Goal: Task Accomplishment & Management: Use online tool/utility

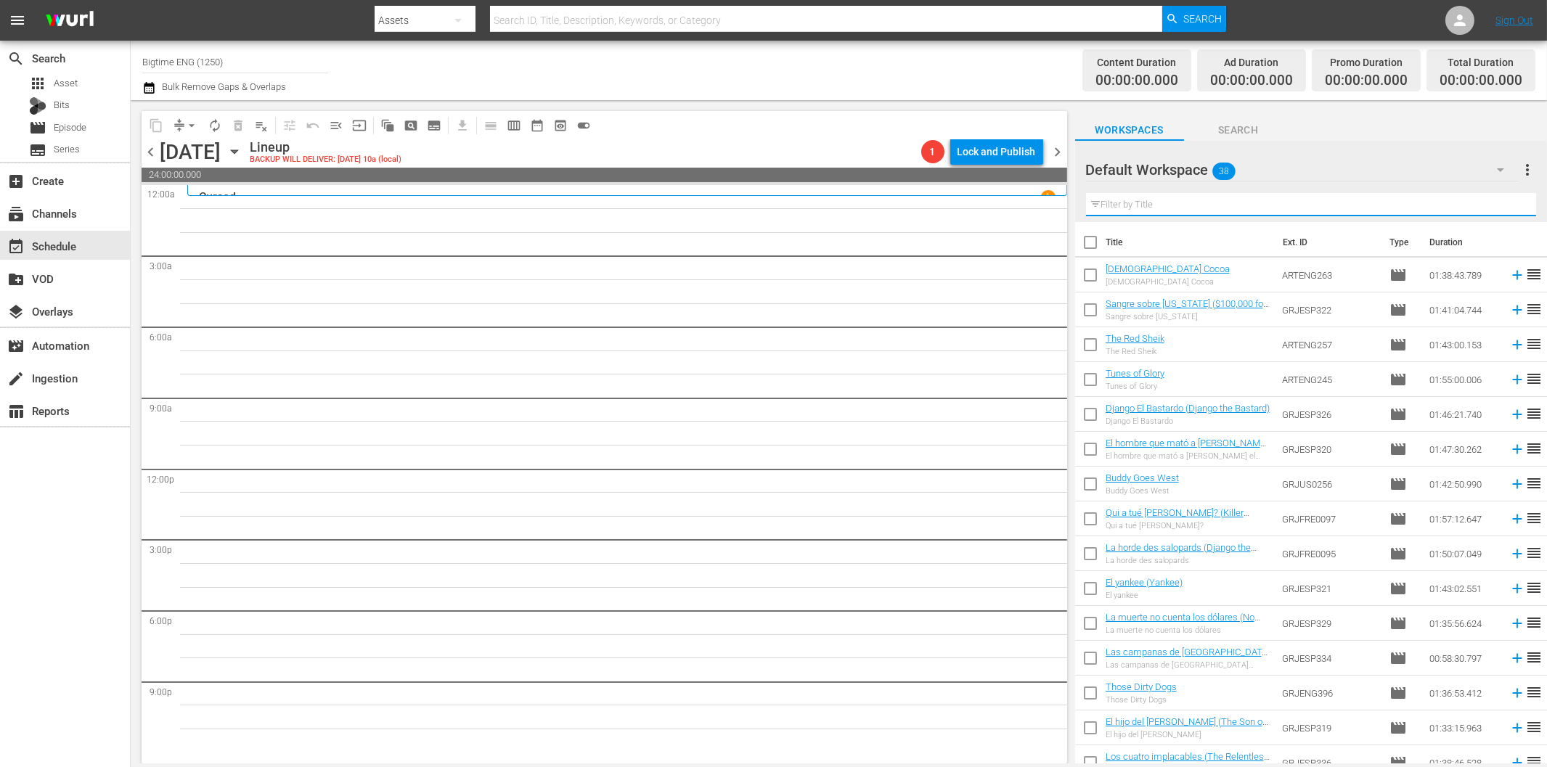
click at [1294, 197] on input "text" at bounding box center [1311, 204] width 450 height 23
paste input "A Murder Of Innocence"
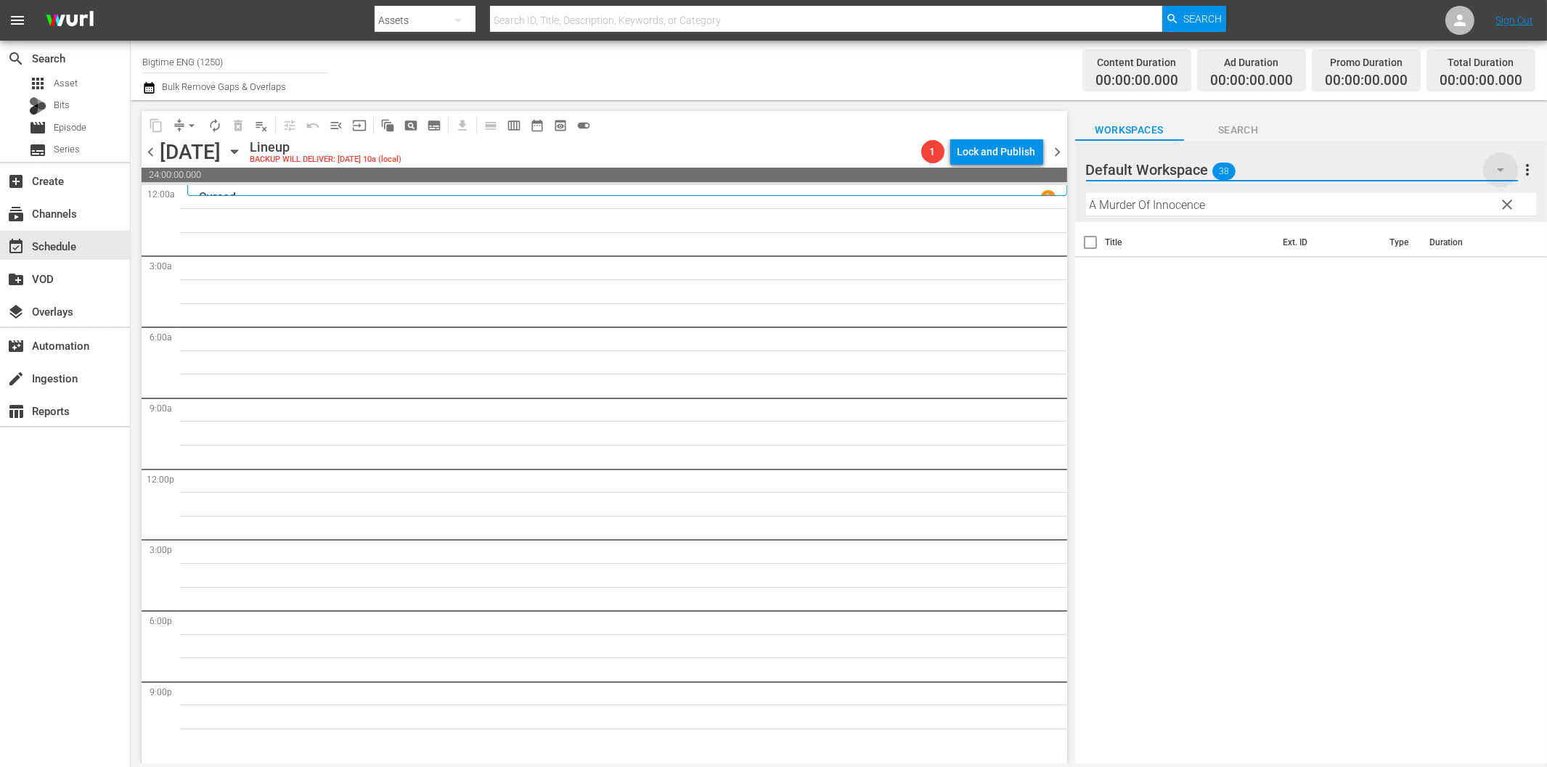
click at [1501, 168] on icon "button" at bounding box center [1500, 169] width 17 height 17
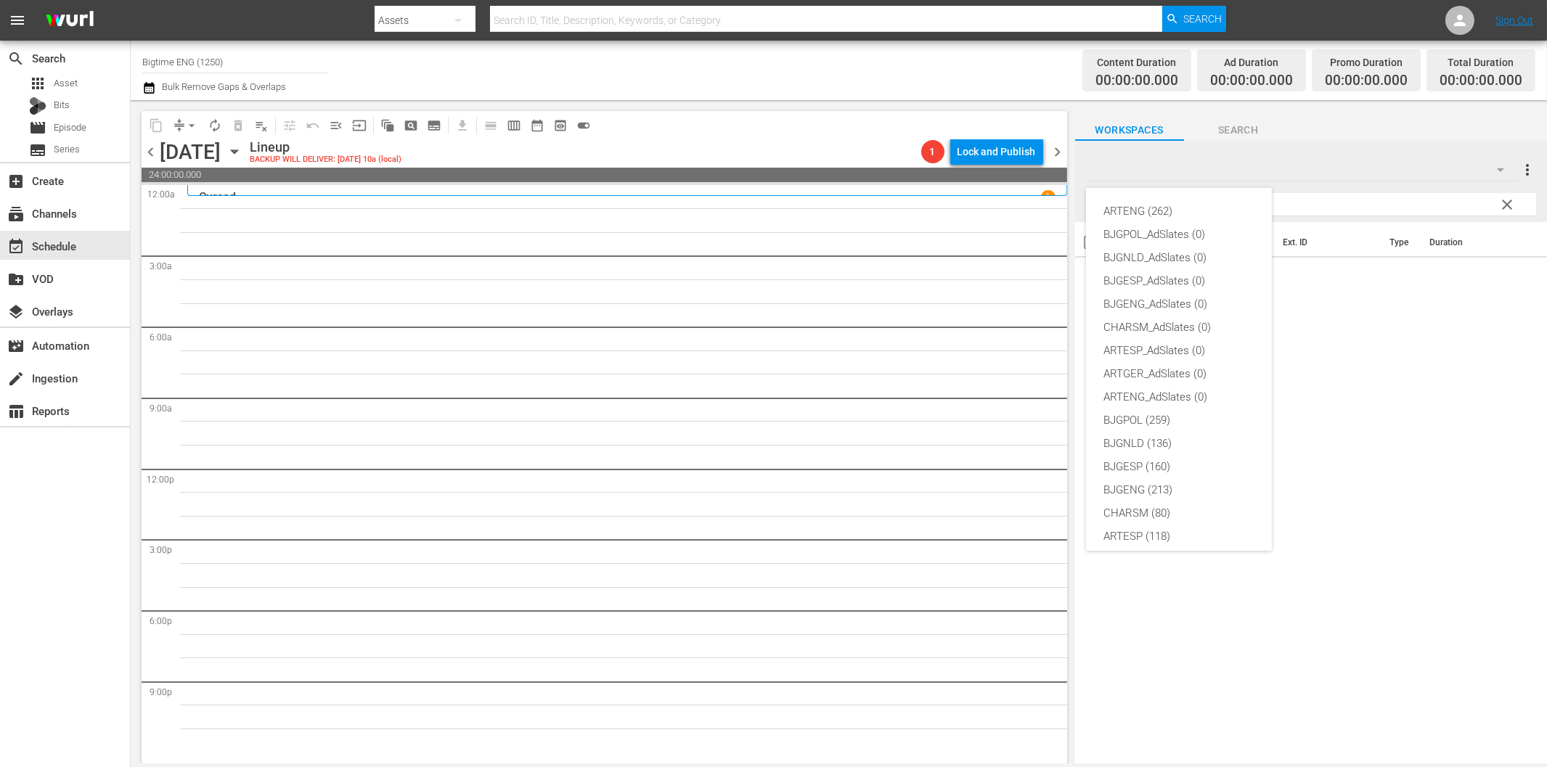
scroll to position [54, 0]
click at [1160, 433] on div "BJGENG (213)" at bounding box center [1178, 435] width 151 height 23
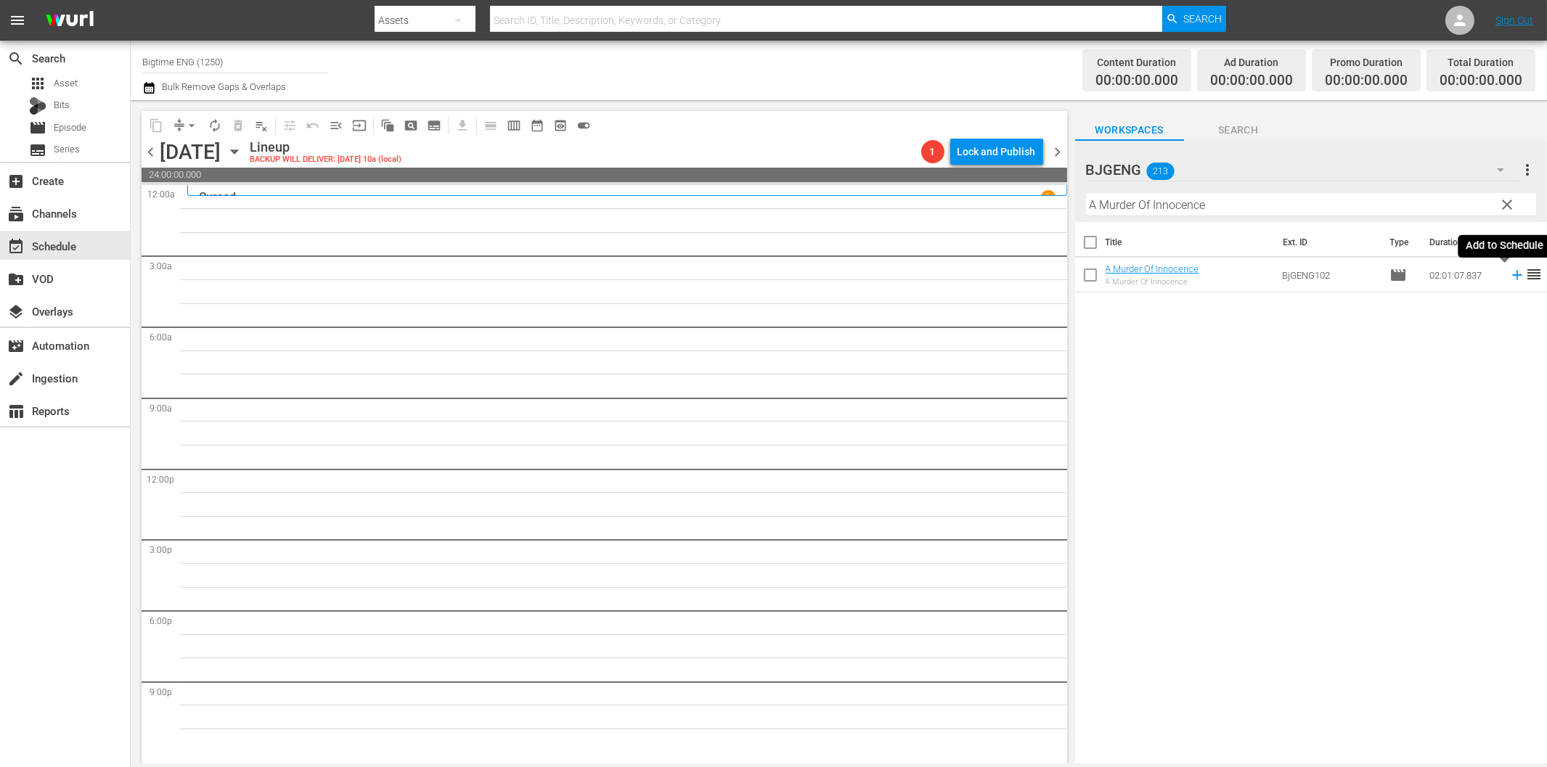
click at [1512, 276] on icon at bounding box center [1516, 275] width 9 height 9
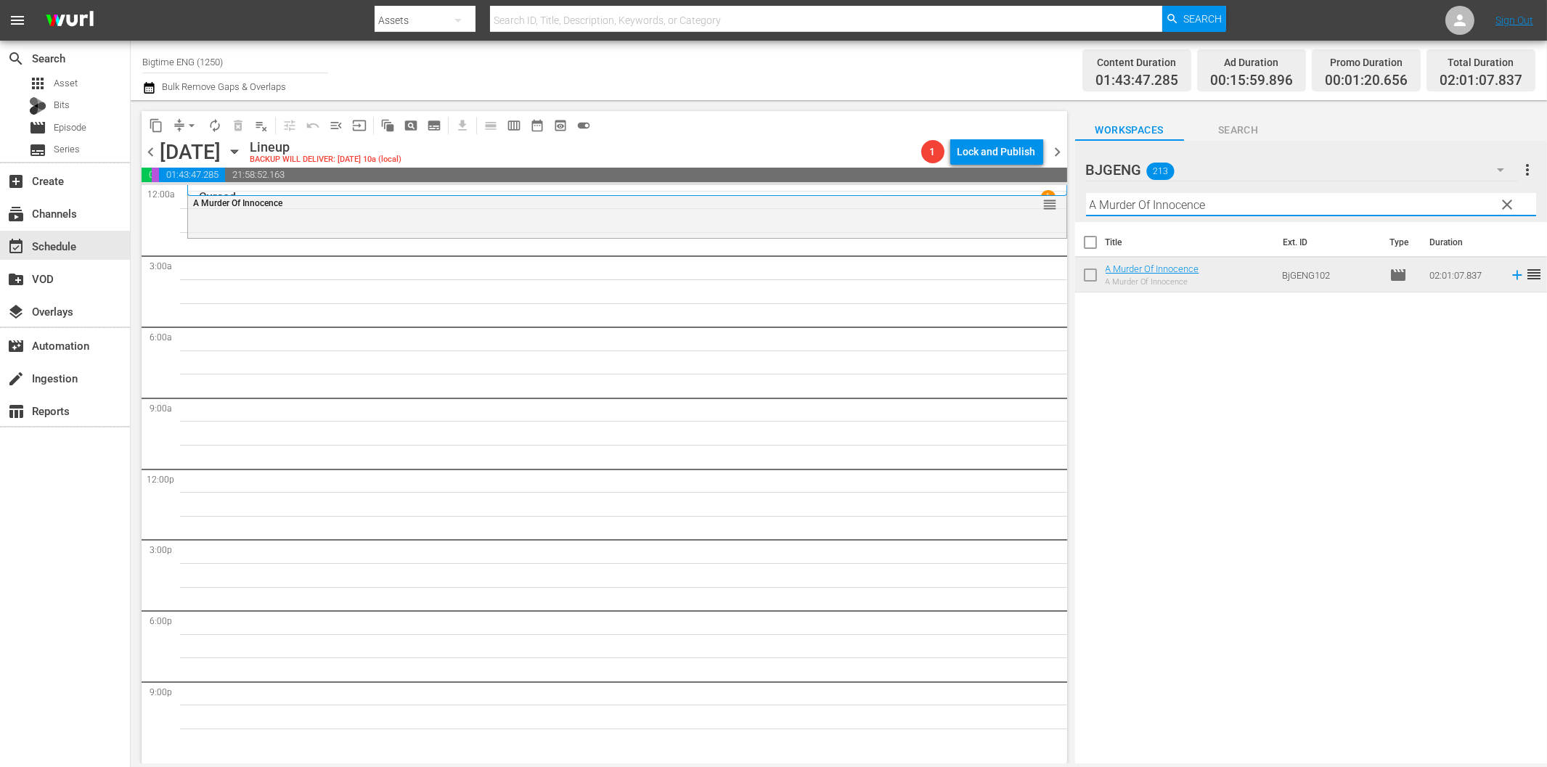
click at [1167, 209] on input "A Murder Of Innocence" at bounding box center [1311, 204] width 450 height 23
paste input "The Employer"
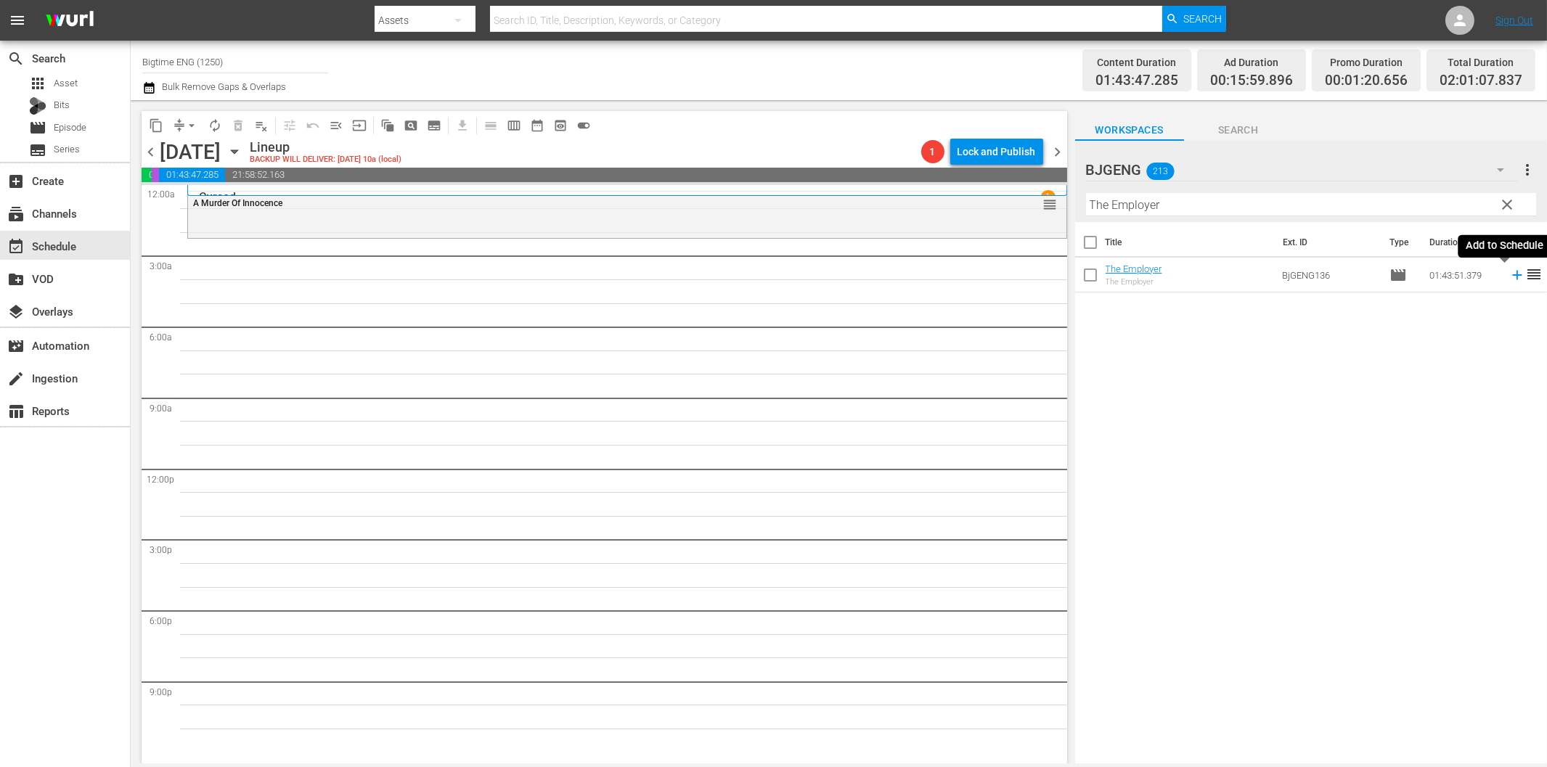
drag, startPoint x: 1503, startPoint y: 274, endPoint x: 1469, endPoint y: 276, distance: 34.9
click at [1509, 274] on icon at bounding box center [1517, 275] width 16 height 16
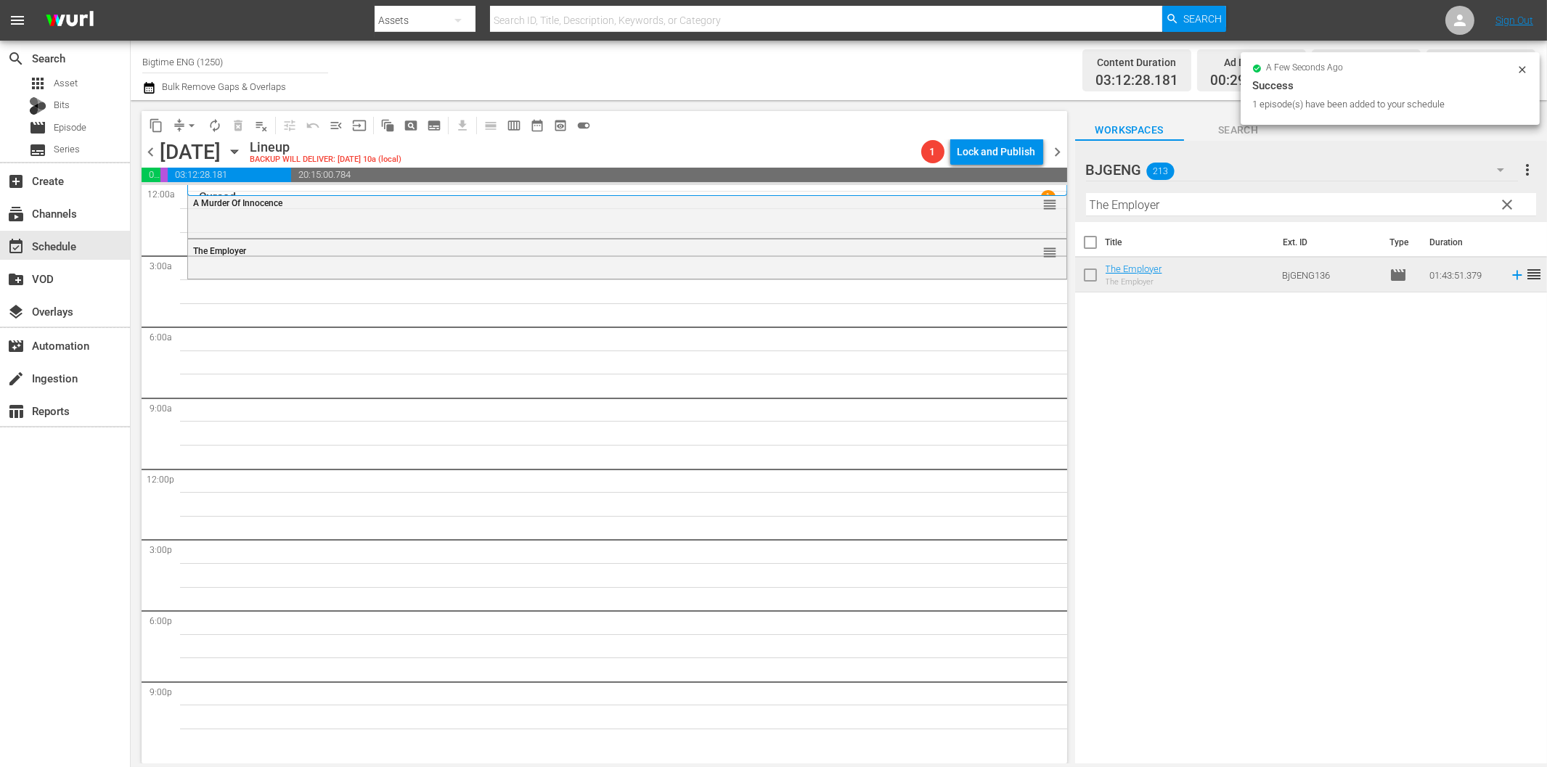
click at [1187, 206] on input "The Employer" at bounding box center [1311, 204] width 450 height 23
paste input "Ribbon"
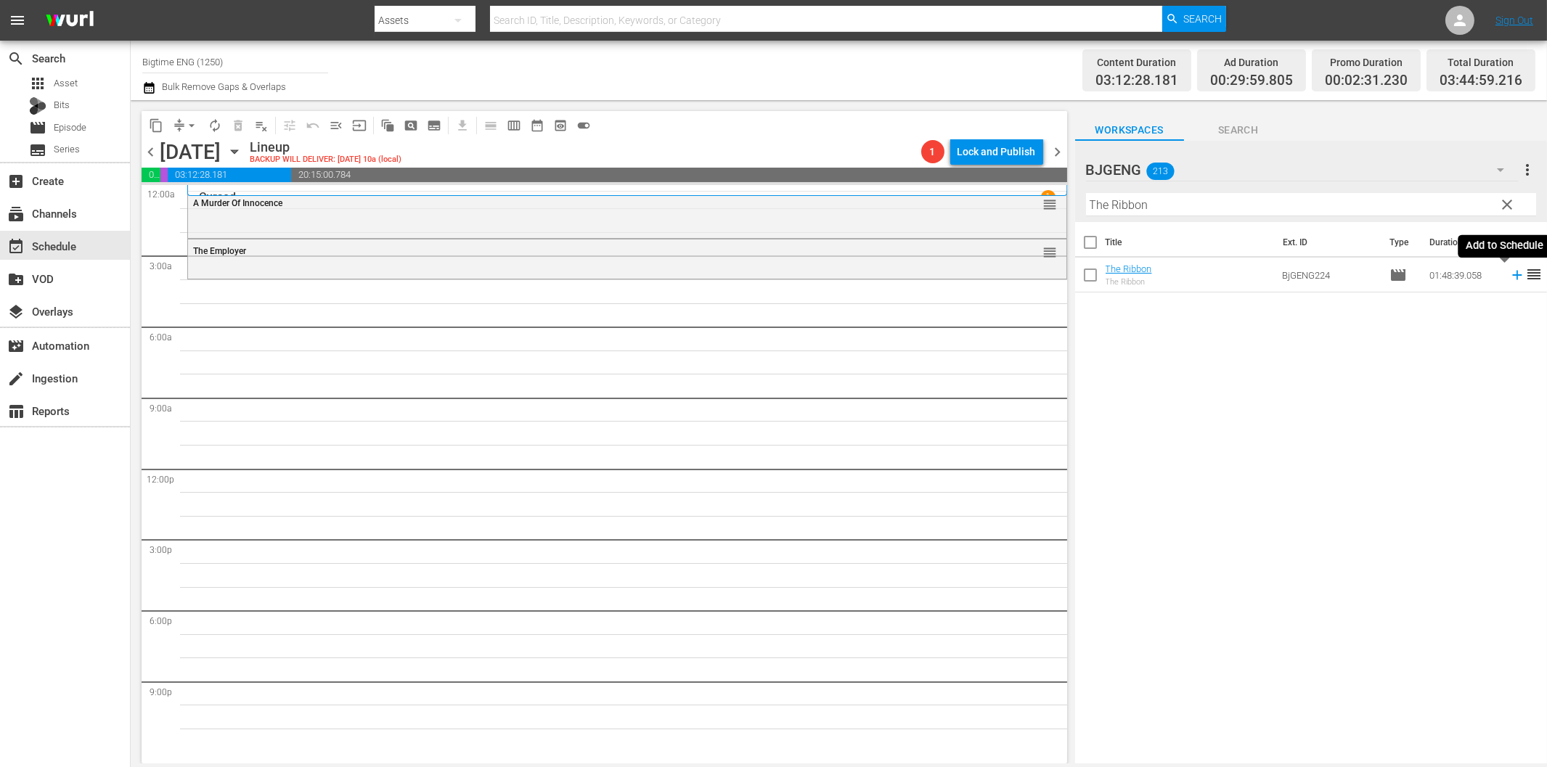
click at [1512, 276] on icon at bounding box center [1516, 275] width 9 height 9
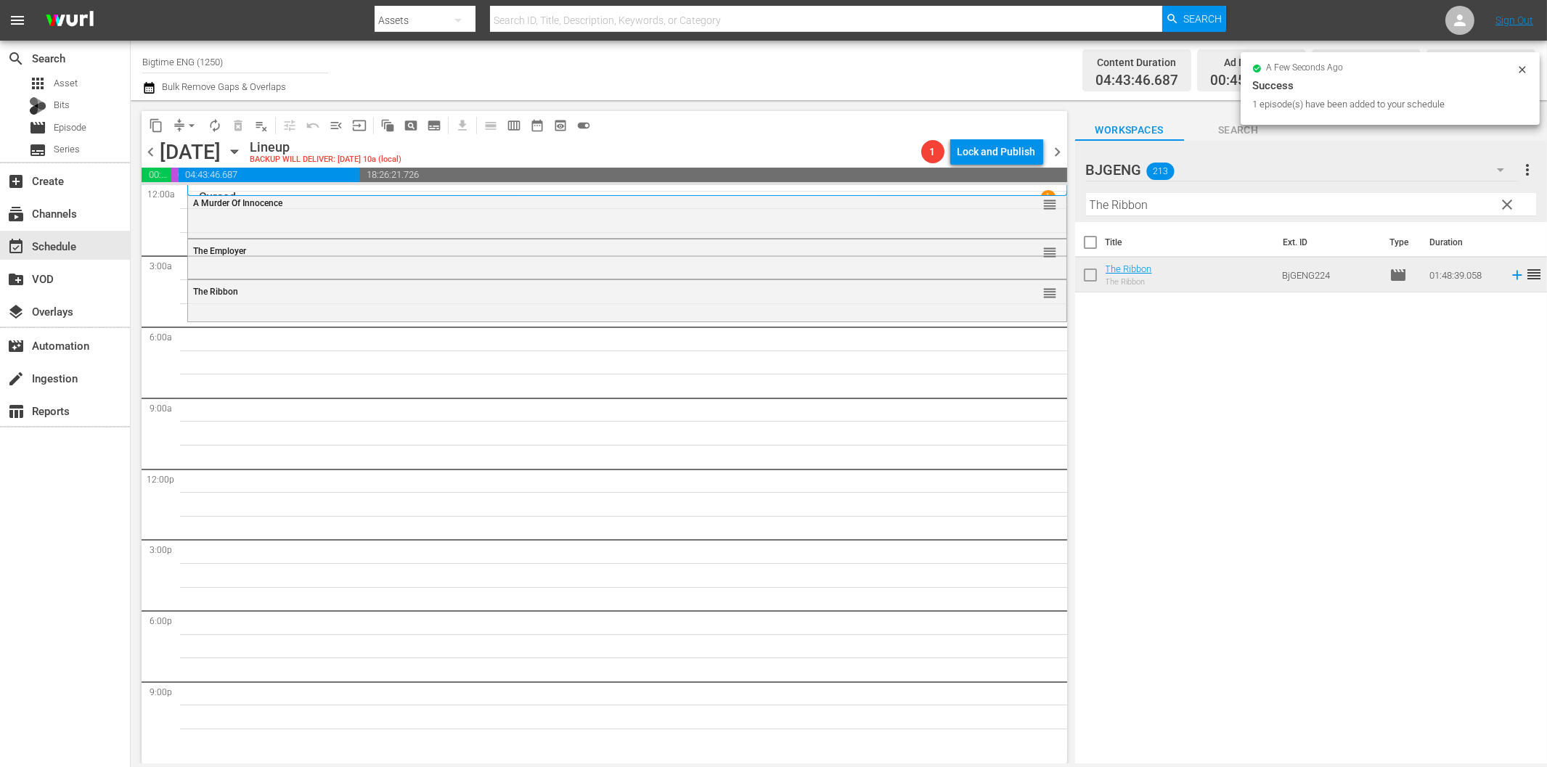
click at [1237, 202] on input "The Ribbon" at bounding box center [1311, 204] width 450 height 23
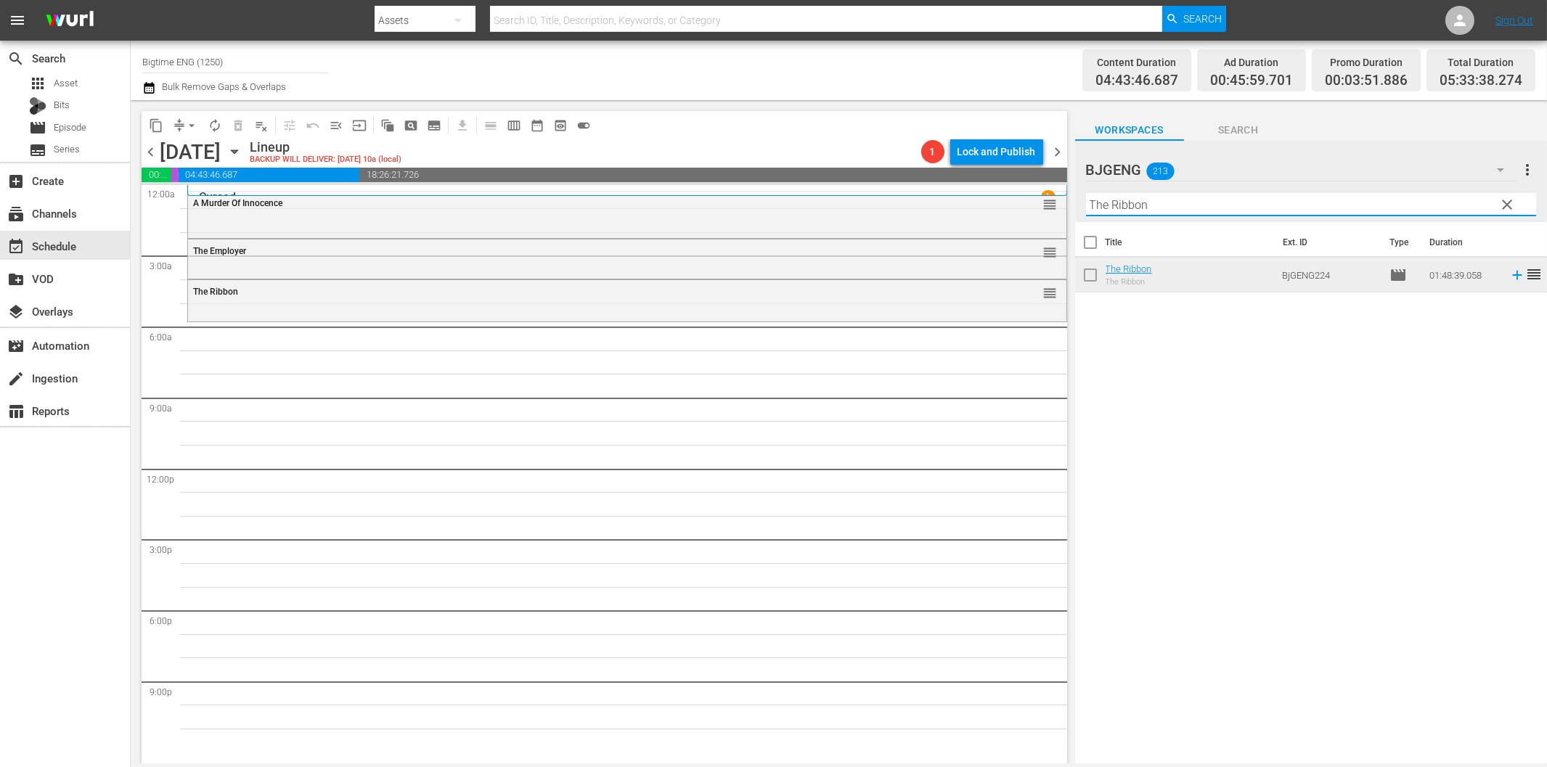
paste input "#EM3 (Eenie Meenie [PERSON_NAME])"
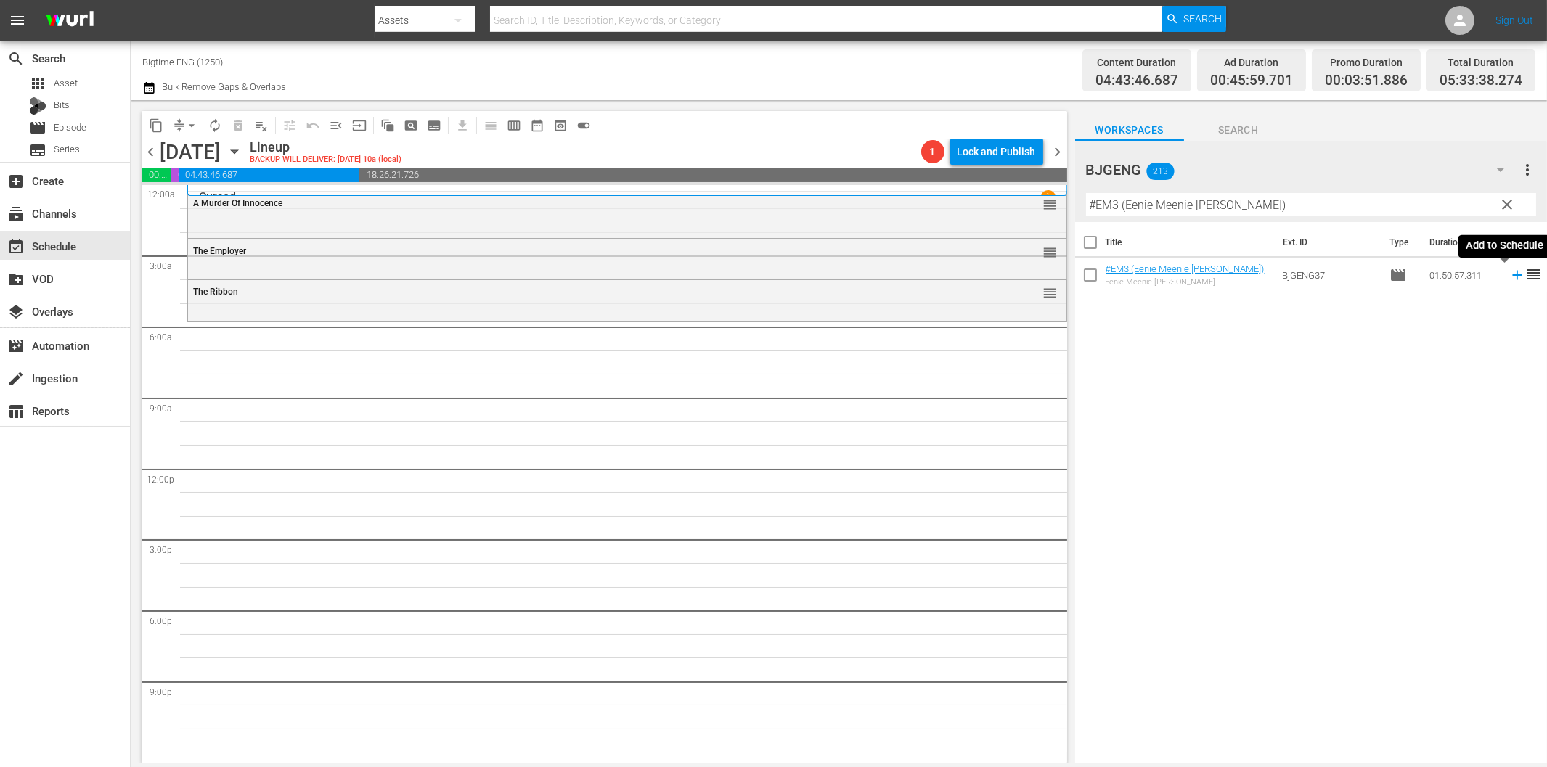
click at [1509, 273] on icon at bounding box center [1517, 275] width 16 height 16
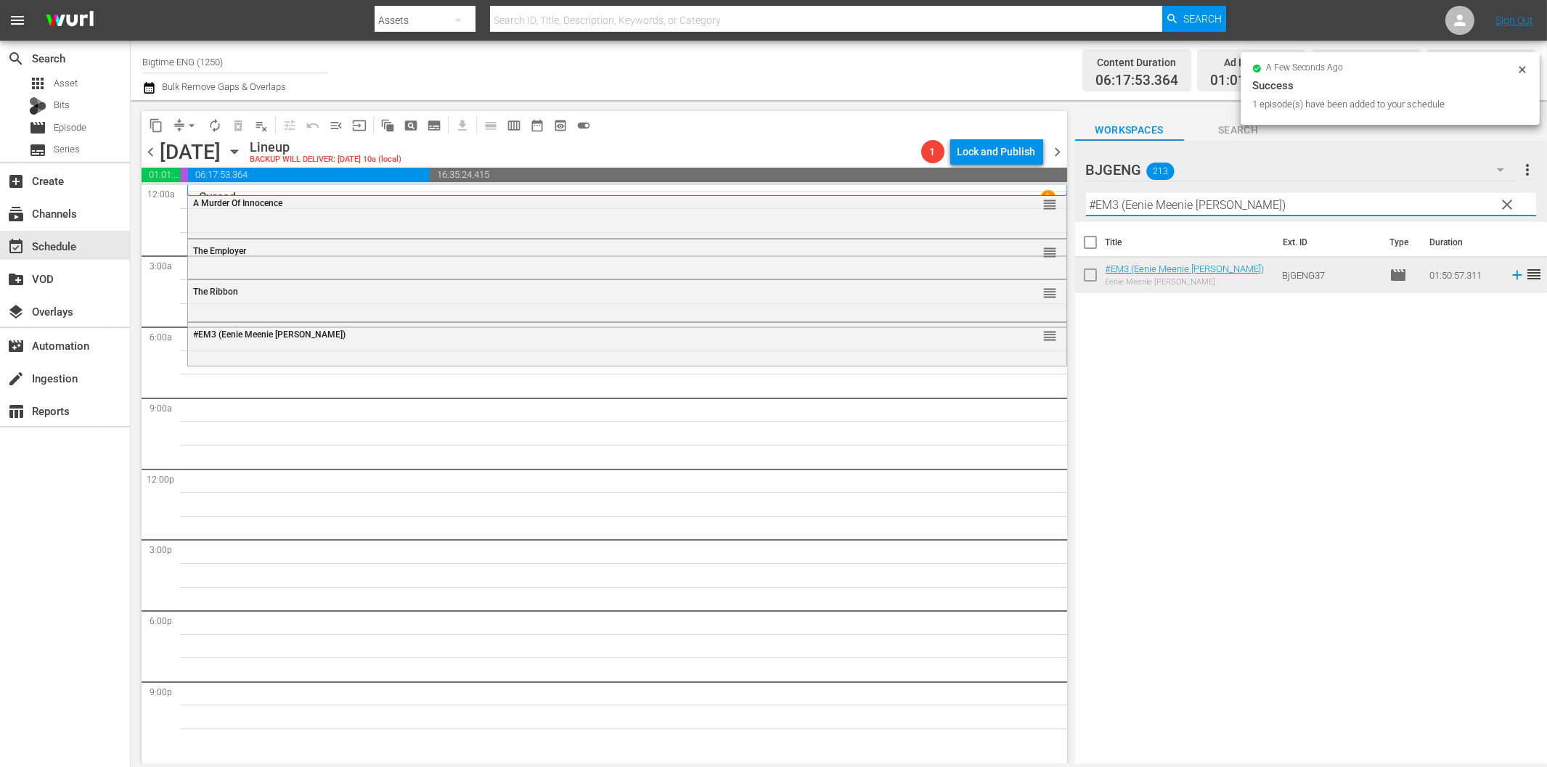
click at [1178, 204] on input "#EM3 (Eenie Meenie [PERSON_NAME])" at bounding box center [1311, 204] width 450 height 23
paste input "Gold Fools"
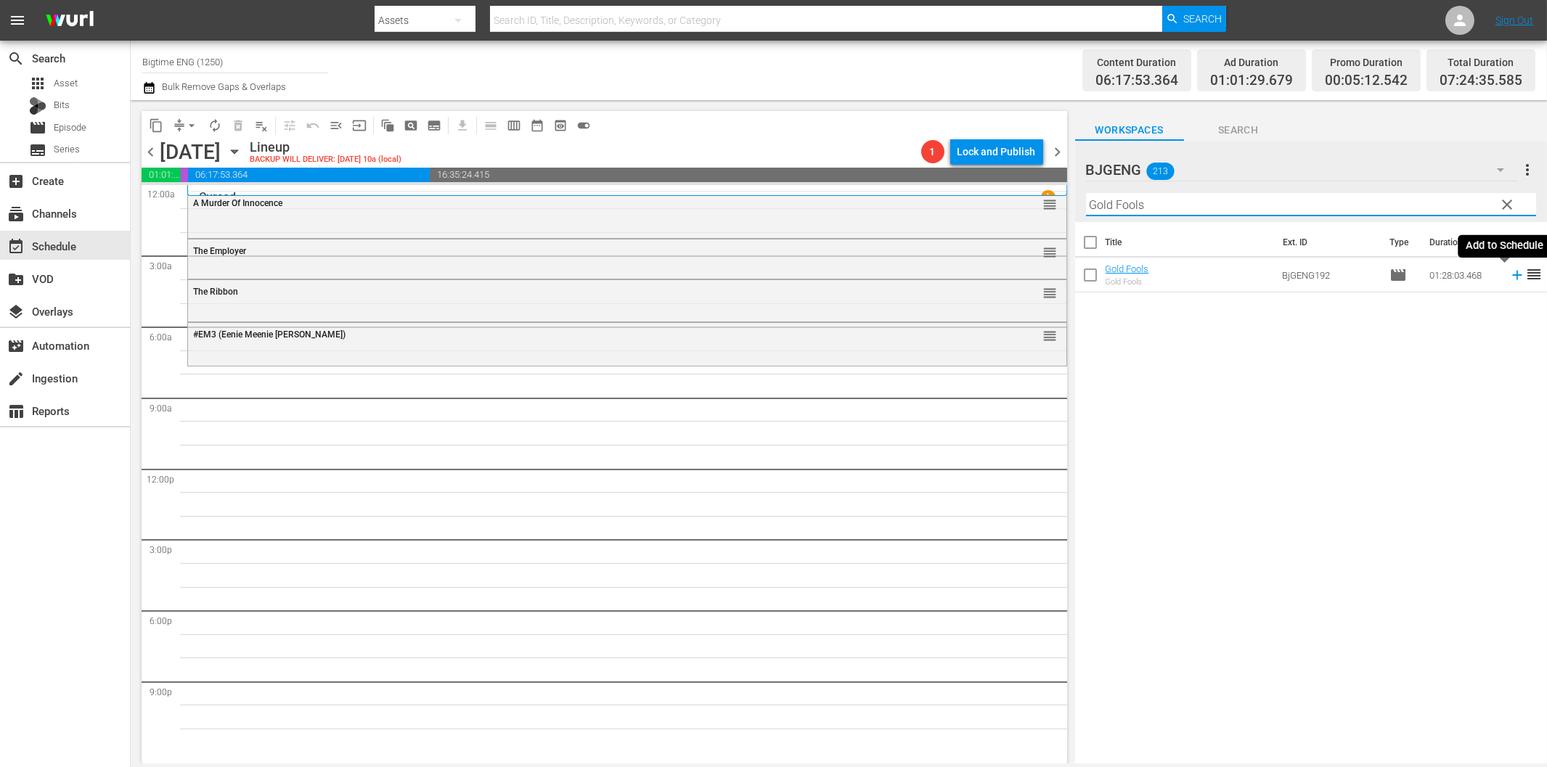
click at [1509, 278] on icon at bounding box center [1517, 275] width 16 height 16
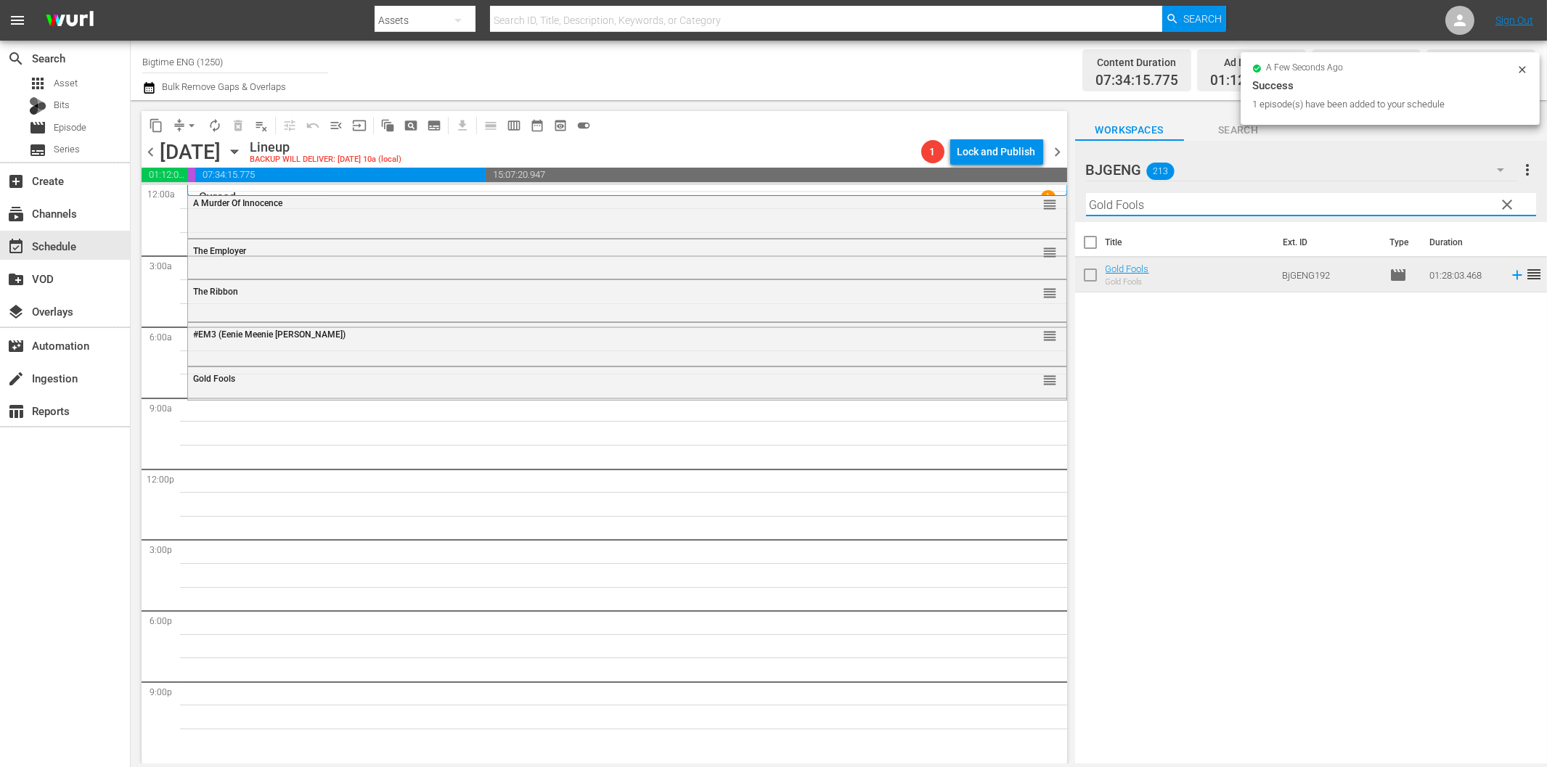
click at [1178, 195] on input "Gold Fools" at bounding box center [1311, 204] width 450 height 23
paste input "Off The Menu"
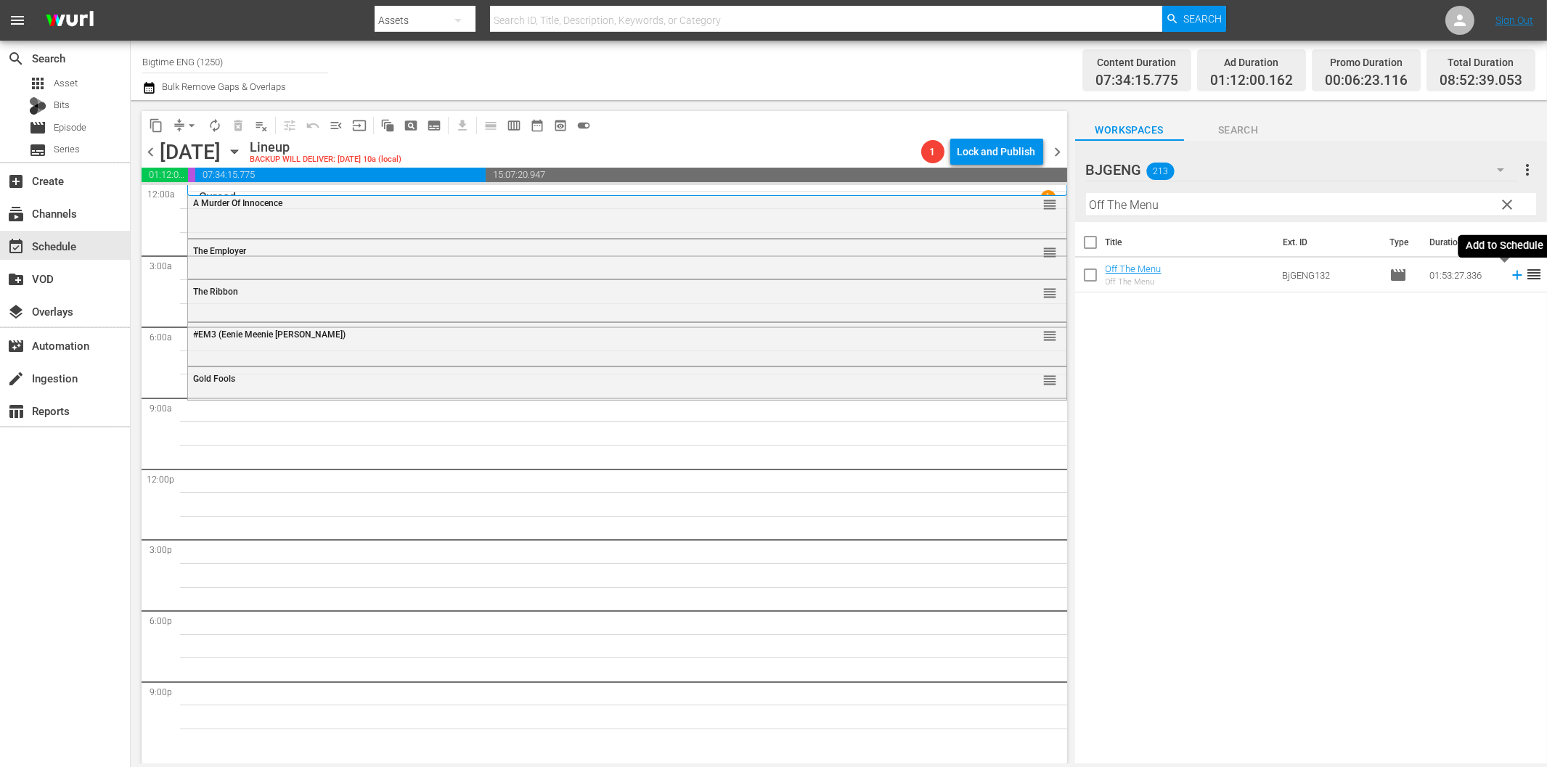
drag, startPoint x: 1506, startPoint y: 273, endPoint x: 1492, endPoint y: 276, distance: 14.8
click at [1509, 273] on icon at bounding box center [1517, 275] width 16 height 16
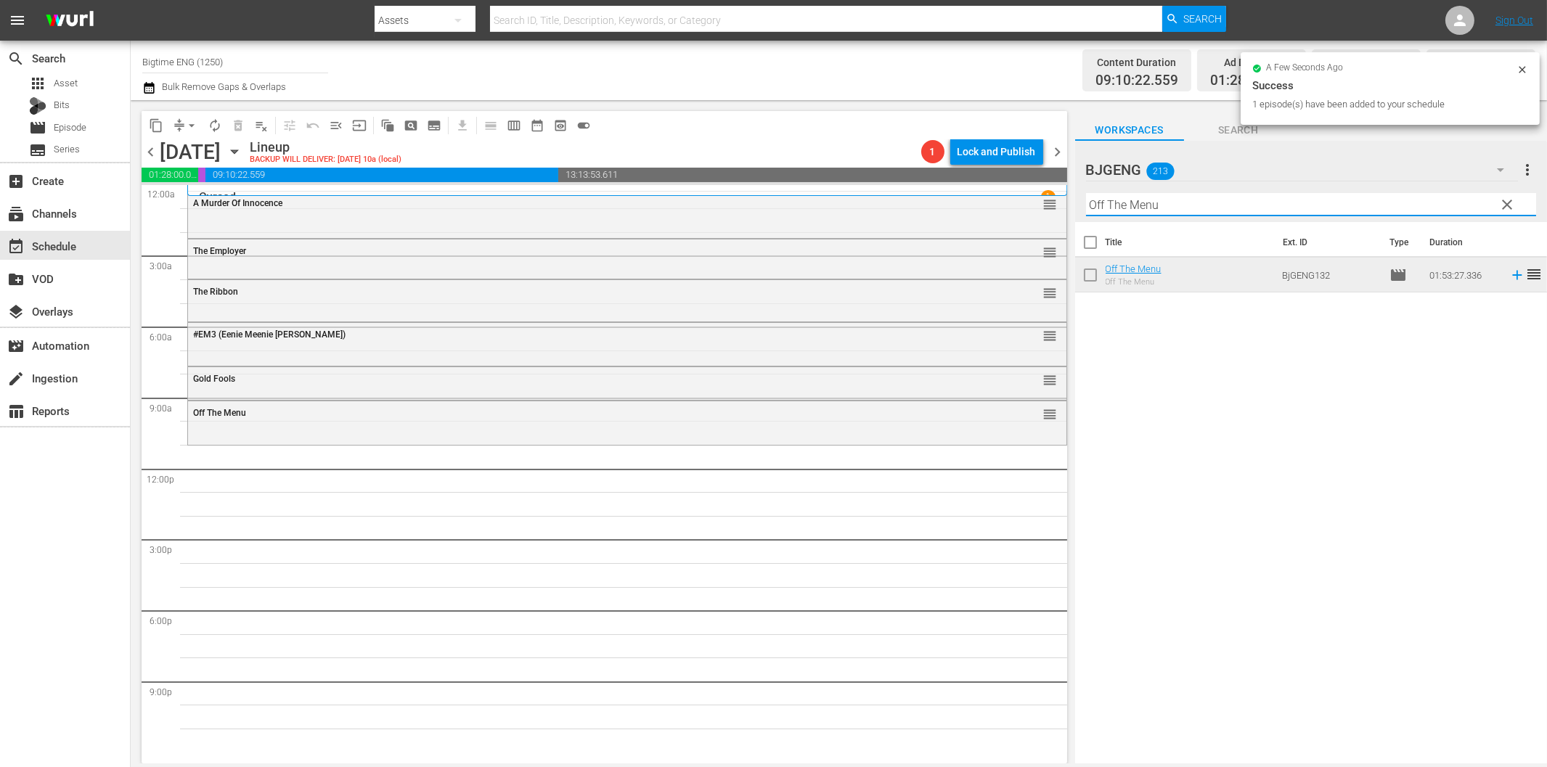
click at [1111, 206] on input "Off The Menu" at bounding box center [1311, 204] width 450 height 23
paste input "Riding 79 (Beach Love)"
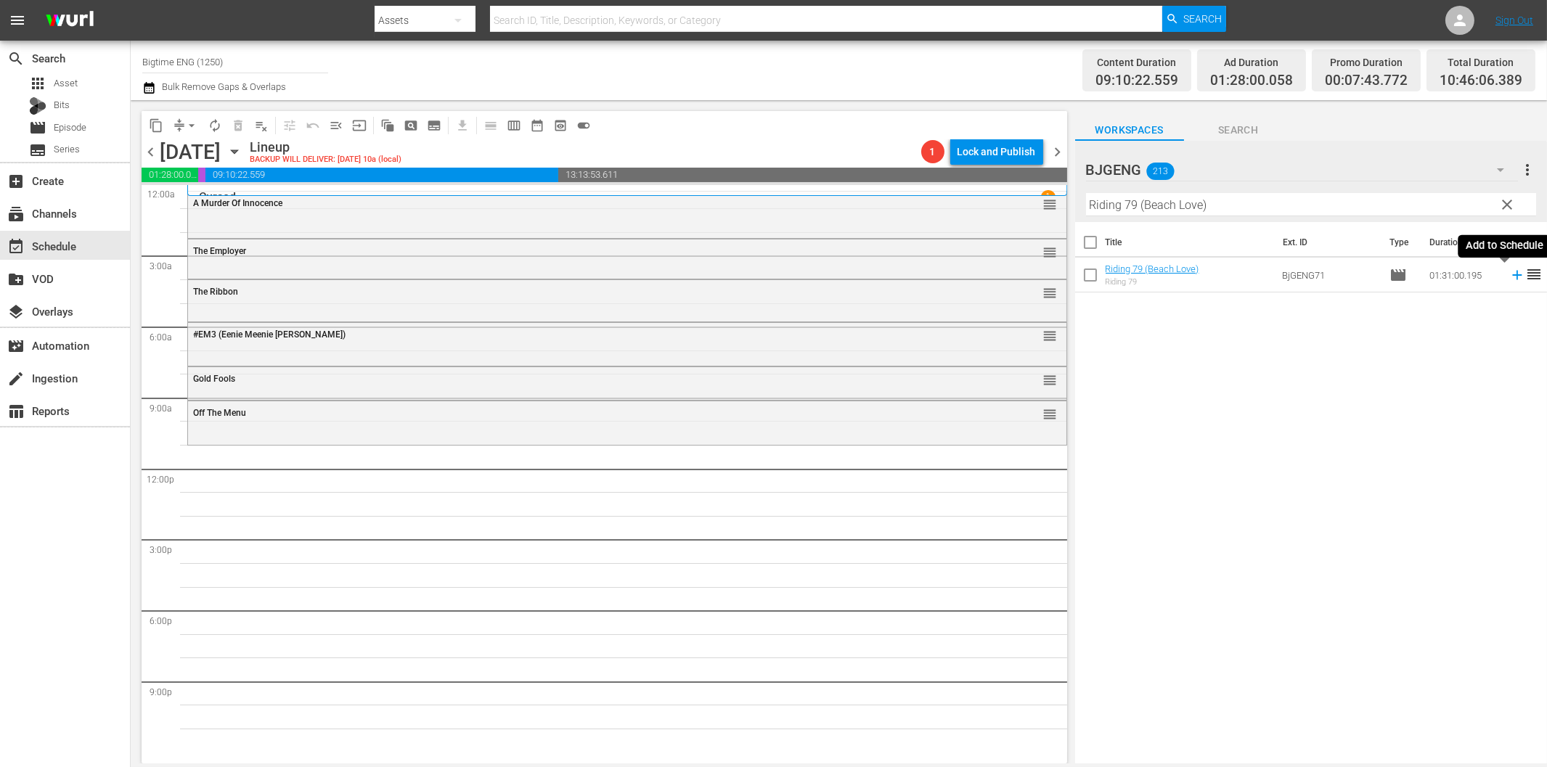
click at [1509, 278] on icon at bounding box center [1517, 275] width 16 height 16
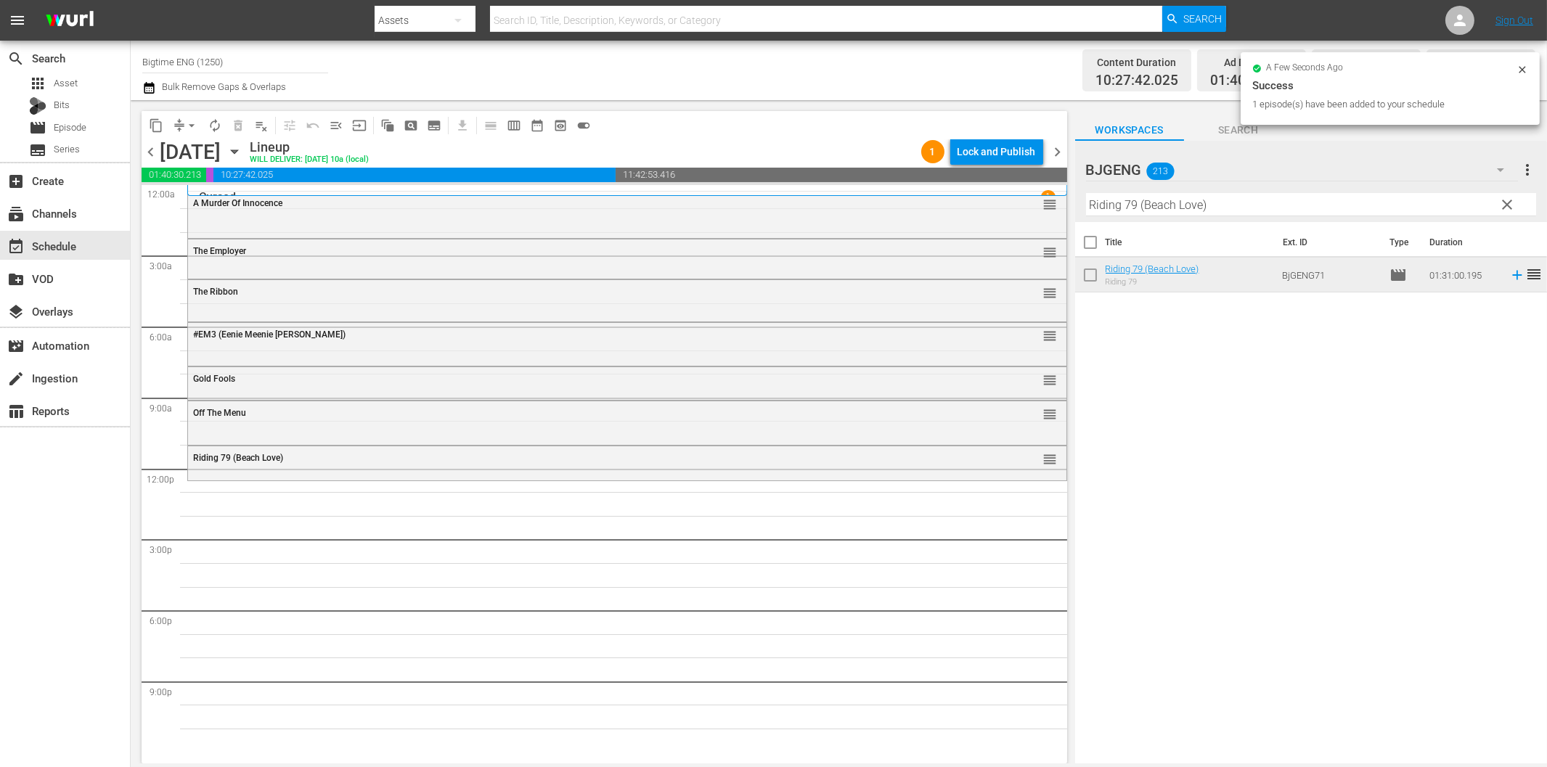
click at [1254, 196] on input "Riding 79 (Beach Love)" at bounding box center [1311, 204] width 450 height 23
paste input "The [PERSON_NAME]"
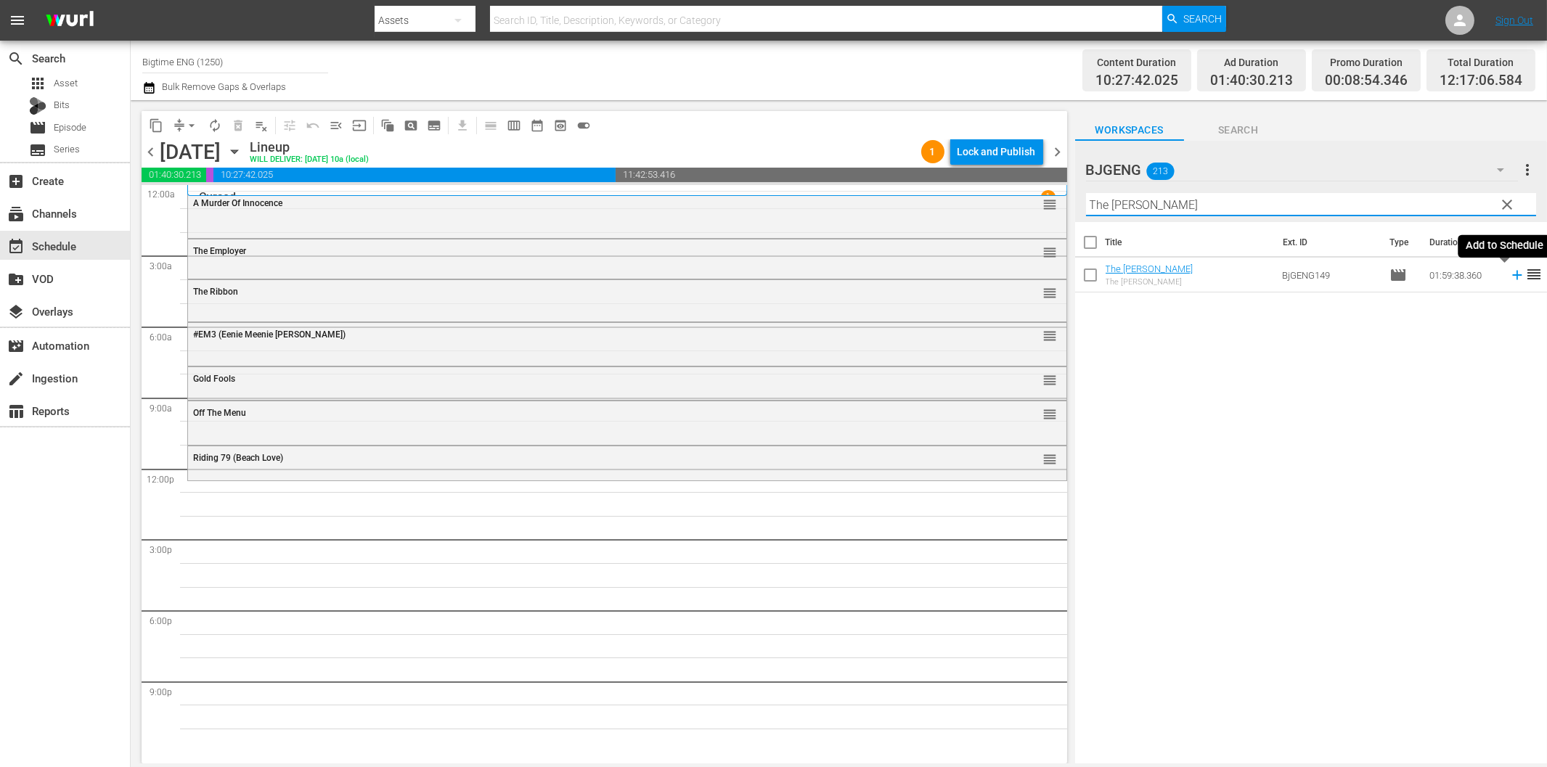
click at [1509, 277] on icon at bounding box center [1517, 275] width 16 height 16
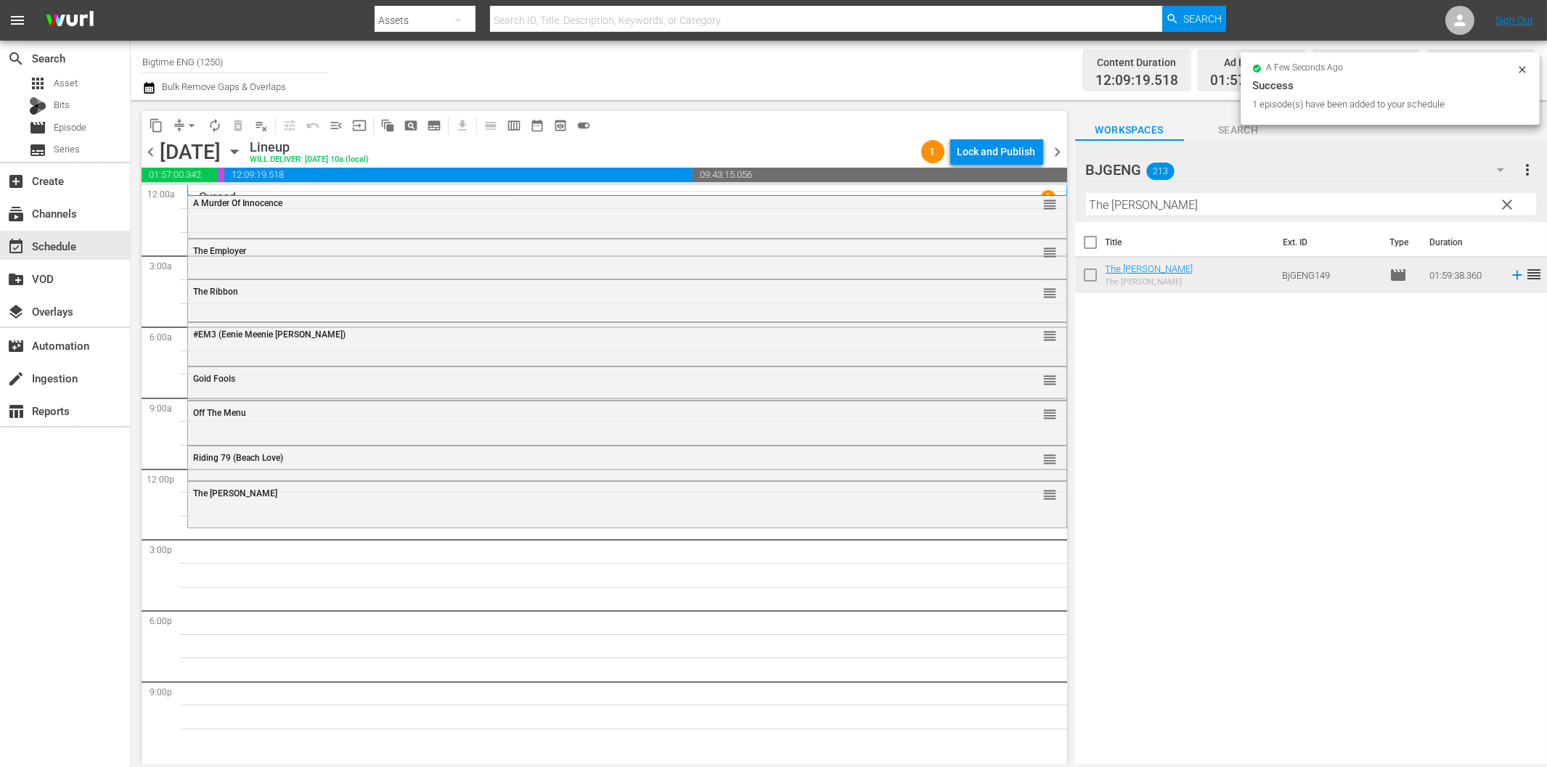
click at [1163, 203] on input "The [PERSON_NAME]" at bounding box center [1311, 204] width 450 height 23
paste input "Broken Ceiling"
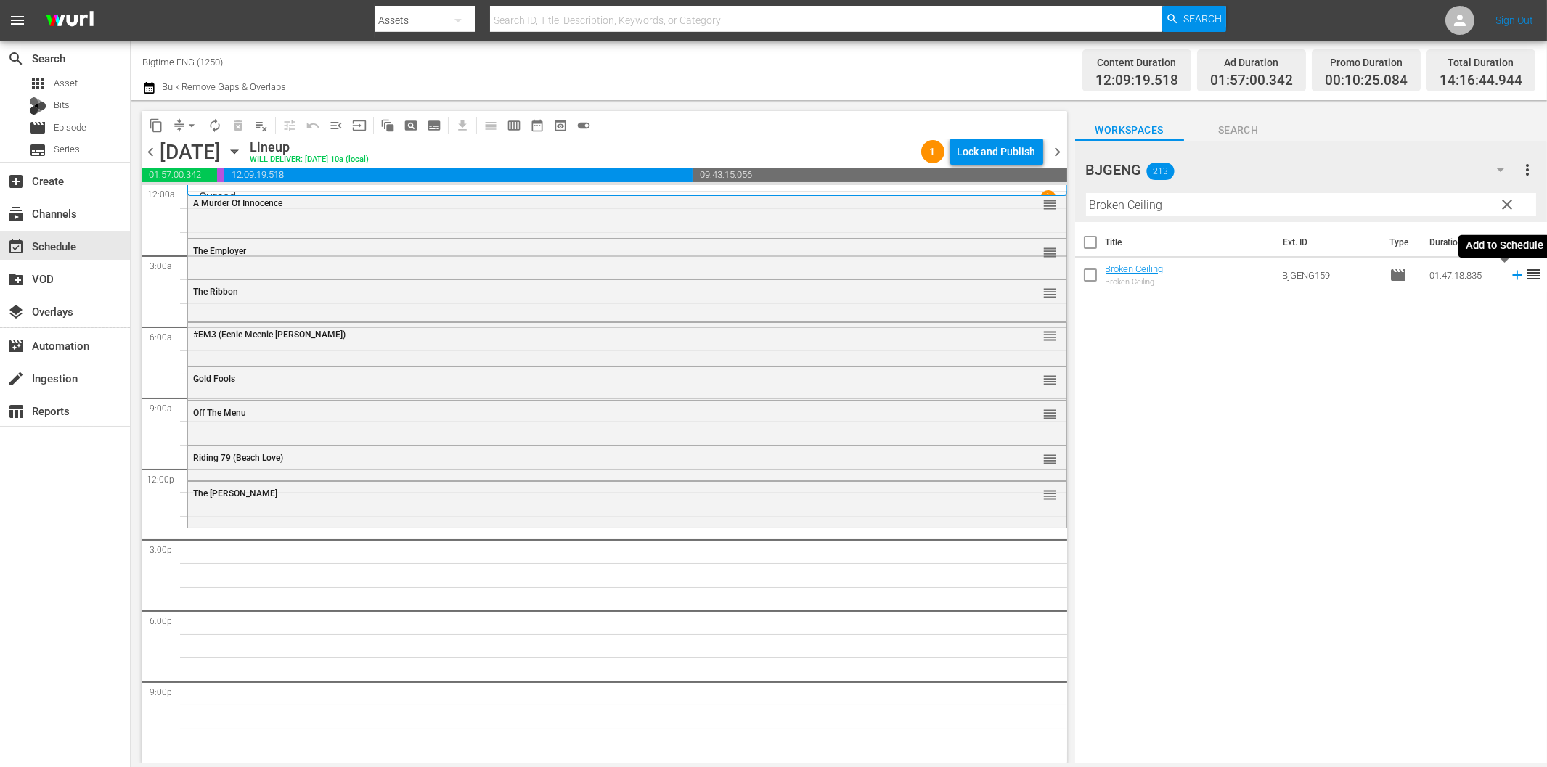
drag, startPoint x: 1500, startPoint y: 276, endPoint x: 1361, endPoint y: 303, distance: 141.4
click at [1509, 277] on icon at bounding box center [1517, 275] width 16 height 16
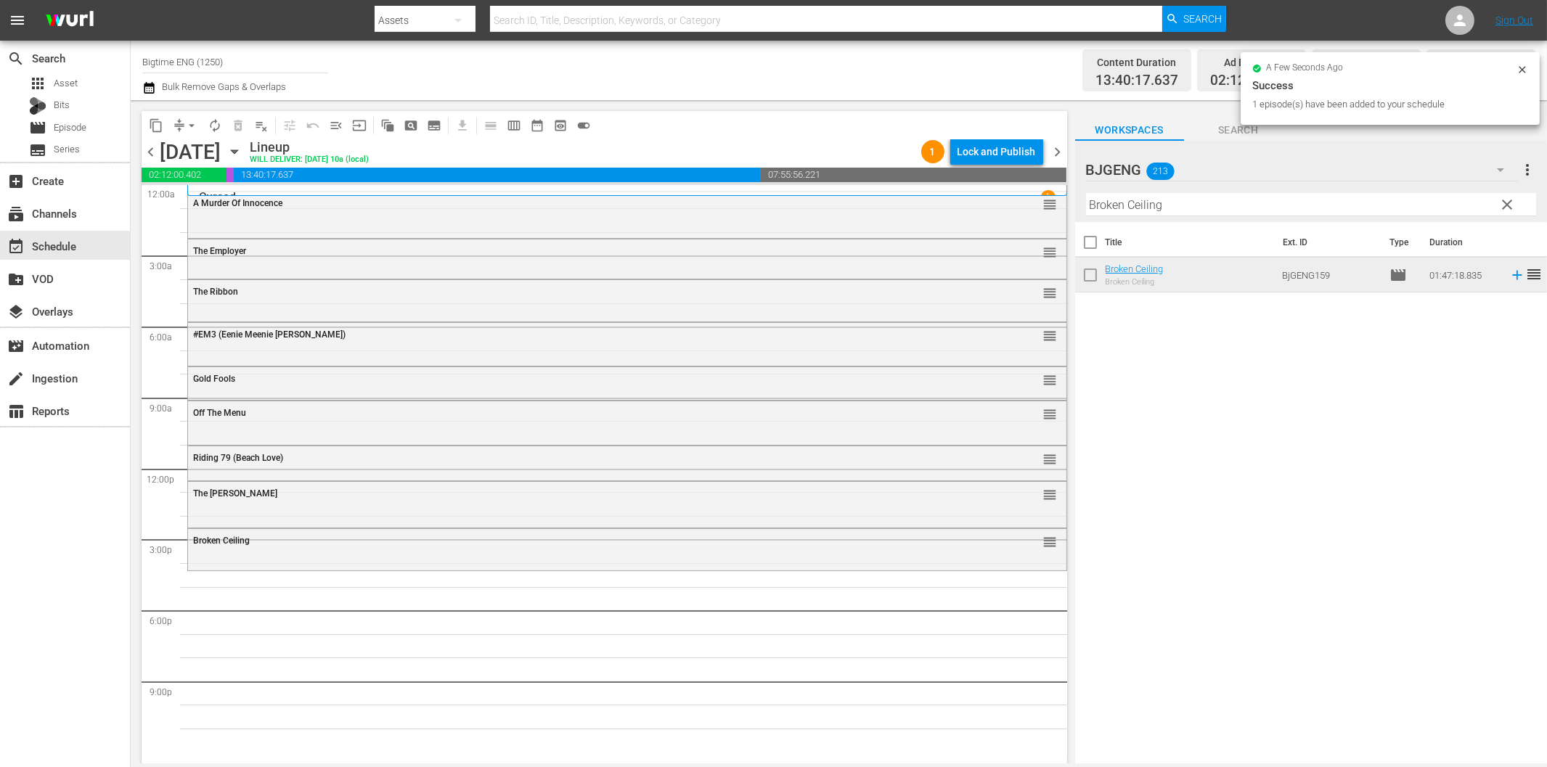
click at [1141, 205] on input "Broken Ceiling" at bounding box center [1311, 204] width 450 height 23
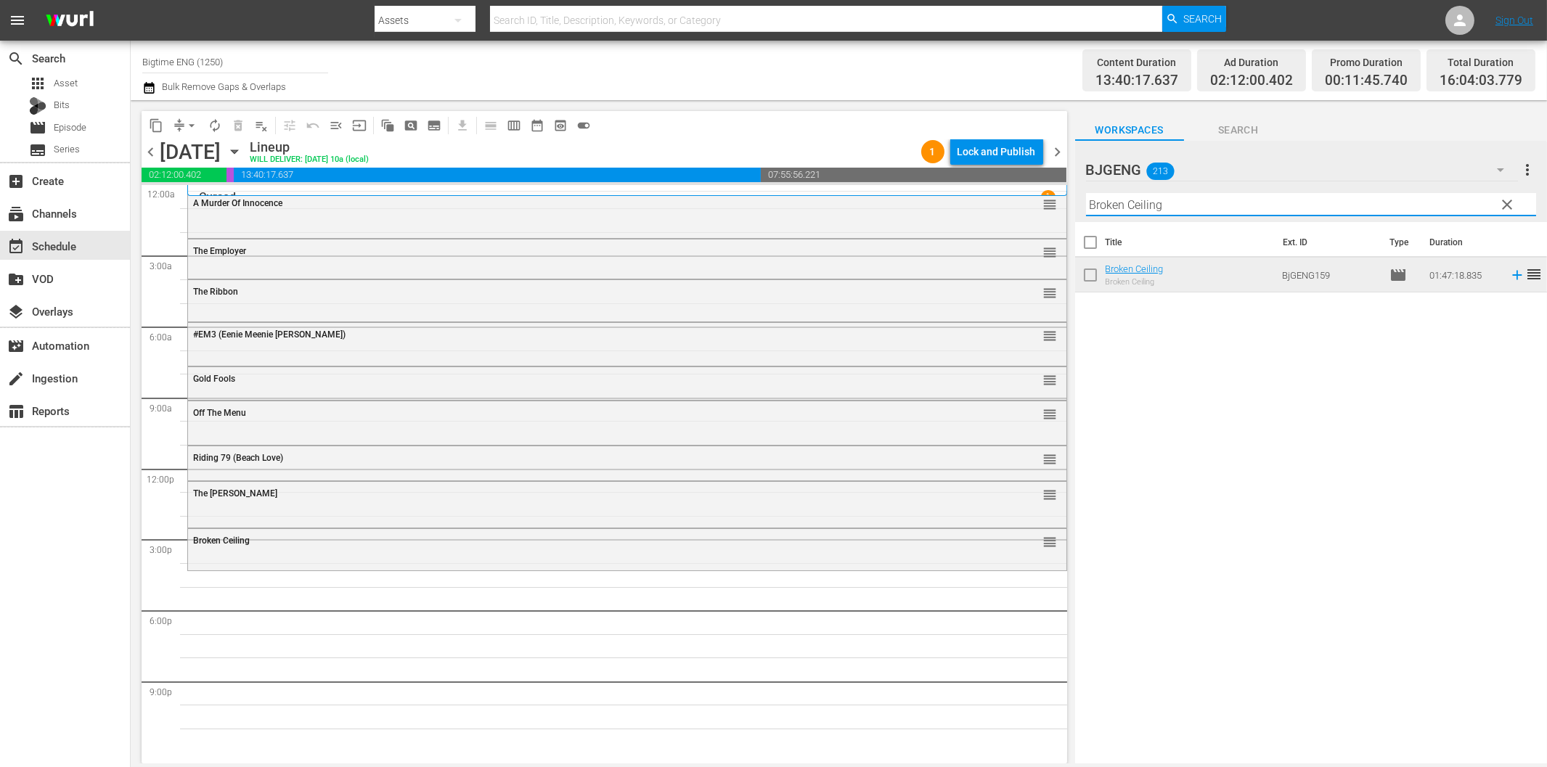
paste input "Sum of Existence"
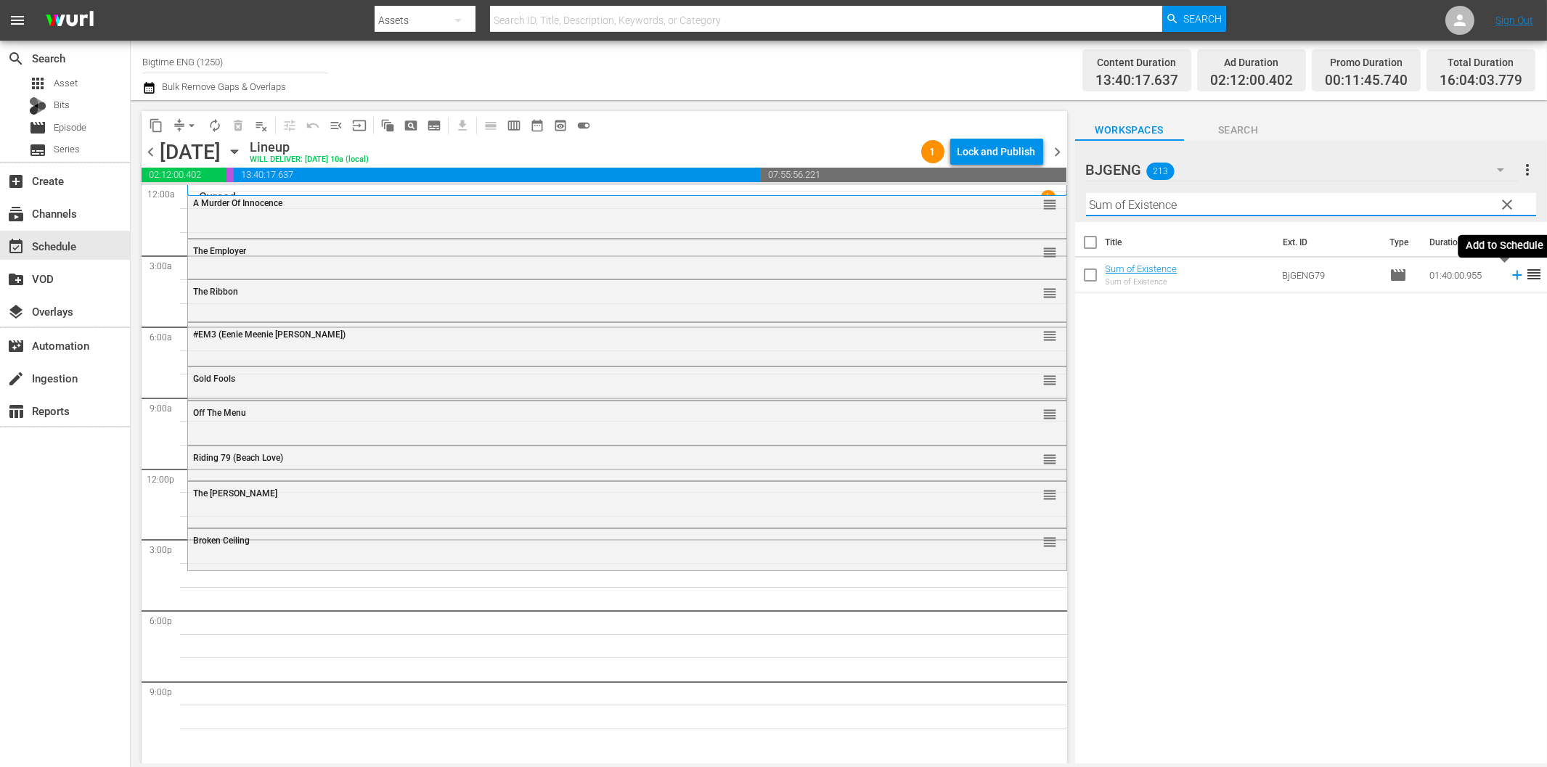
click at [1509, 274] on icon at bounding box center [1517, 275] width 16 height 16
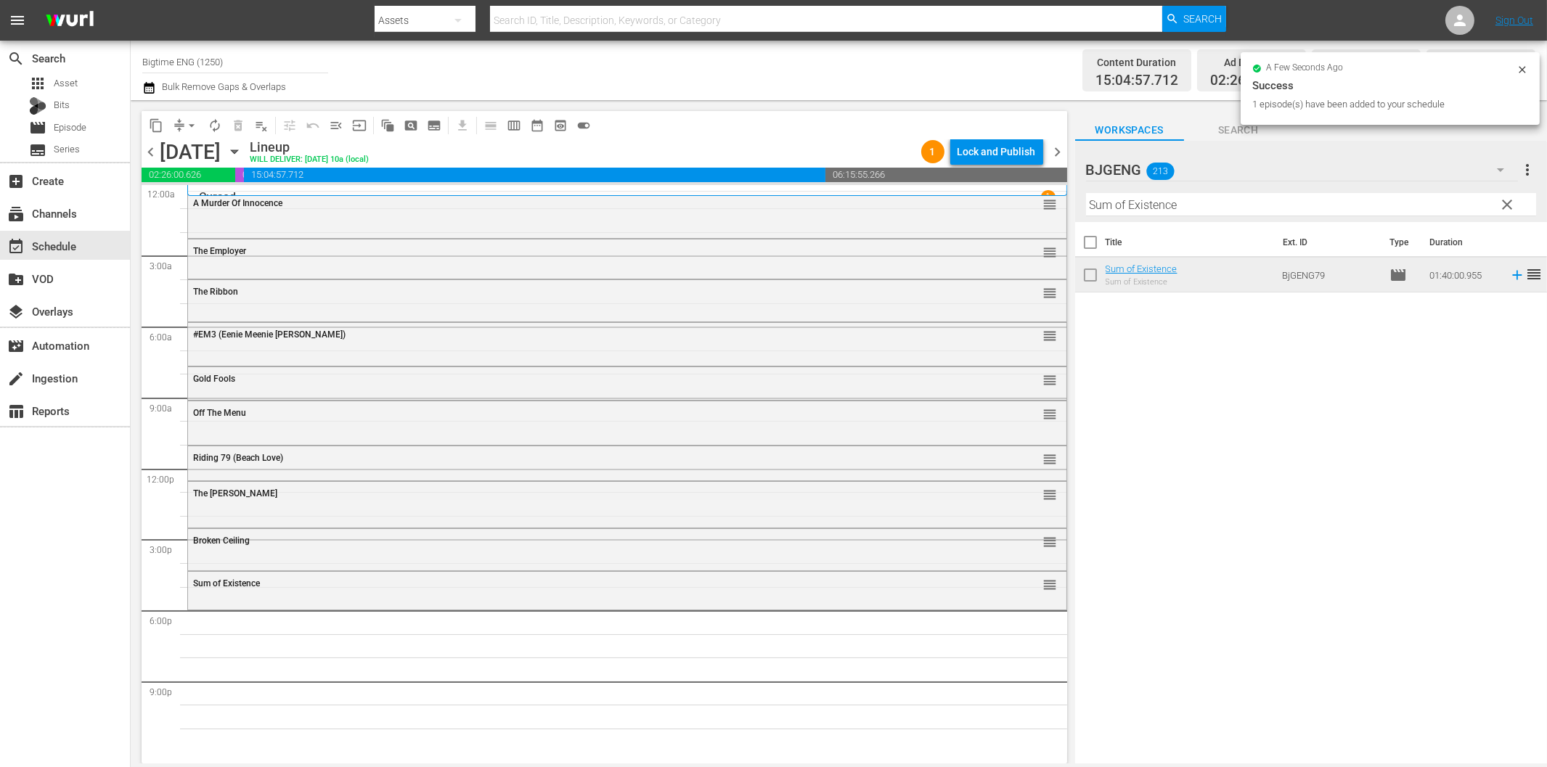
click at [1331, 200] on input "Sum of Existence" at bounding box center [1311, 204] width 450 height 23
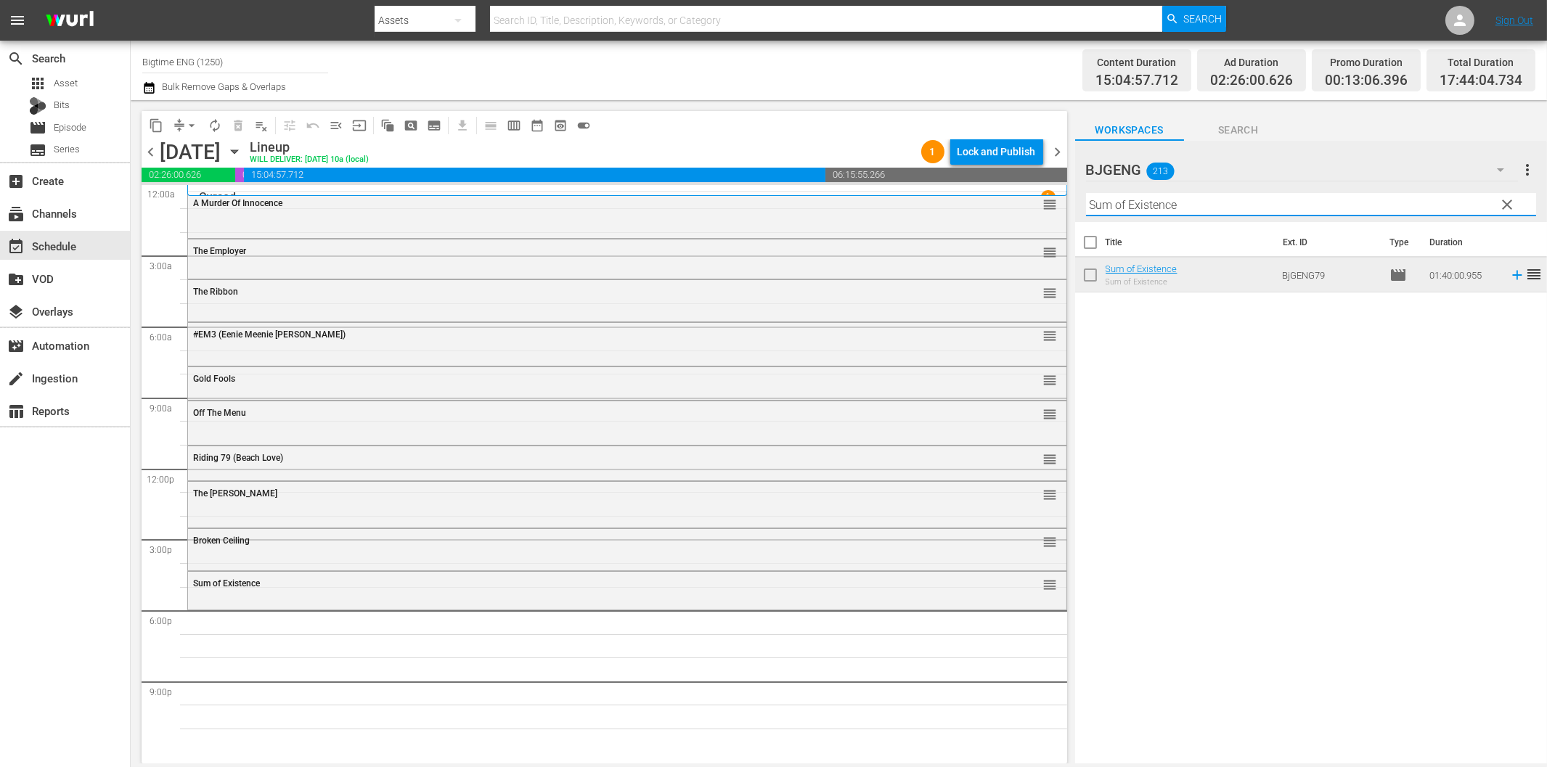
paste input "At the [GEOGRAPHIC_DATA]"
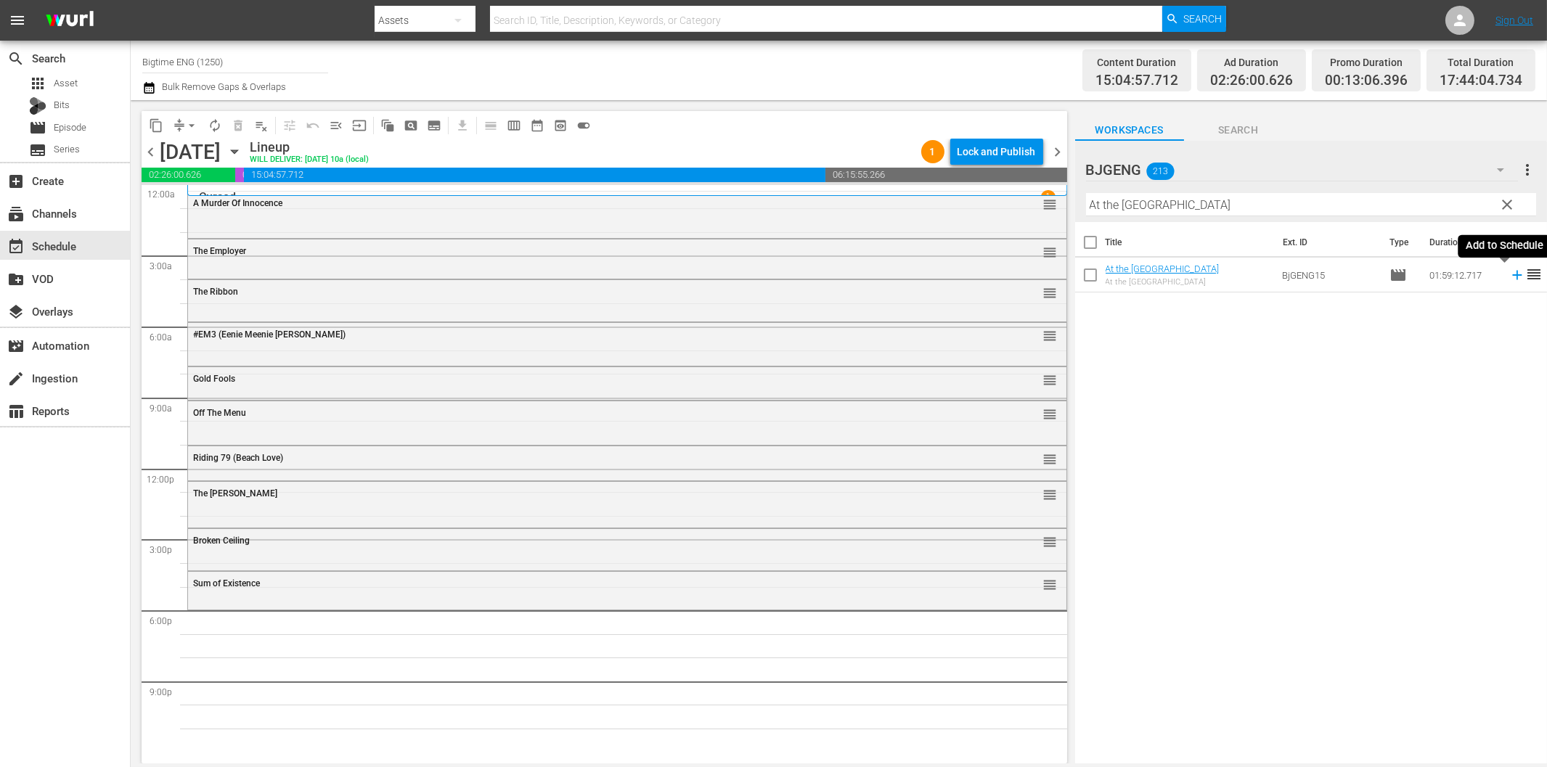
click at [1509, 274] on icon at bounding box center [1517, 275] width 16 height 16
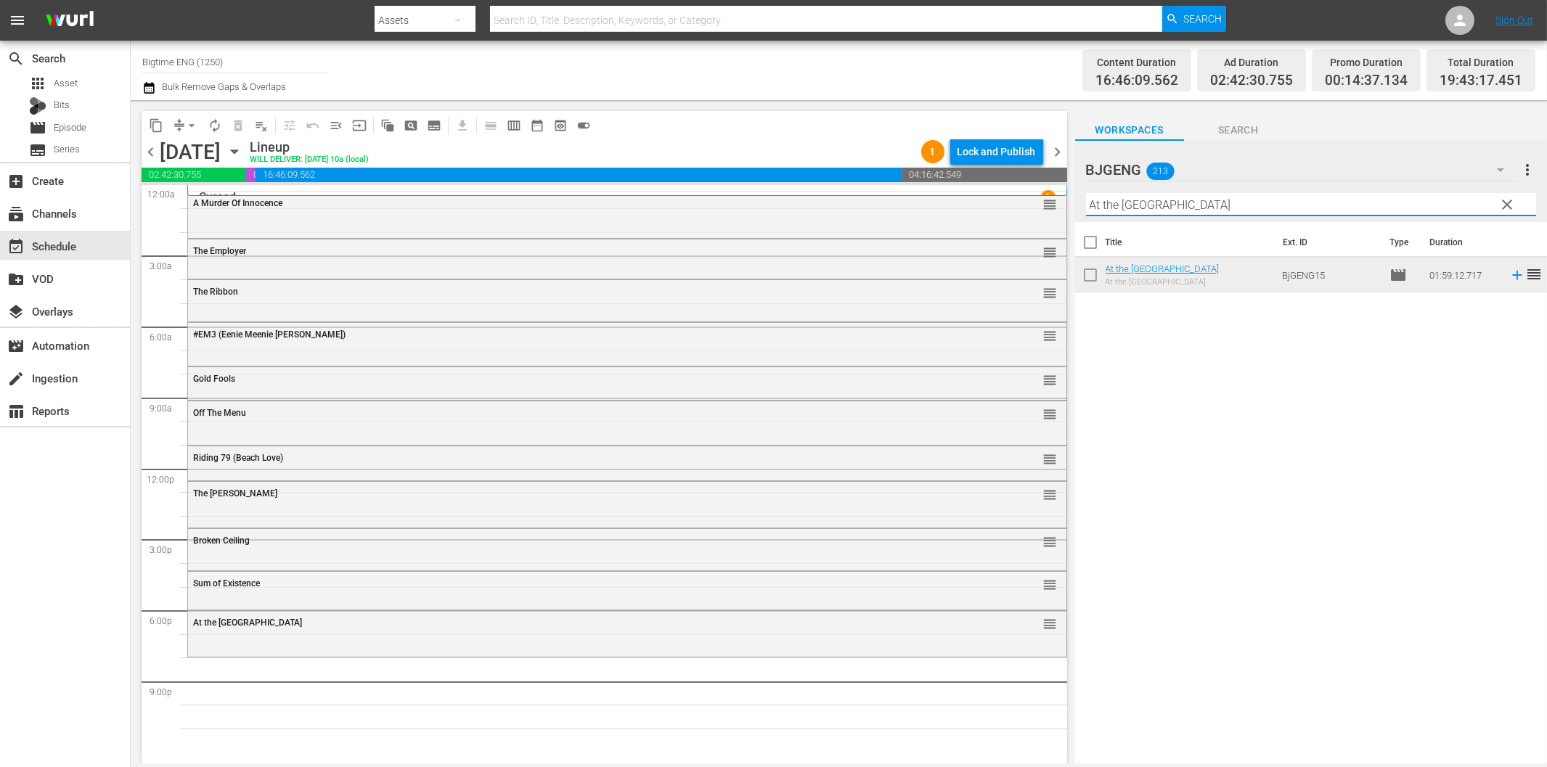
click at [1198, 194] on input "At the [GEOGRAPHIC_DATA]" at bounding box center [1311, 204] width 450 height 23
paste input "Blur Circle"
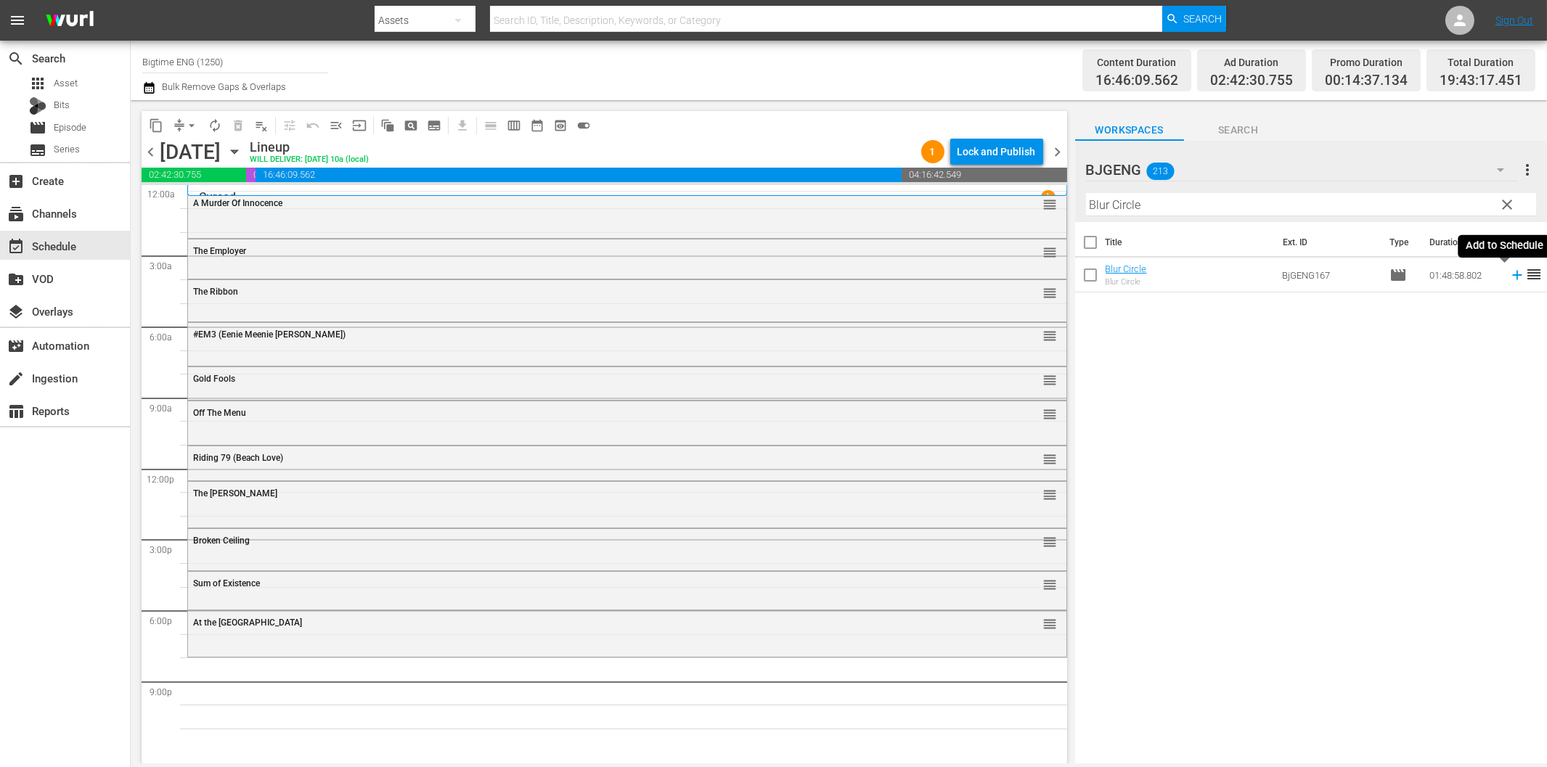
click at [1509, 278] on icon at bounding box center [1517, 275] width 16 height 16
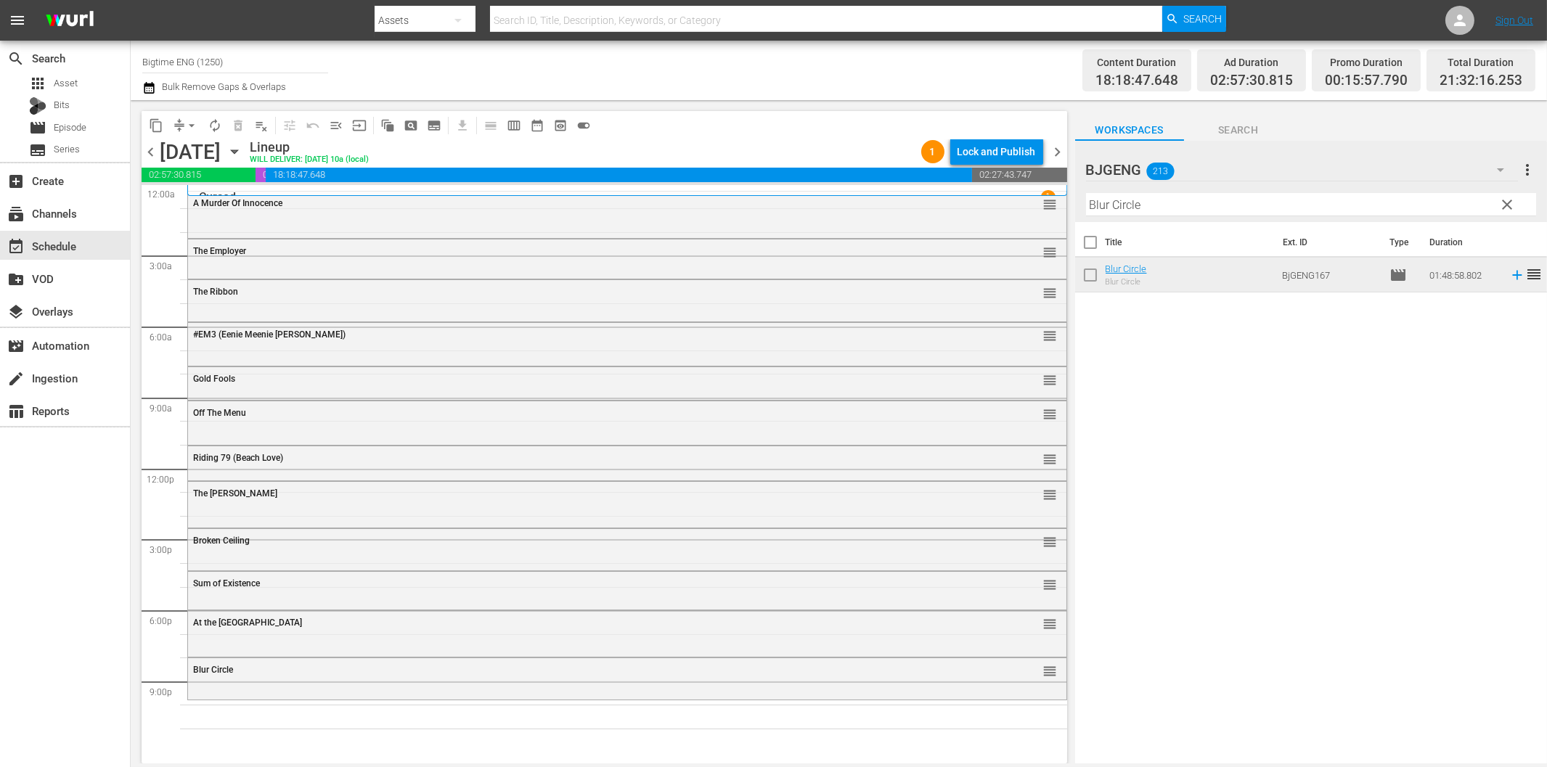
click at [1288, 206] on input "Blur Circle" at bounding box center [1311, 204] width 450 height 23
paste input "Taught In Cold Blood"
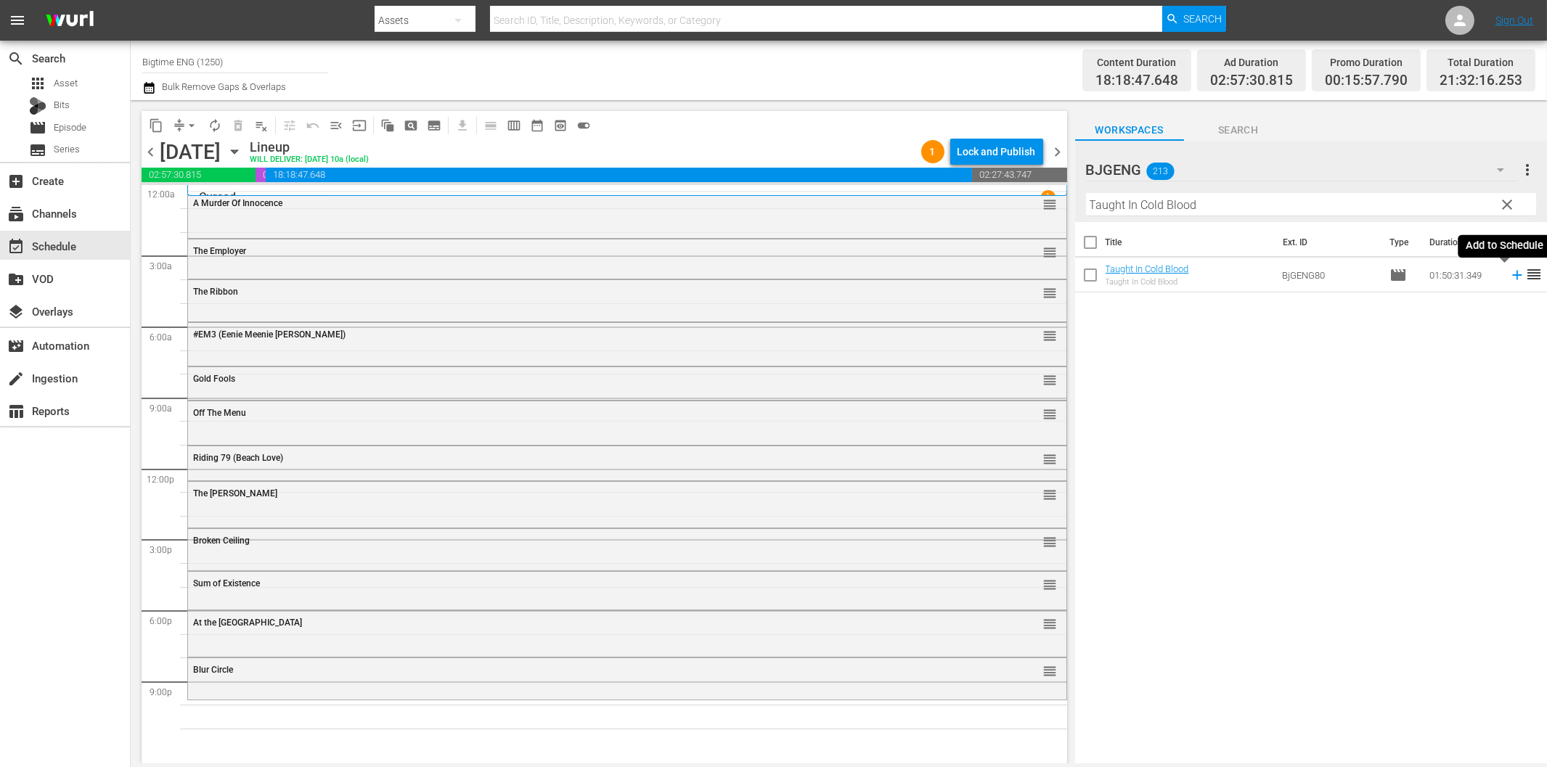
click at [1509, 281] on icon at bounding box center [1517, 275] width 16 height 16
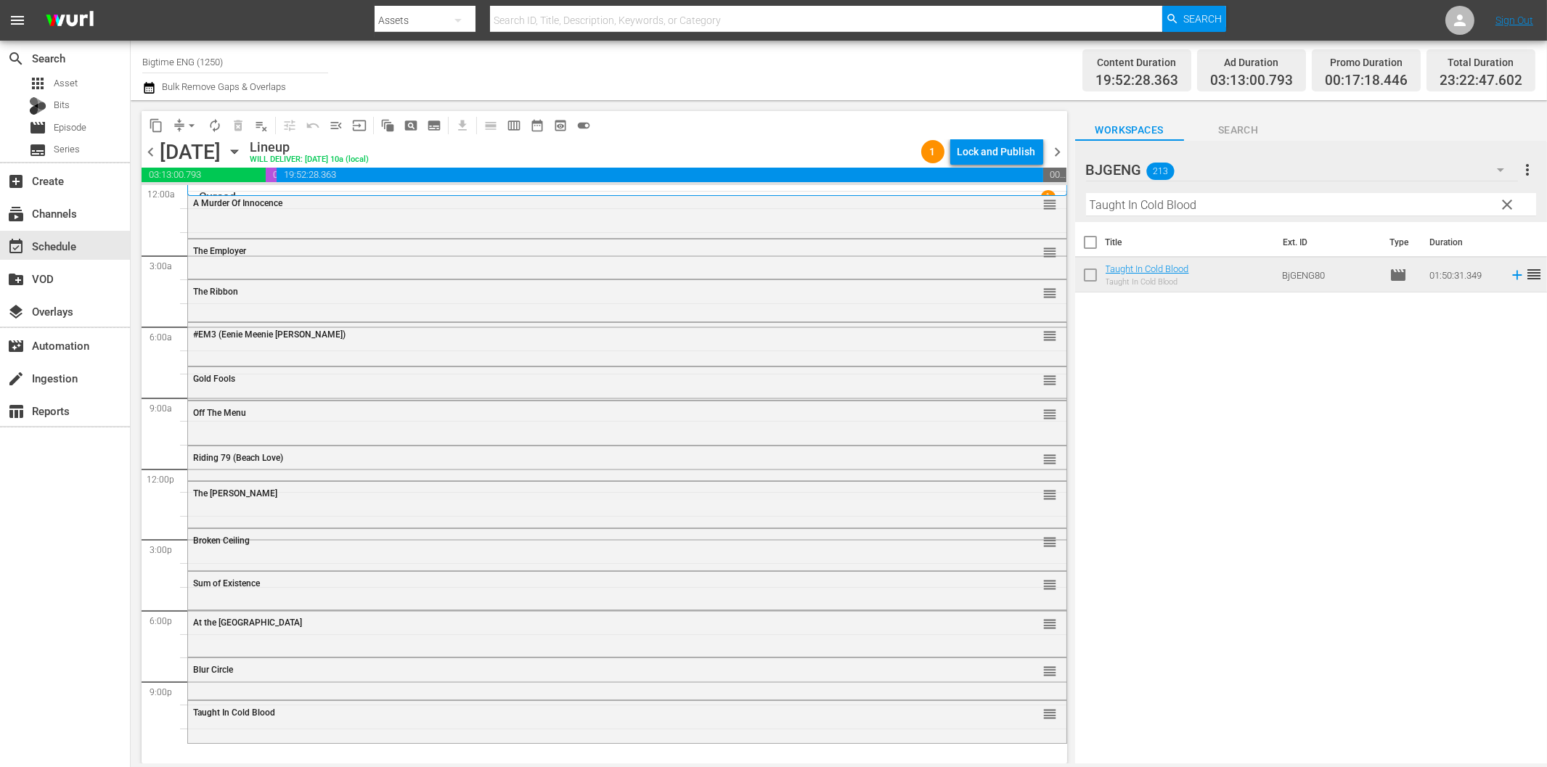
click at [1192, 211] on input "Taught In Cold Blood" at bounding box center [1311, 204] width 450 height 23
paste input "2 Weeks in [GEOGRAPHIC_DATA]"
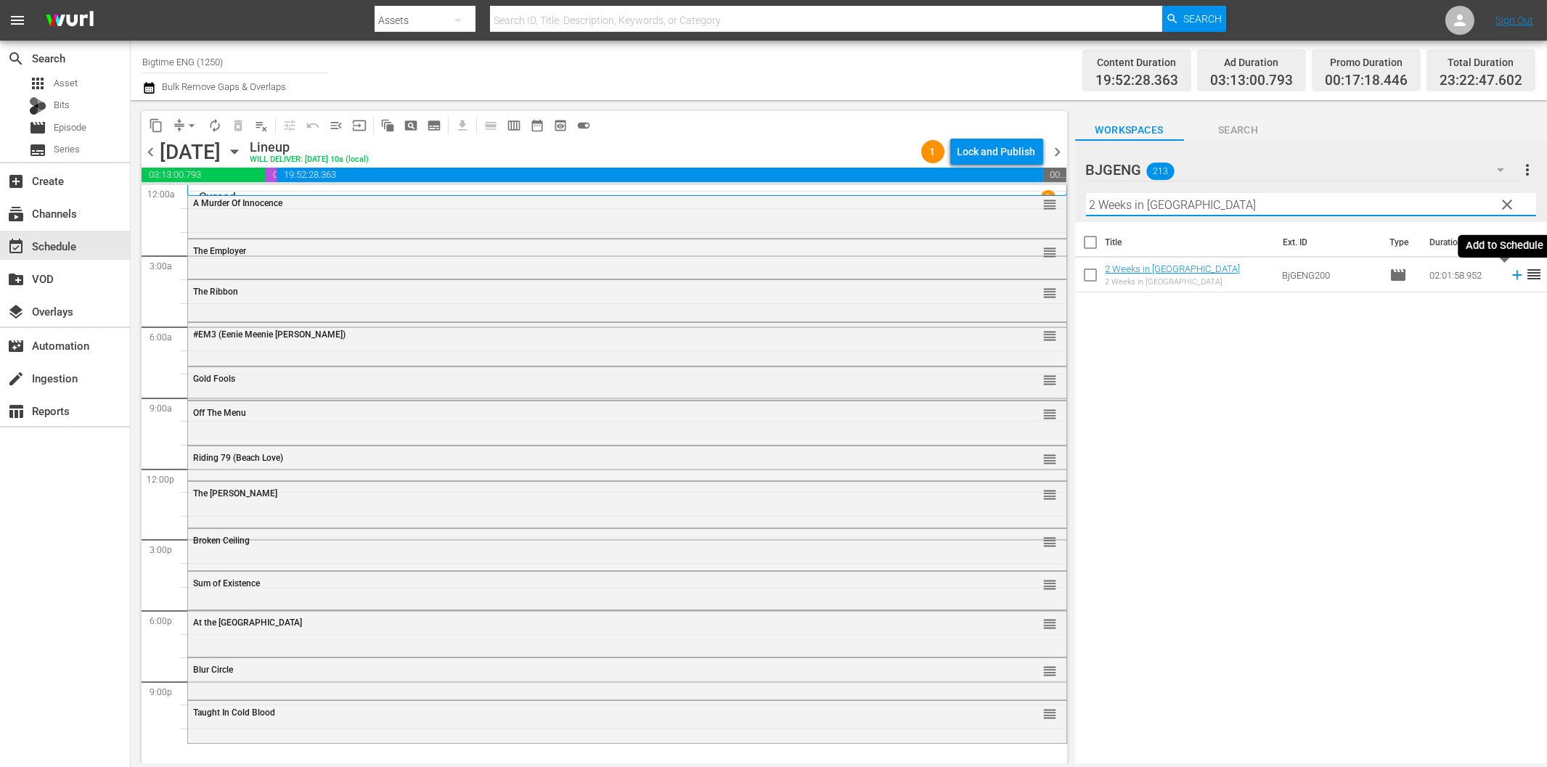
click at [1512, 274] on icon at bounding box center [1516, 275] width 9 height 9
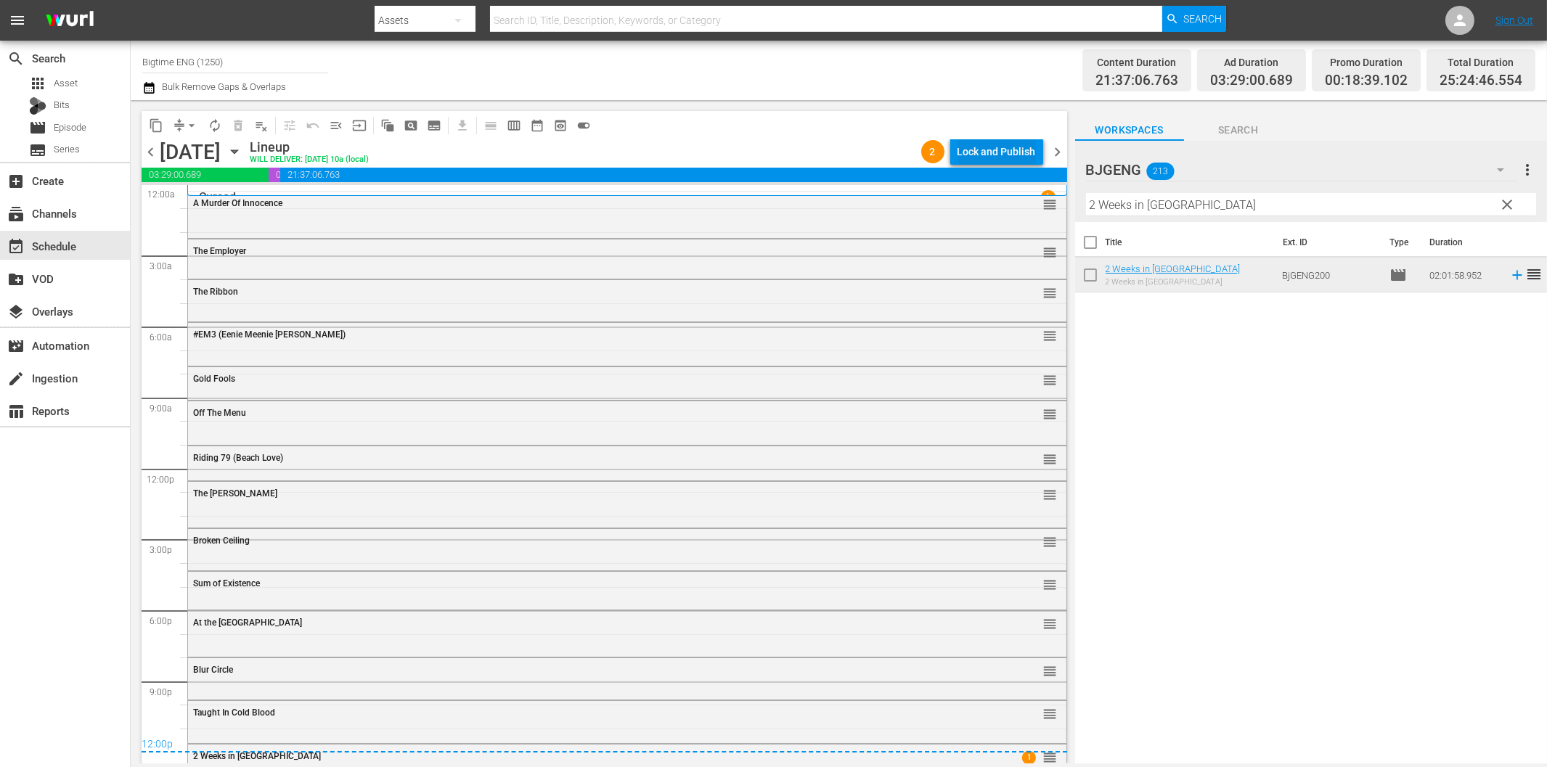
click at [1031, 147] on div "Lock and Publish" at bounding box center [997, 152] width 78 height 26
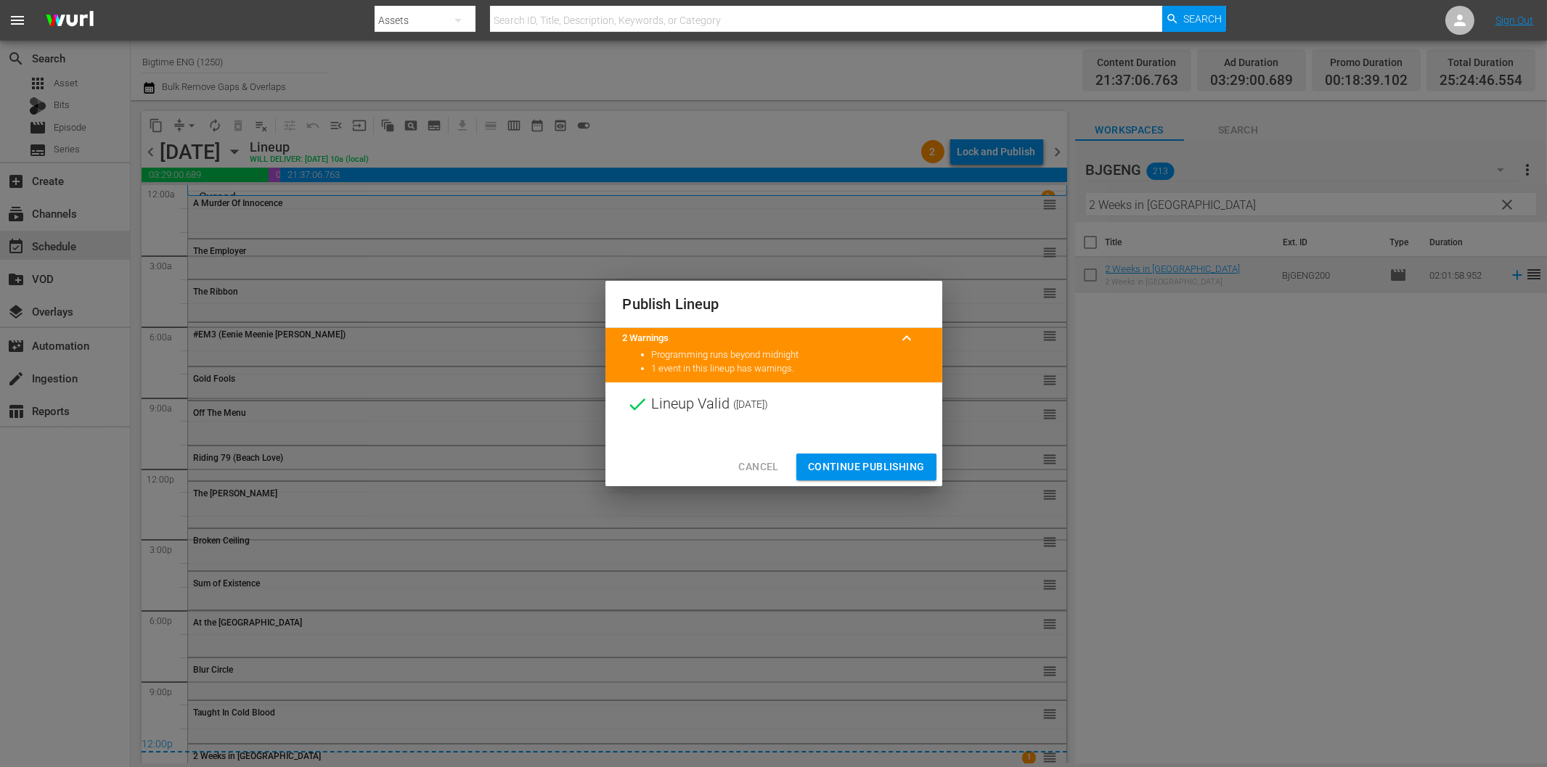
click at [891, 459] on span "Continue Publishing" at bounding box center [866, 467] width 117 height 18
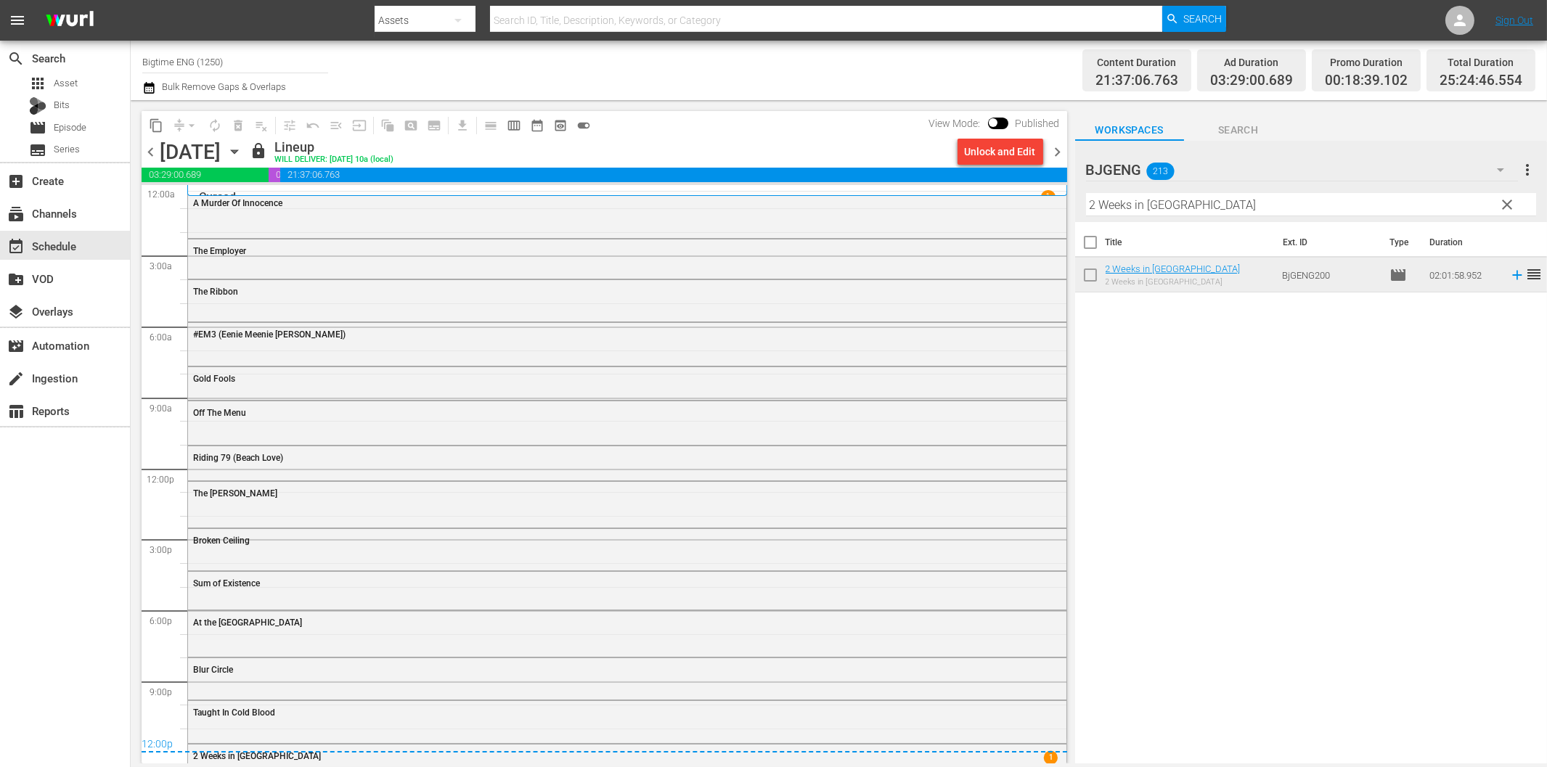
drag, startPoint x: 1057, startPoint y: 145, endPoint x: 1084, endPoint y: 190, distance: 52.4
click at [1057, 145] on span "chevron_right" at bounding box center [1058, 152] width 18 height 18
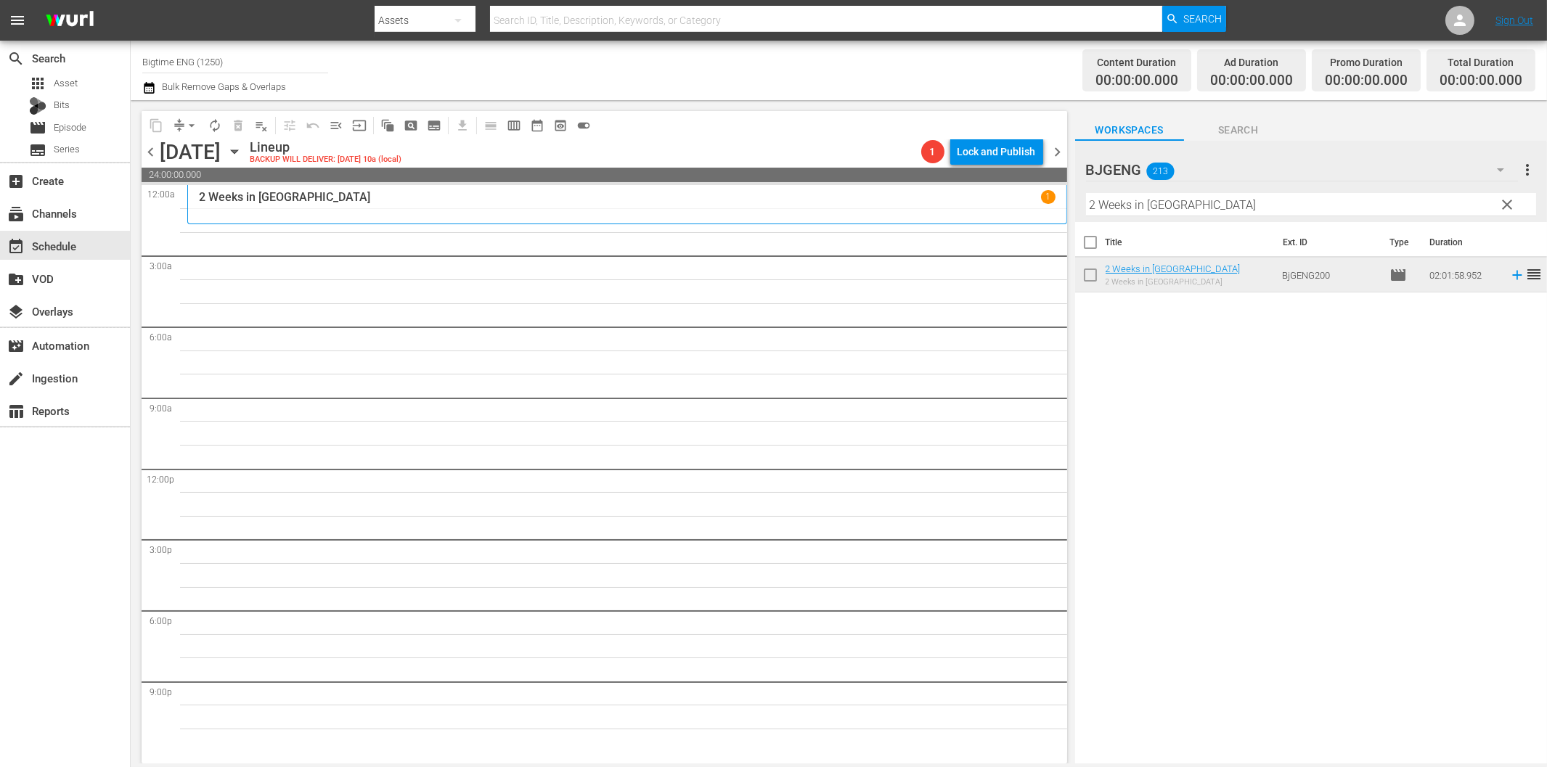
click at [1135, 200] on input "2 Weeks in [GEOGRAPHIC_DATA]" at bounding box center [1311, 204] width 450 height 23
paste input "Fast and Frantic"
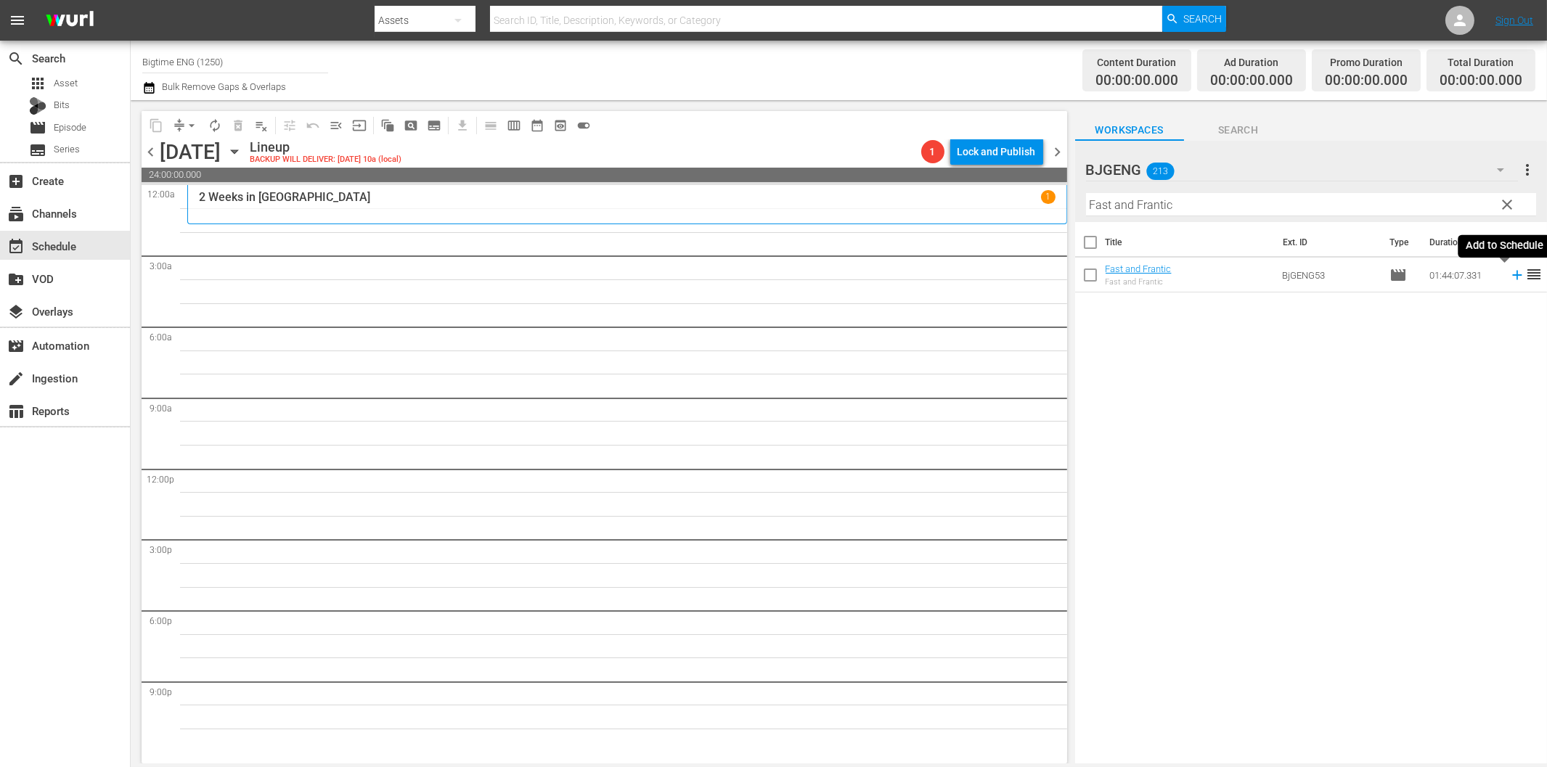
click at [1509, 274] on icon at bounding box center [1517, 275] width 16 height 16
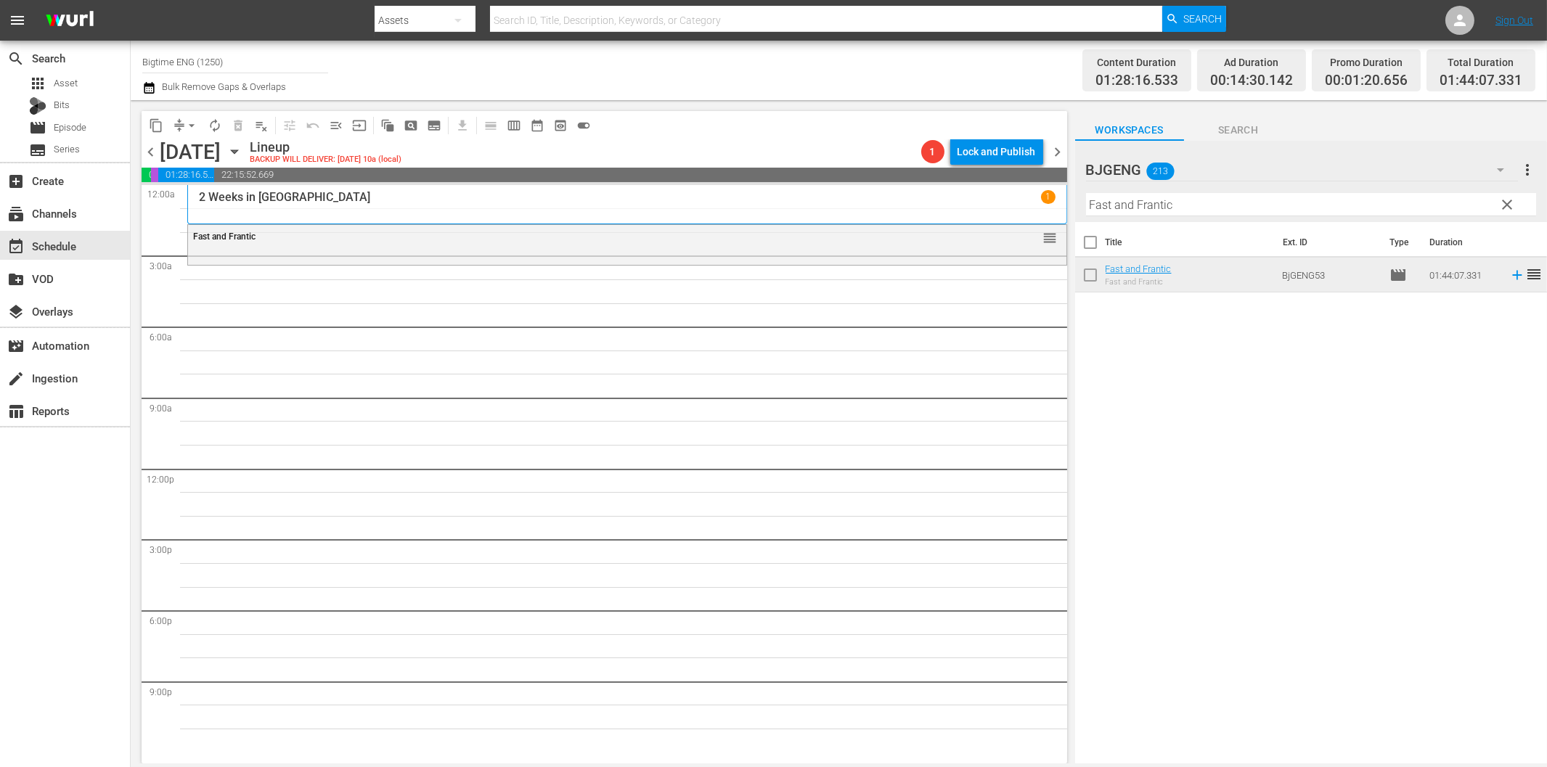
click at [1327, 203] on input "Fast and Frantic" at bounding box center [1311, 204] width 450 height 23
paste input "When We Last Spoke"
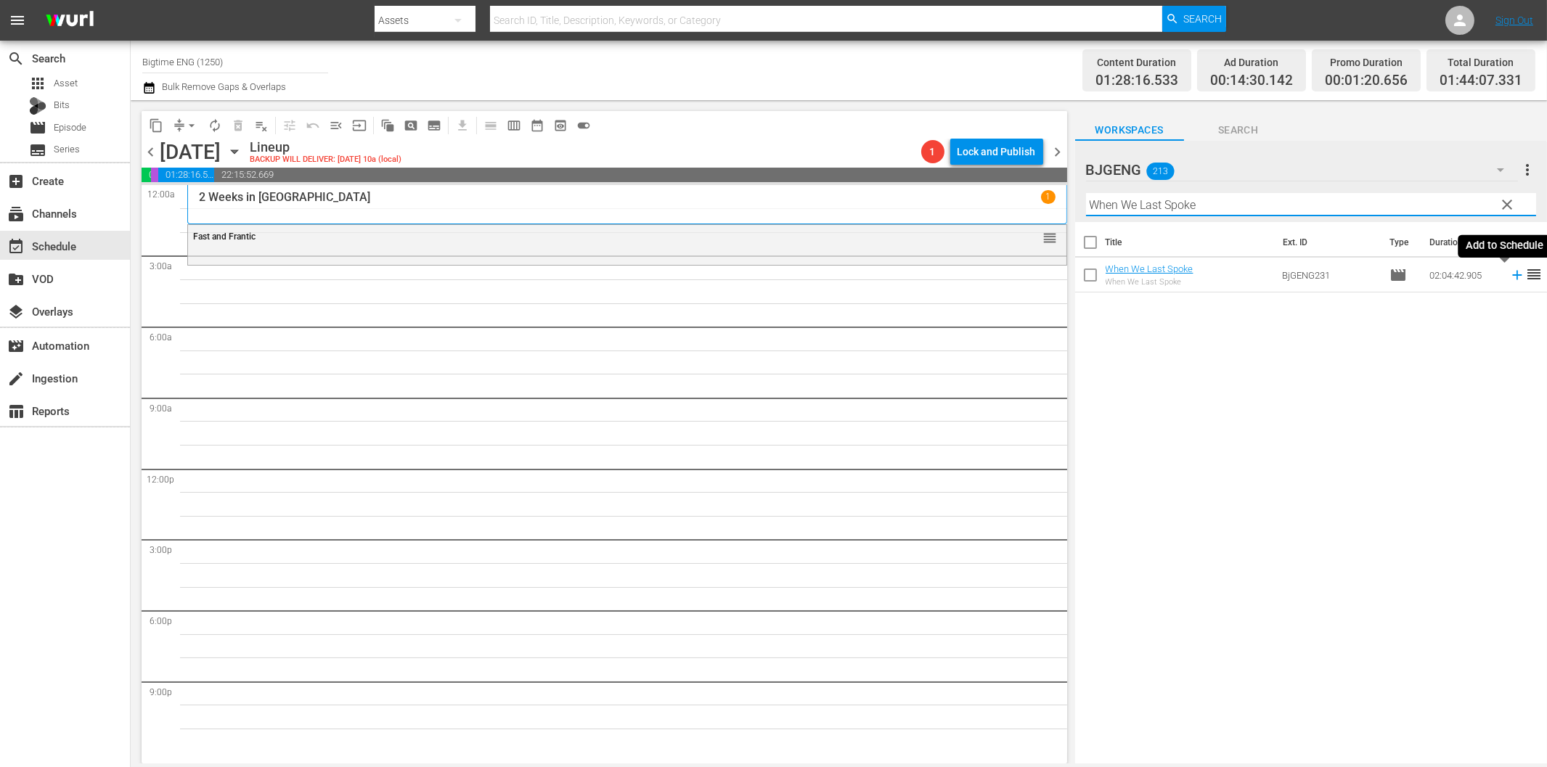
click at [1509, 274] on icon at bounding box center [1517, 275] width 16 height 16
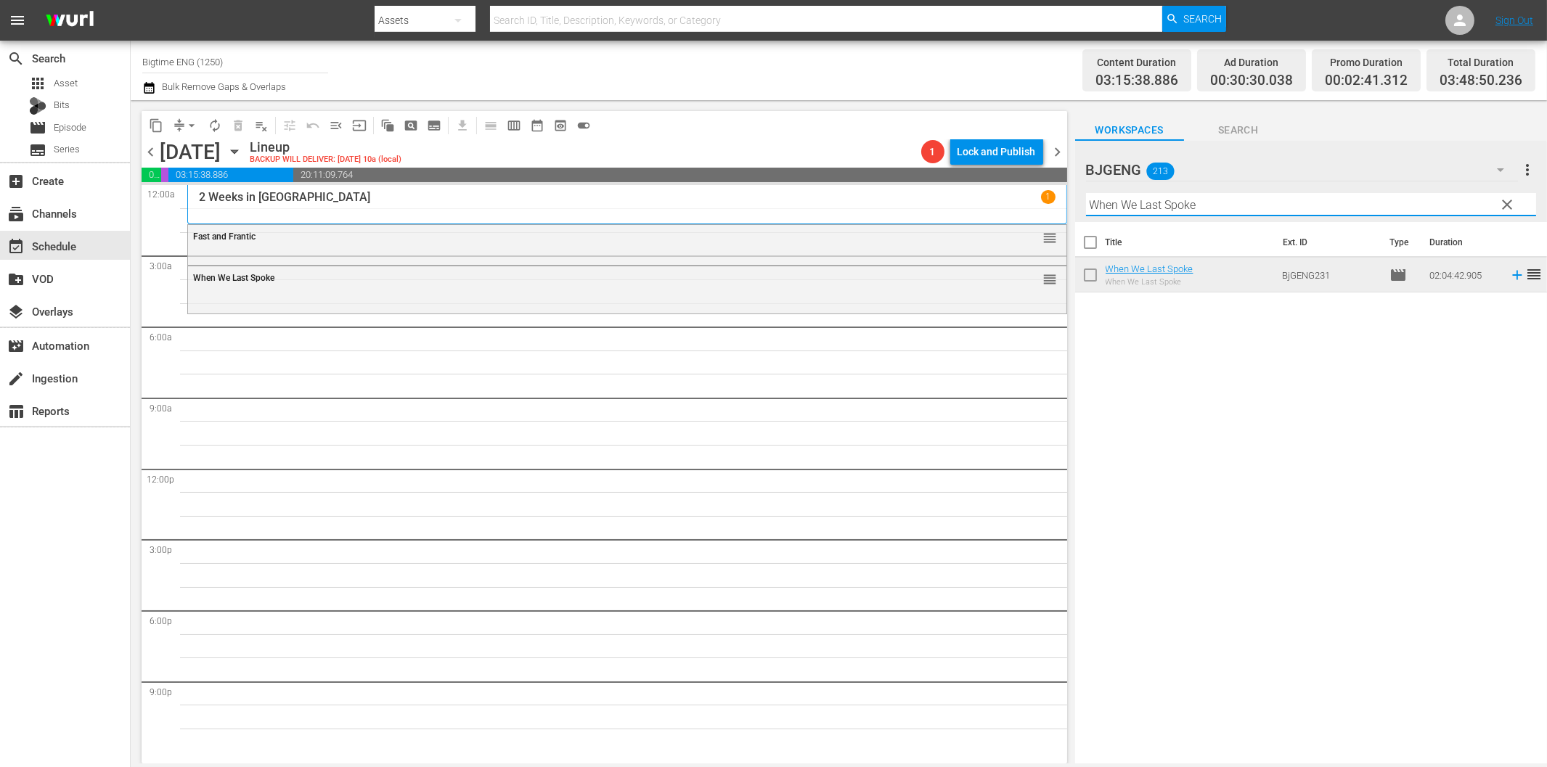
click at [1103, 200] on input "When We Last Spoke" at bounding box center [1311, 204] width 450 height 23
paste input "The Hardest Thing"
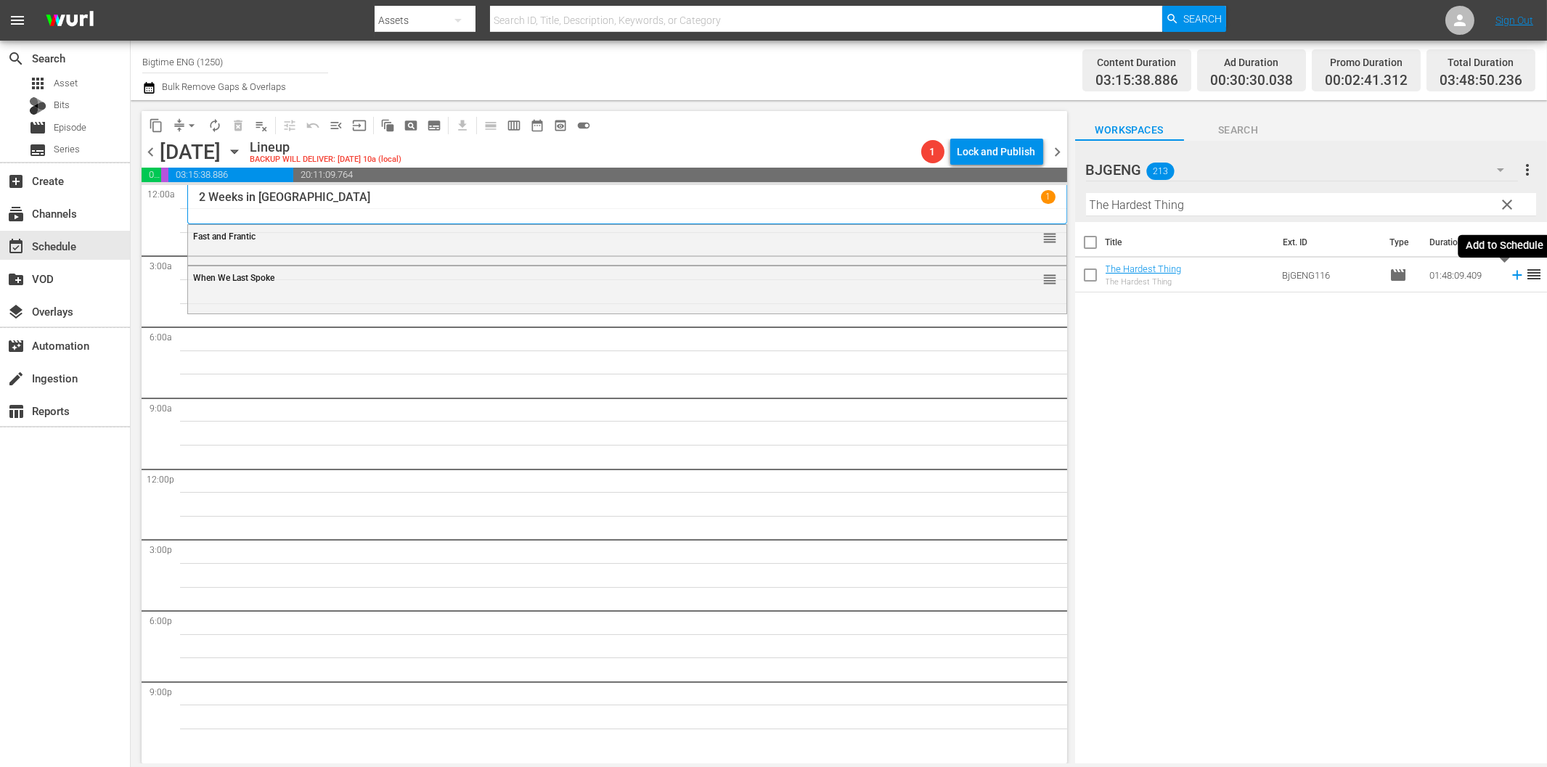
click at [1509, 277] on icon at bounding box center [1517, 275] width 16 height 16
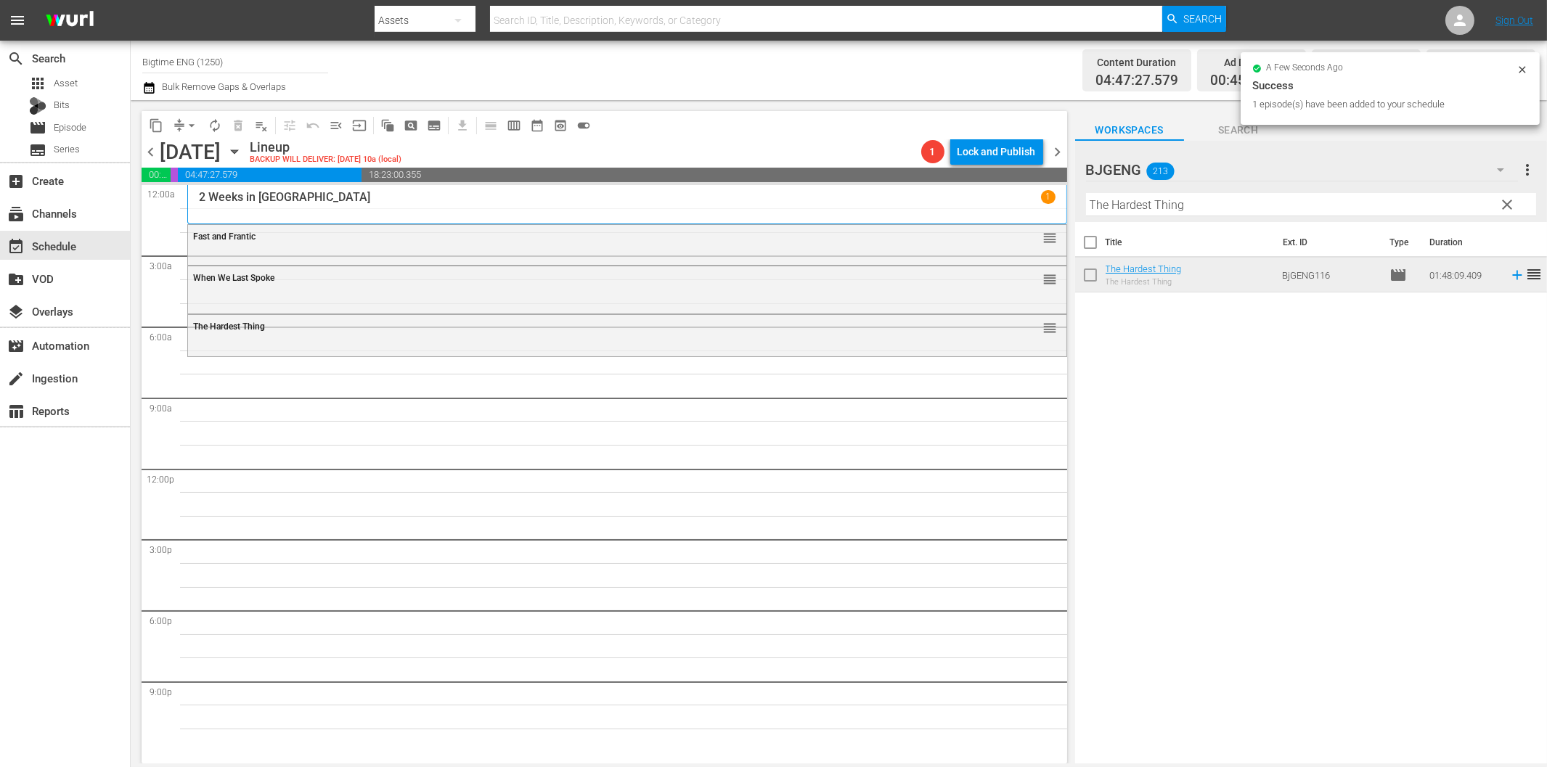
click at [1223, 207] on input "The Hardest Thing" at bounding box center [1311, 204] width 450 height 23
paste input "30-Love"
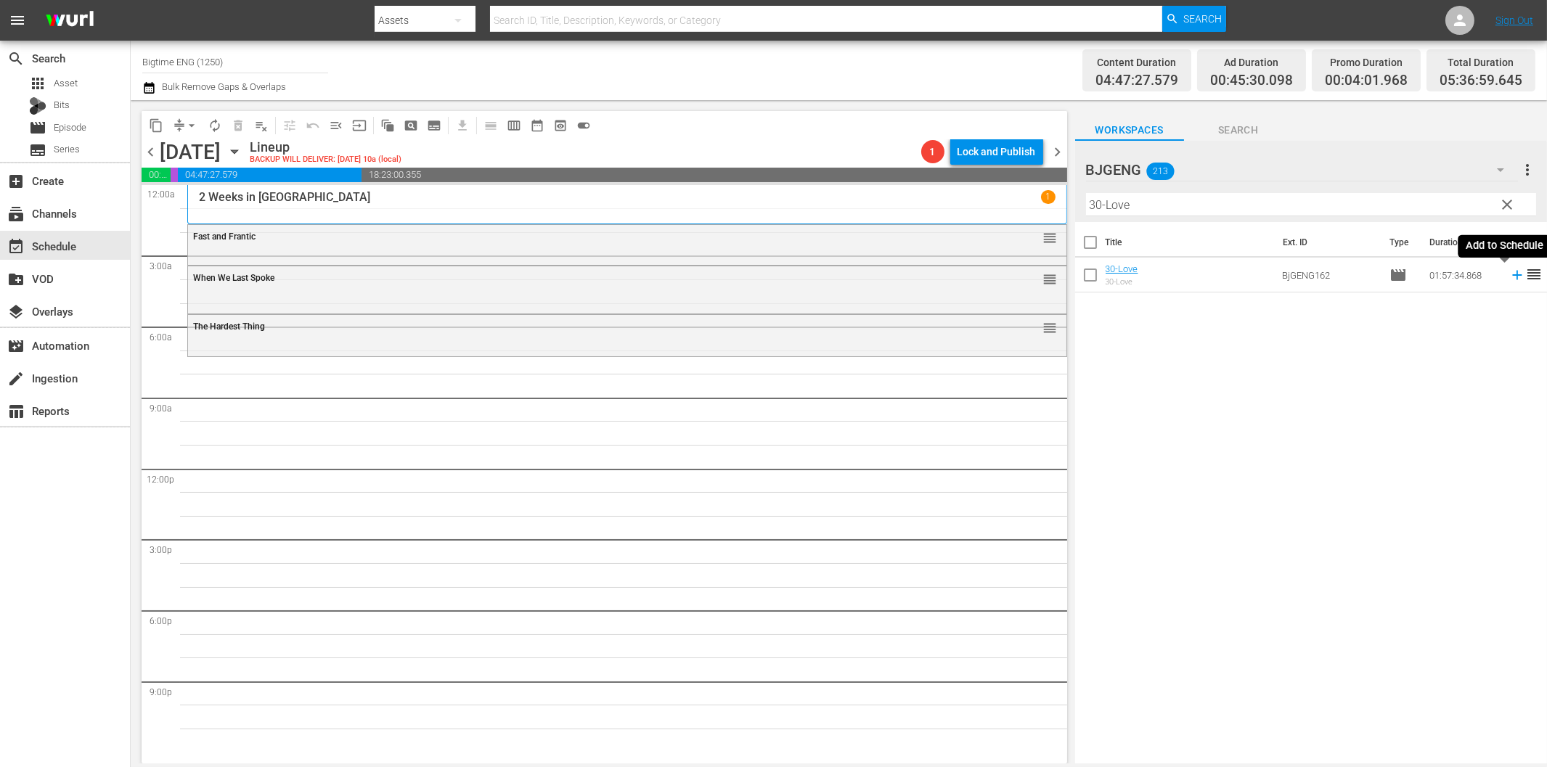
click at [1509, 280] on icon at bounding box center [1517, 275] width 16 height 16
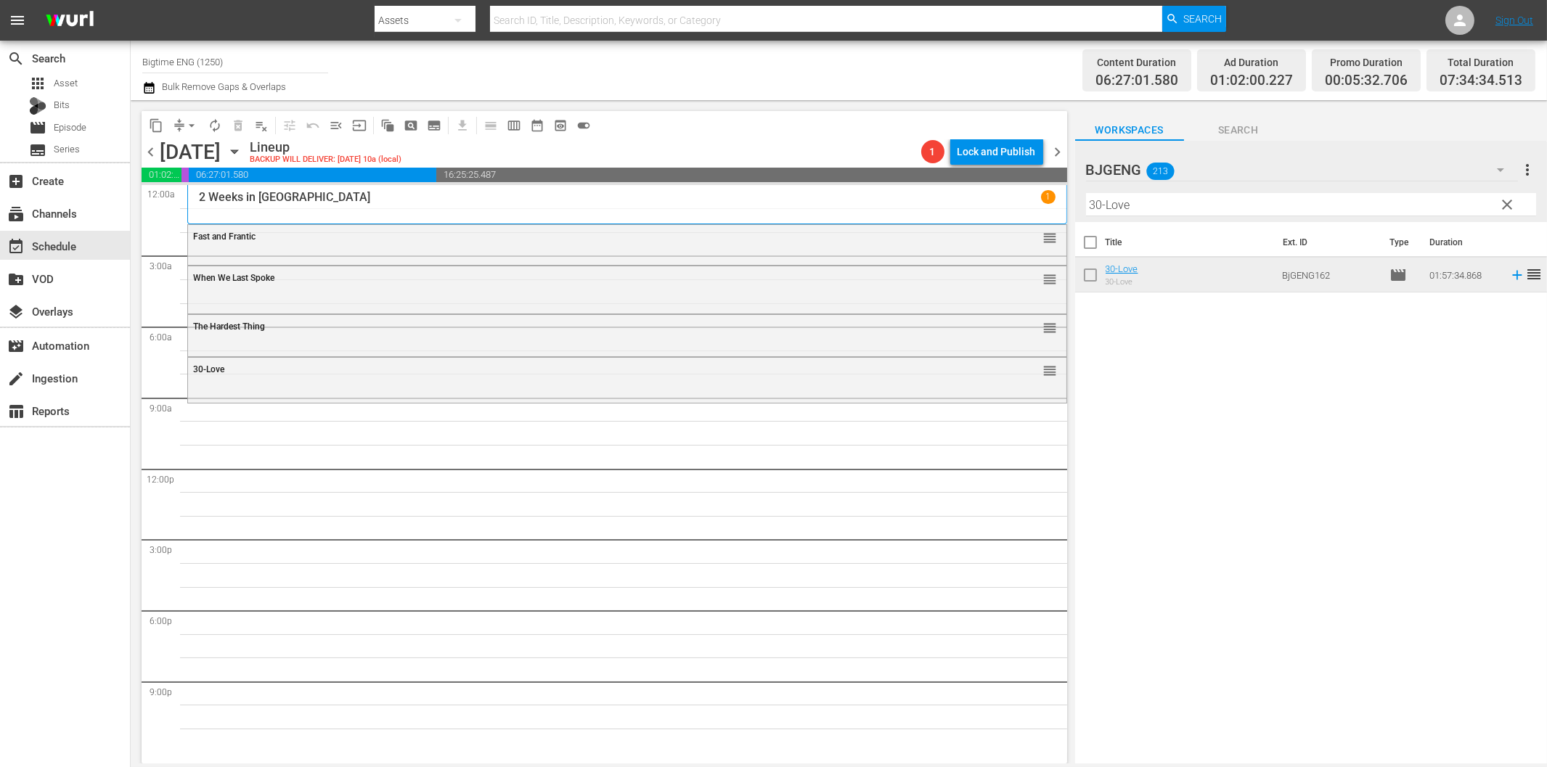
click at [1234, 194] on input "30-Love" at bounding box center [1311, 204] width 450 height 23
paste input "TangerineLAnd"
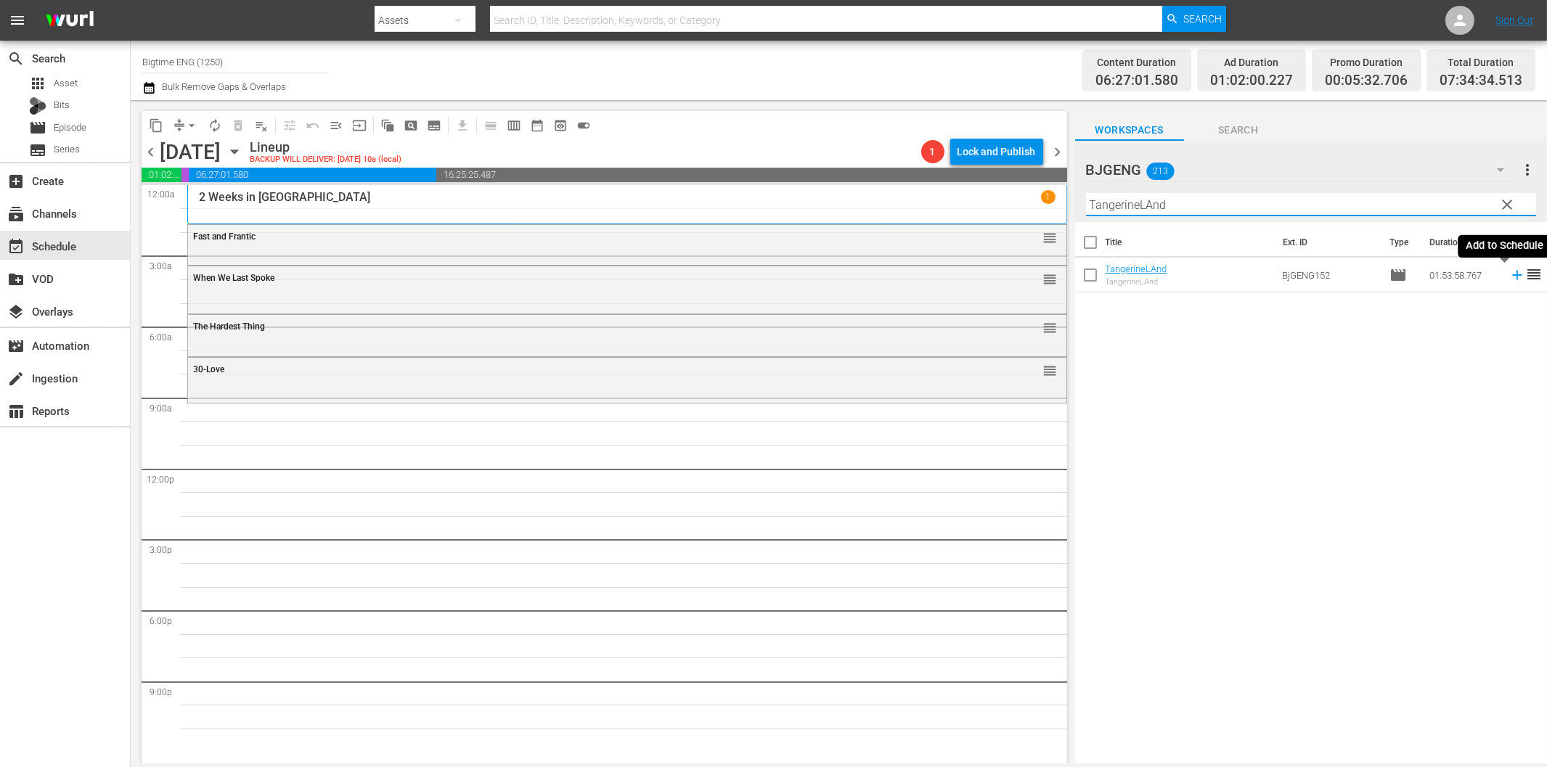
click at [1512, 276] on icon at bounding box center [1516, 275] width 9 height 9
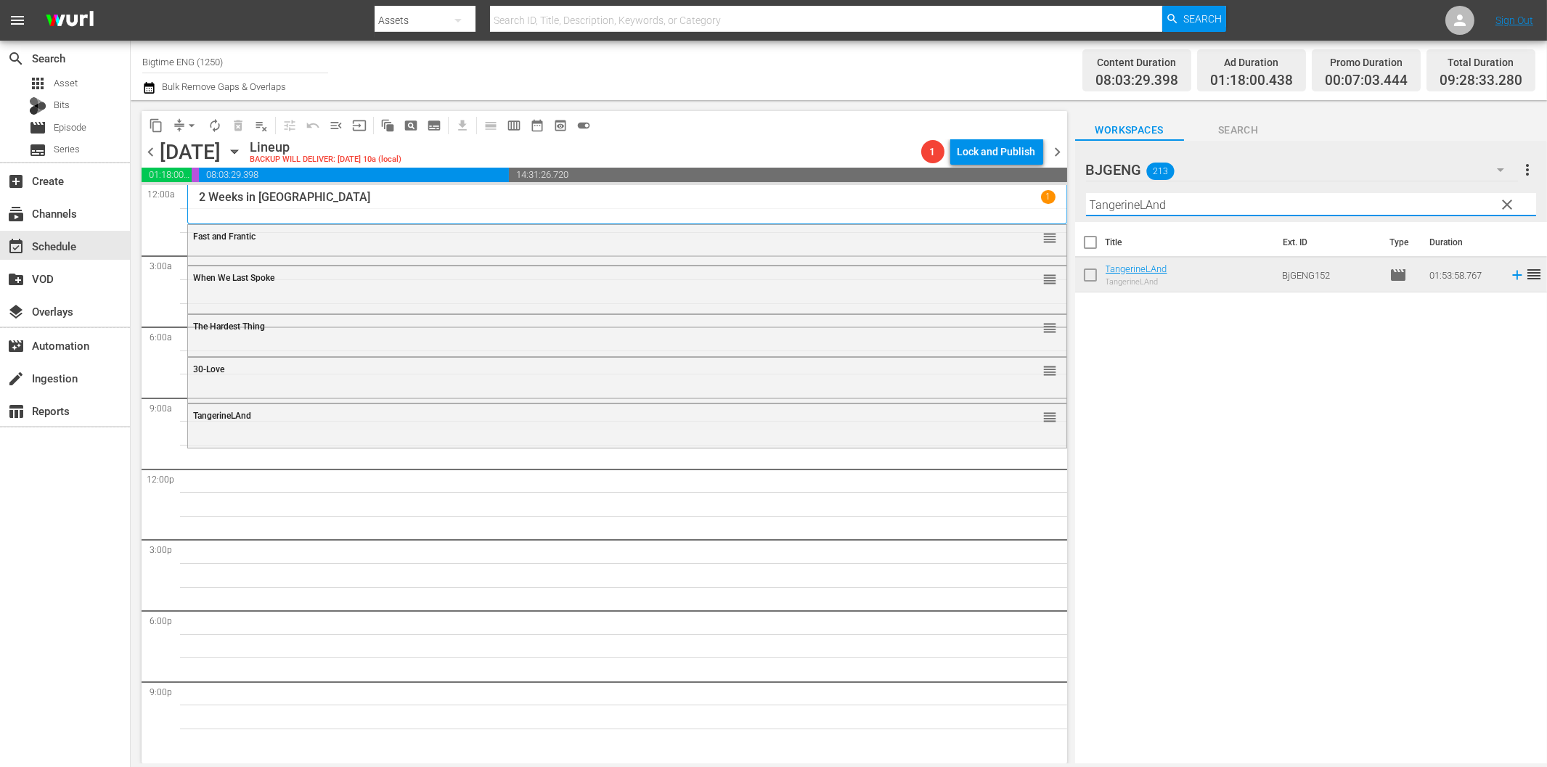
click at [1108, 205] on input "TangerineLAnd" at bounding box center [1311, 204] width 450 height 23
paste input "Joy Of Horses"
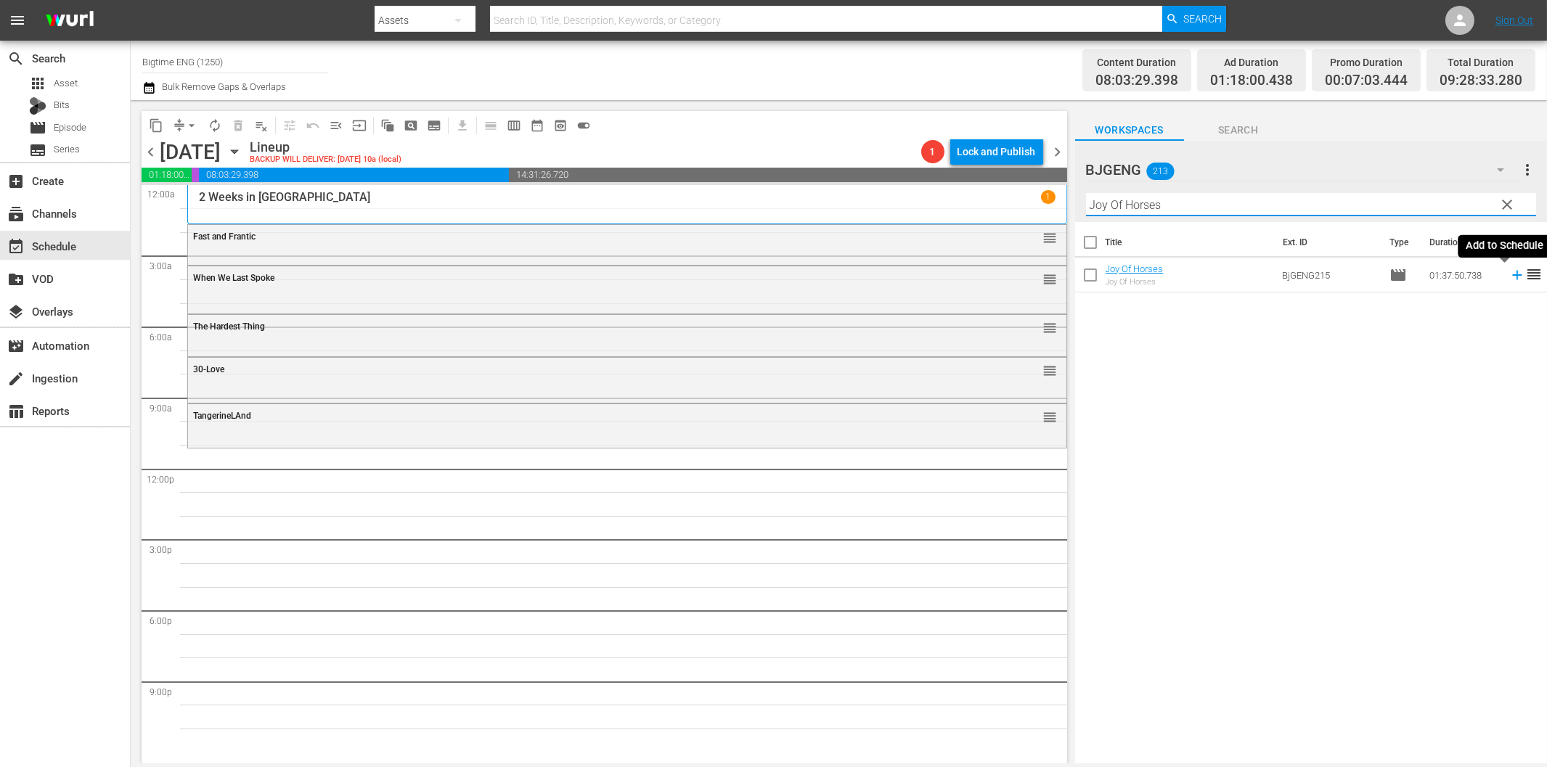
drag, startPoint x: 1505, startPoint y: 278, endPoint x: 1485, endPoint y: 278, distance: 20.3
click at [1509, 278] on icon at bounding box center [1517, 275] width 16 height 16
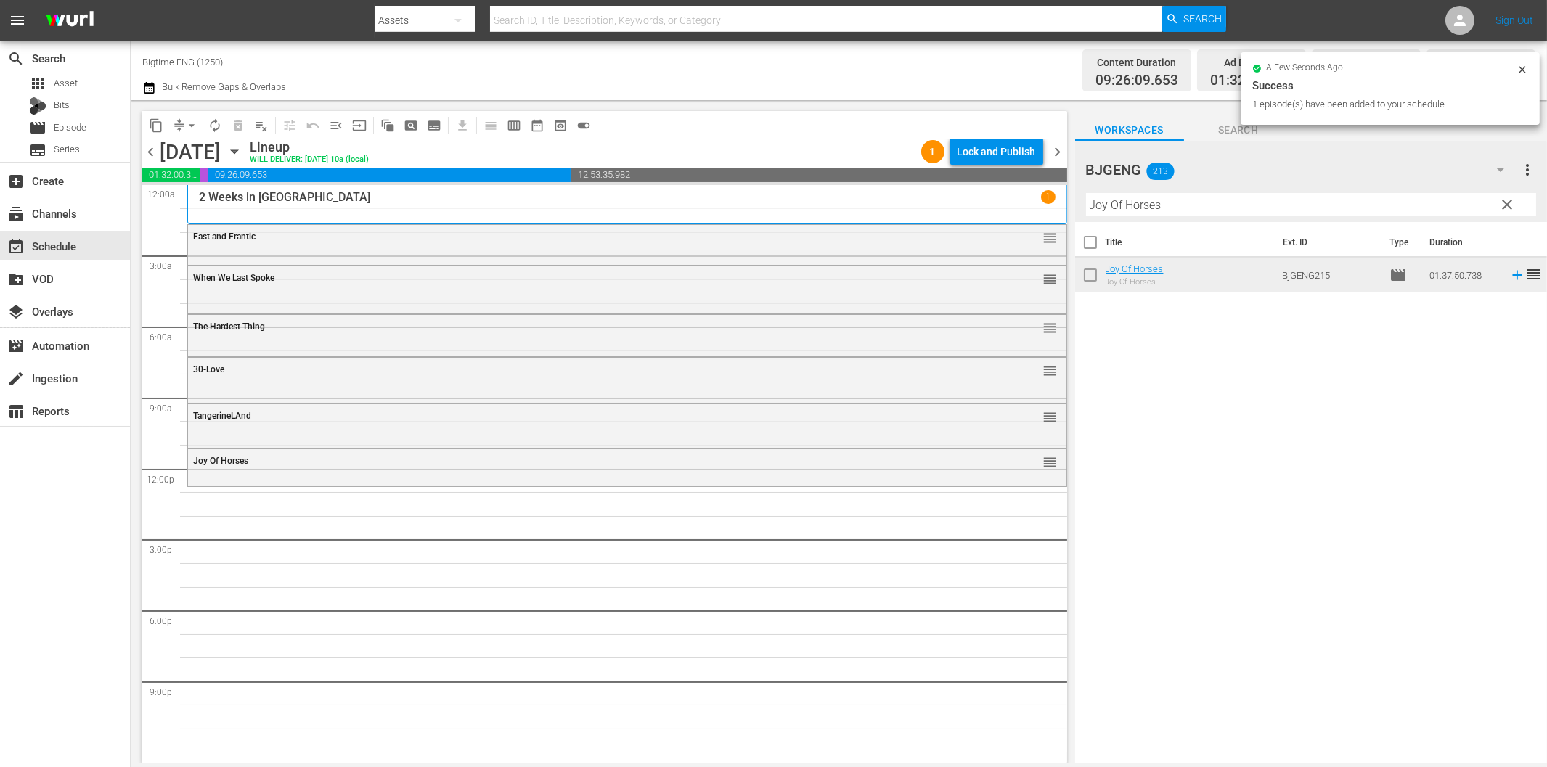
click at [1098, 205] on input "Joy Of Horses" at bounding box center [1311, 204] width 450 height 23
paste input "All for [PERSON_NAME]"
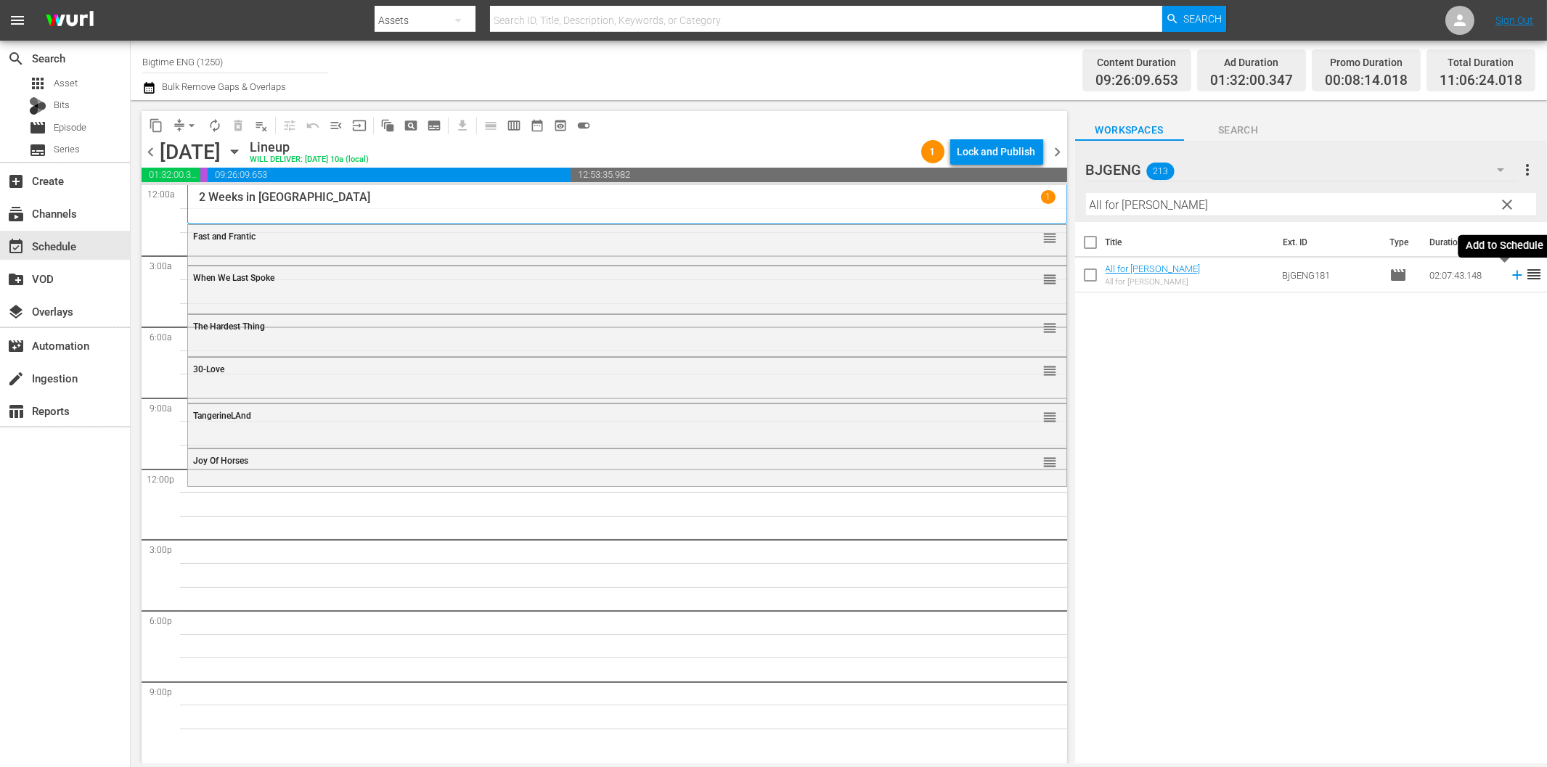
click at [1509, 273] on icon at bounding box center [1517, 275] width 16 height 16
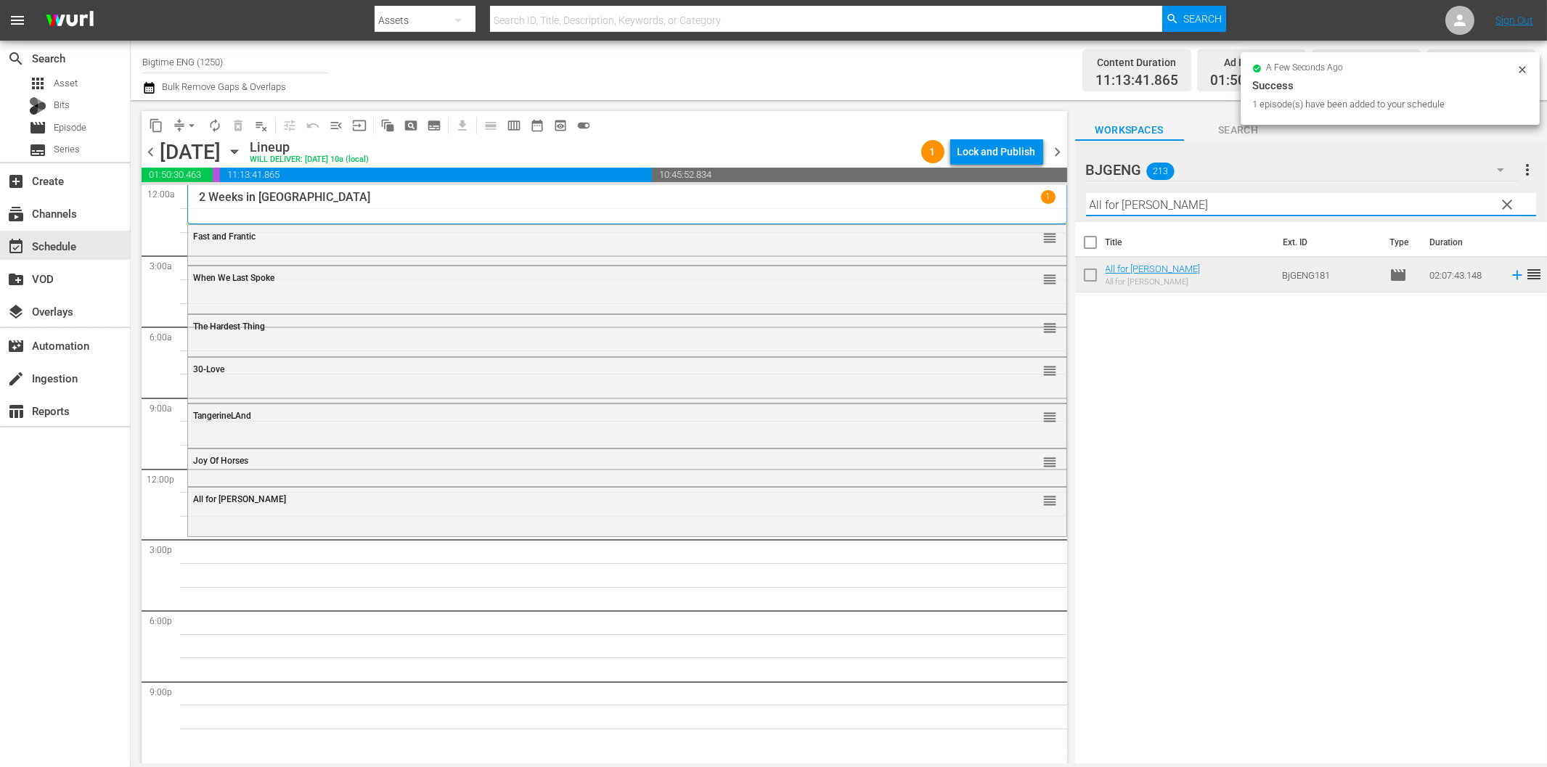
click at [1246, 198] on input "All for [PERSON_NAME]" at bounding box center [1311, 204] width 450 height 23
paste input "Without Warrant"
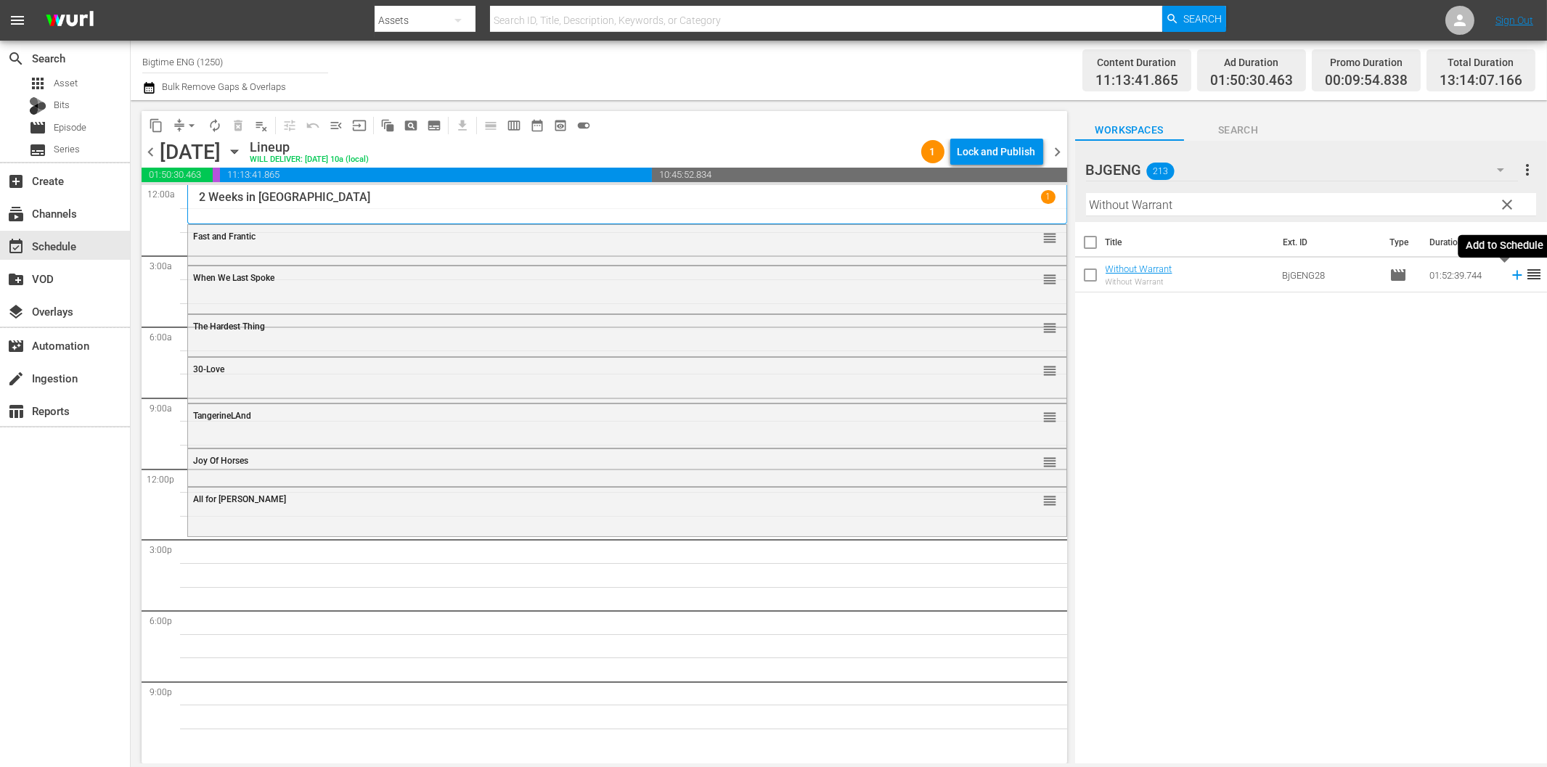
click at [1509, 270] on icon at bounding box center [1517, 275] width 16 height 16
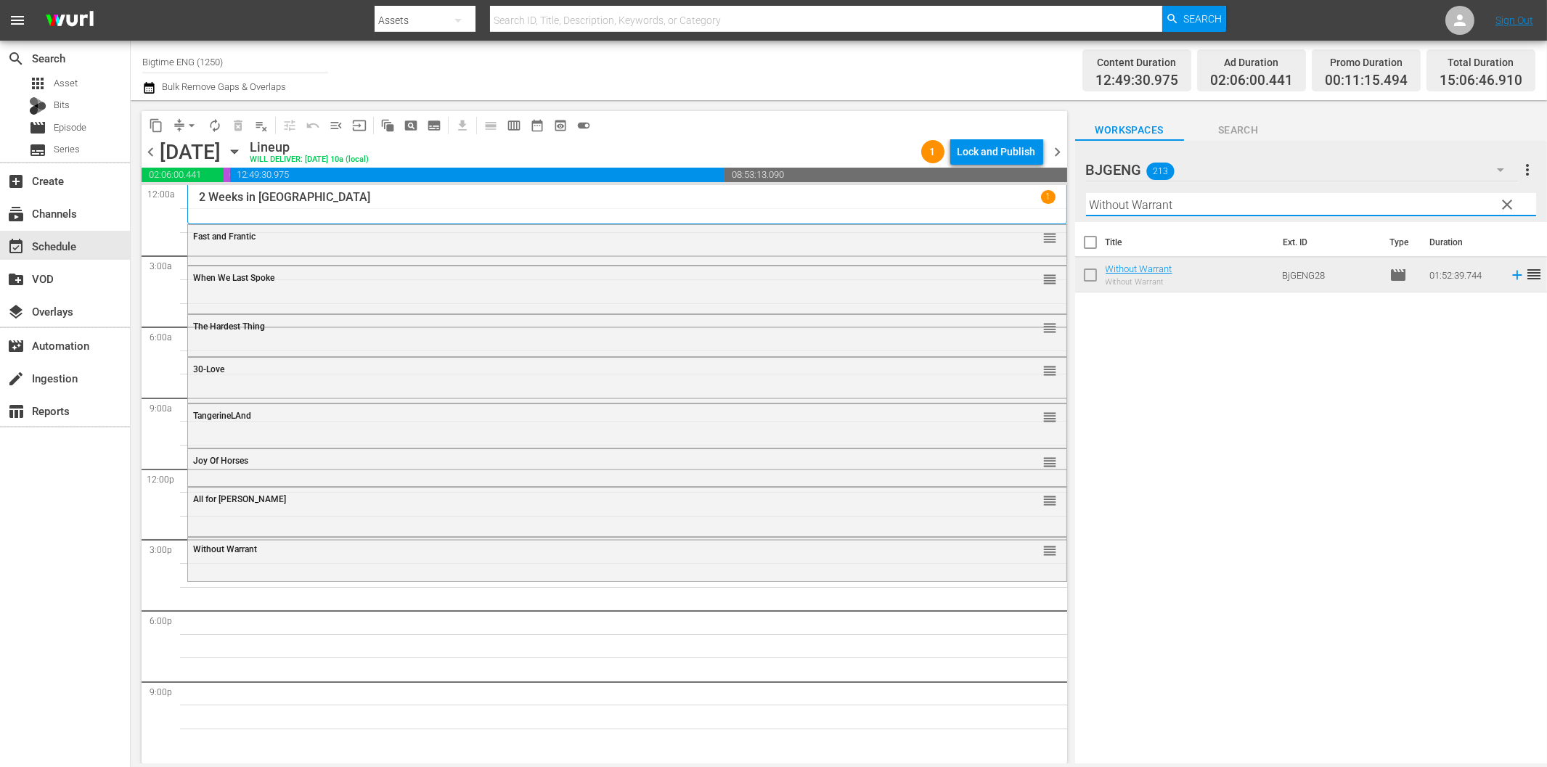
click at [1115, 211] on input "Without Warrant" at bounding box center [1311, 204] width 450 height 23
paste input "Battle B-Boy"
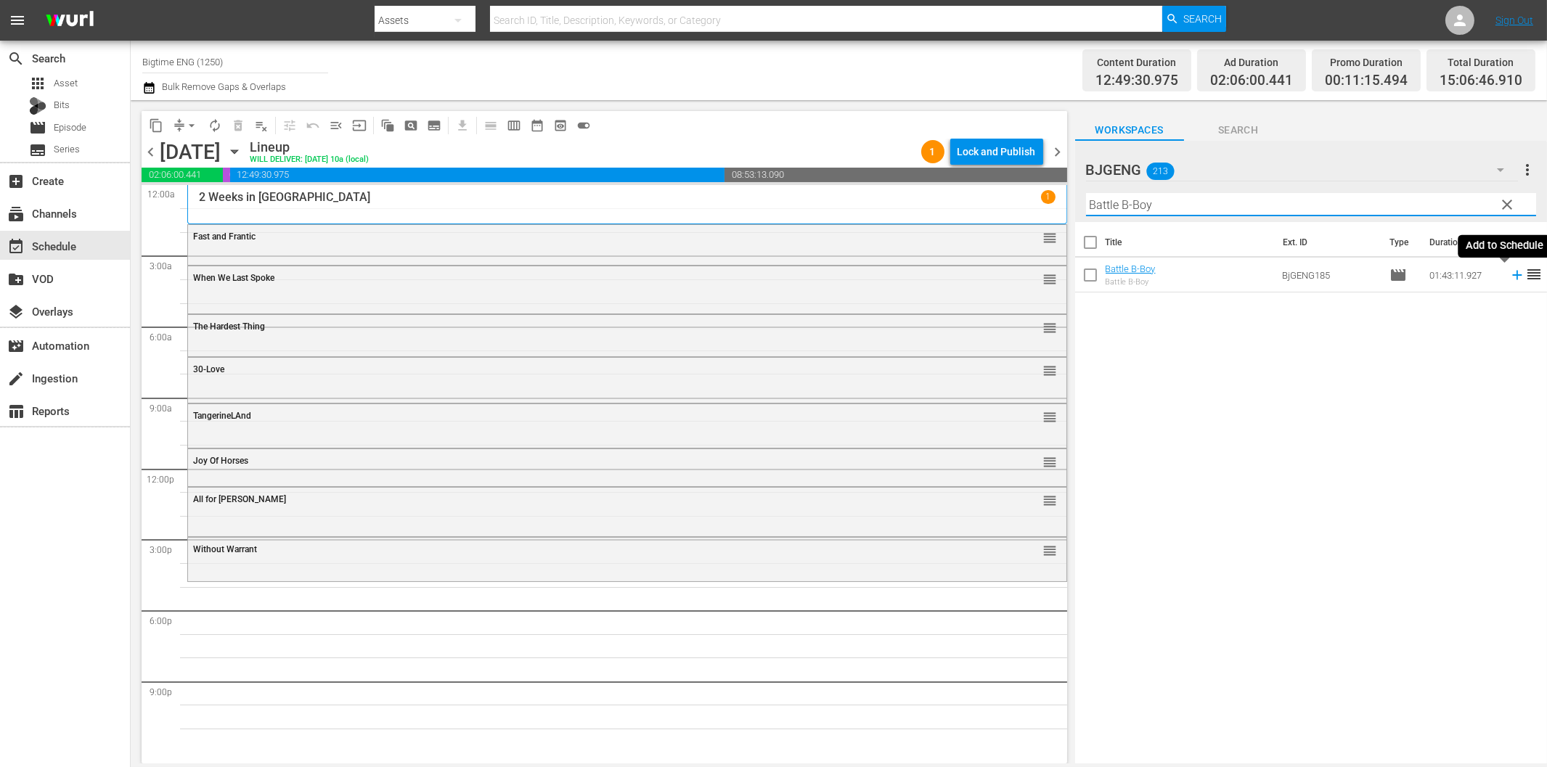
click at [1509, 272] on icon at bounding box center [1517, 275] width 16 height 16
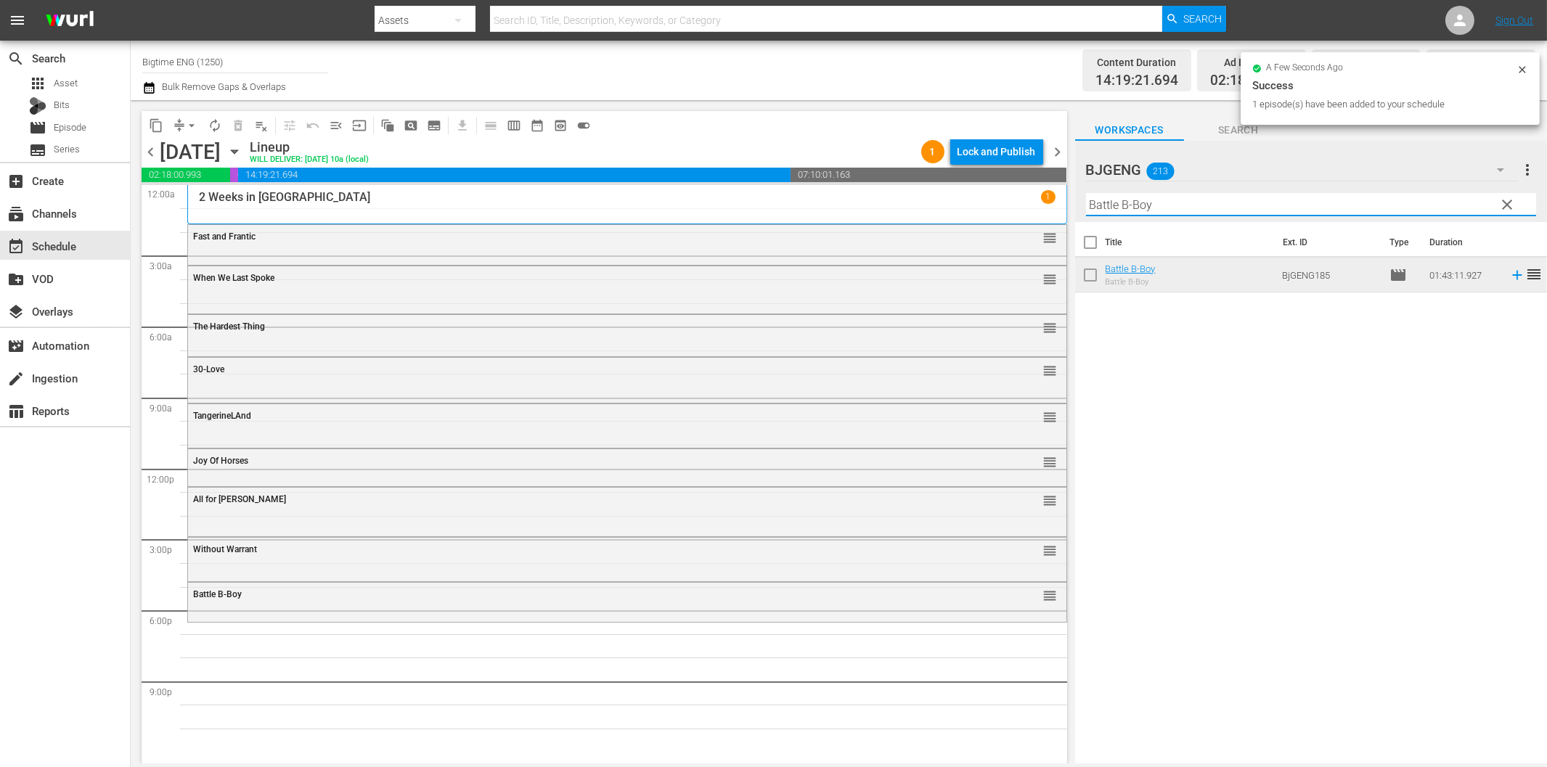
click at [1167, 205] on input "Battle B-Boy" at bounding box center [1311, 204] width 450 height 23
paste input "urn Your Name"
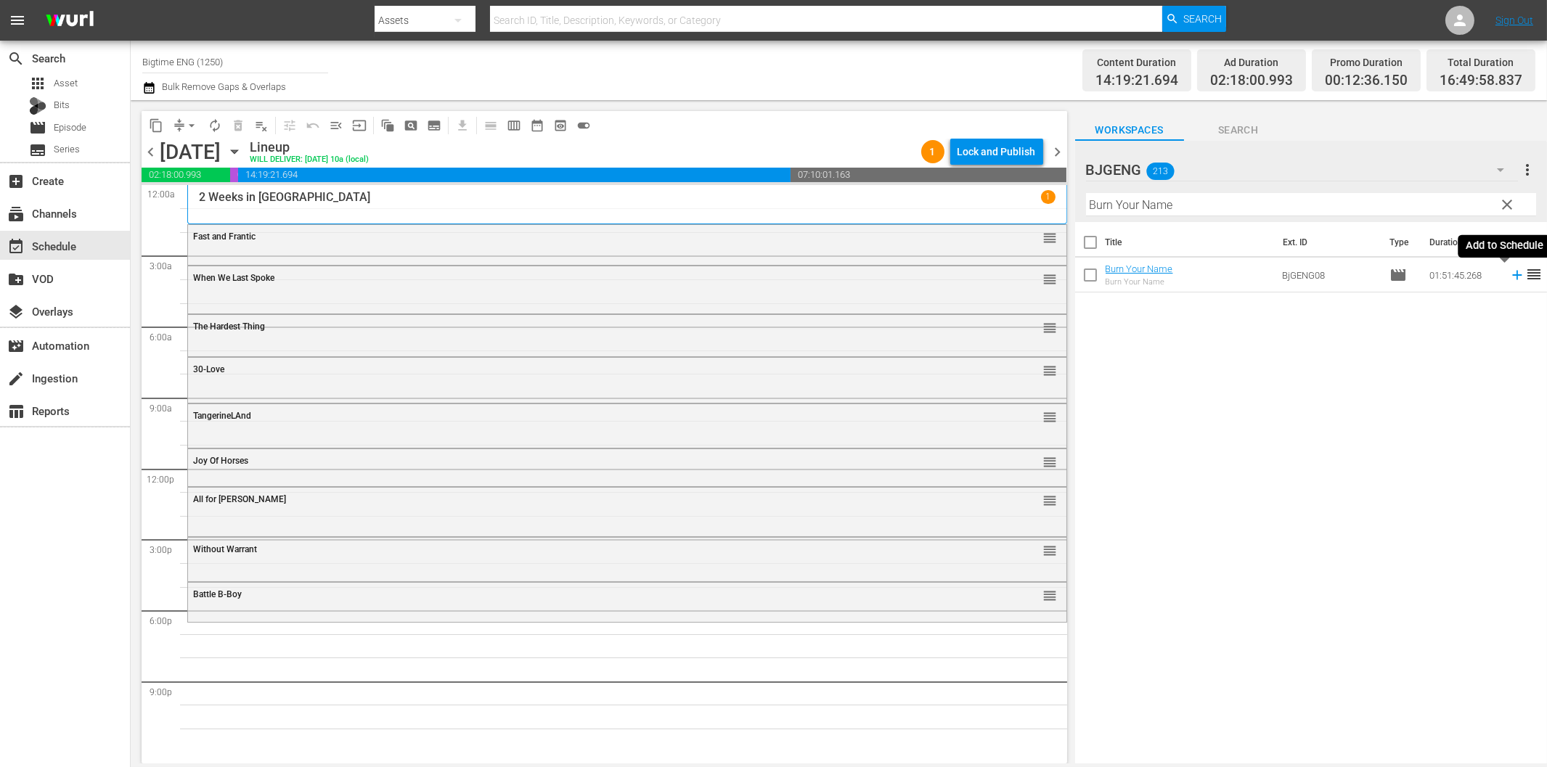
click at [1509, 277] on icon at bounding box center [1517, 275] width 16 height 16
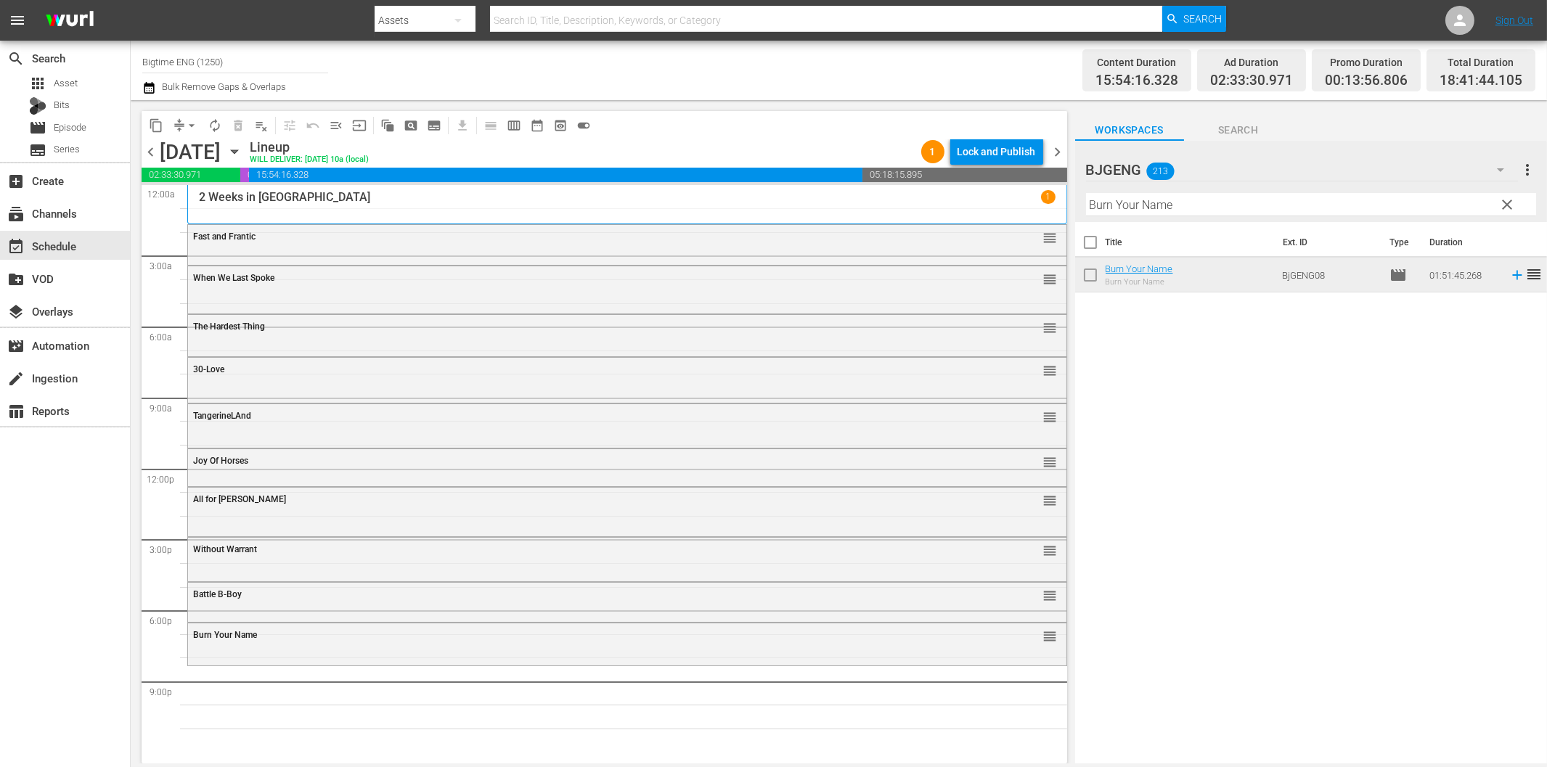
click at [1278, 196] on input "Burn Your Name" at bounding box center [1311, 204] width 450 height 23
paste input "About An Ag"
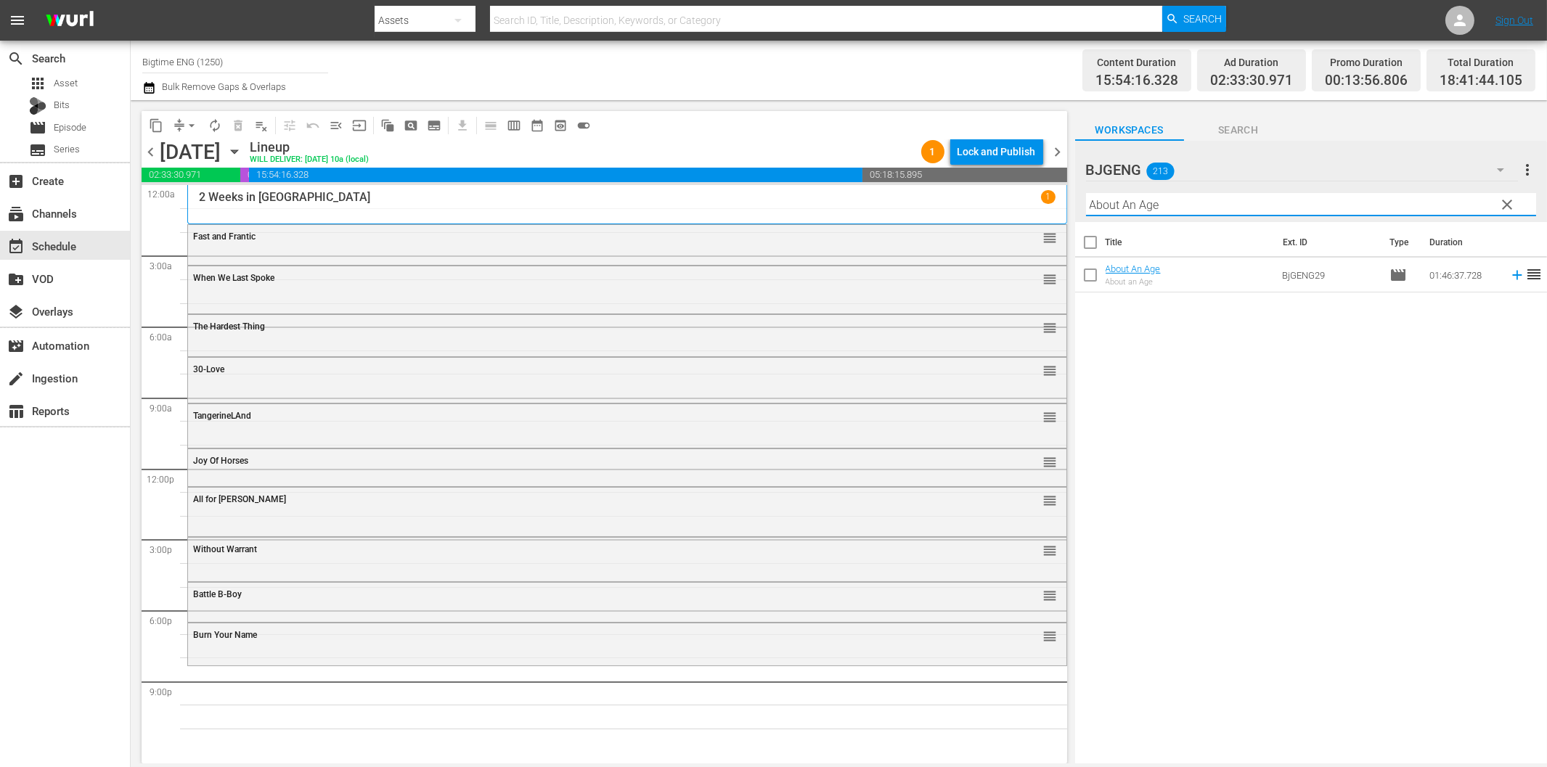
click at [1509, 277] on icon at bounding box center [1517, 275] width 16 height 16
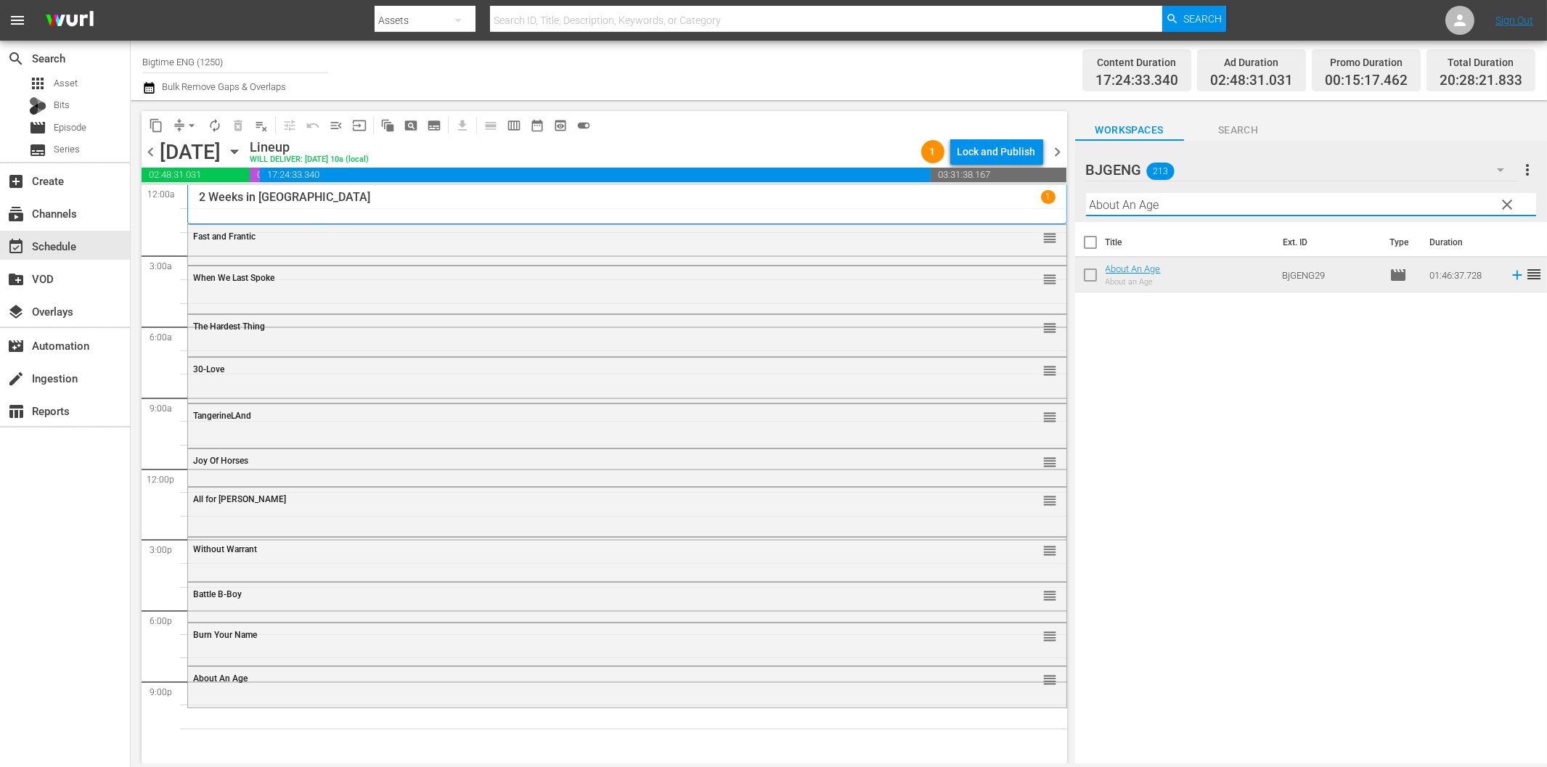
click at [1191, 204] on input "About An Age" at bounding box center [1311, 204] width 450 height 23
paste input "Colourful & Impossibl"
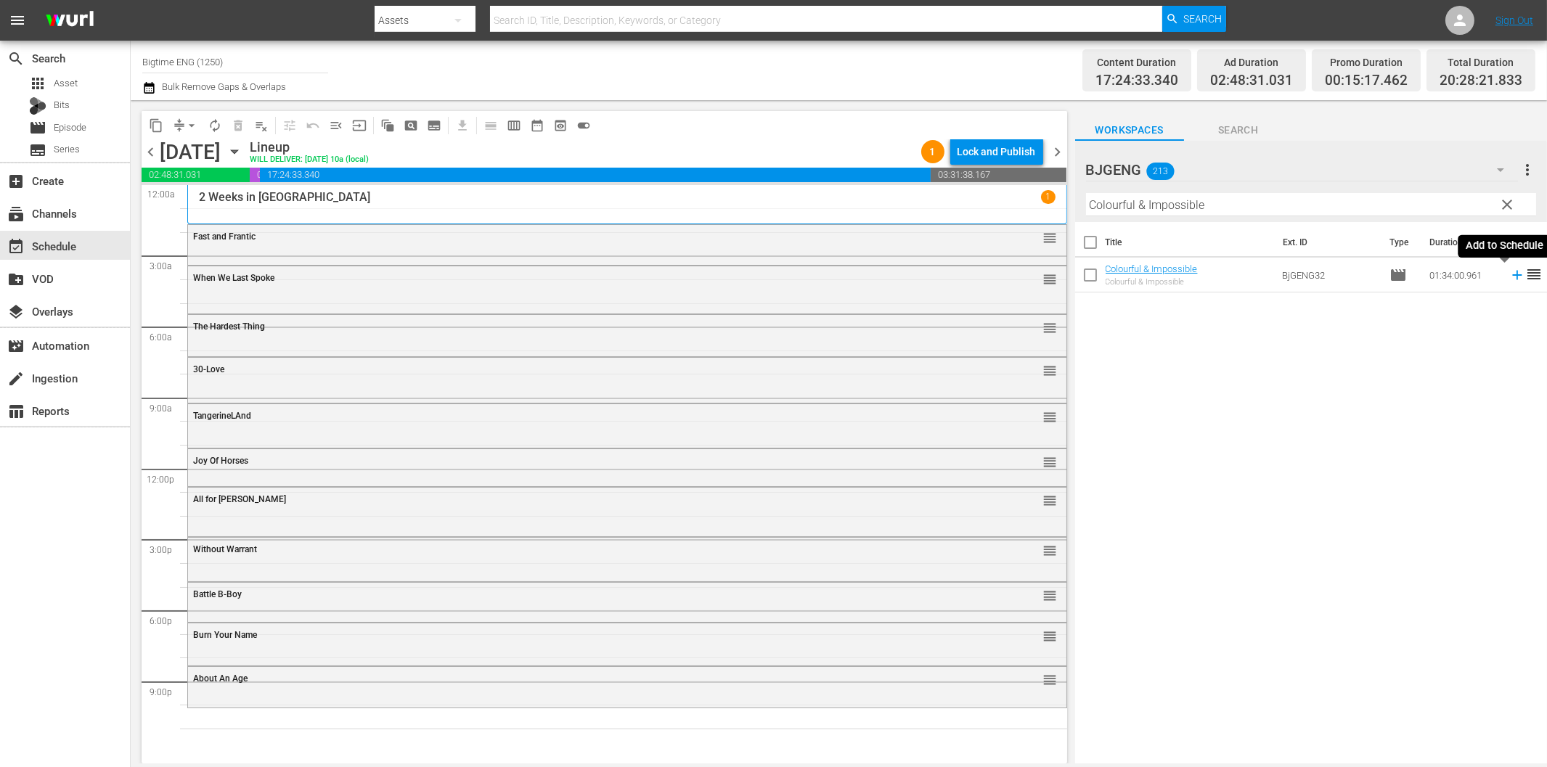
click at [1512, 277] on icon at bounding box center [1516, 275] width 9 height 9
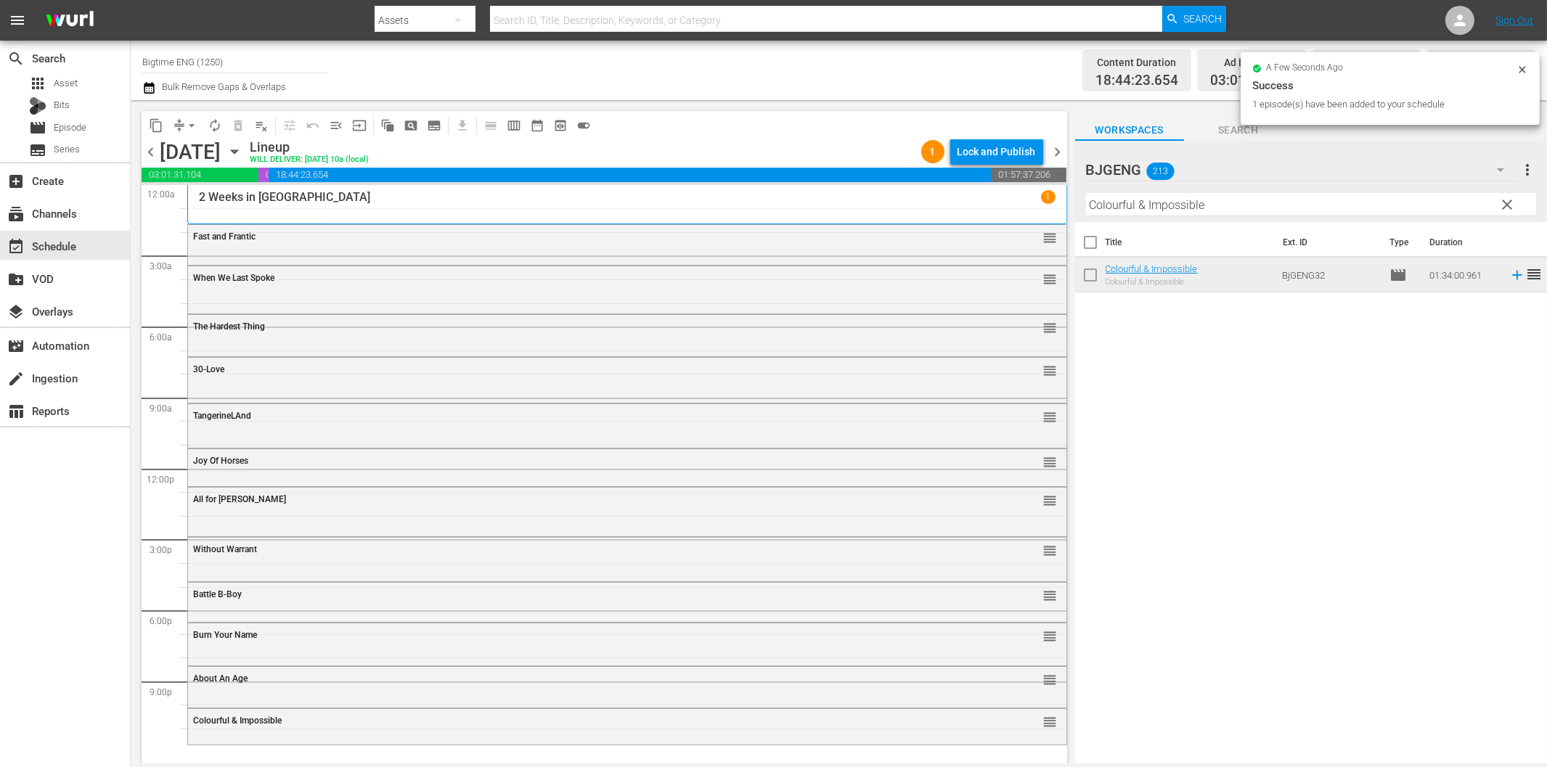
click at [1114, 208] on input "Colourful & Impossible" at bounding box center [1311, 204] width 450 height 23
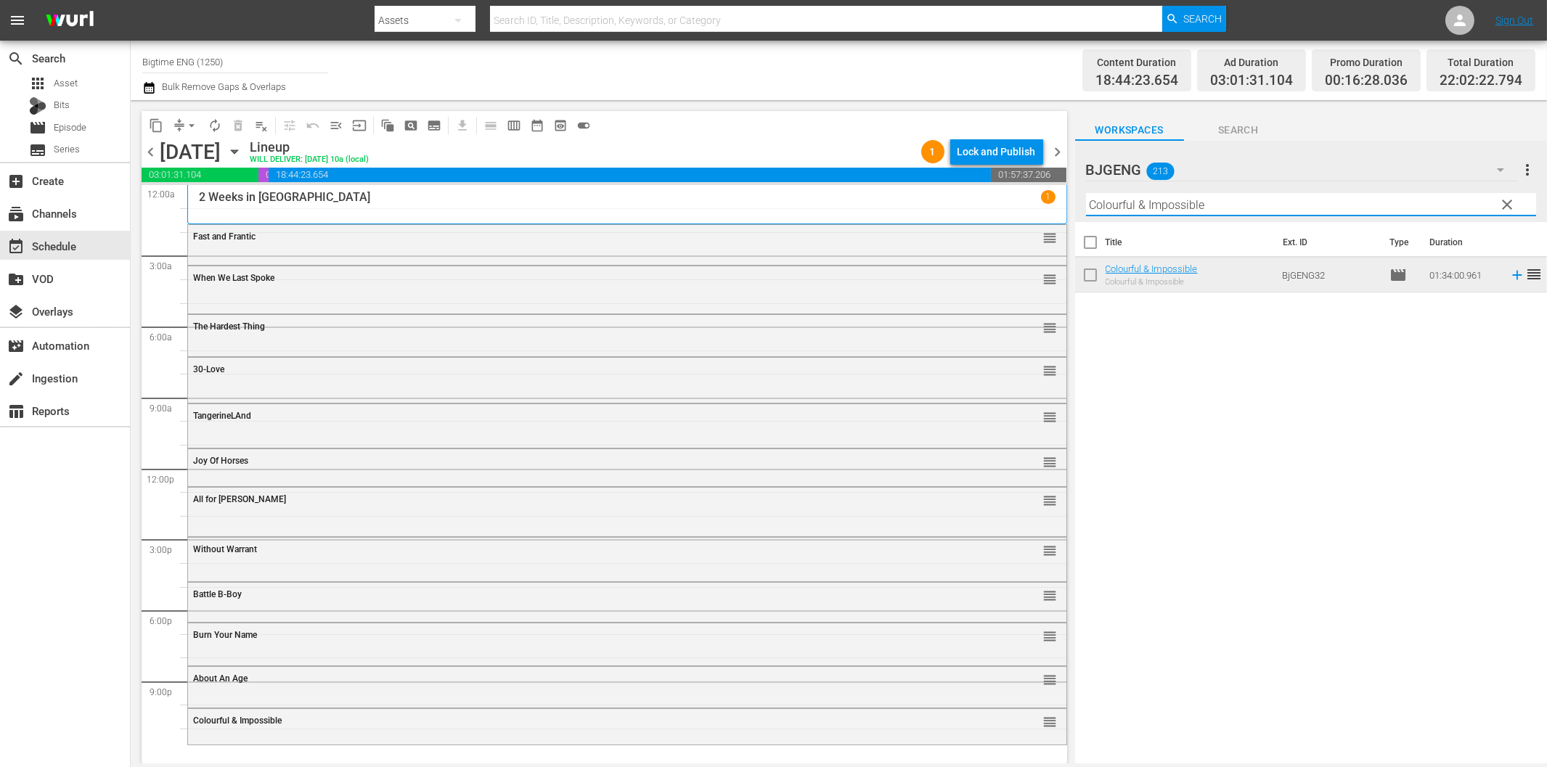
paste input "Operation Repo: The Movi"
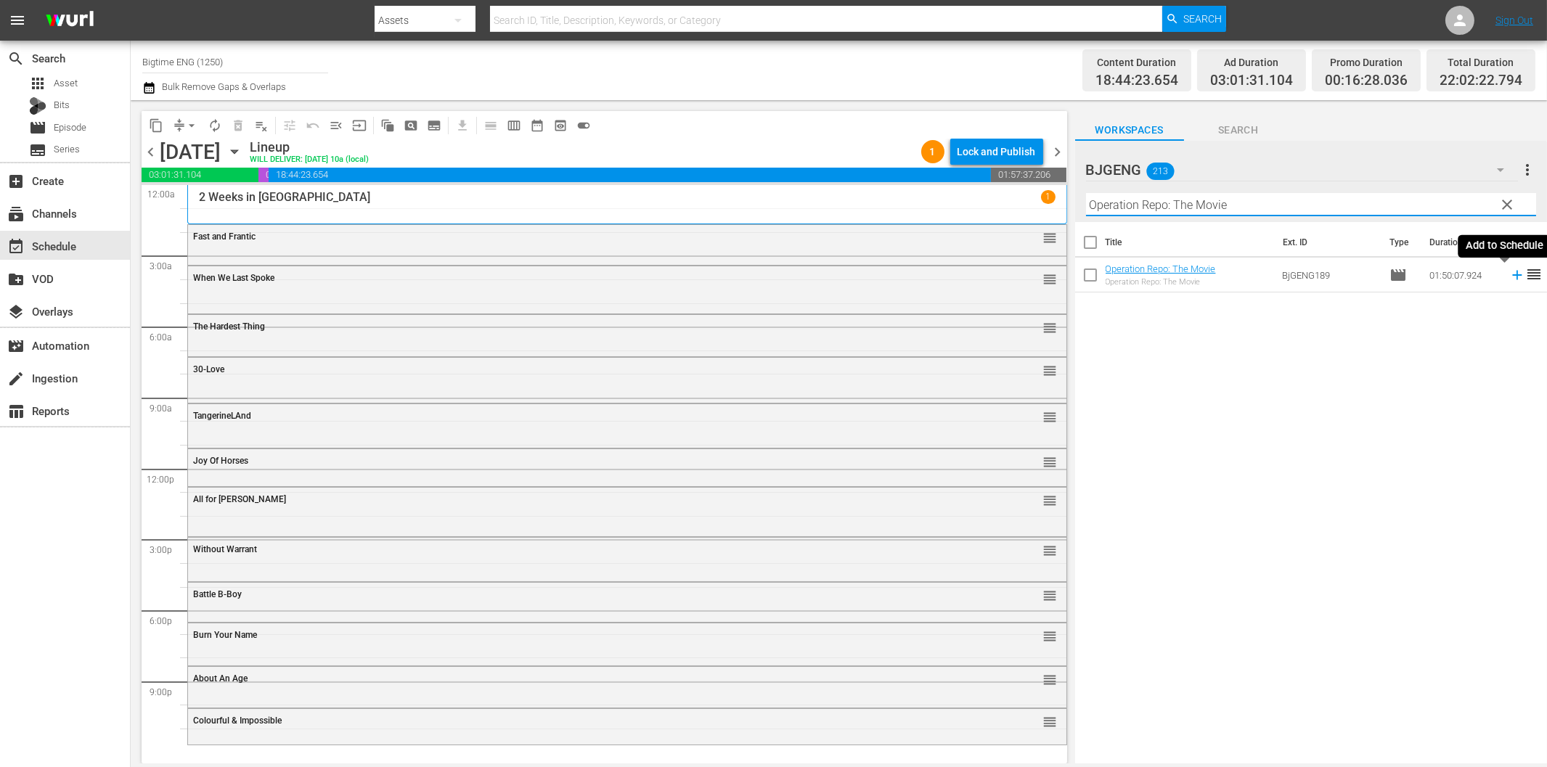
click at [1509, 280] on icon at bounding box center [1517, 275] width 16 height 16
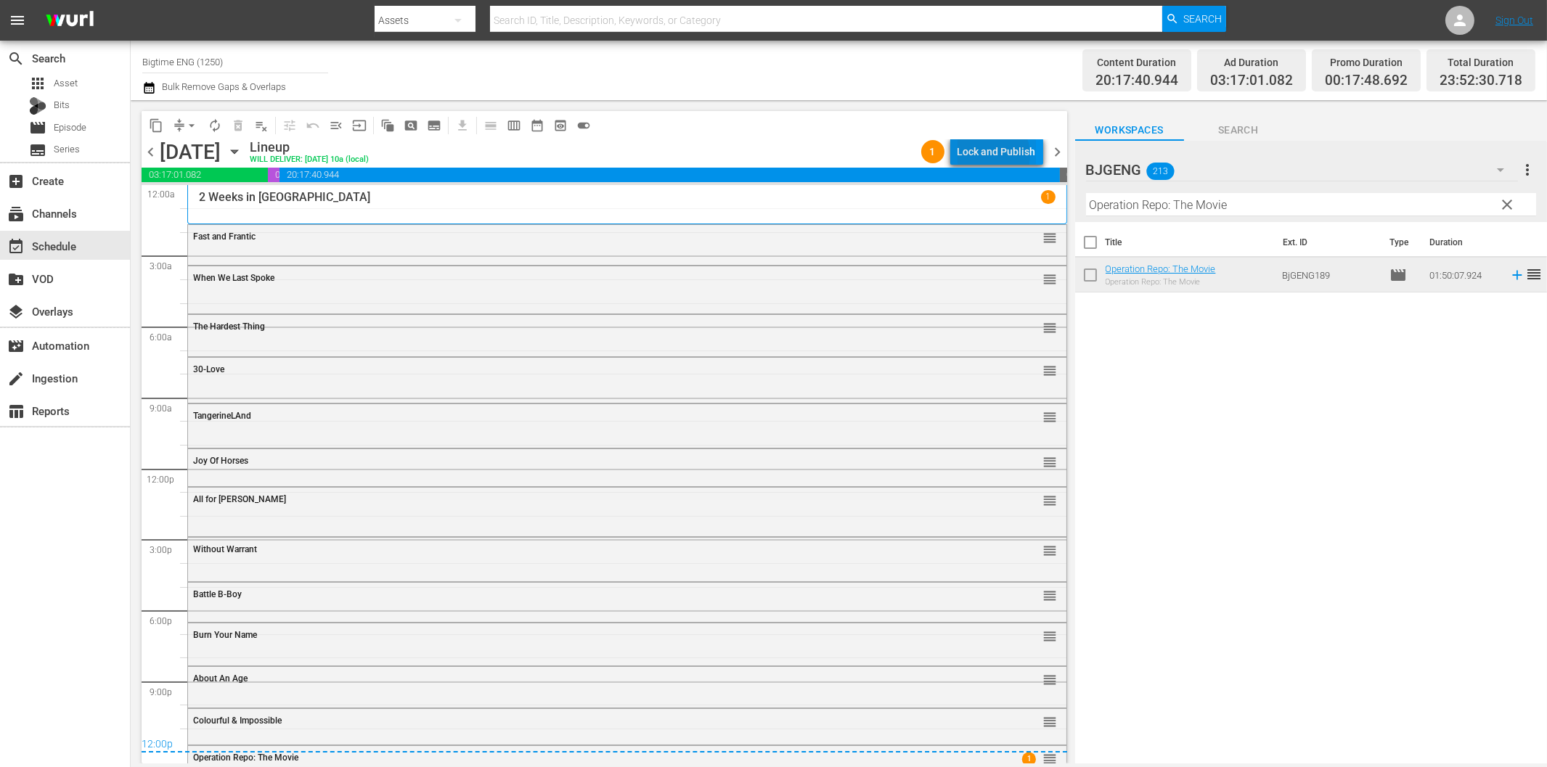
click at [992, 155] on div "Lock and Publish" at bounding box center [997, 152] width 78 height 26
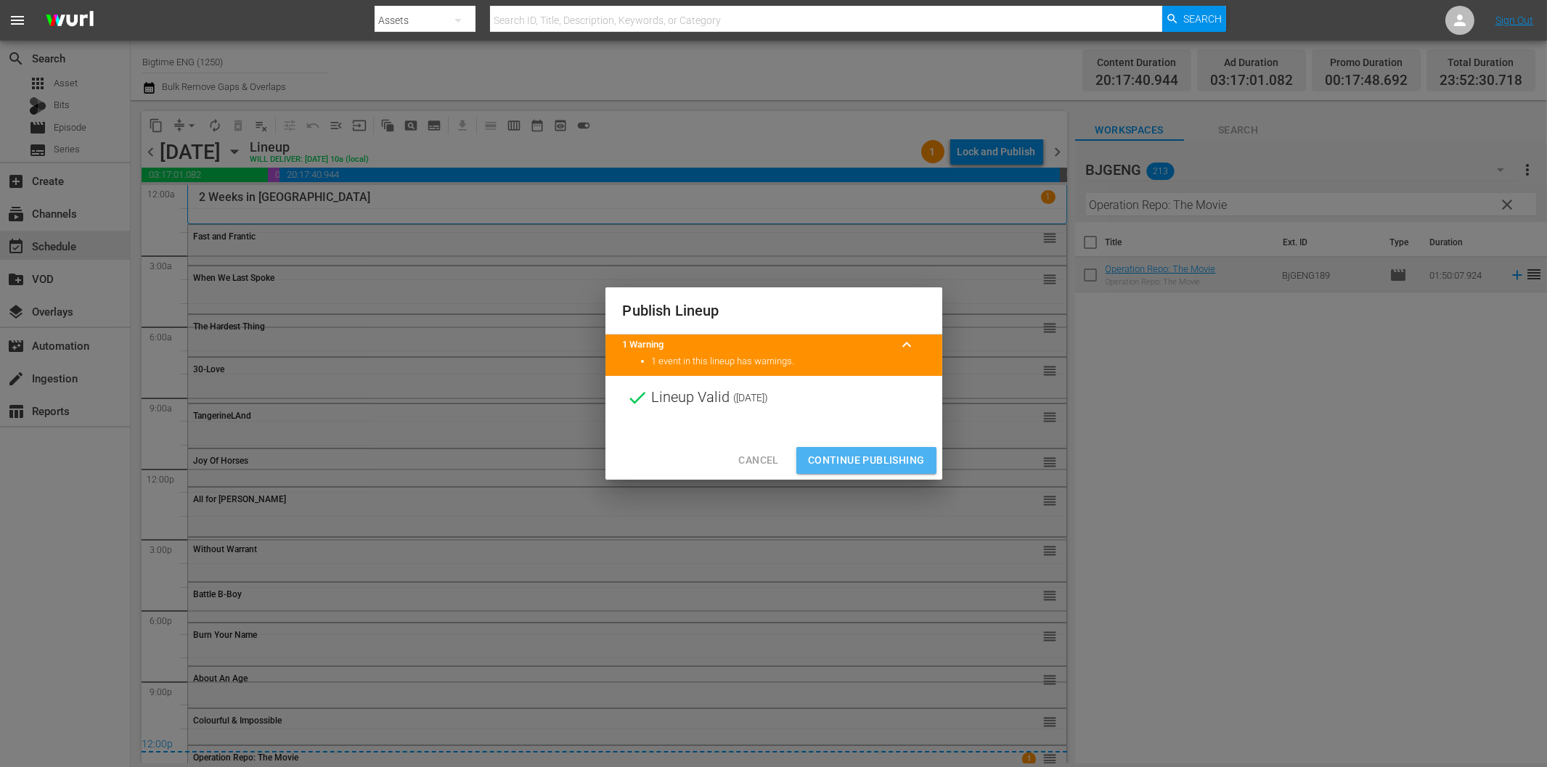
click at [890, 465] on span "Continue Publishing" at bounding box center [866, 461] width 117 height 18
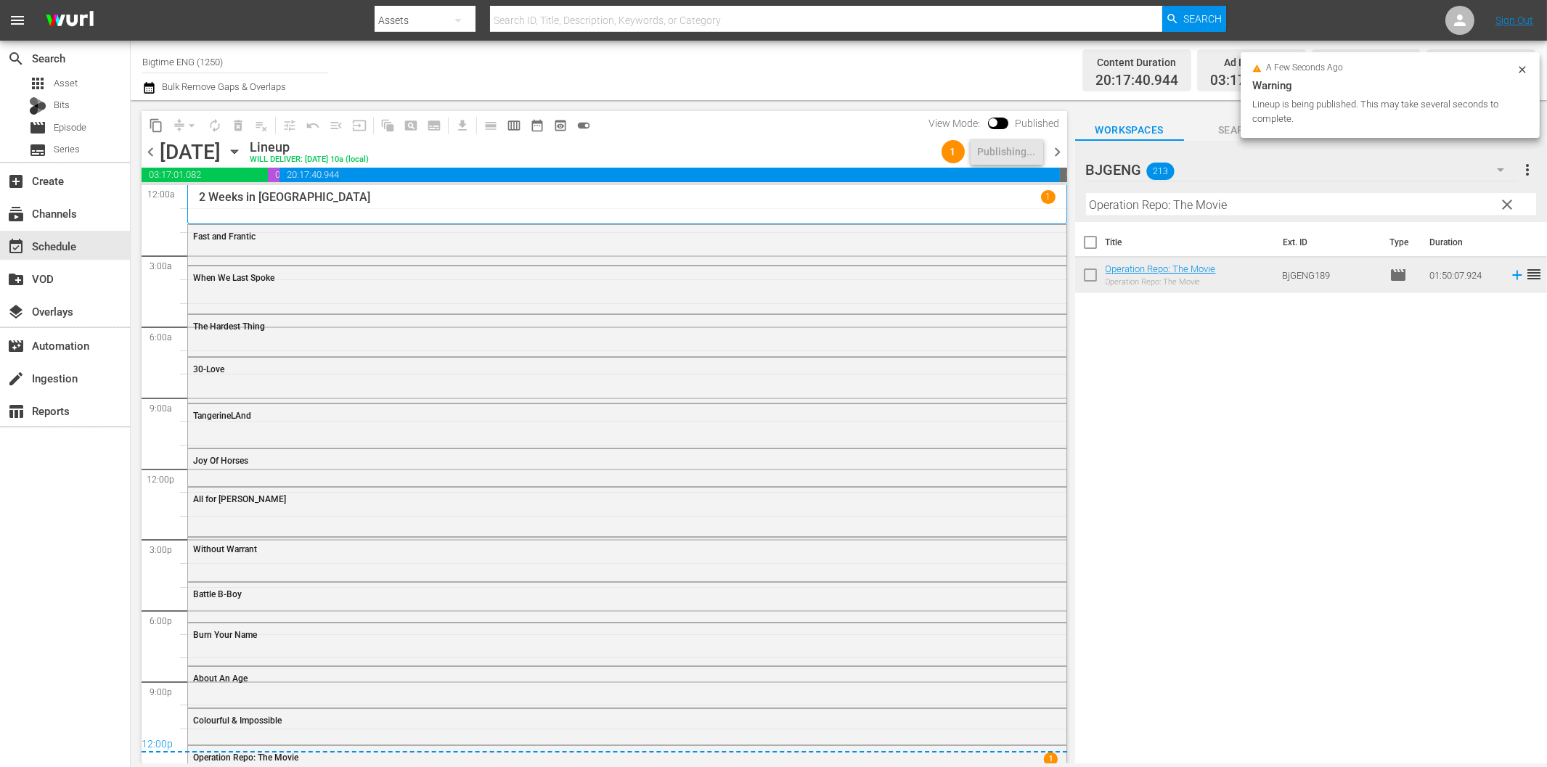
click at [1055, 153] on span "chevron_right" at bounding box center [1058, 152] width 18 height 18
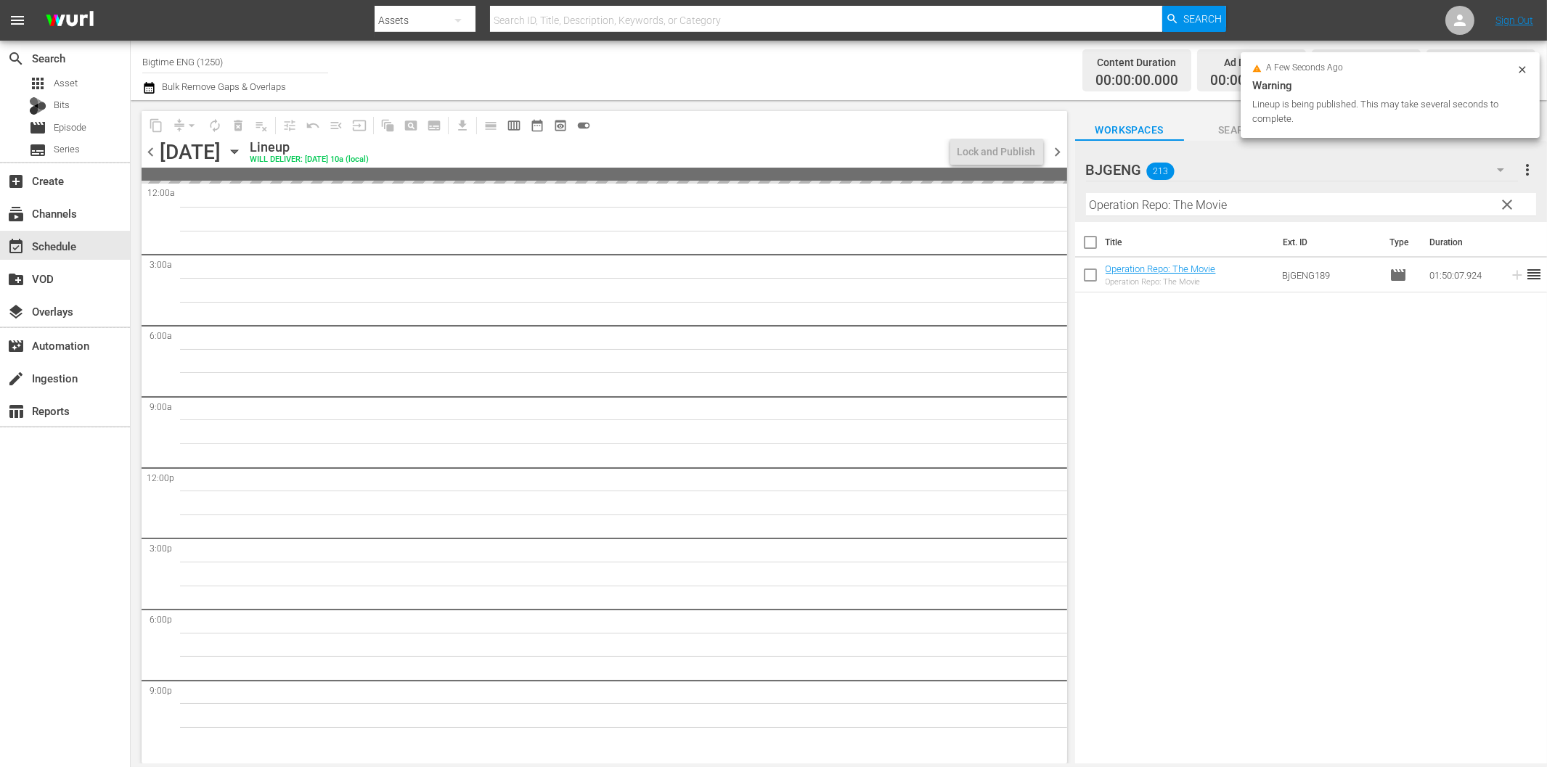
click at [1149, 201] on input "Operation Repo: The Movie" at bounding box center [1311, 204] width 450 height 23
paste input "Clarity"
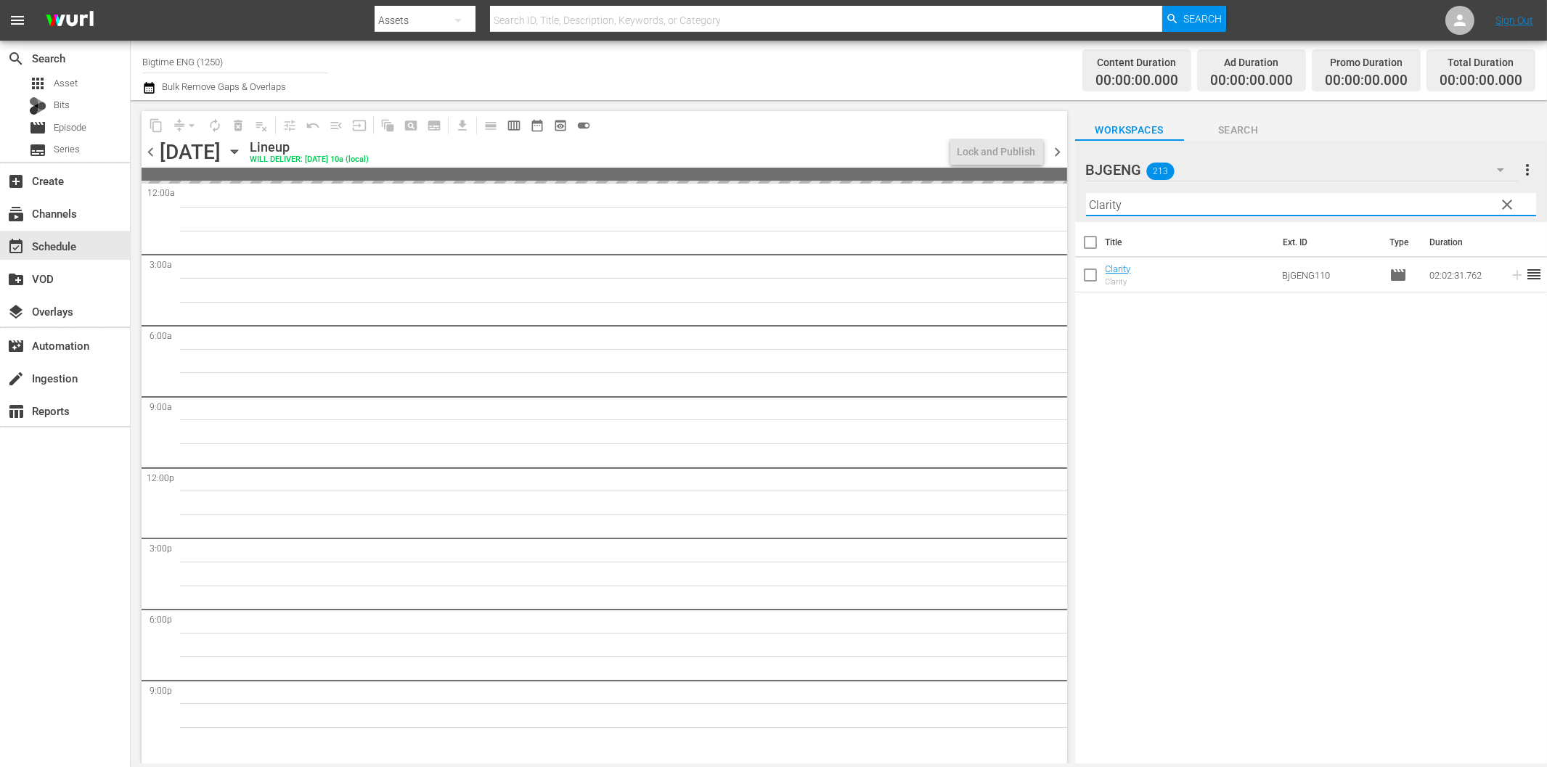
click at [155, 153] on span "chevron_left" at bounding box center [151, 152] width 18 height 18
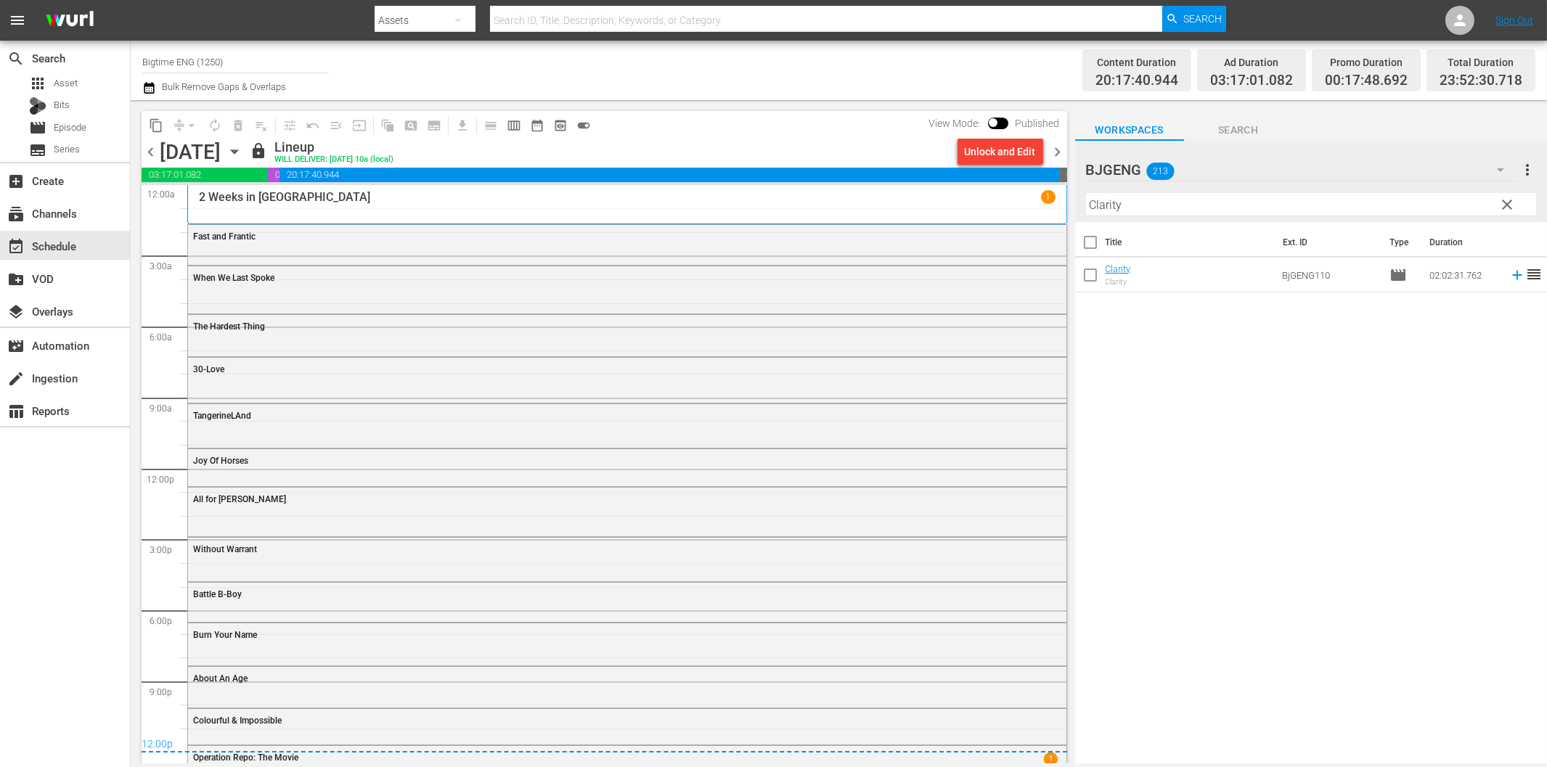
click at [1056, 150] on span "chevron_right" at bounding box center [1058, 152] width 18 height 18
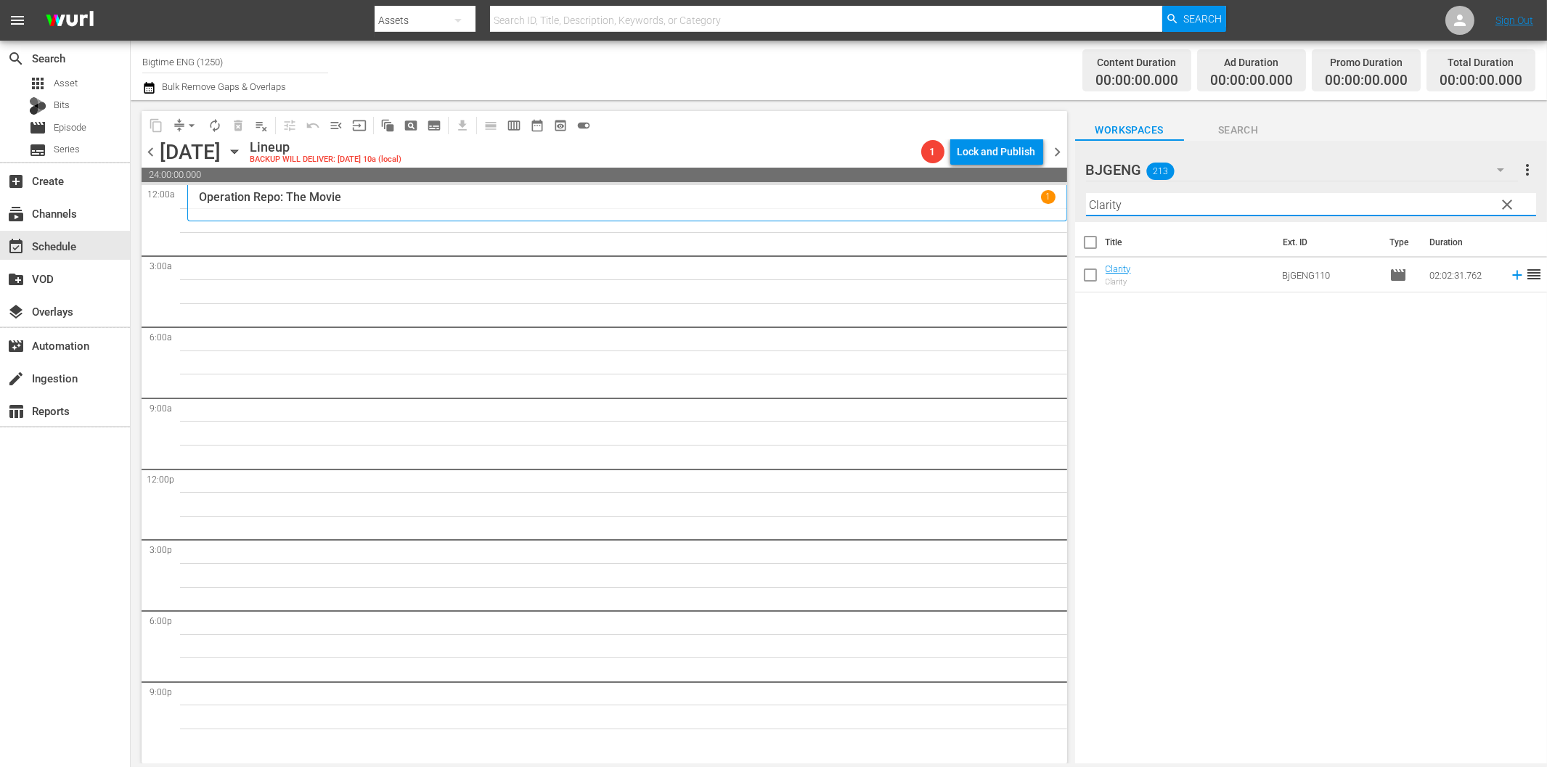
click at [1223, 206] on input "Clarity" at bounding box center [1311, 204] width 450 height 23
click at [1509, 274] on icon at bounding box center [1517, 275] width 16 height 16
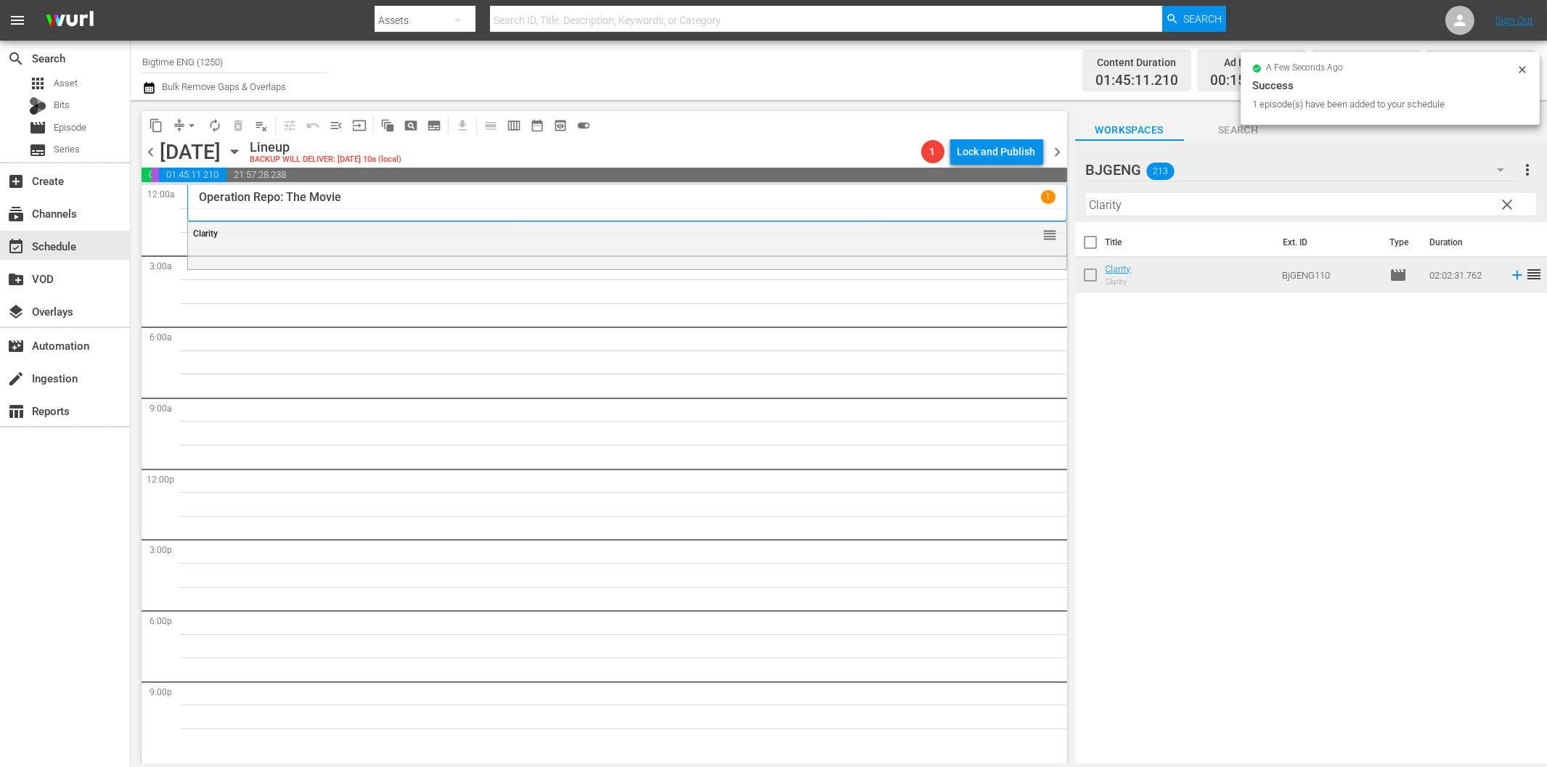
click at [1152, 211] on input "Clarity" at bounding box center [1311, 204] width 450 height 23
paste input "Last Shot"
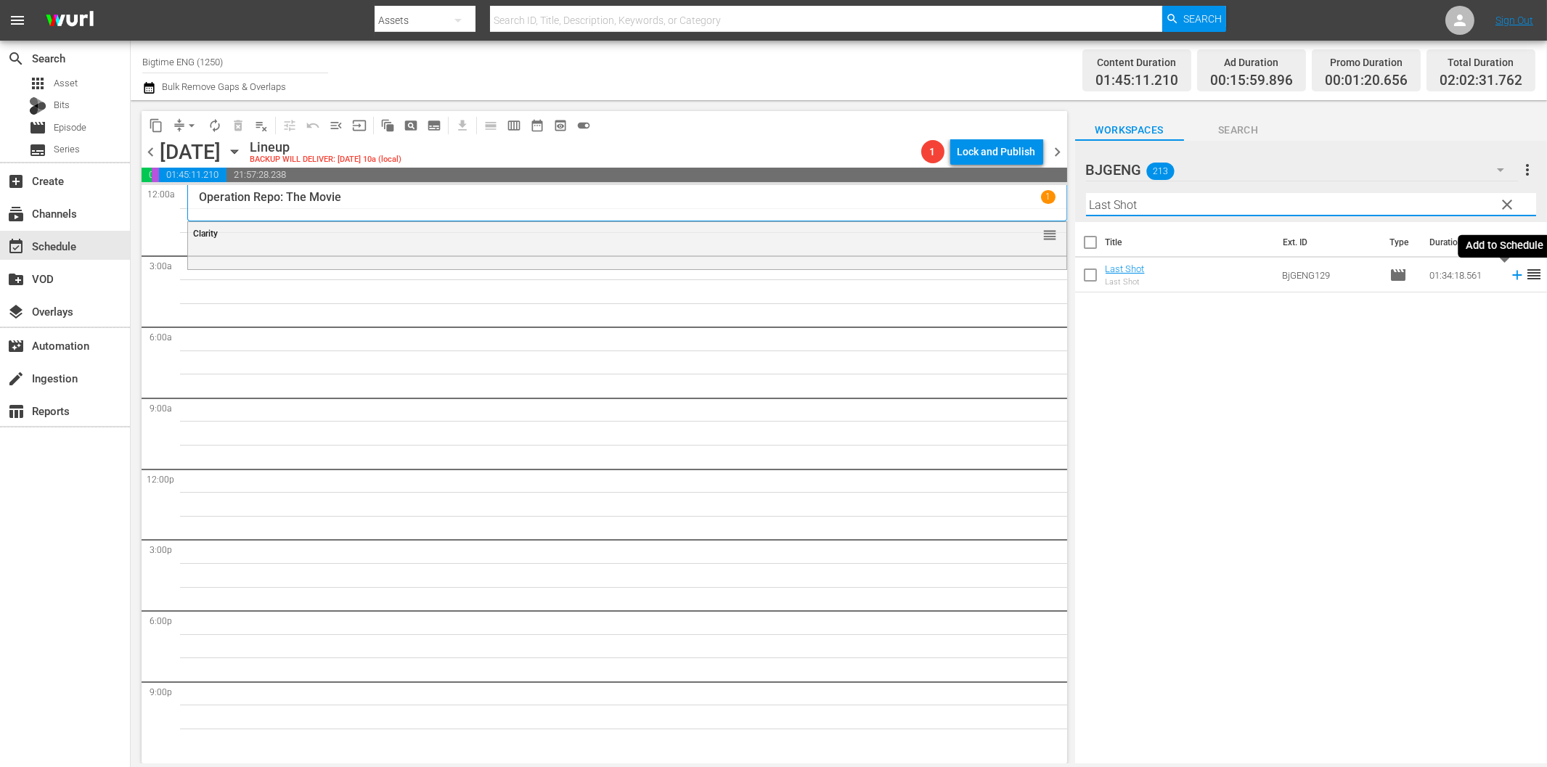
click at [1509, 273] on icon at bounding box center [1517, 275] width 16 height 16
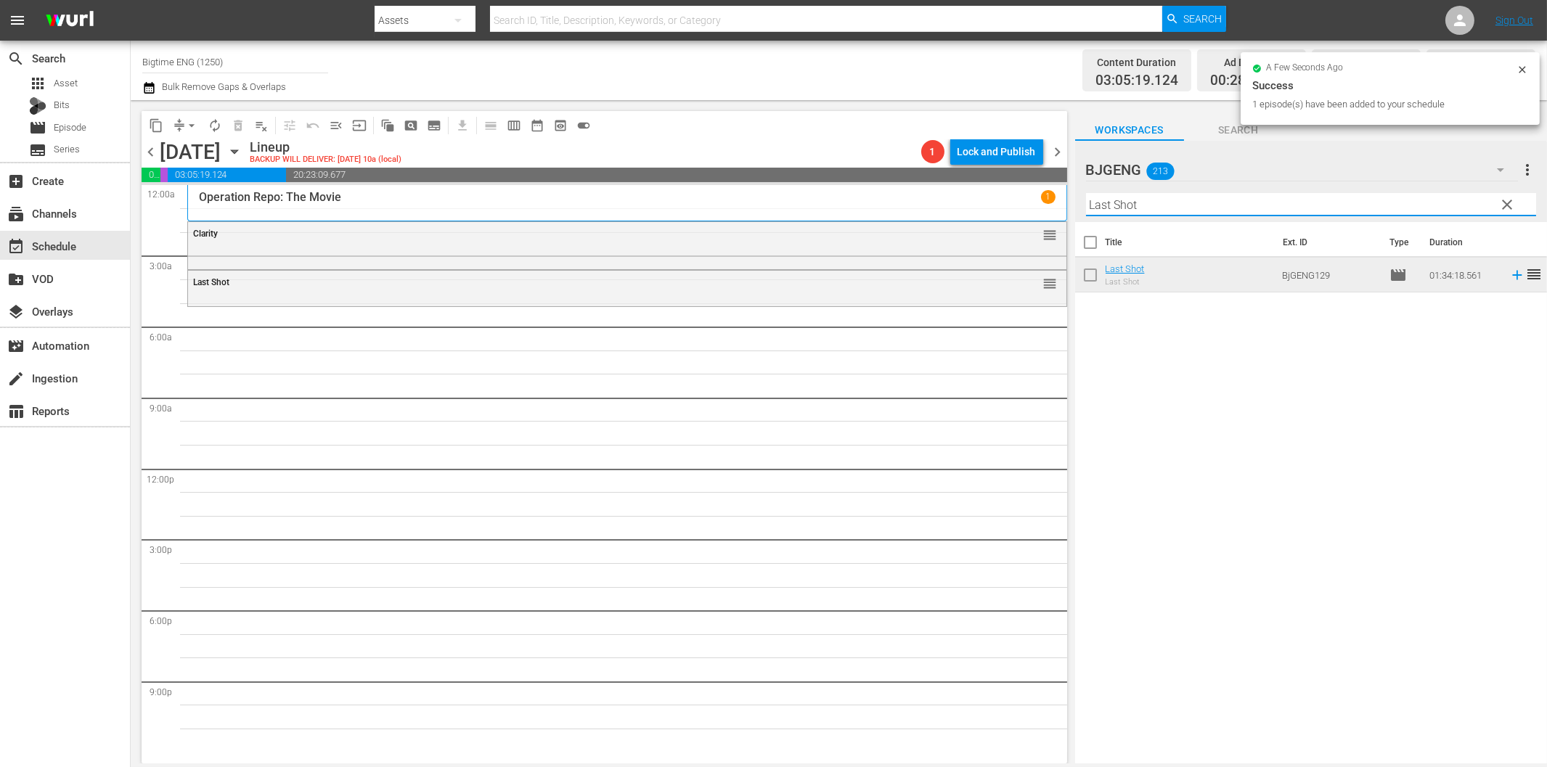
click at [1249, 208] on input "Last Shot" at bounding box center [1311, 204] width 450 height 23
paste input "The Way We Weren'"
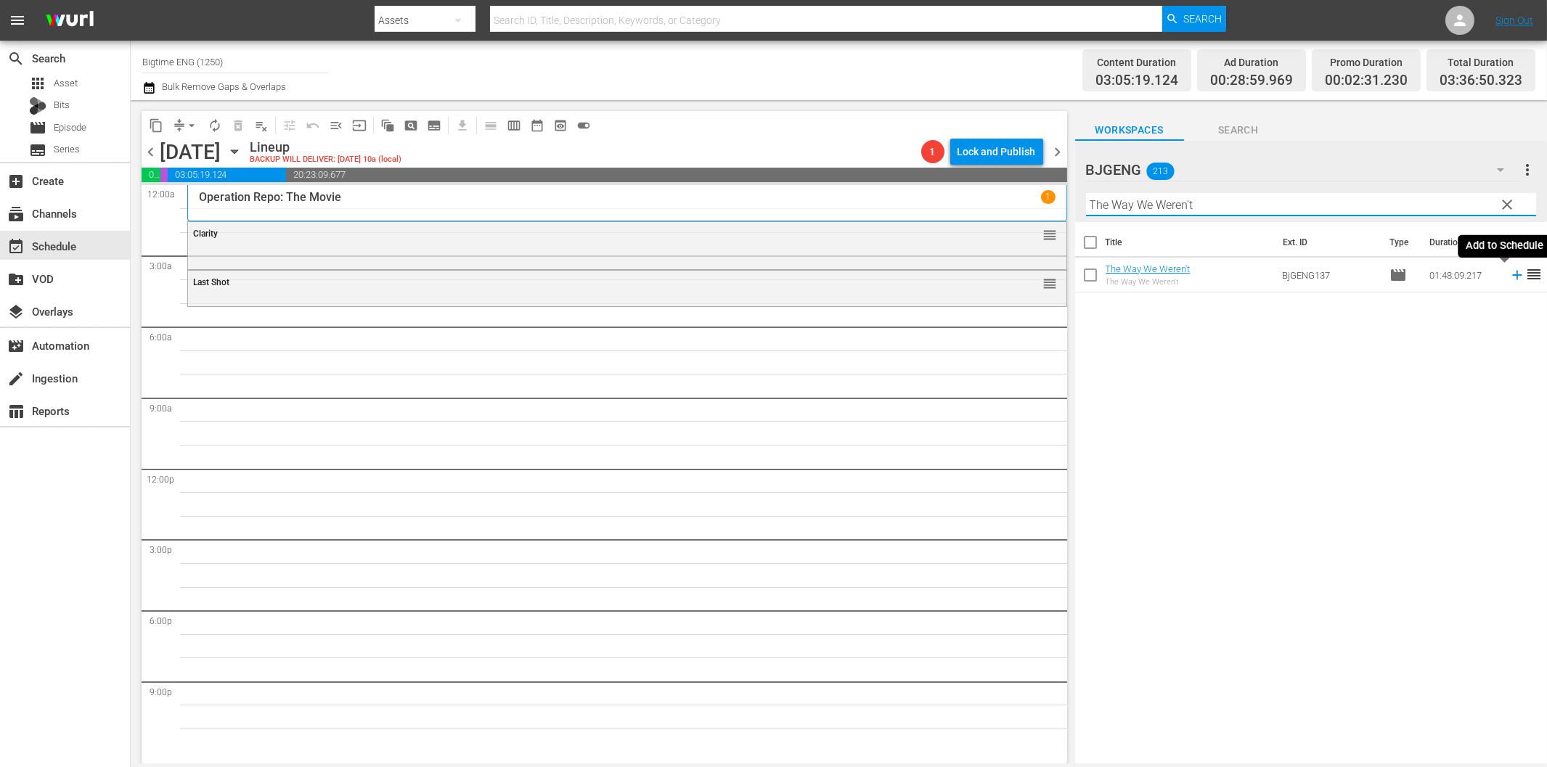
click at [1509, 277] on icon at bounding box center [1517, 275] width 16 height 16
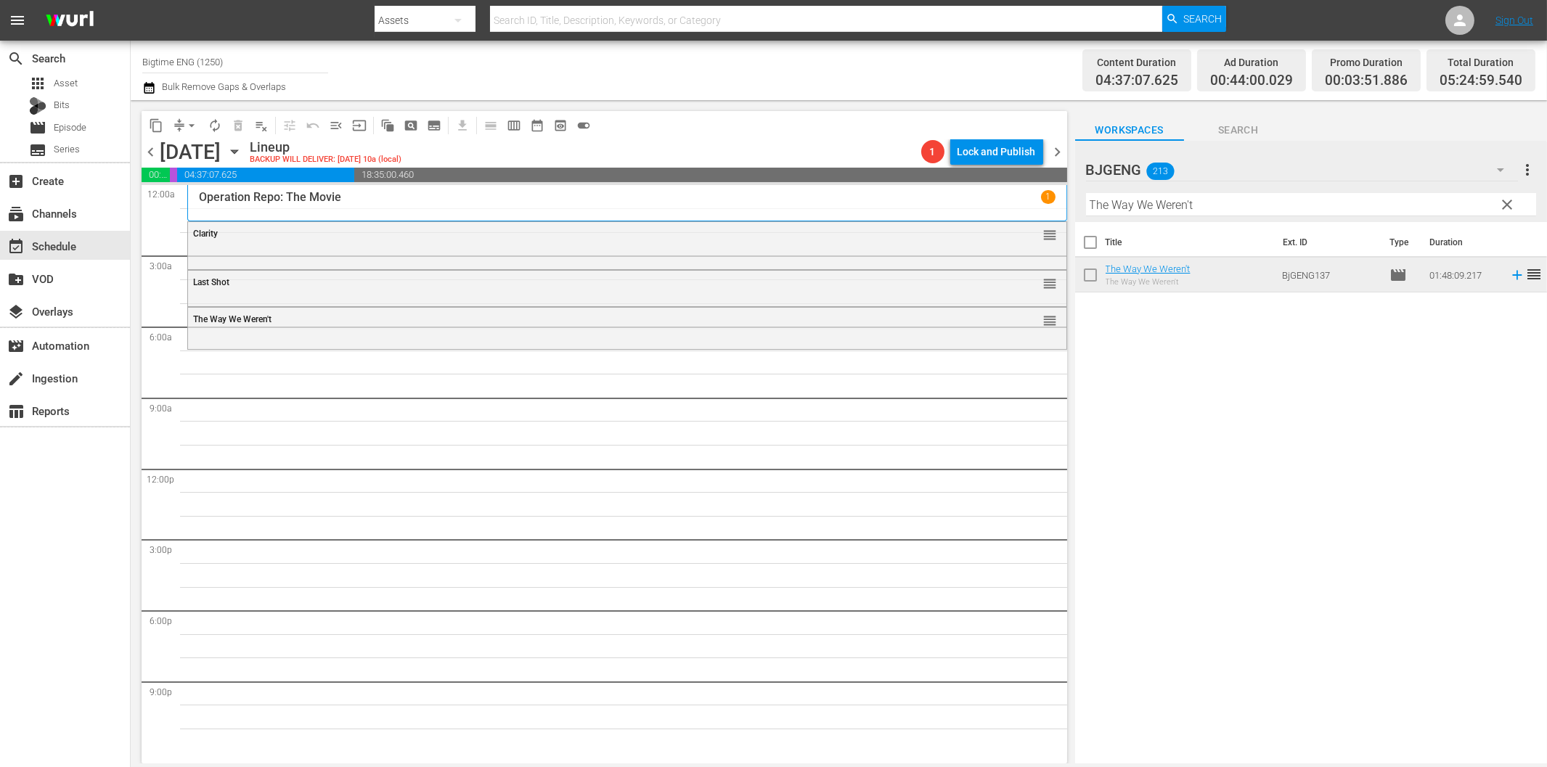
click at [1106, 205] on input "The Way We Weren't" at bounding box center [1311, 204] width 450 height 23
paste input "Across The Line"
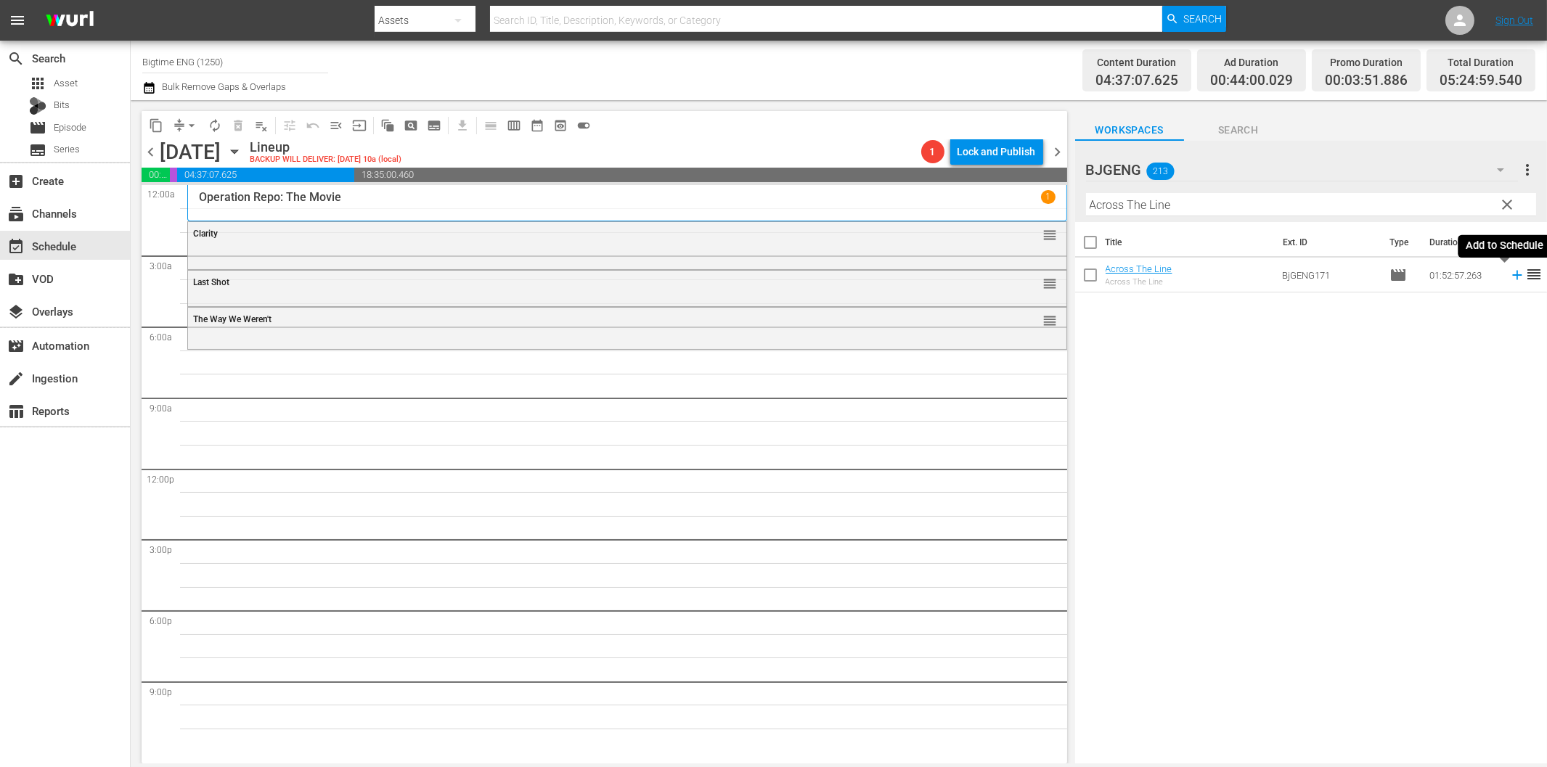
drag, startPoint x: 1504, startPoint y: 272, endPoint x: 1485, endPoint y: 277, distance: 20.1
click at [1509, 272] on icon at bounding box center [1517, 275] width 16 height 16
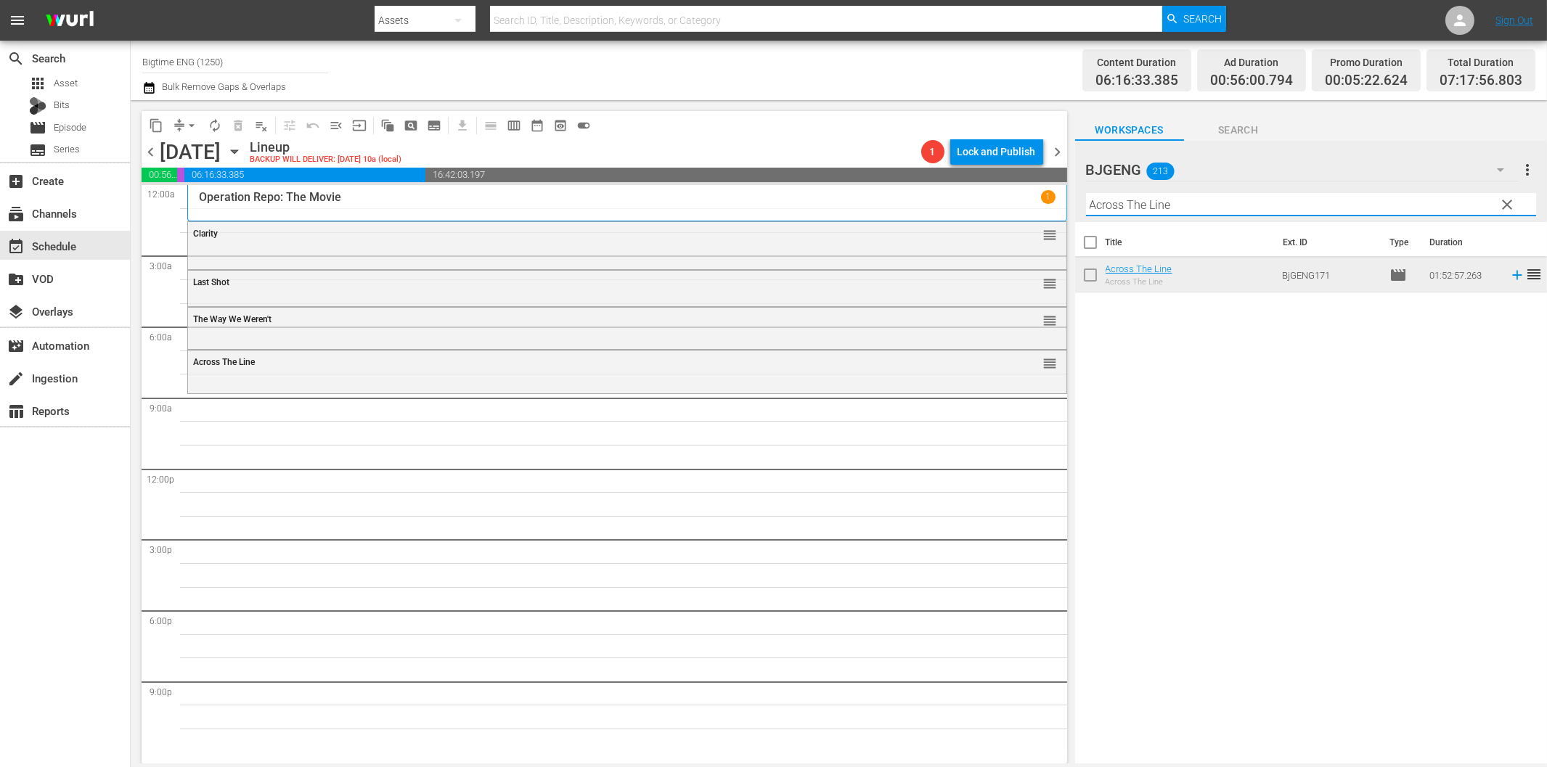
click at [1273, 199] on input "Across The Line" at bounding box center [1311, 204] width 450 height 23
paste input "In His Steps"
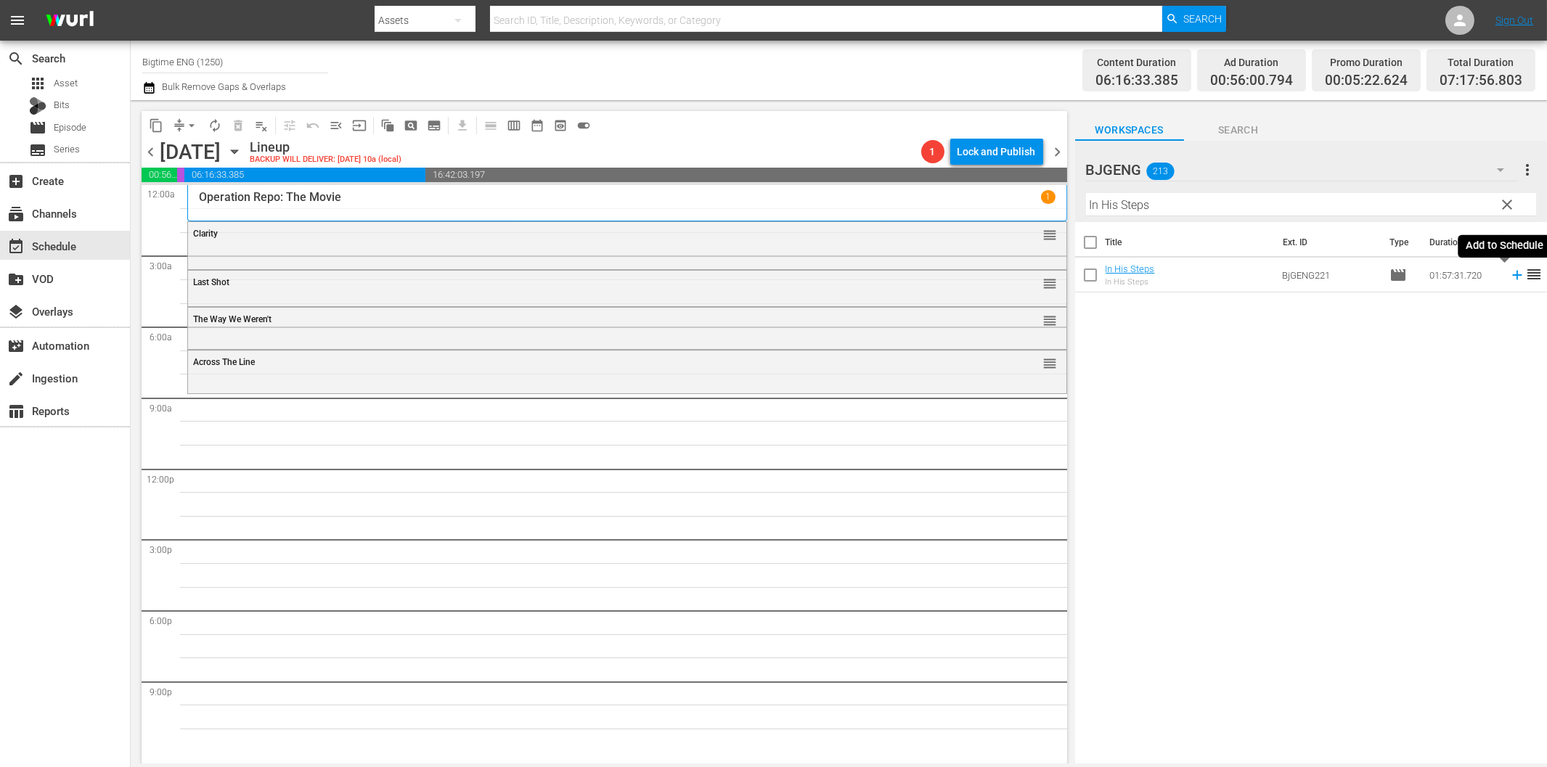
click at [1509, 277] on icon at bounding box center [1517, 275] width 16 height 16
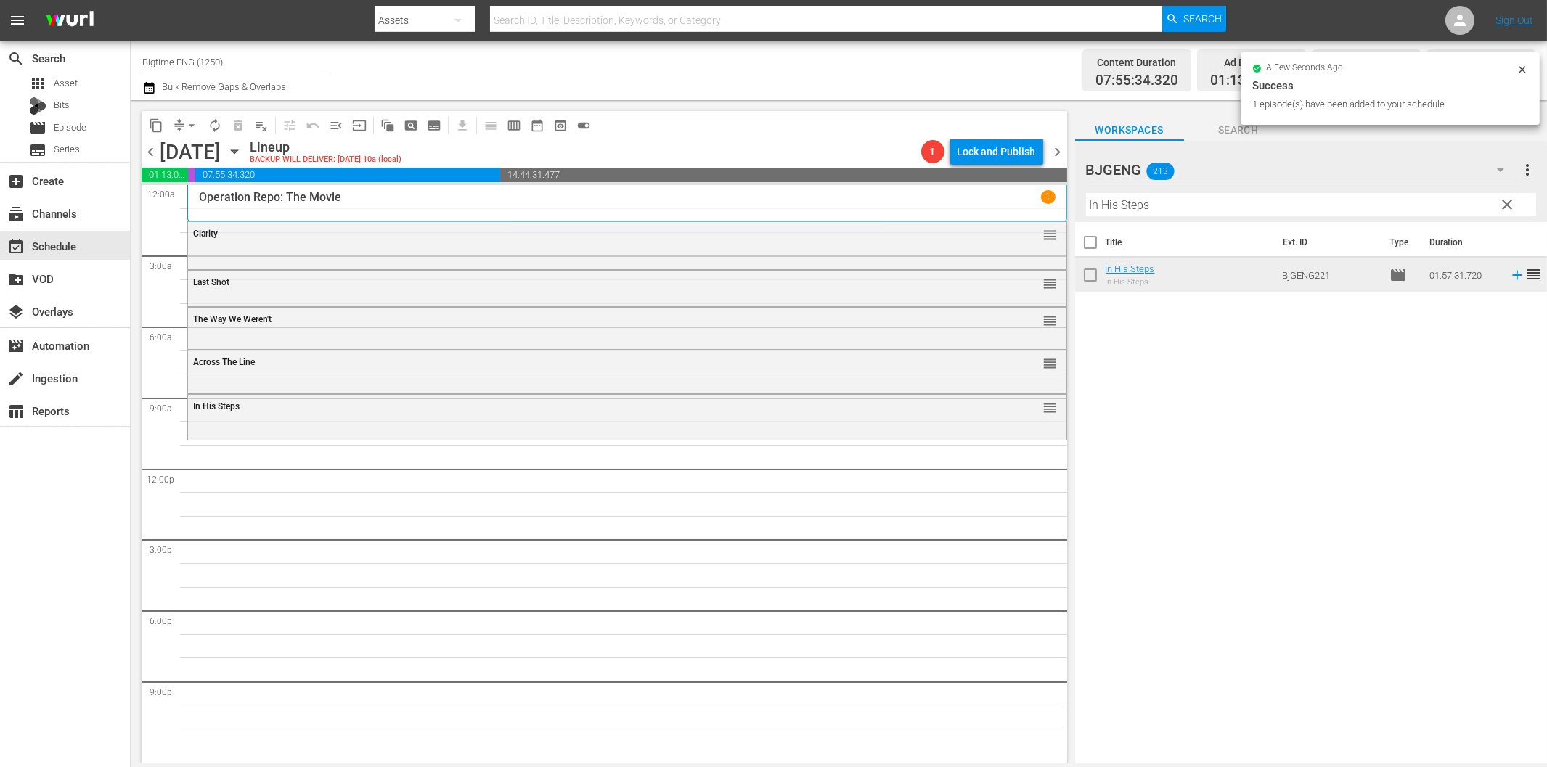
click at [1148, 208] on input "In His Steps" at bounding box center [1311, 204] width 450 height 23
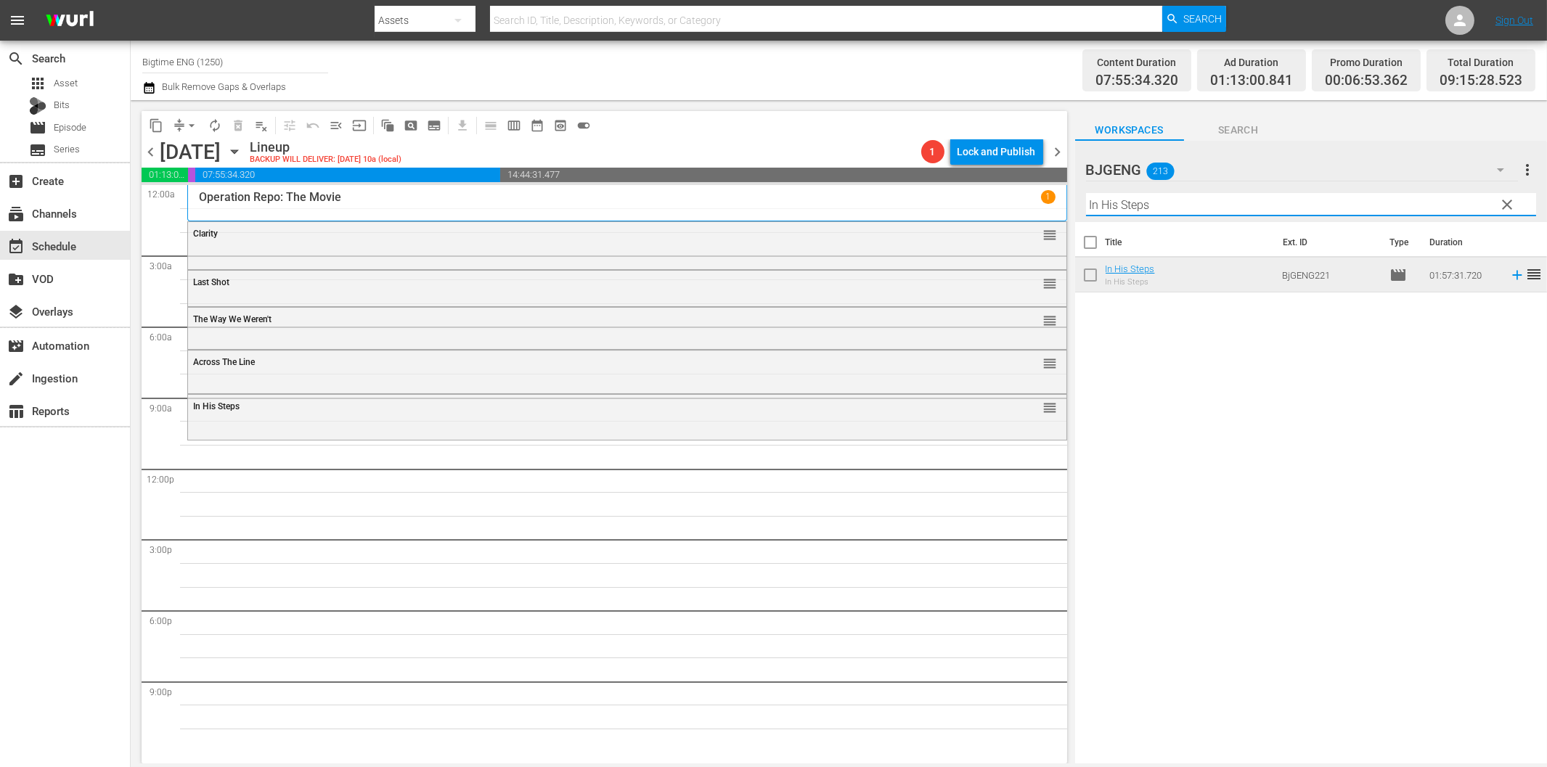
paste input "Check Point"
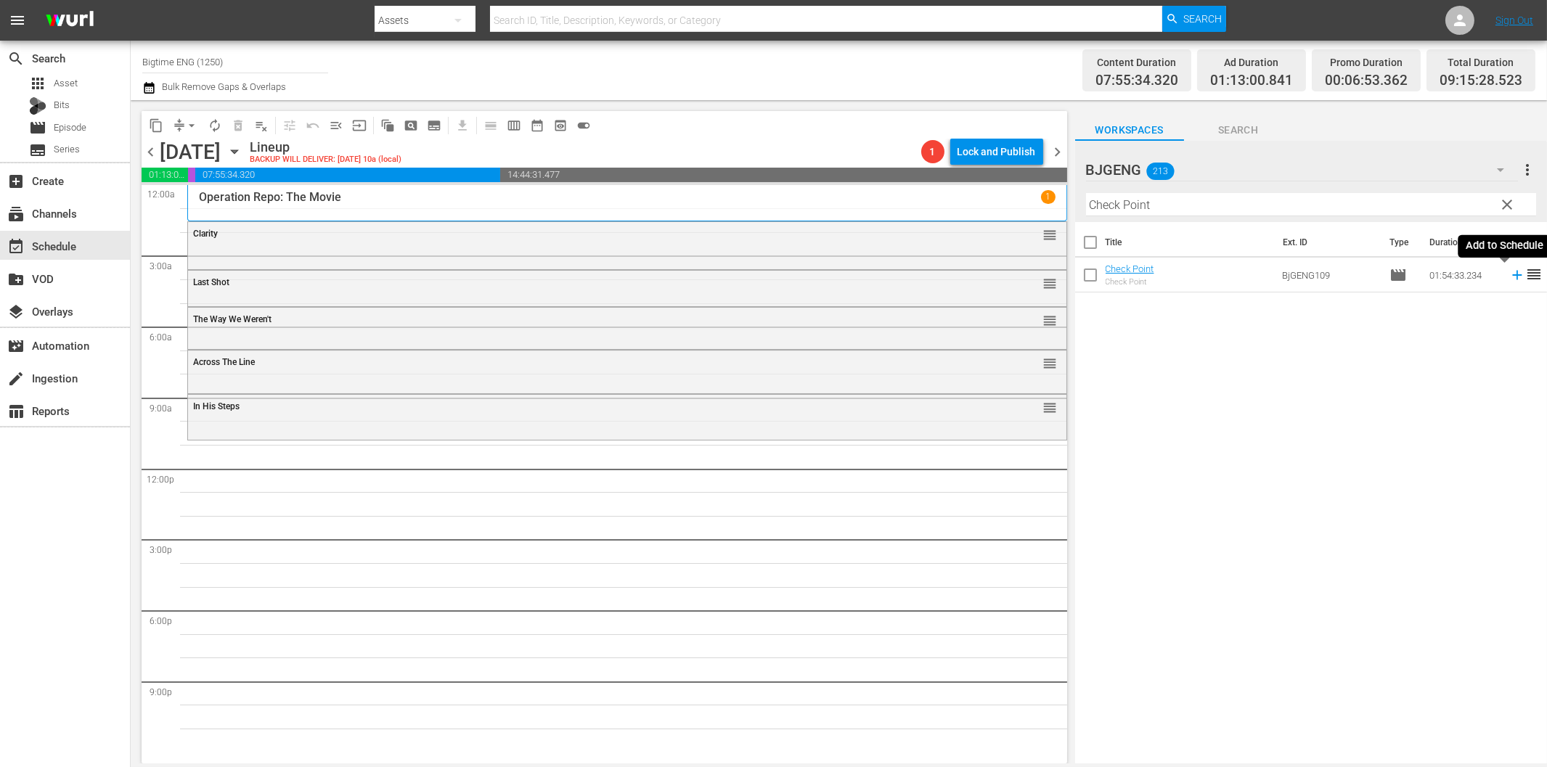
click at [1510, 277] on icon at bounding box center [1517, 275] width 16 height 16
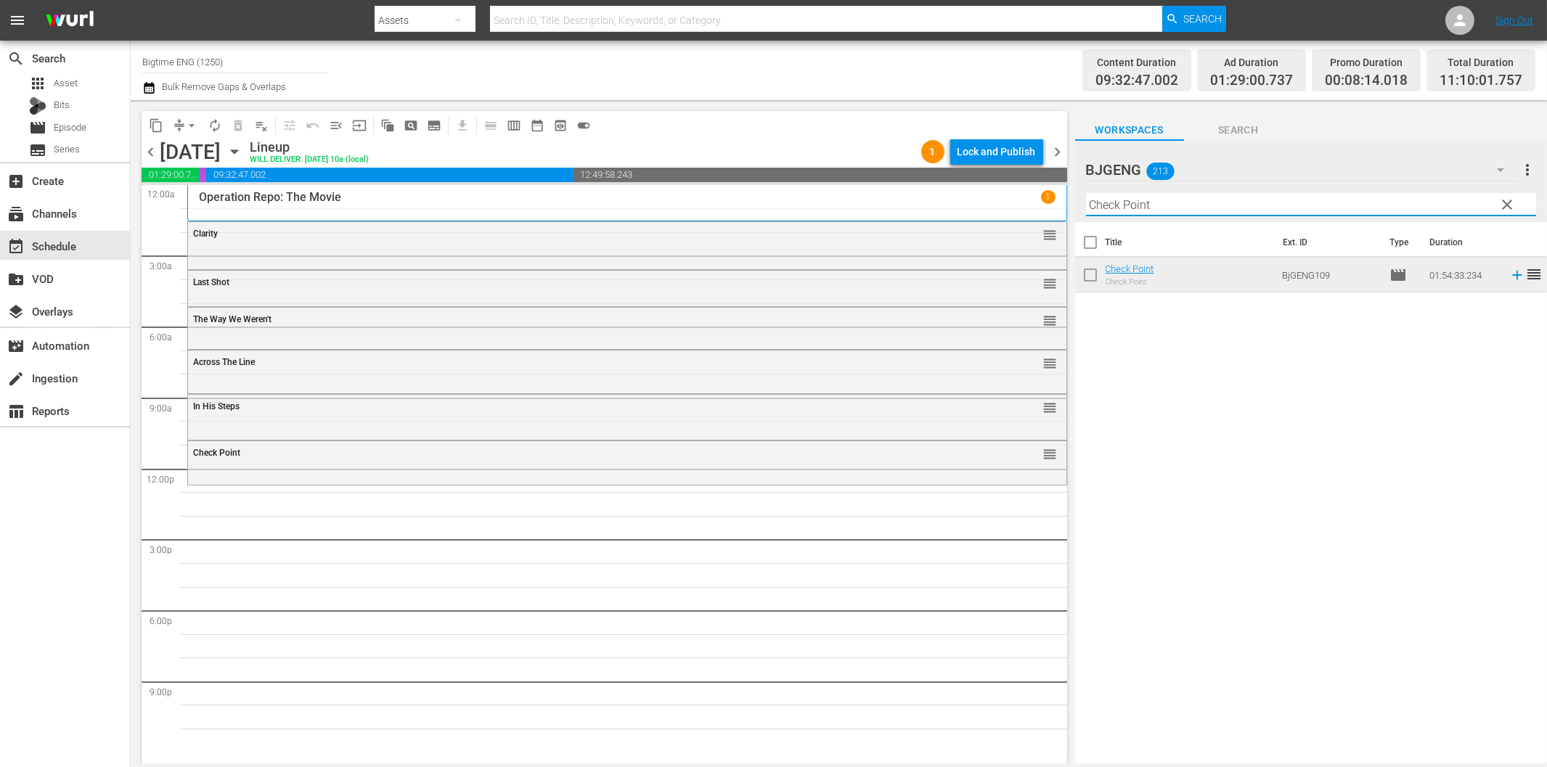
click at [1114, 204] on input "Check Point" at bounding box center [1311, 204] width 450 height 23
paste input "[US_STATE] Hear"
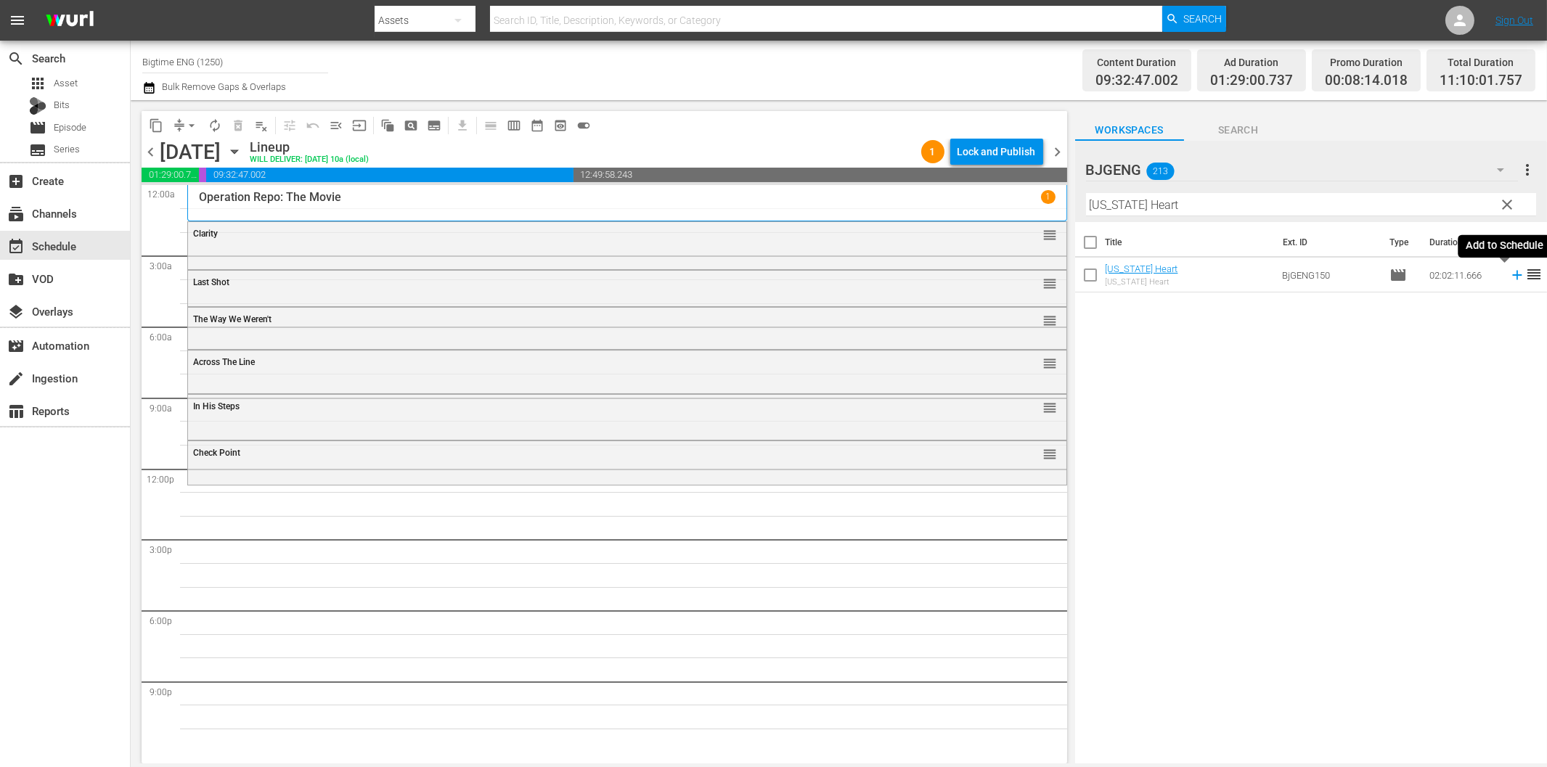
click at [1509, 274] on icon at bounding box center [1517, 275] width 16 height 16
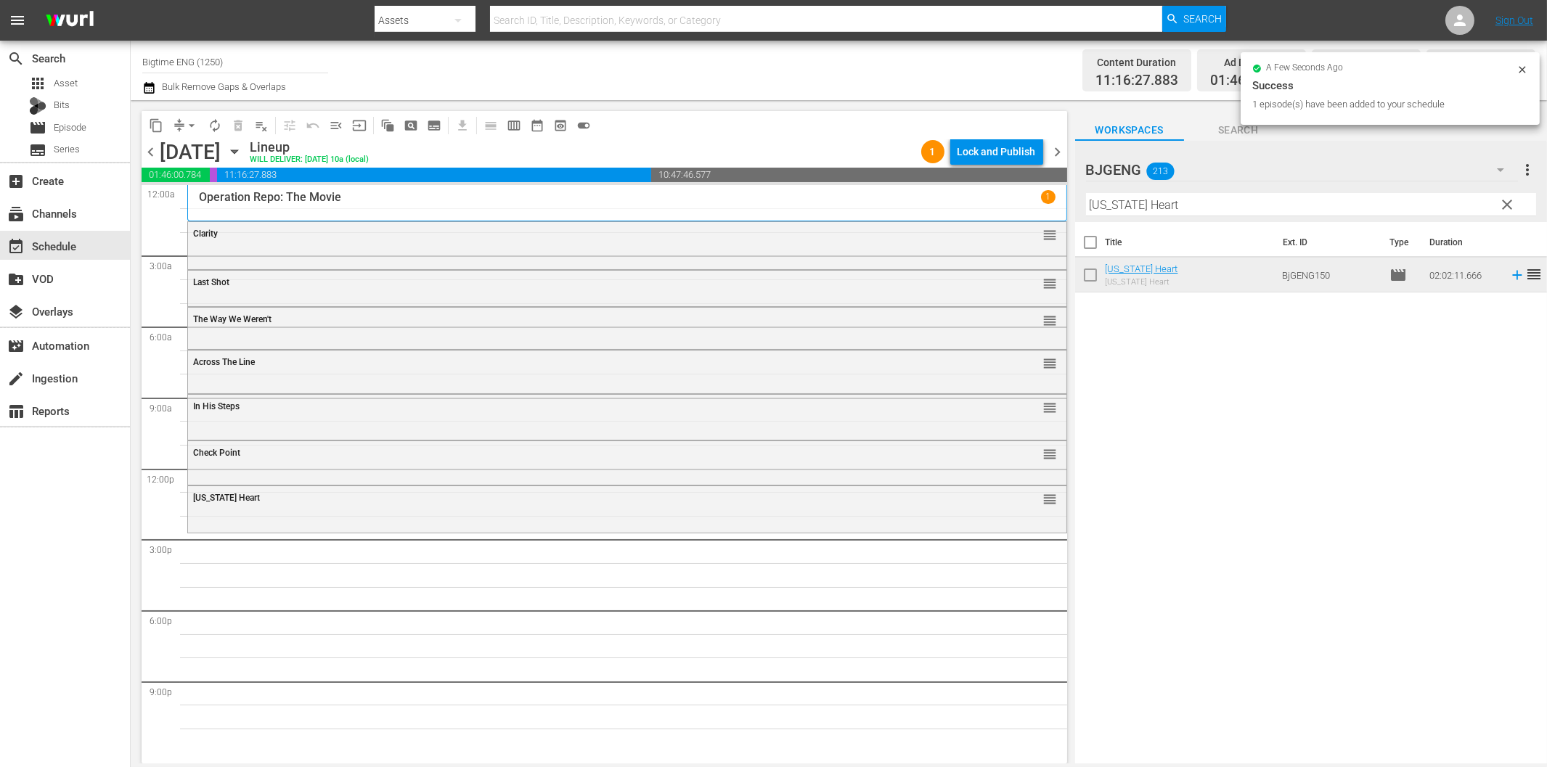
click at [1142, 199] on input "[US_STATE] Heart" at bounding box center [1311, 204] width 450 height 23
paste input "Friends Foes and Fireworks"
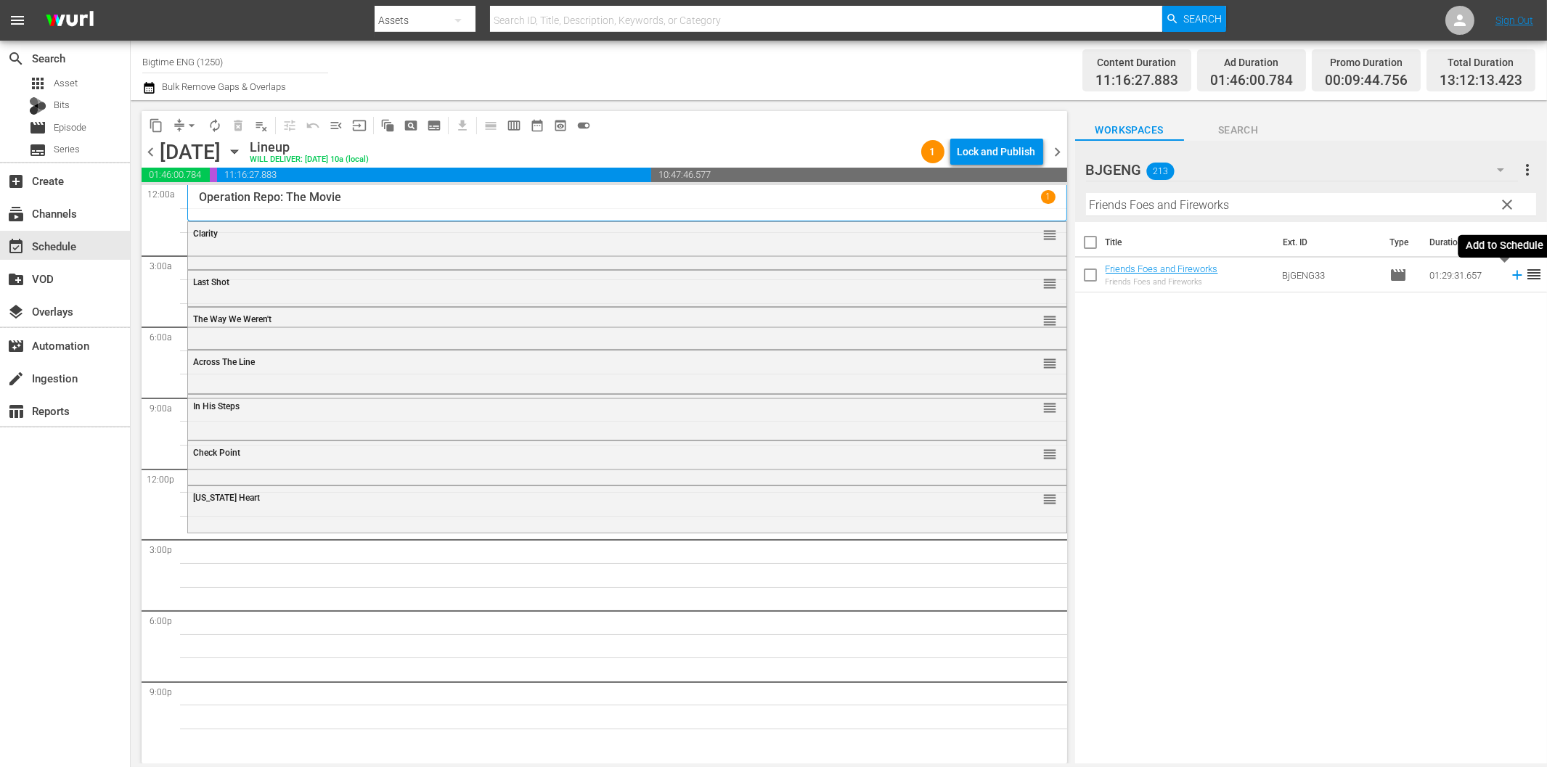
drag, startPoint x: 1506, startPoint y: 274, endPoint x: 1474, endPoint y: 285, distance: 34.2
click at [1512, 274] on icon at bounding box center [1516, 275] width 9 height 9
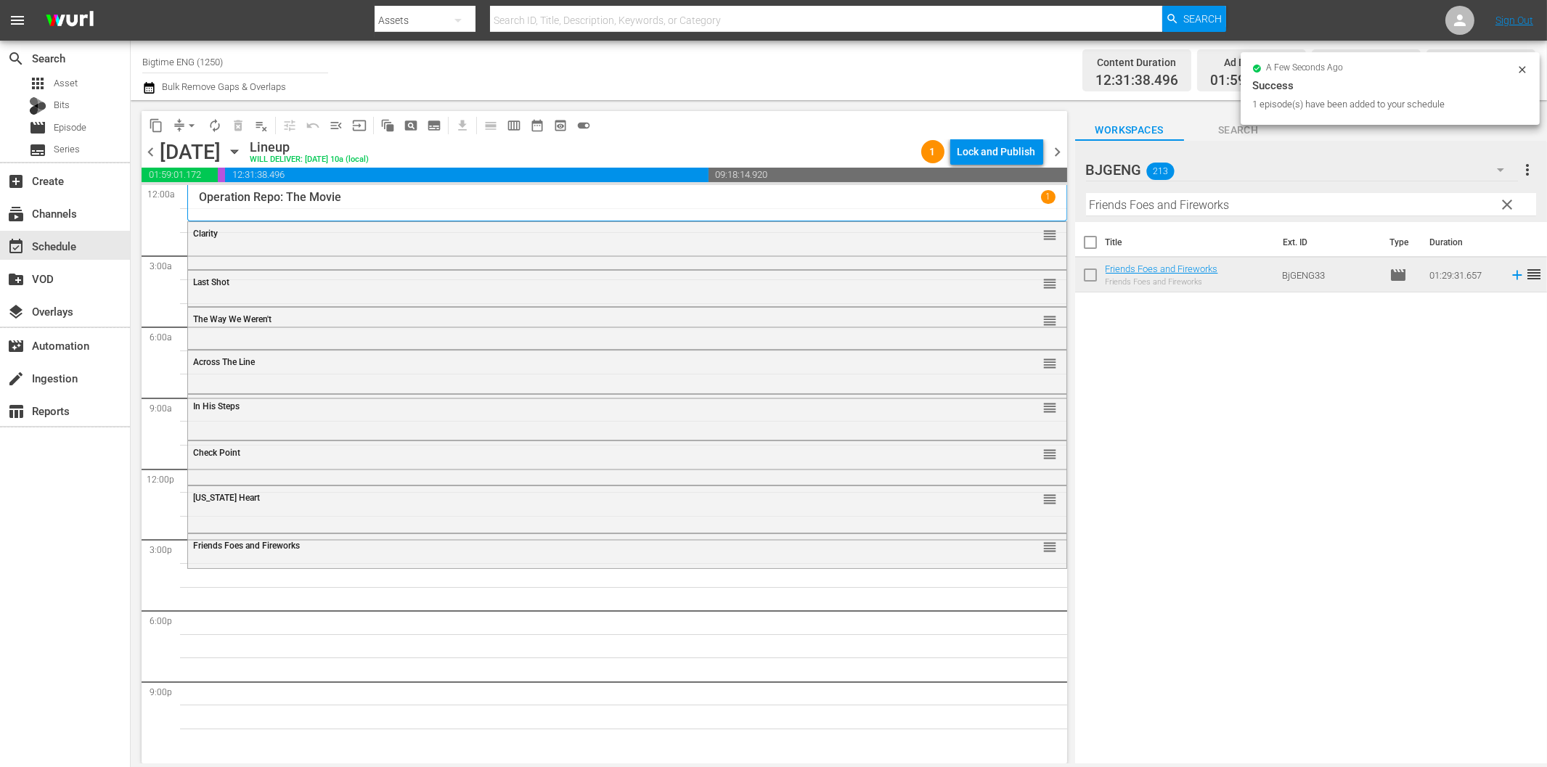
drag, startPoint x: 1149, startPoint y: 208, endPoint x: 1156, endPoint y: 207, distance: 7.3
click at [1153, 207] on input "Friends Foes and Fireworks" at bounding box center [1311, 204] width 450 height 23
paste input "or Her"
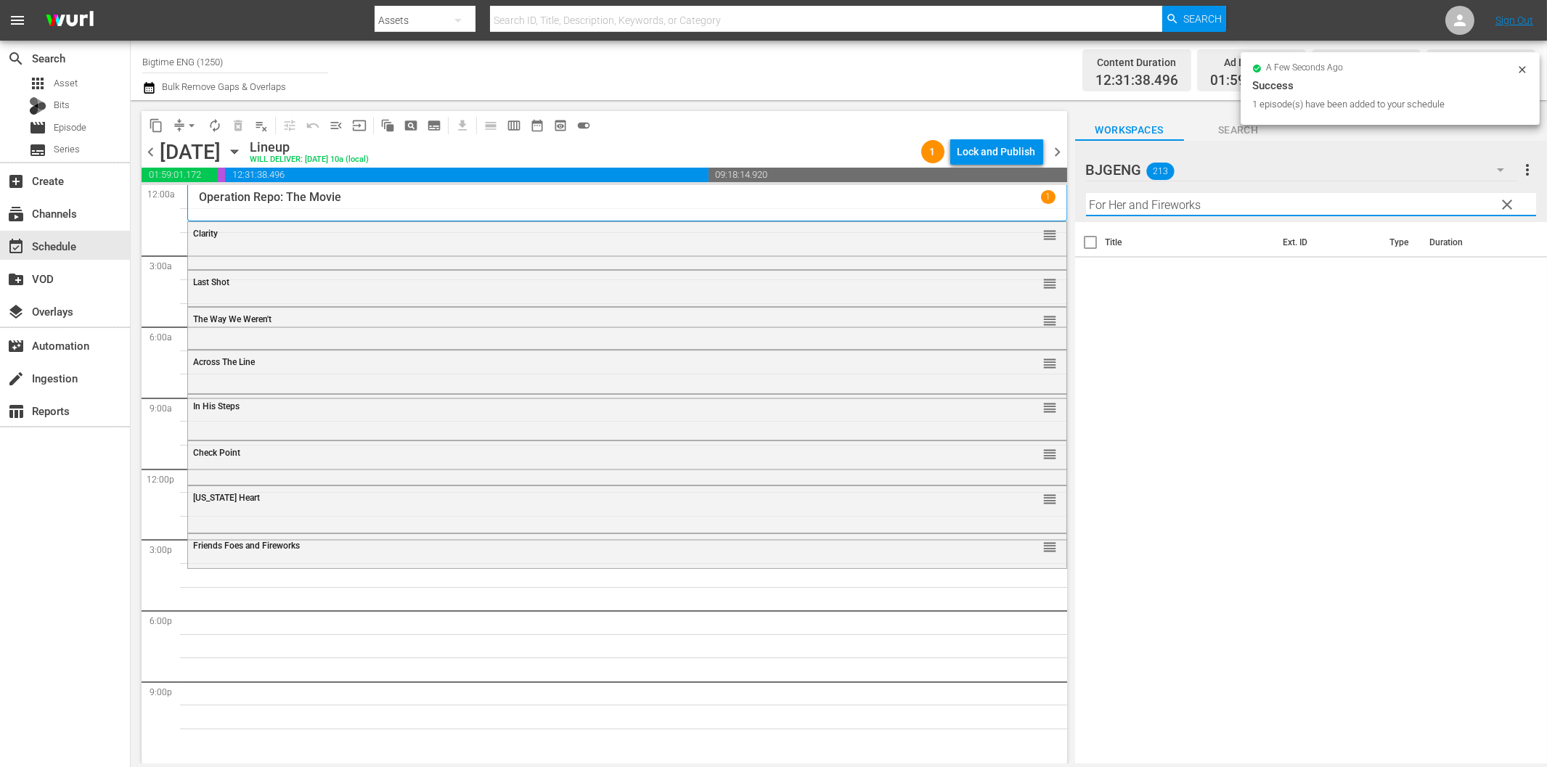
paste input "text"
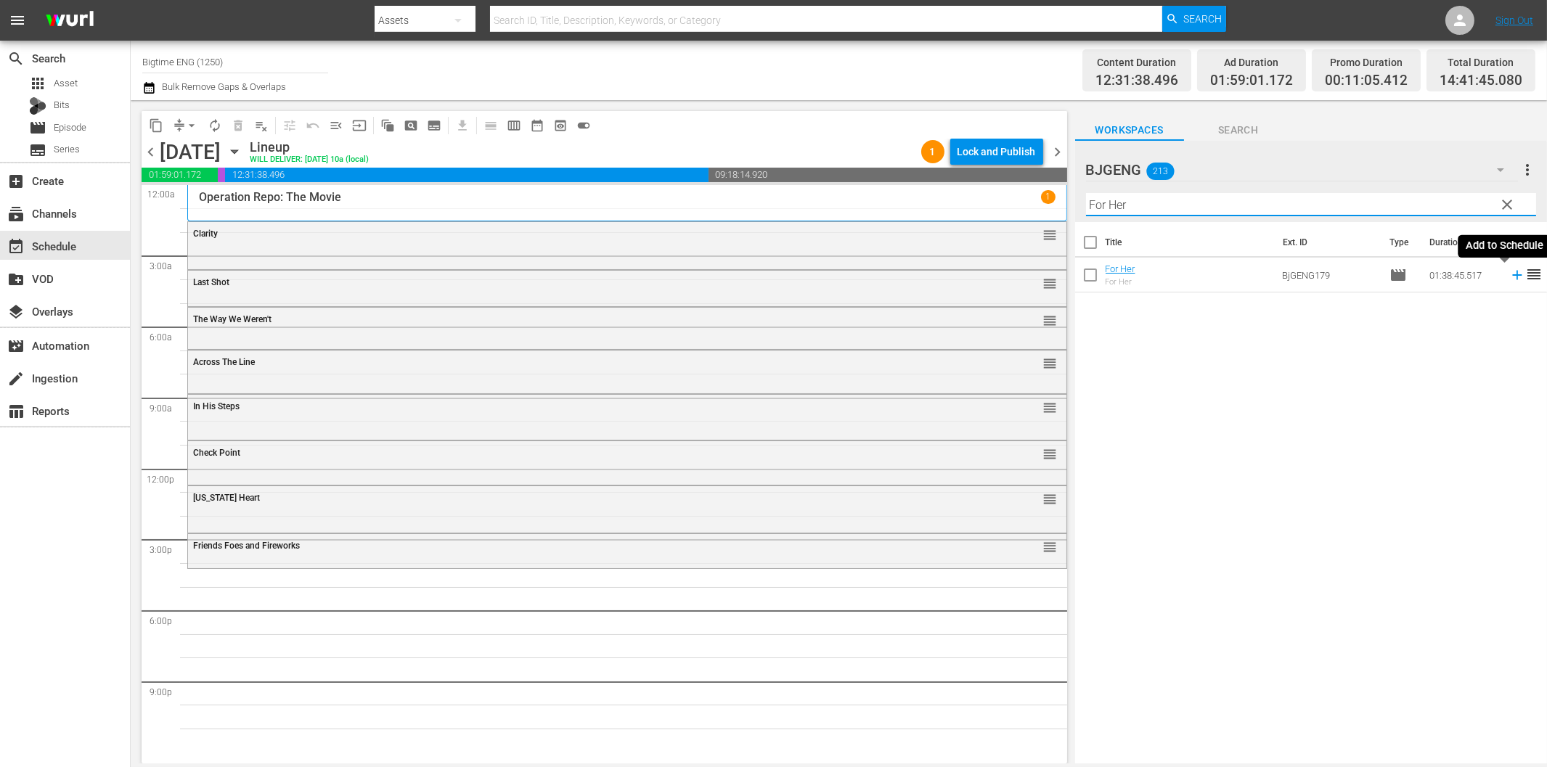
click at [1509, 272] on icon at bounding box center [1517, 275] width 16 height 16
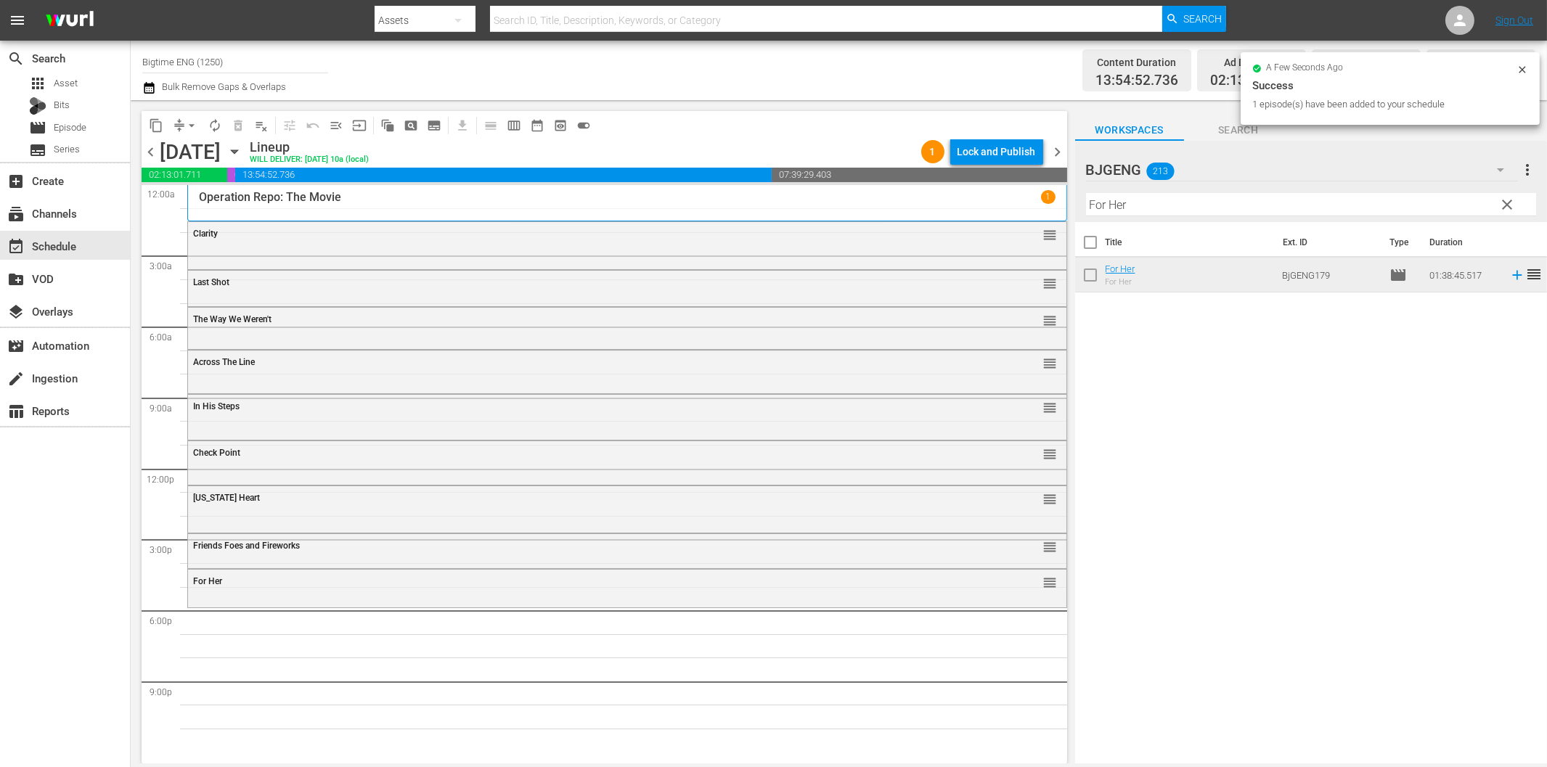
click at [1252, 201] on input "For Her" at bounding box center [1311, 204] width 450 height 23
paste input "Broke"
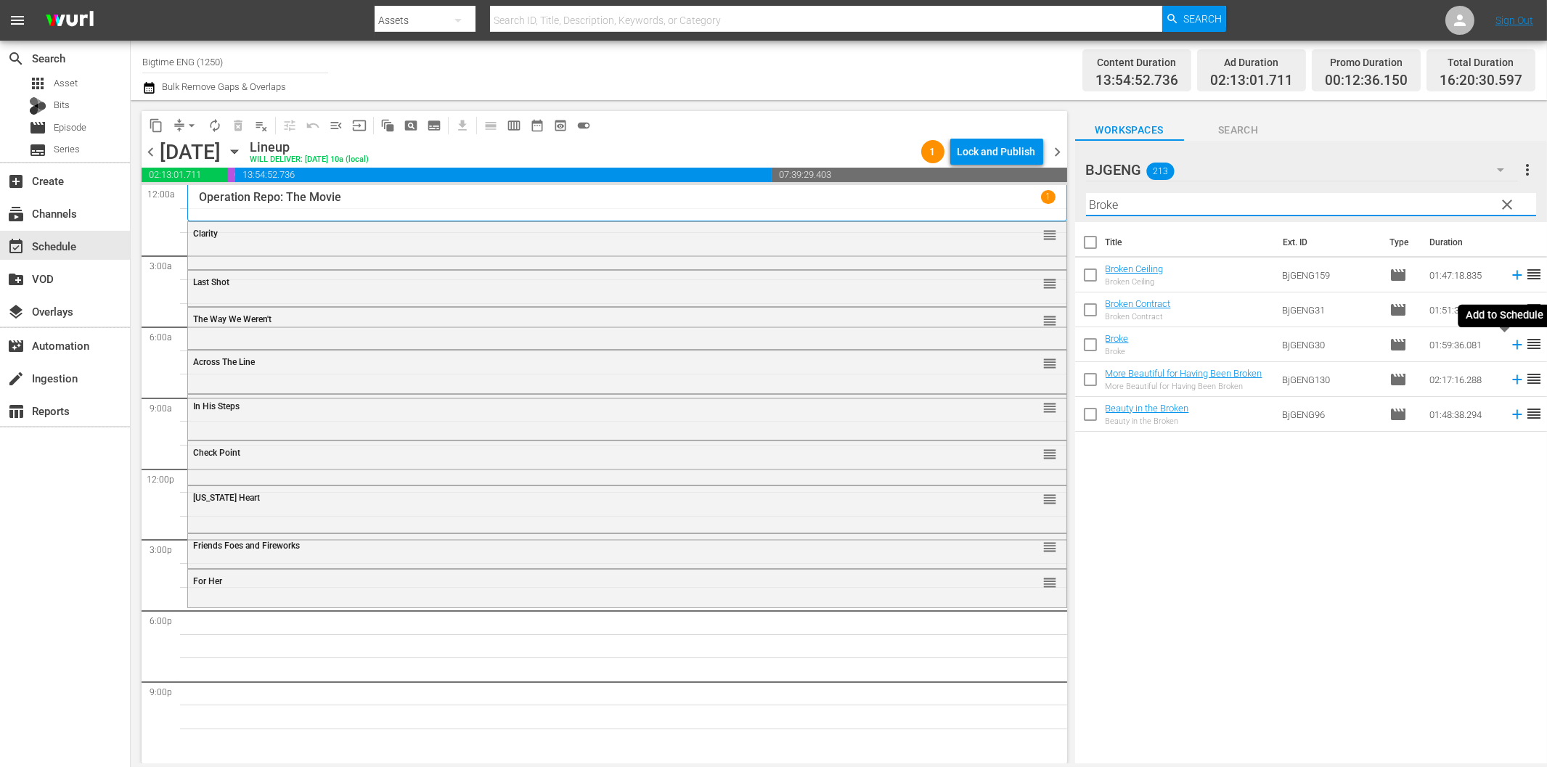
click at [1509, 346] on icon at bounding box center [1517, 345] width 16 height 16
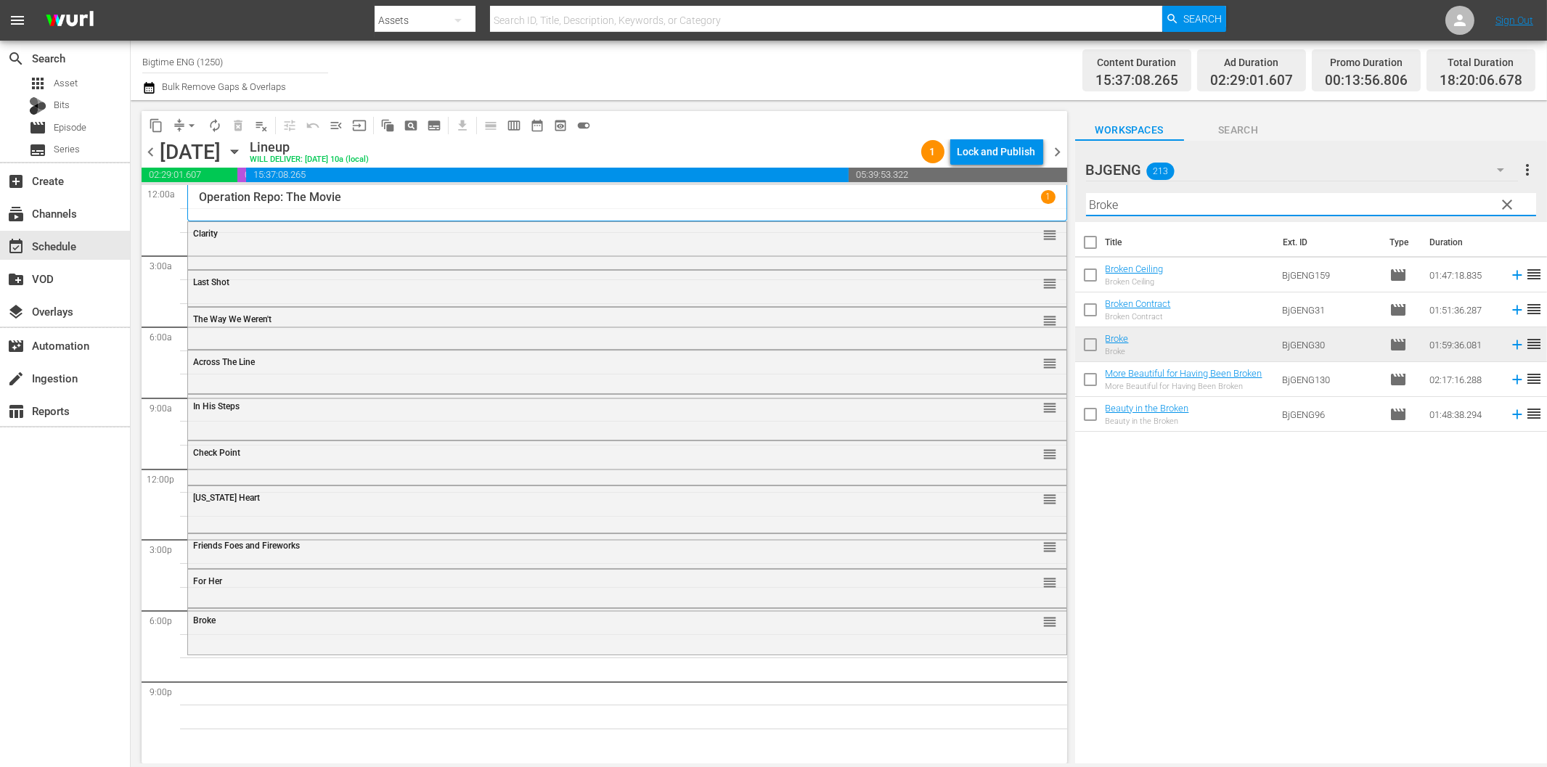
click at [1146, 205] on input "Broke" at bounding box center [1311, 204] width 450 height 23
paste input "Eternal Cod"
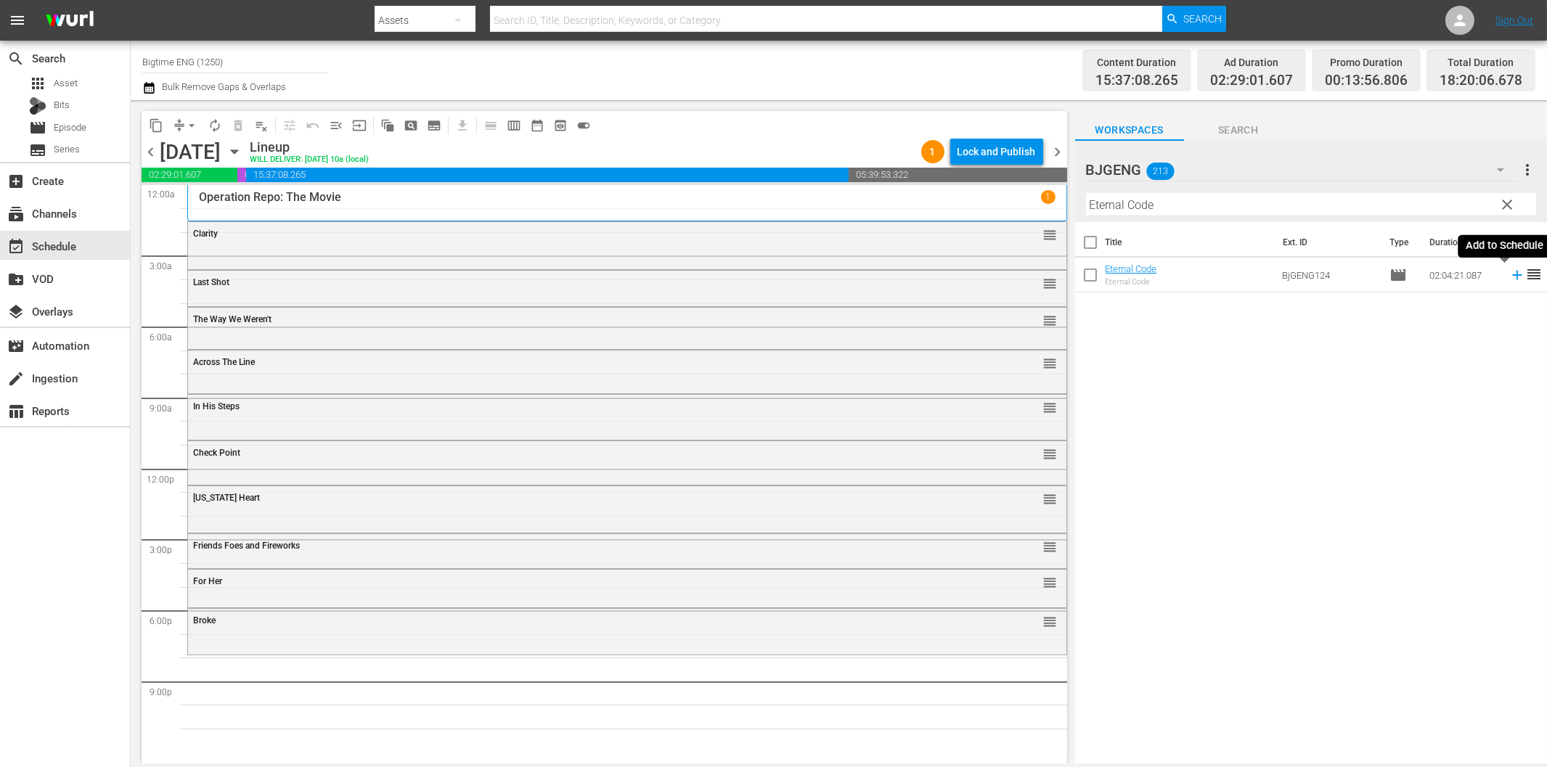
click at [1509, 274] on icon at bounding box center [1517, 275] width 16 height 16
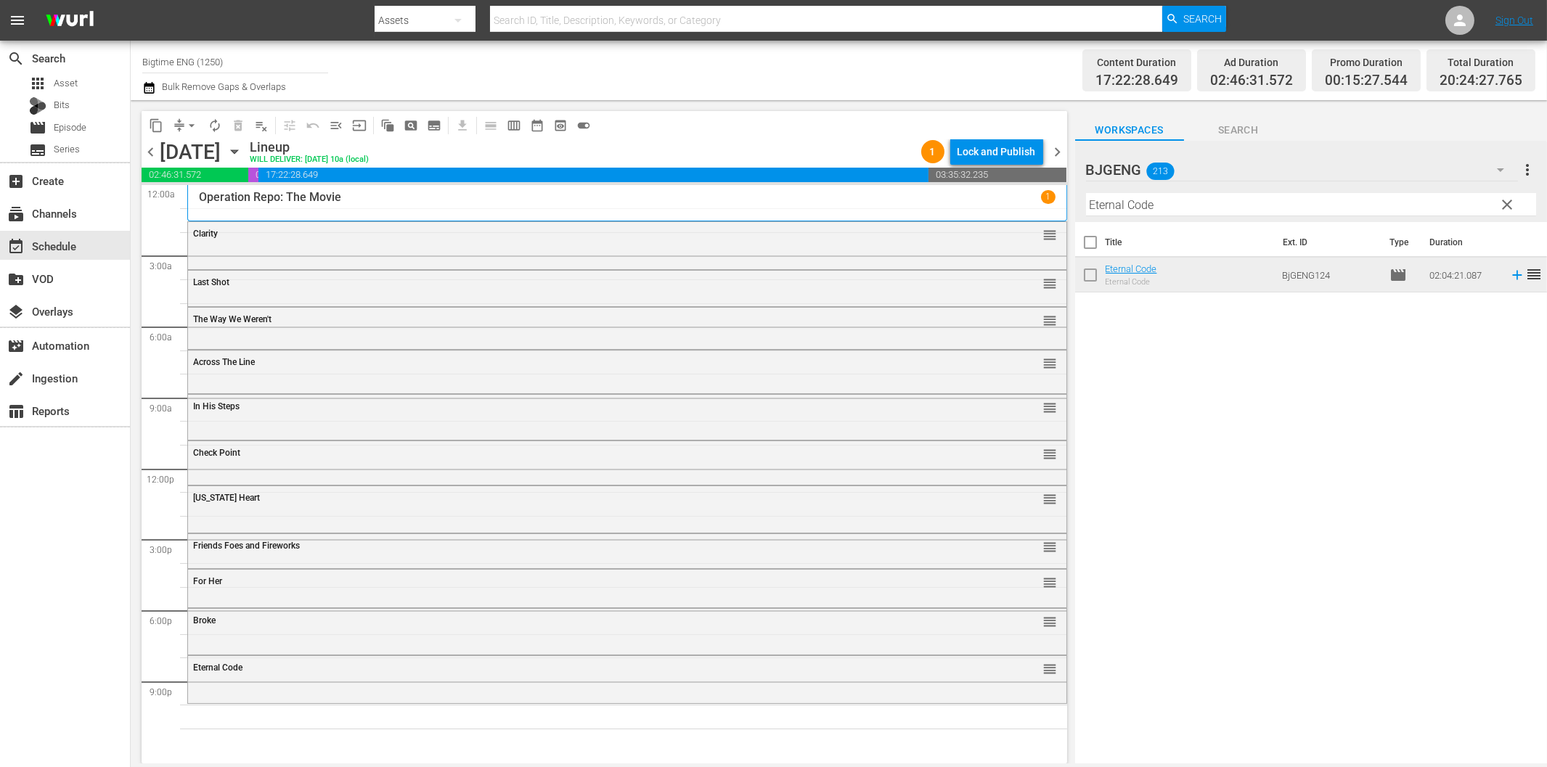
click at [1173, 206] on input "Eternal Code" at bounding box center [1311, 204] width 450 height 23
paste input "[PERSON_NAME]: The Bounty Hunter"
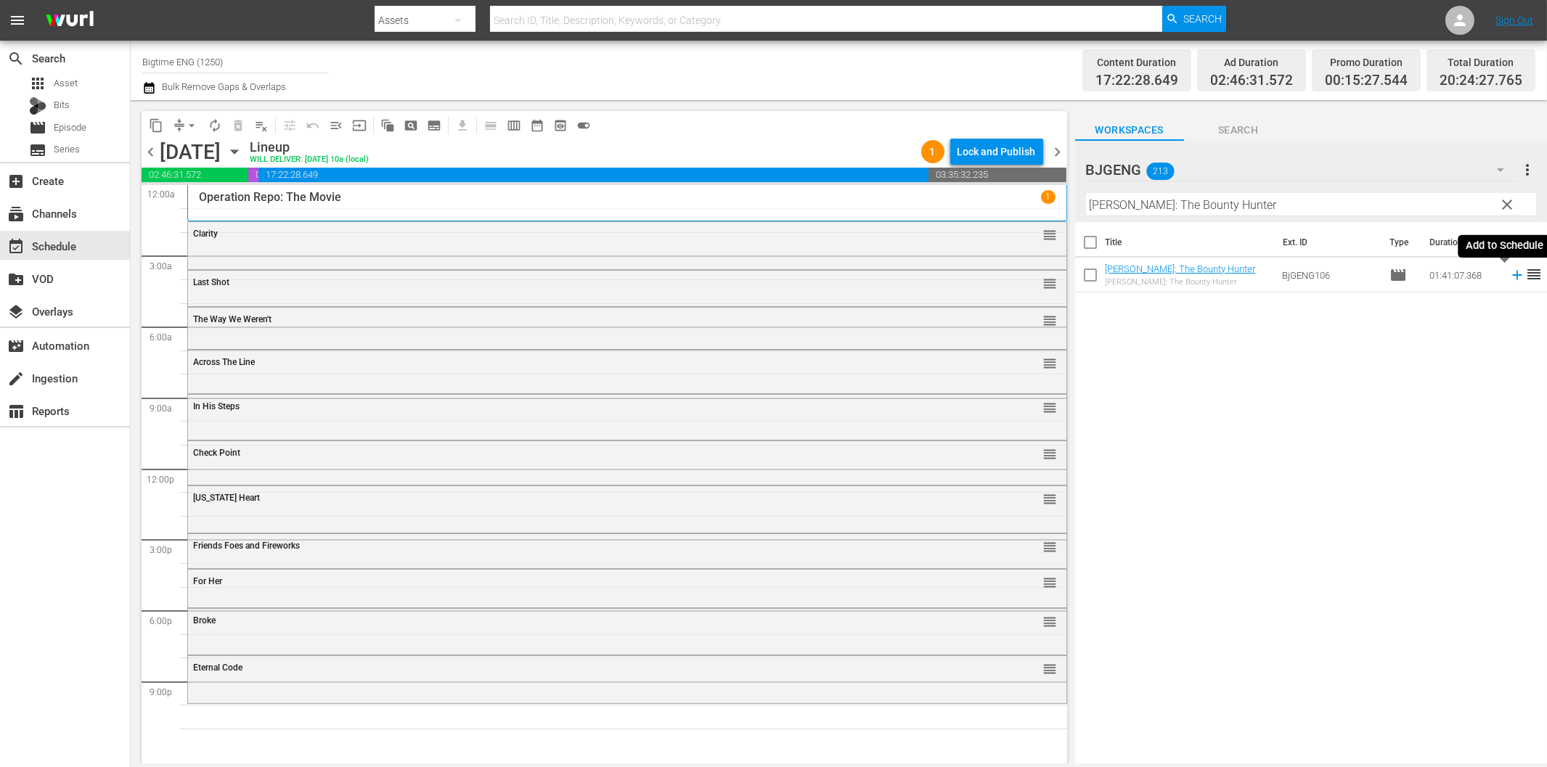
click at [1509, 272] on icon at bounding box center [1517, 275] width 16 height 16
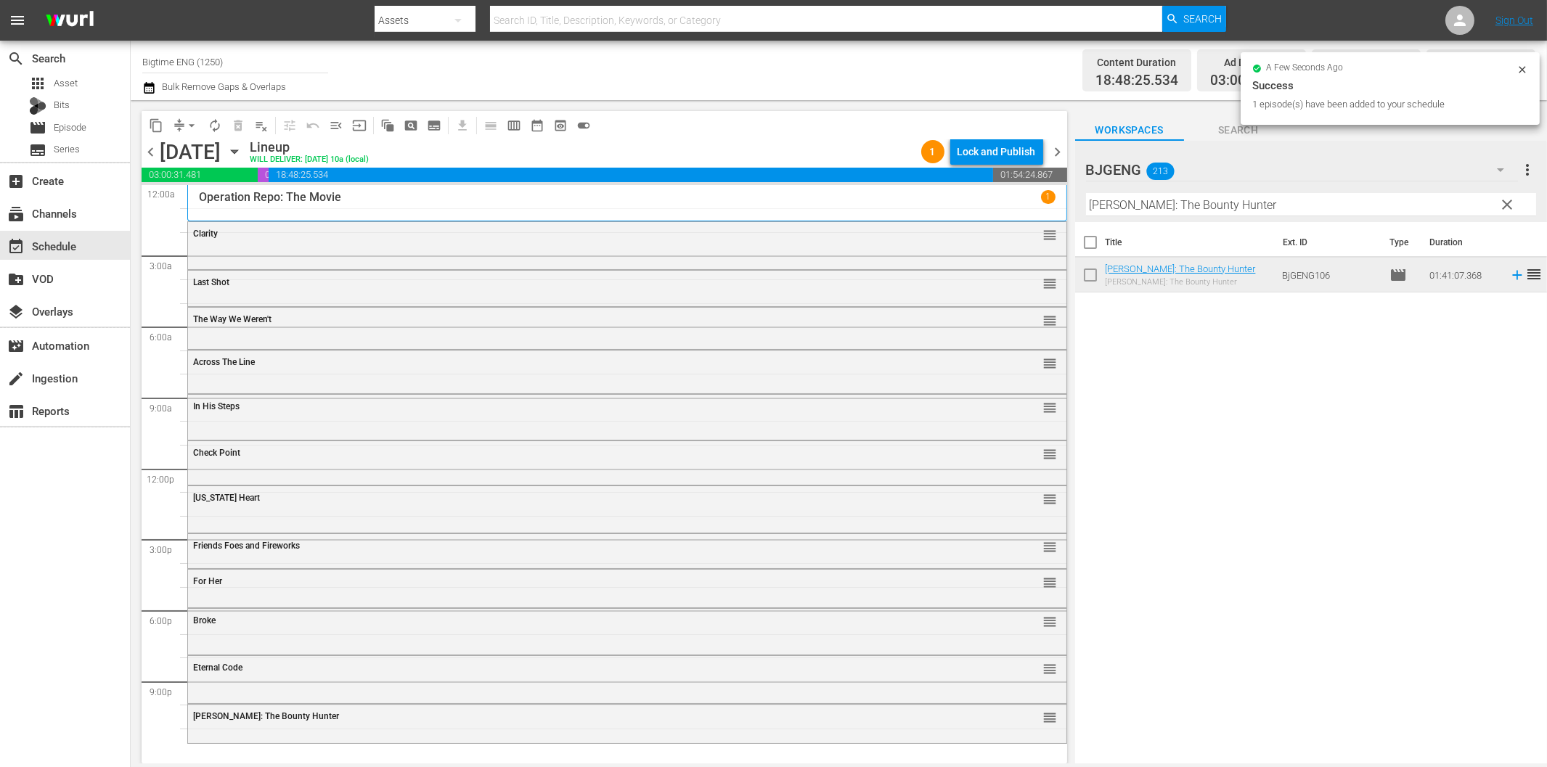
click at [1239, 207] on input "[PERSON_NAME]: The Bounty Hunter" at bounding box center [1311, 204] width 450 height 23
paste input "I Remember You"
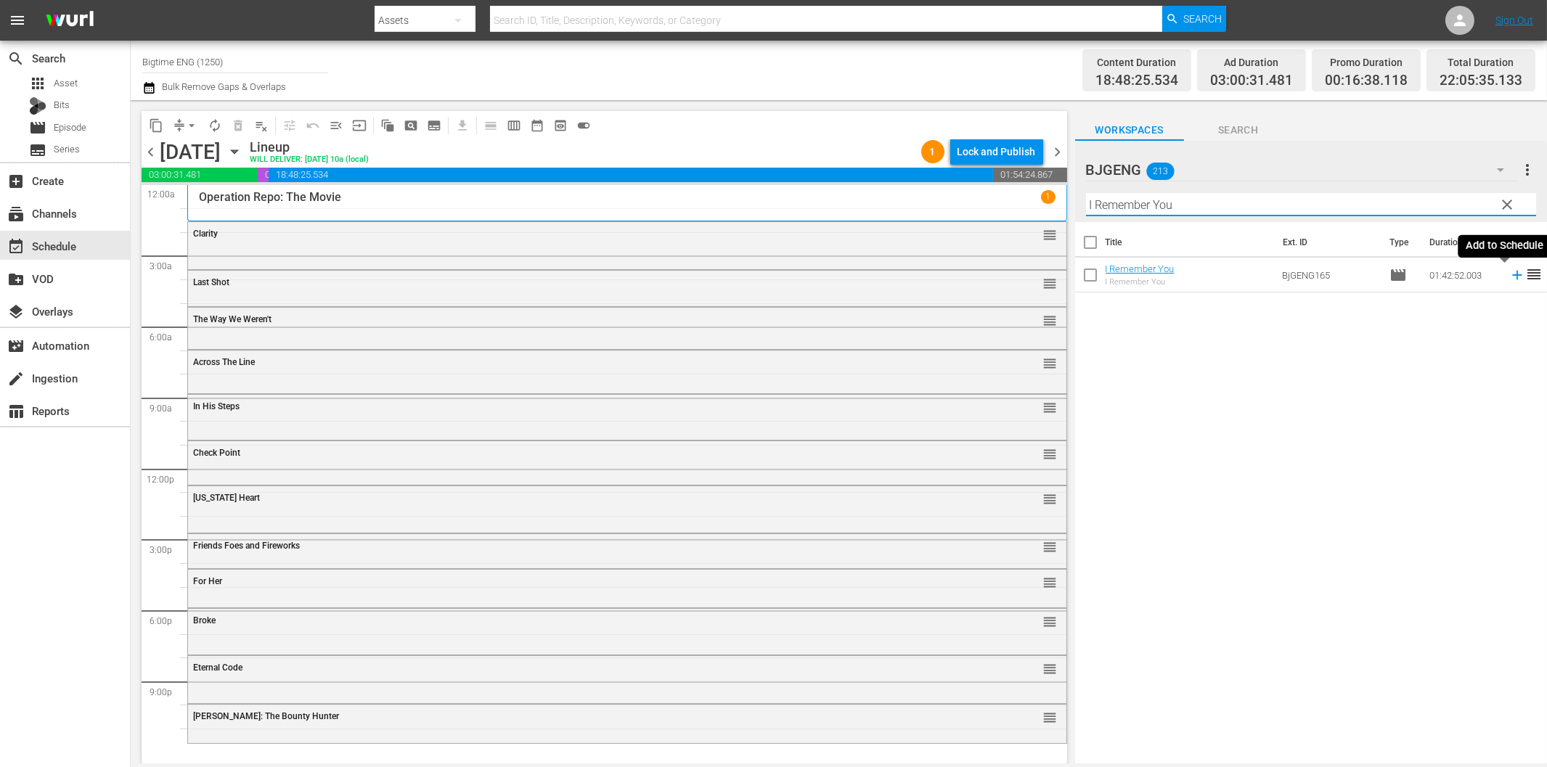
click at [1509, 279] on icon at bounding box center [1517, 275] width 16 height 16
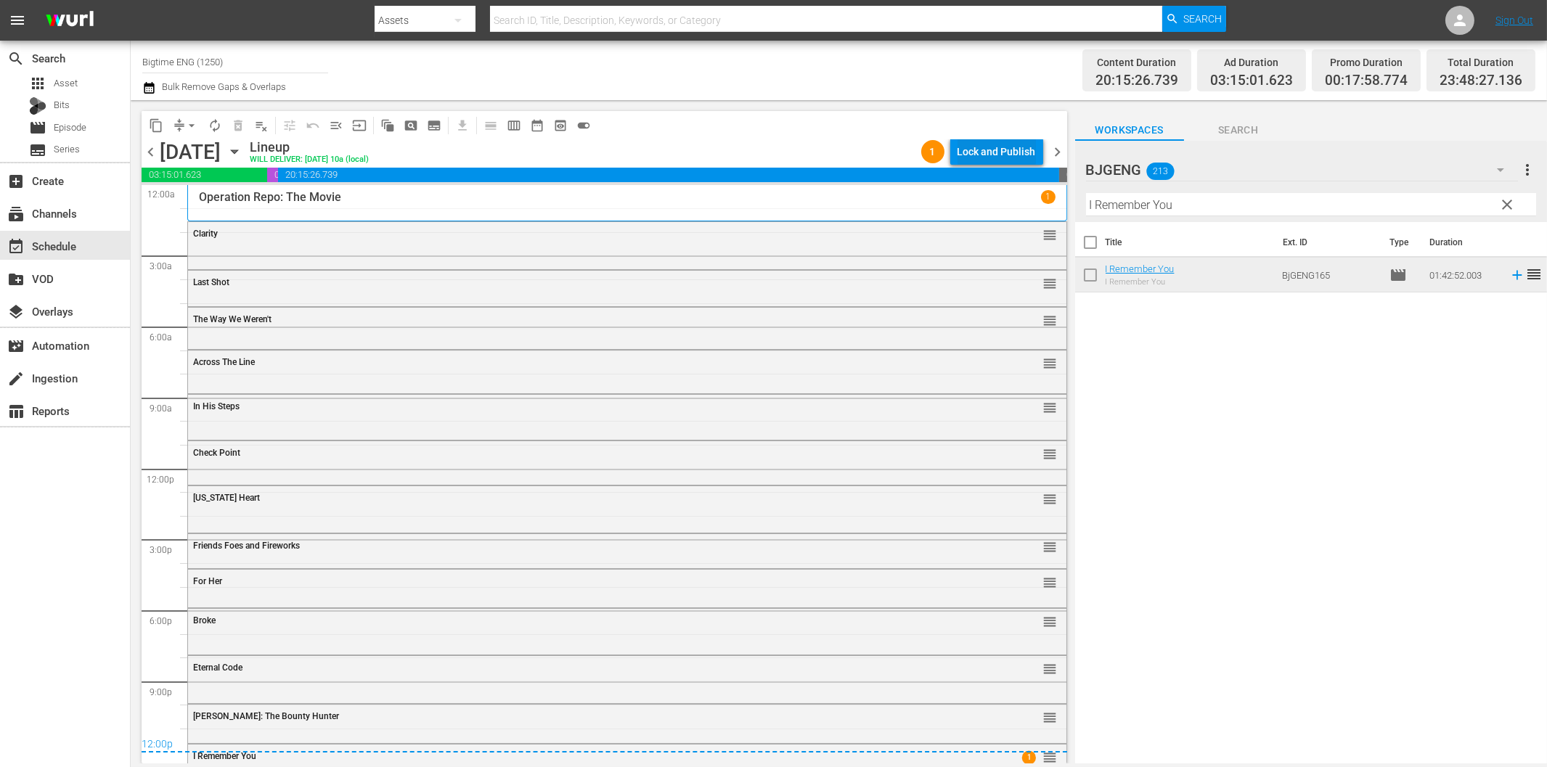
click at [982, 157] on div "Lock and Publish" at bounding box center [997, 152] width 78 height 26
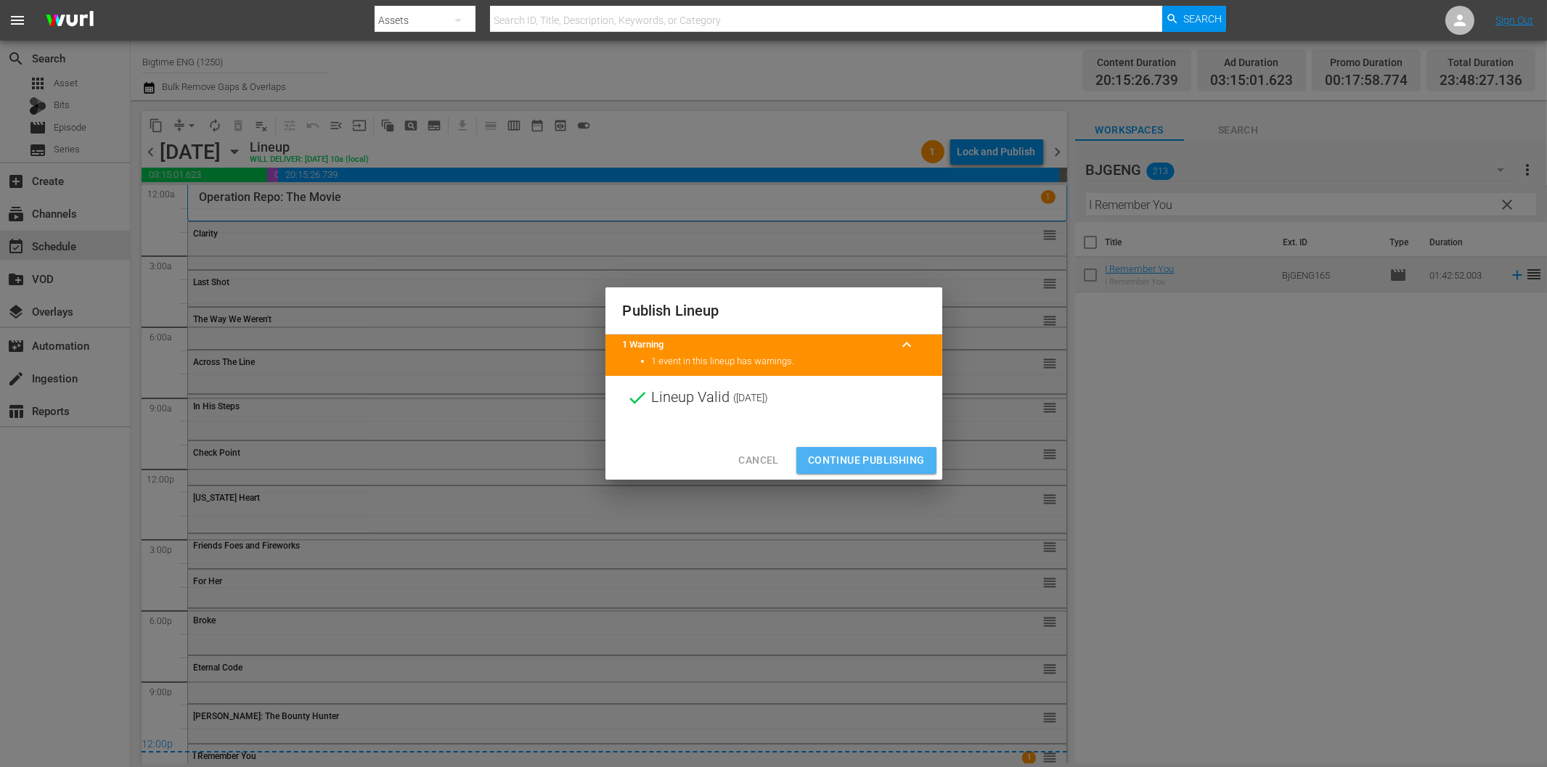
click at [877, 460] on span "Continue Publishing" at bounding box center [866, 461] width 117 height 18
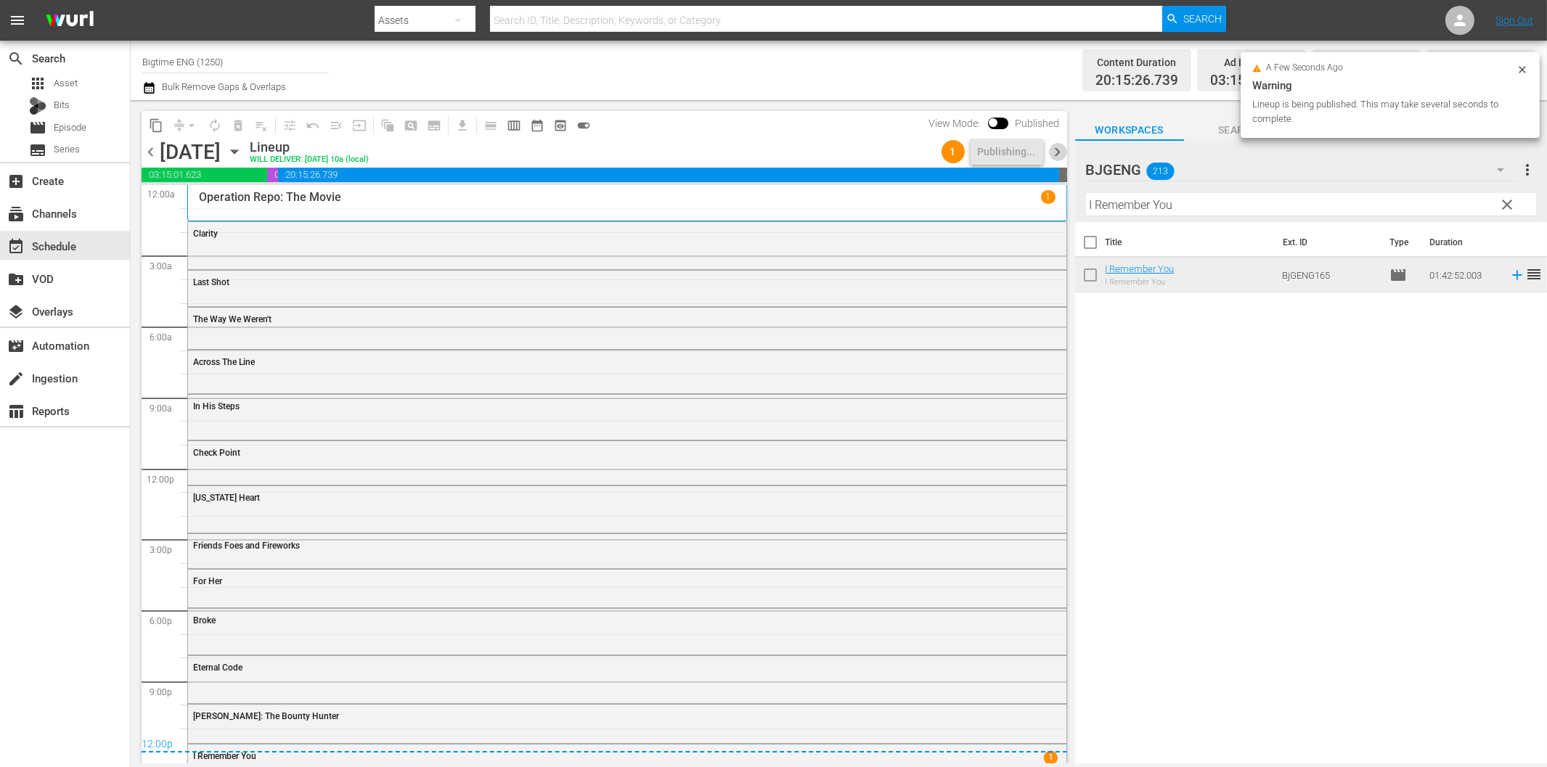
click at [1060, 148] on span "chevron_right" at bounding box center [1058, 152] width 18 height 18
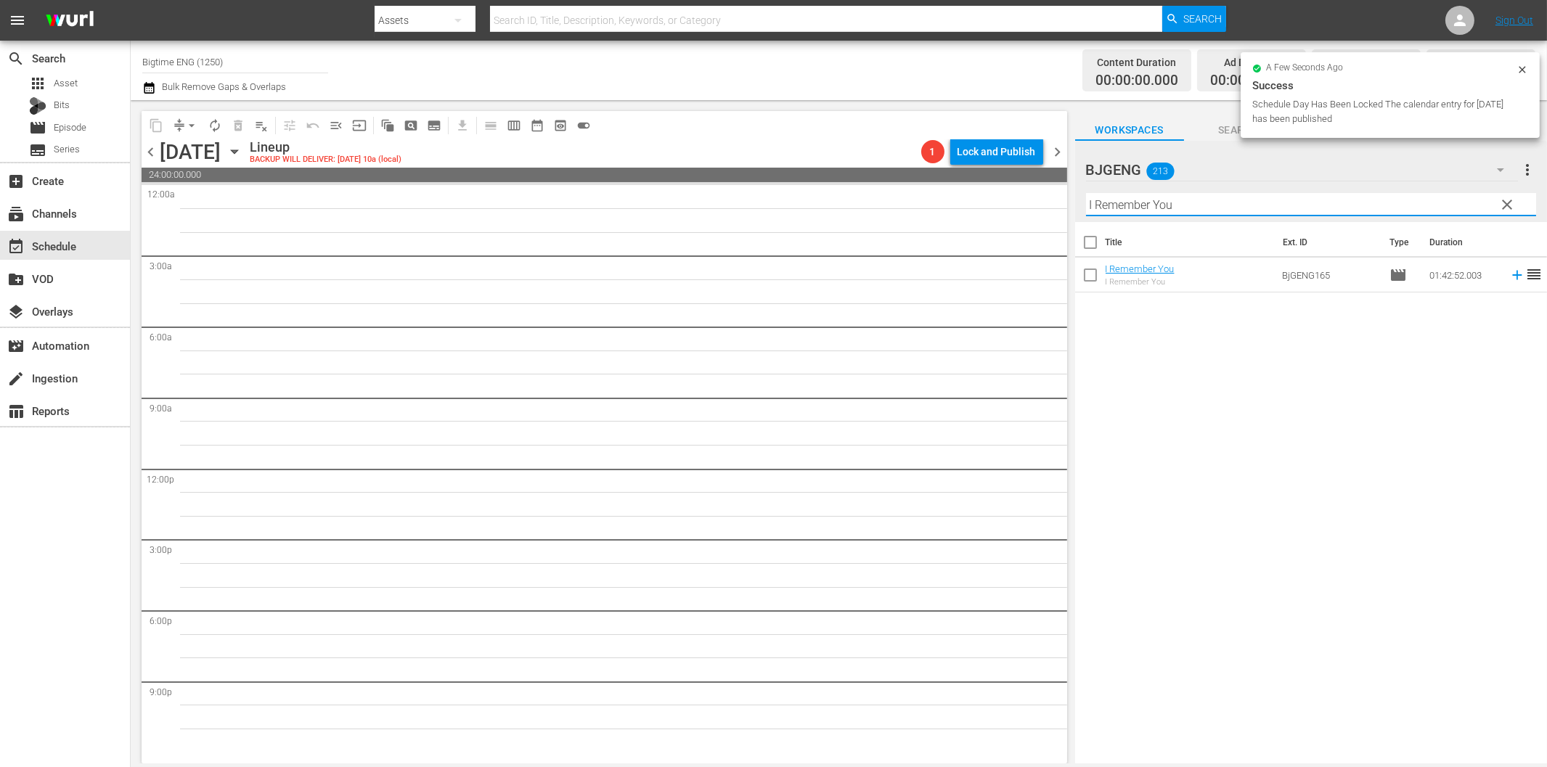
click at [1143, 197] on input "I Remember You" at bounding box center [1311, 204] width 450 height 23
paste input "Executor"
click at [1509, 274] on icon at bounding box center [1517, 275] width 16 height 16
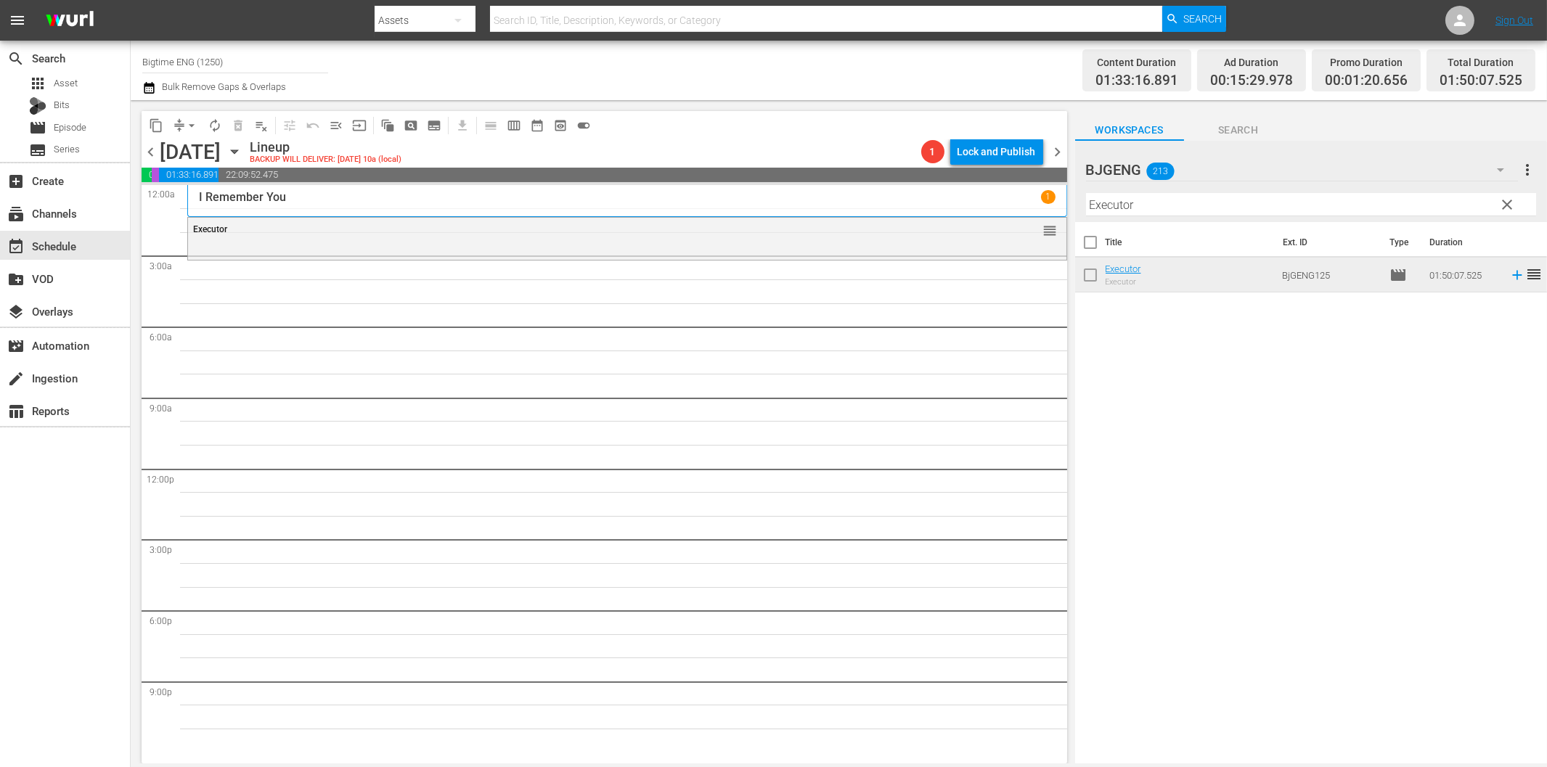
click at [1135, 205] on input "Executor" at bounding box center [1311, 204] width 450 height 23
paste input "Milla: The Movie"
click at [1150, 207] on input "Milla: The Movie" at bounding box center [1311, 204] width 450 height 23
paste input "The Menkoff Method"
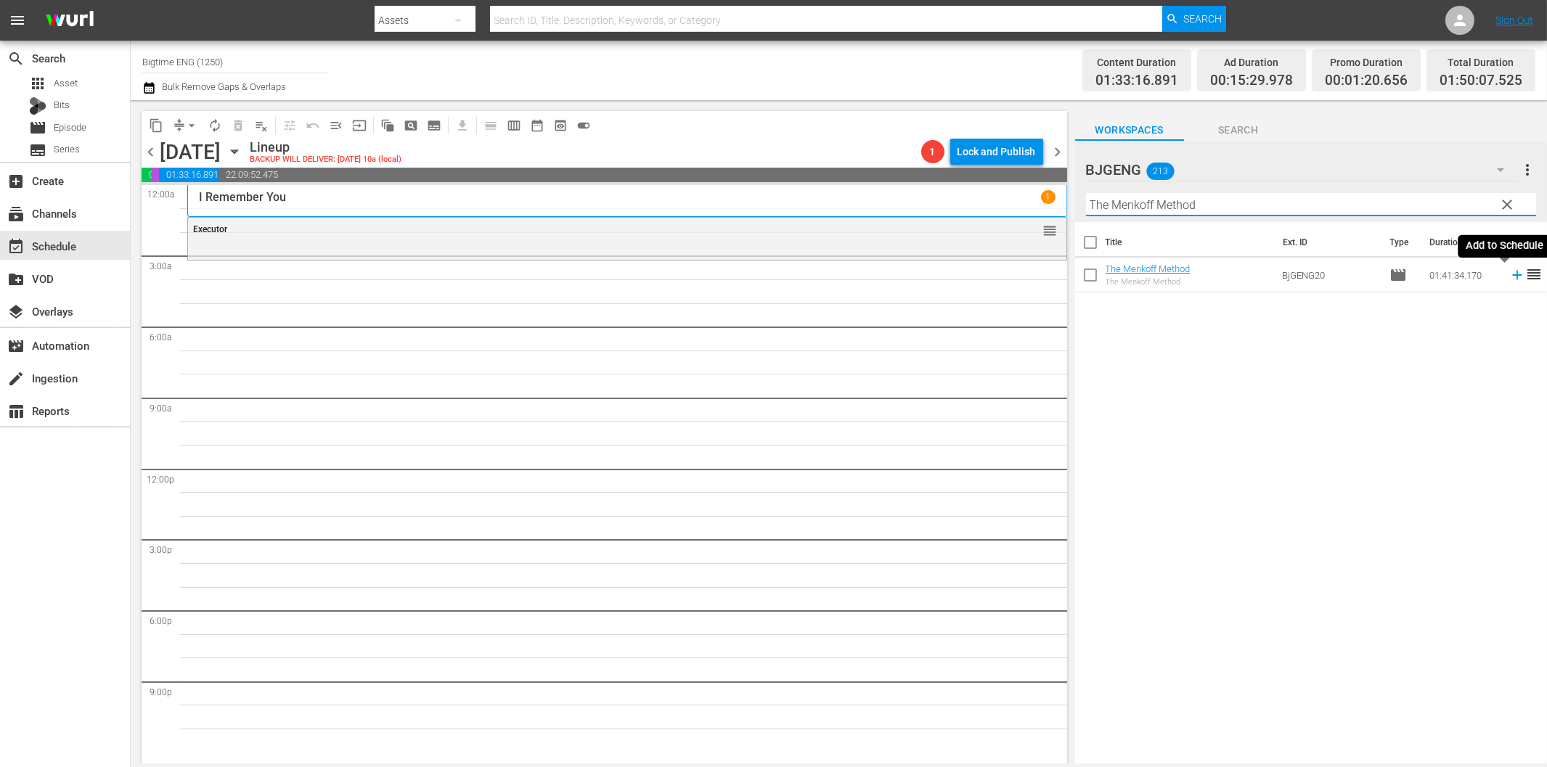
click at [1512, 279] on icon at bounding box center [1516, 275] width 9 height 9
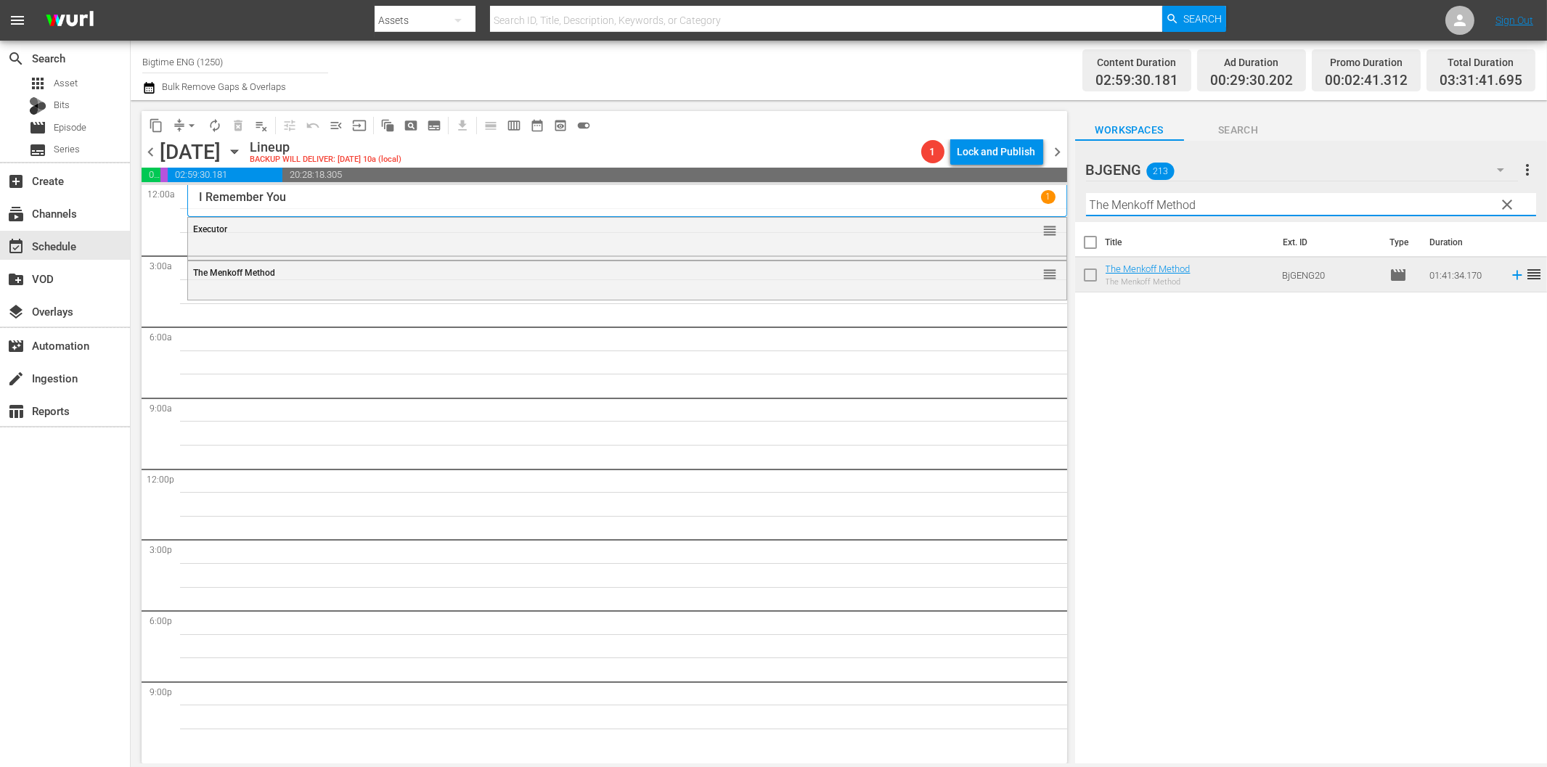
click at [1156, 204] on input "The Menkoff Method" at bounding box center [1311, 204] width 450 height 23
paste input "Milla: The Movie"
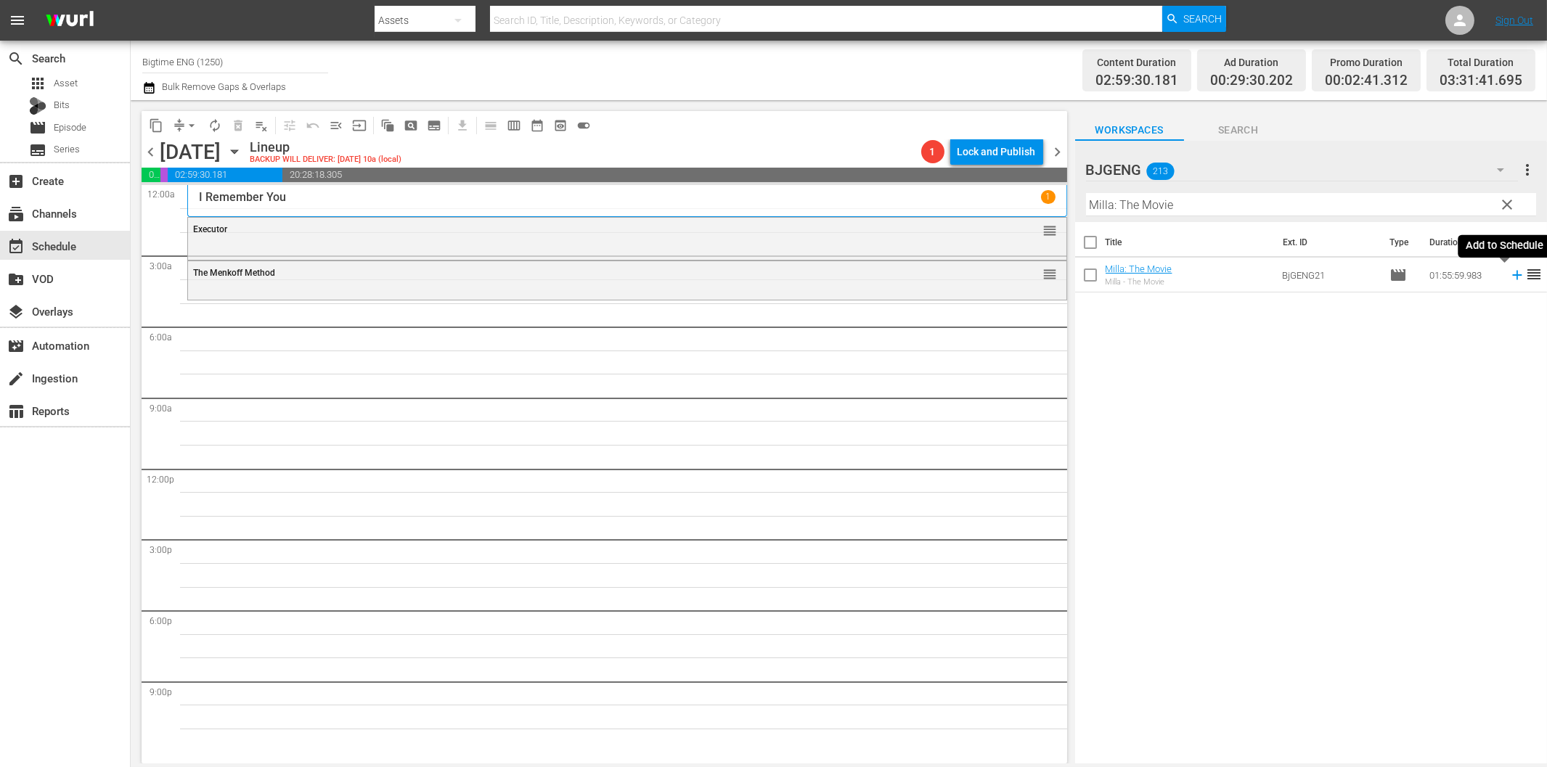
click at [1509, 277] on icon at bounding box center [1517, 275] width 16 height 16
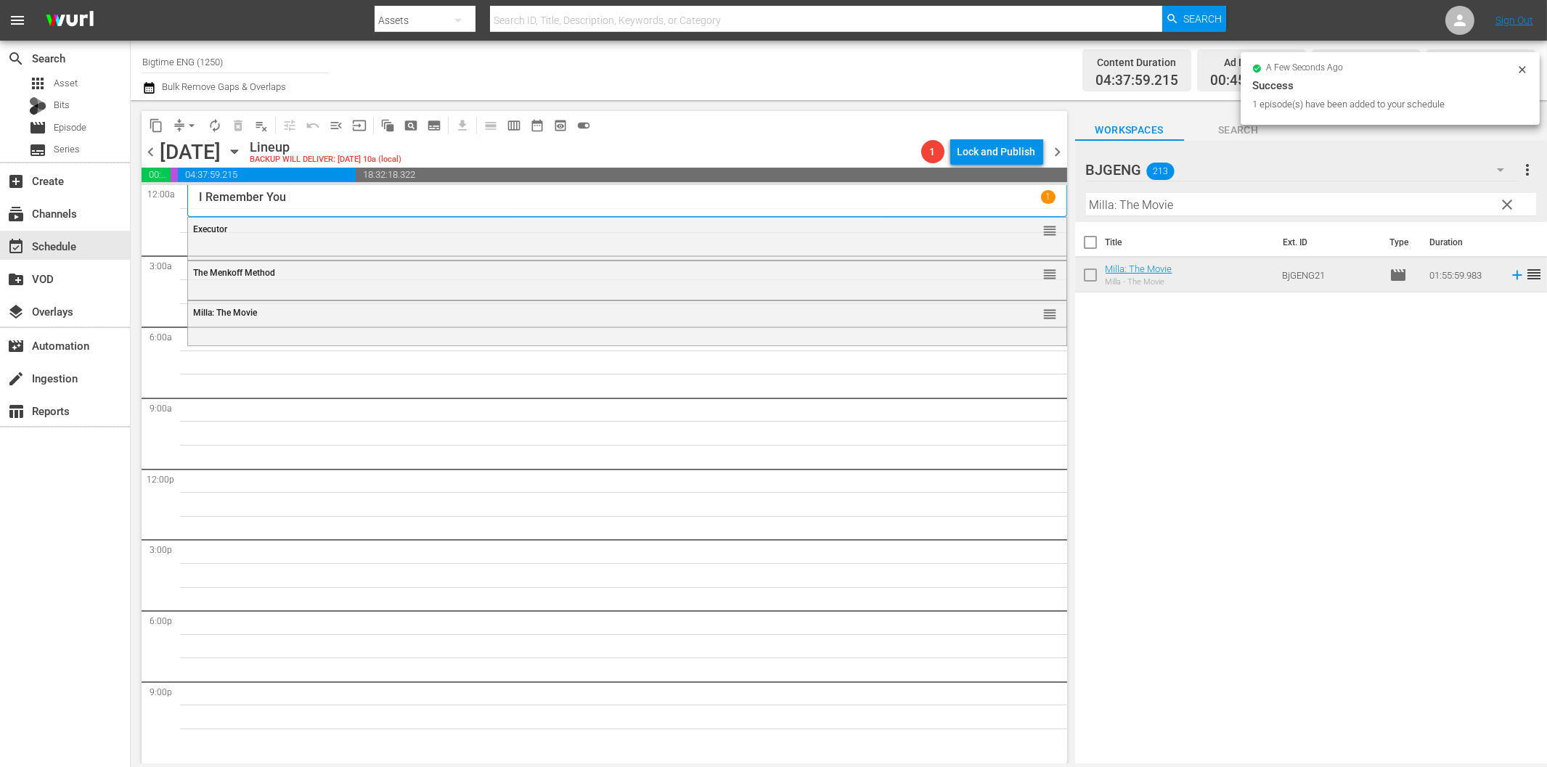
click at [1133, 205] on input "Milla: The Movie" at bounding box center [1311, 204] width 450 height 23
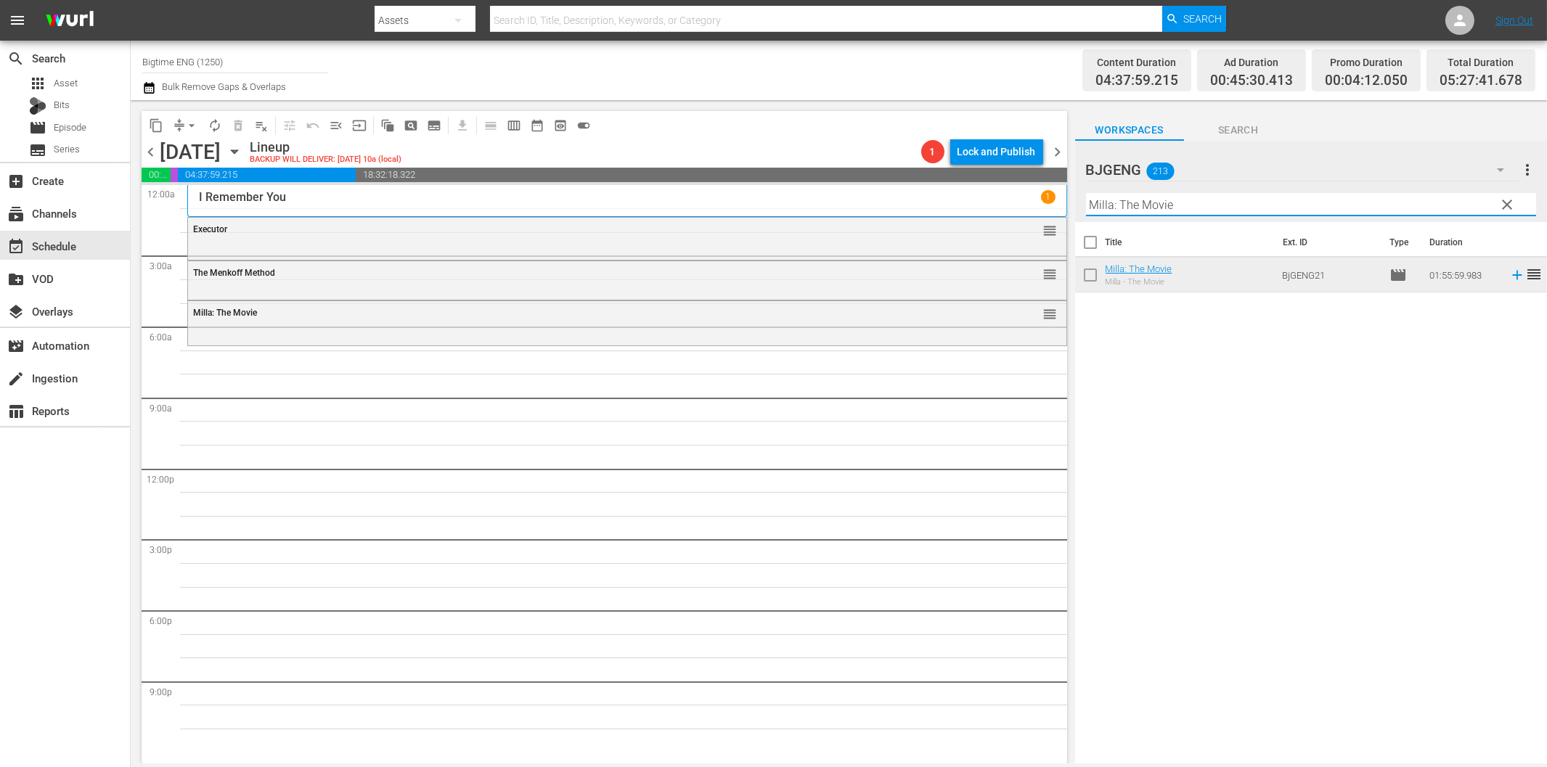
paste input "ore Beautiful for Having Been Broken"
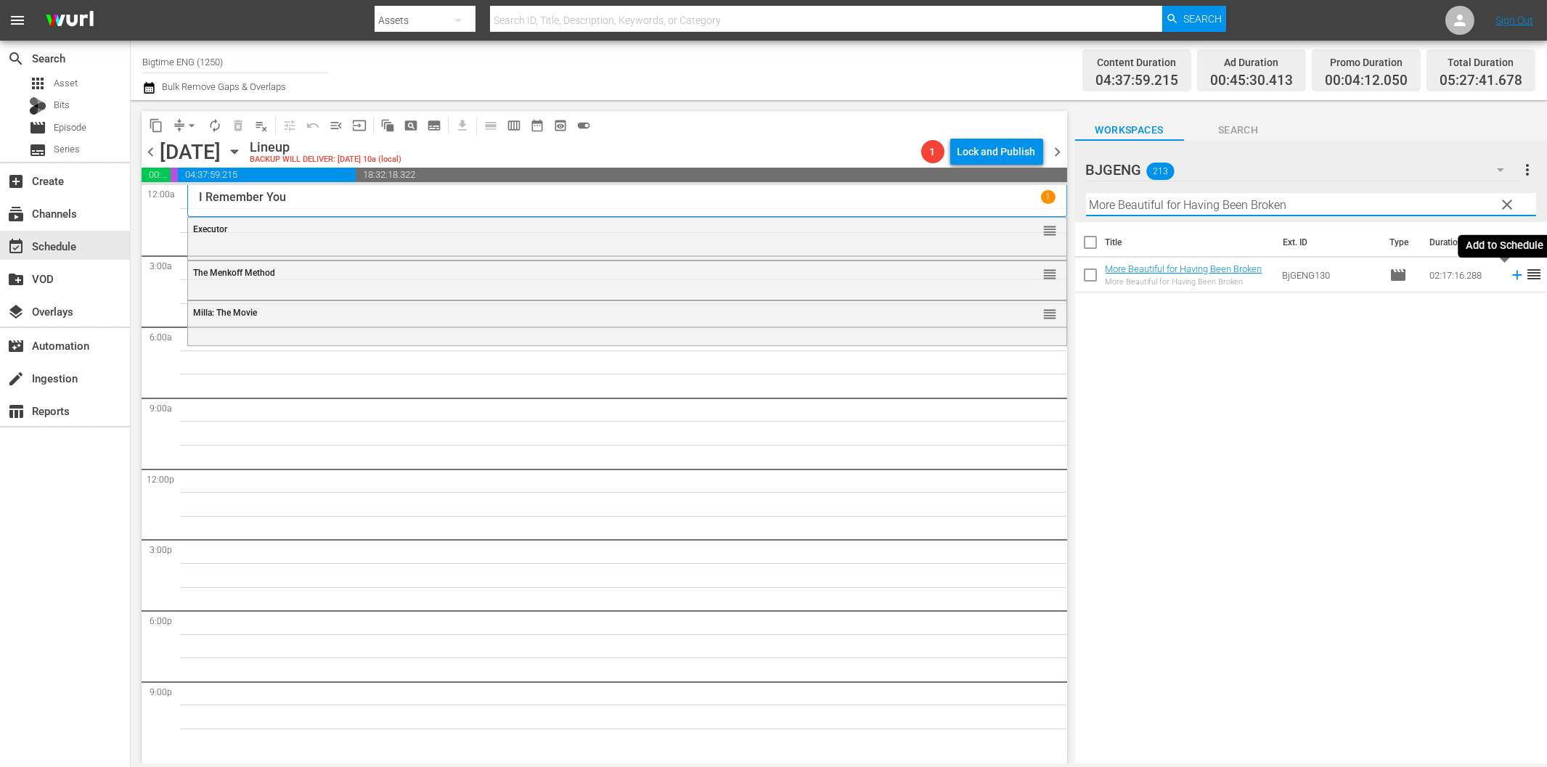
click at [1512, 274] on icon at bounding box center [1516, 275] width 9 height 9
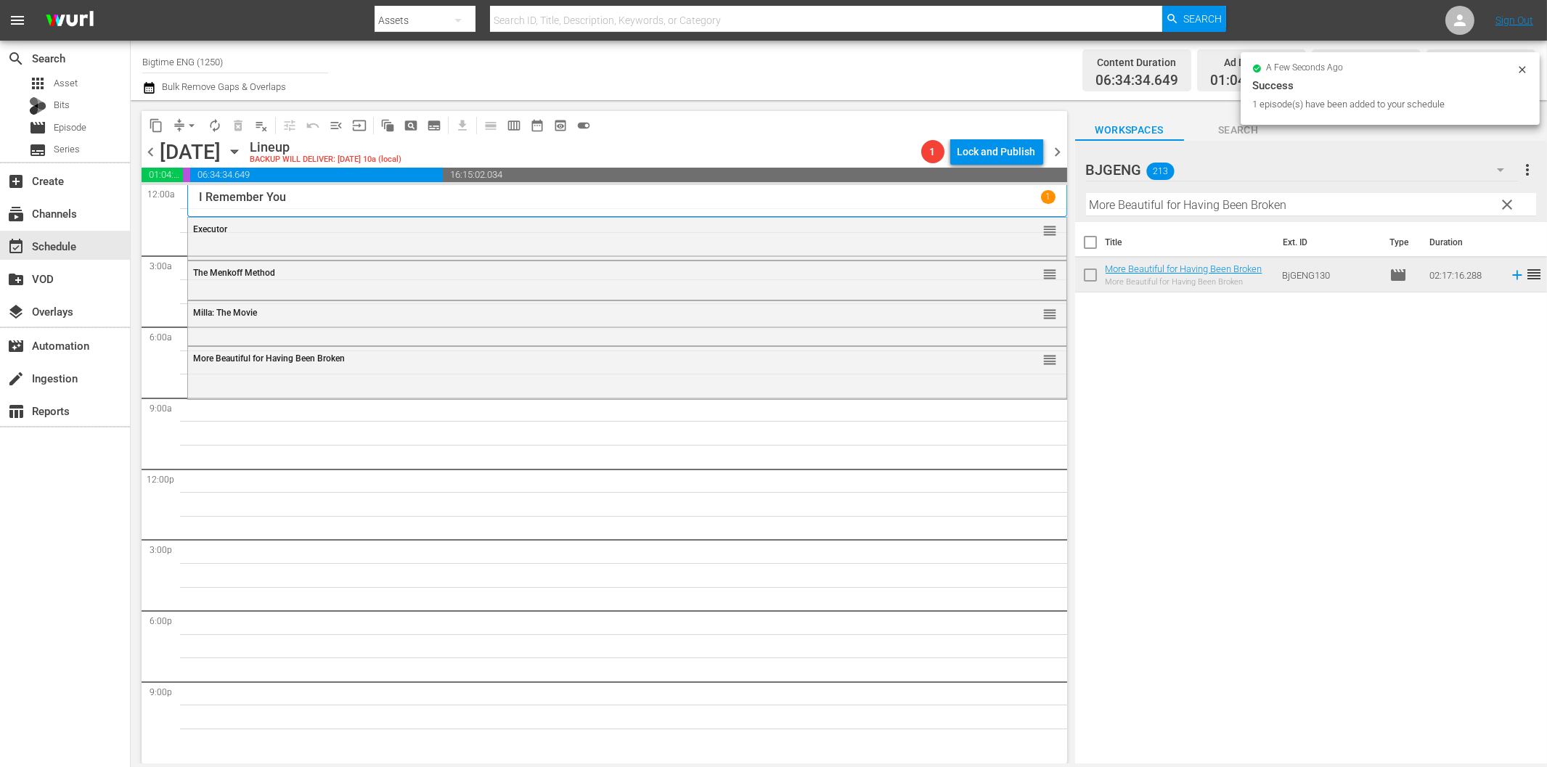
click at [1154, 203] on input "More Beautiful for Having Been Broken" at bounding box center [1311, 204] width 450 height 23
paste input "Ready Willing and Able"
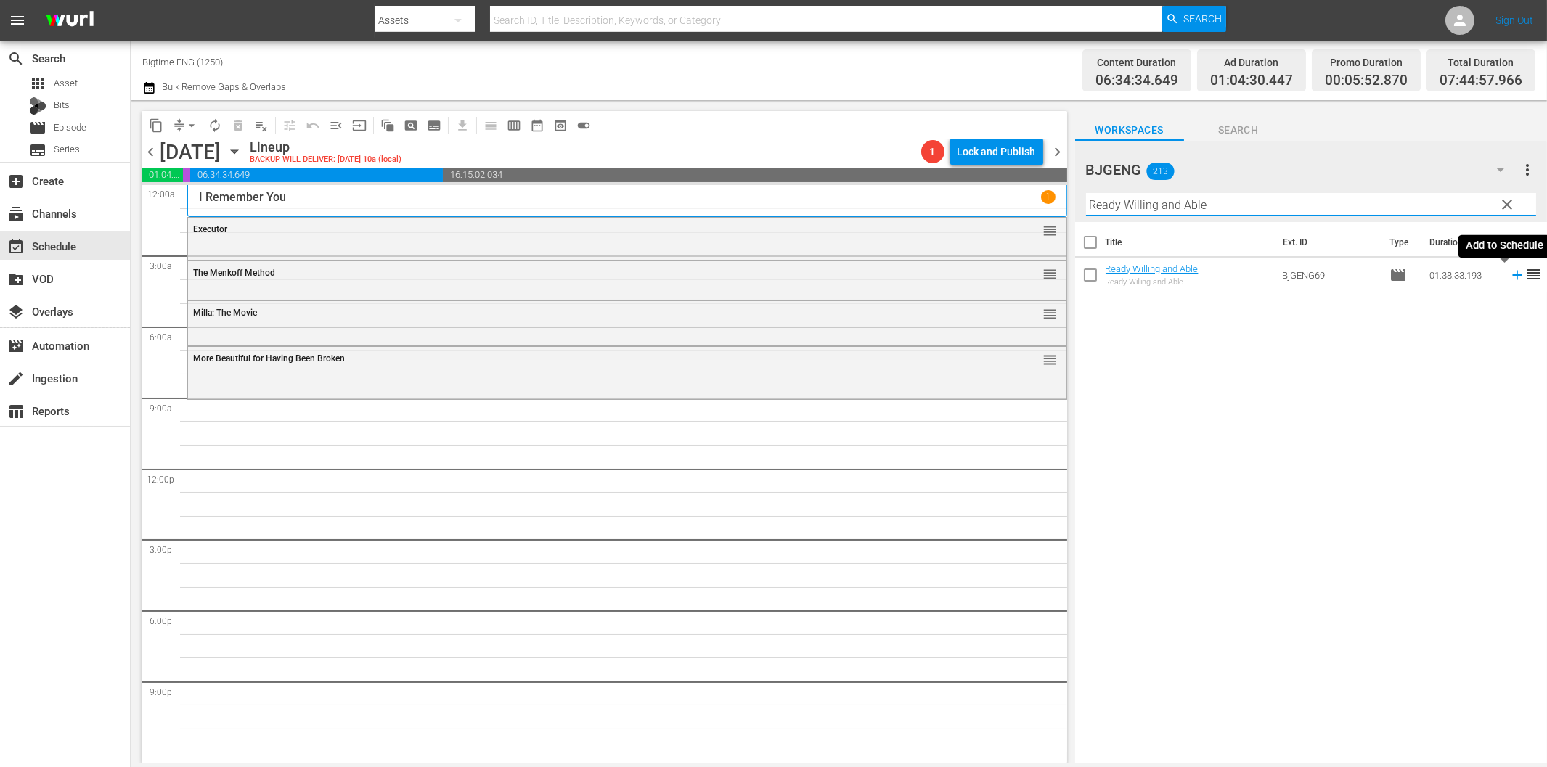
click at [1509, 272] on icon at bounding box center [1517, 275] width 16 height 16
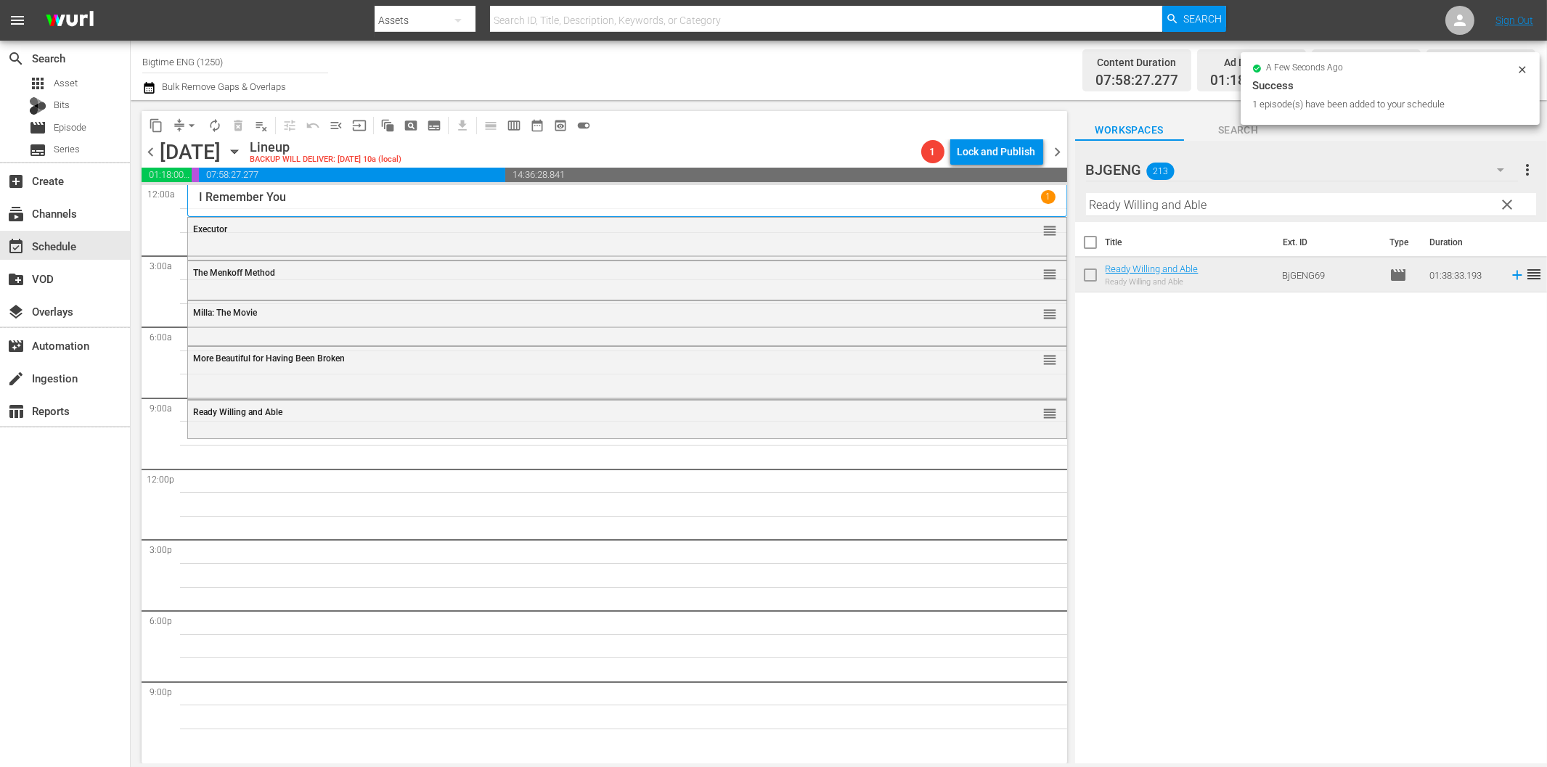
click at [1159, 207] on input "Ready Willing and Able" at bounding box center [1311, 204] width 450 height 23
paste input "Grief"
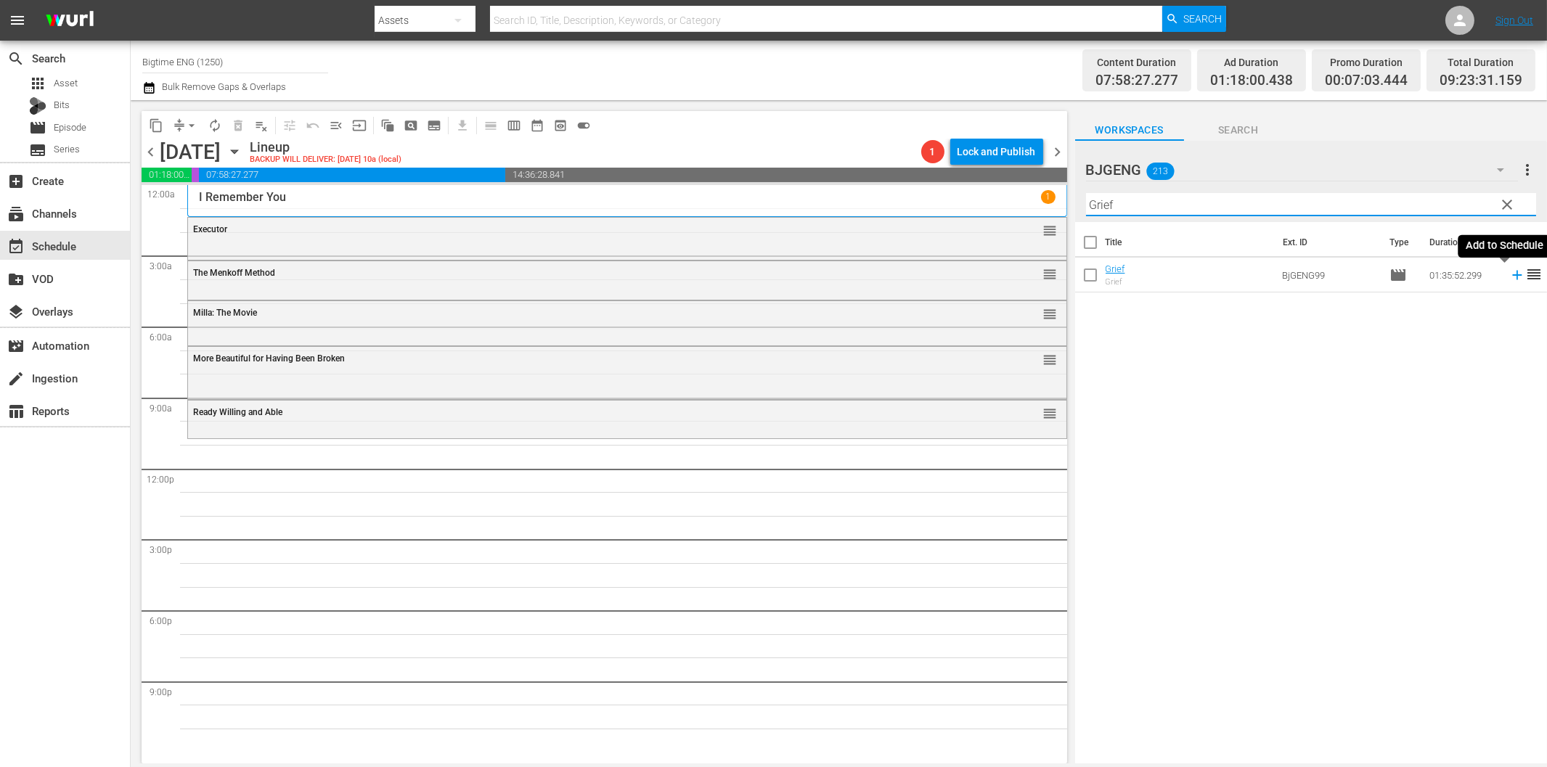
click at [1512, 273] on icon at bounding box center [1516, 275] width 9 height 9
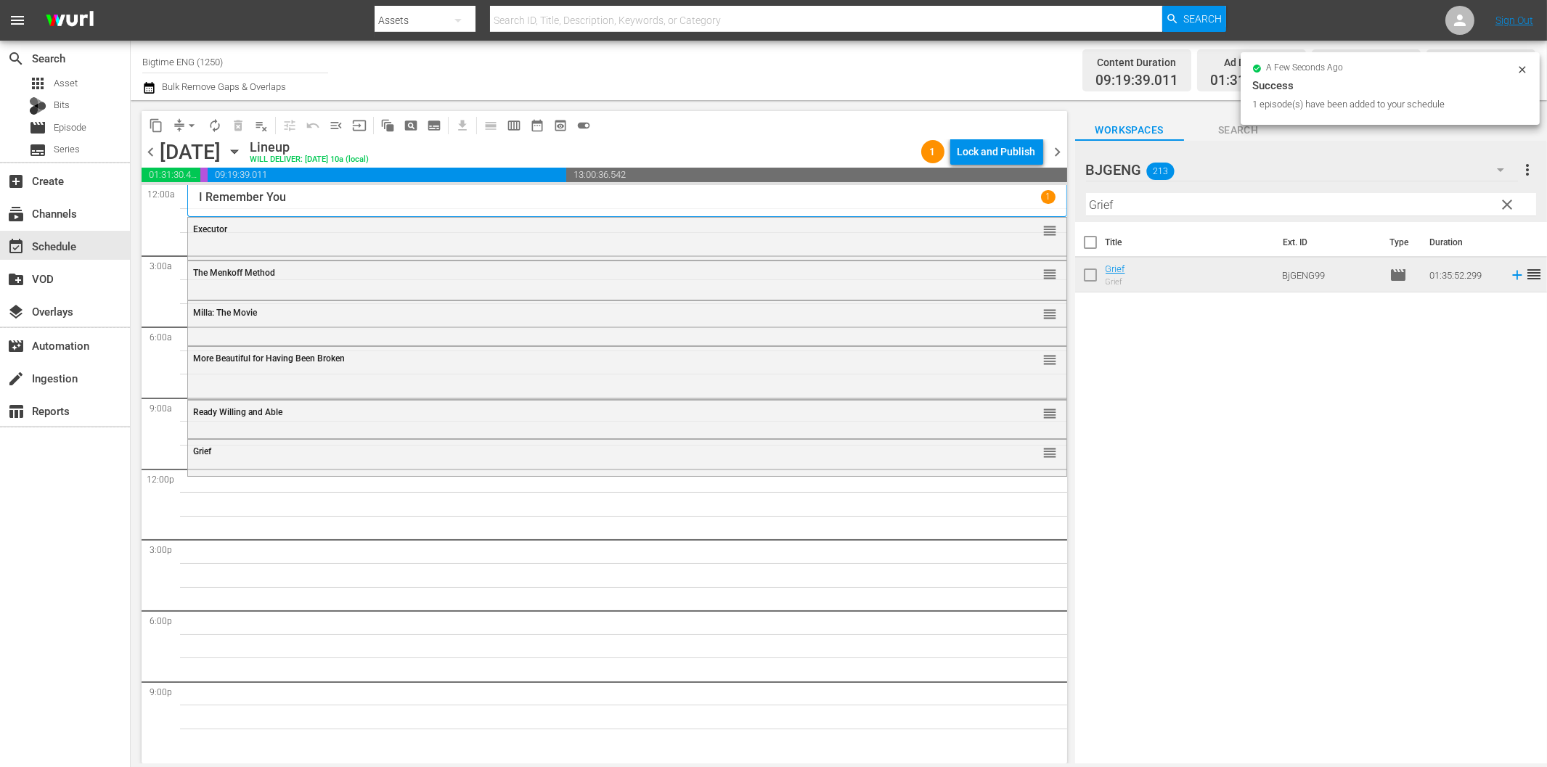
click at [1121, 202] on input "Grief" at bounding box center [1311, 204] width 450 height 23
paste input "Finding Grace"
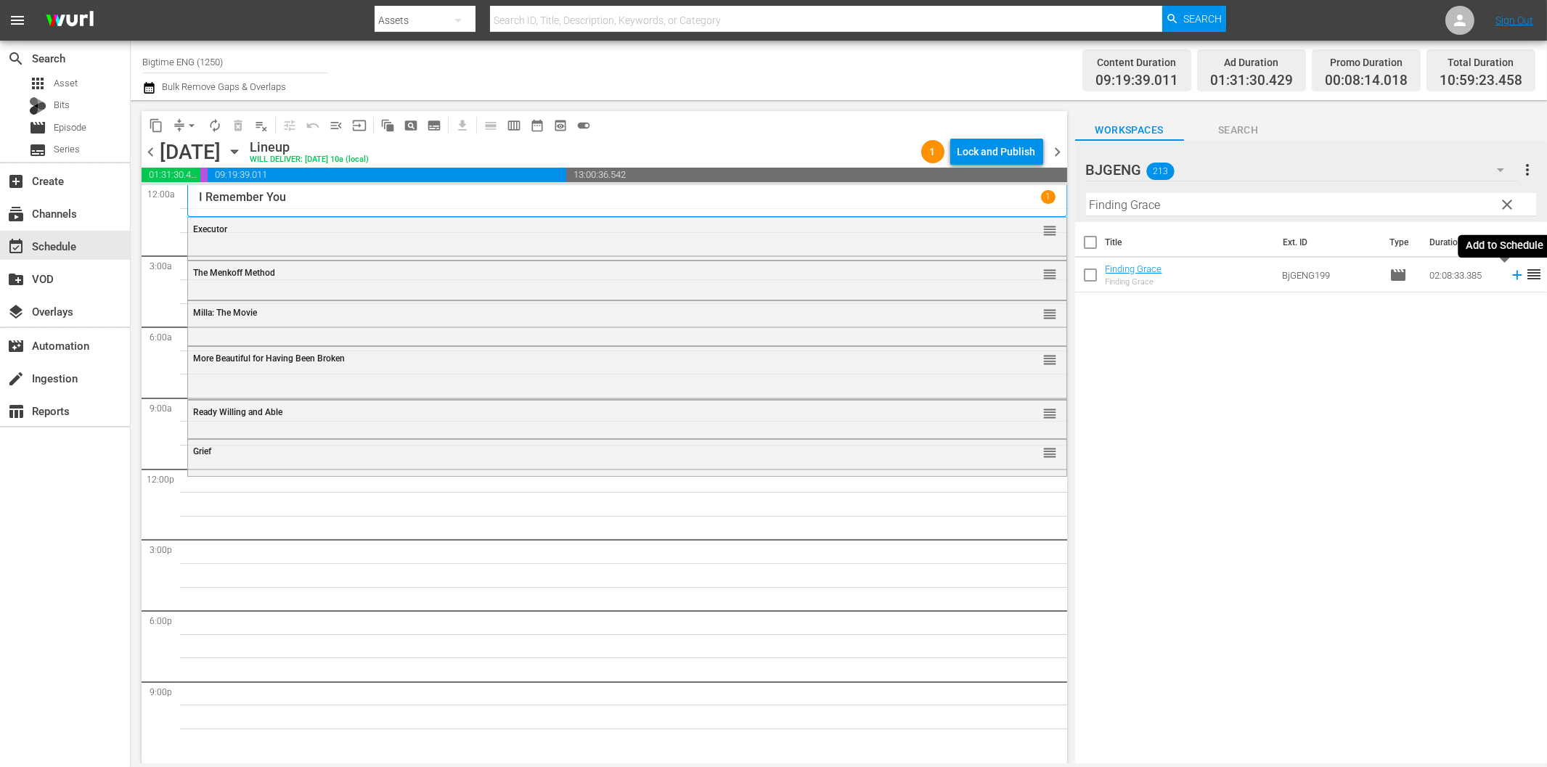
click at [1509, 271] on icon at bounding box center [1517, 275] width 16 height 16
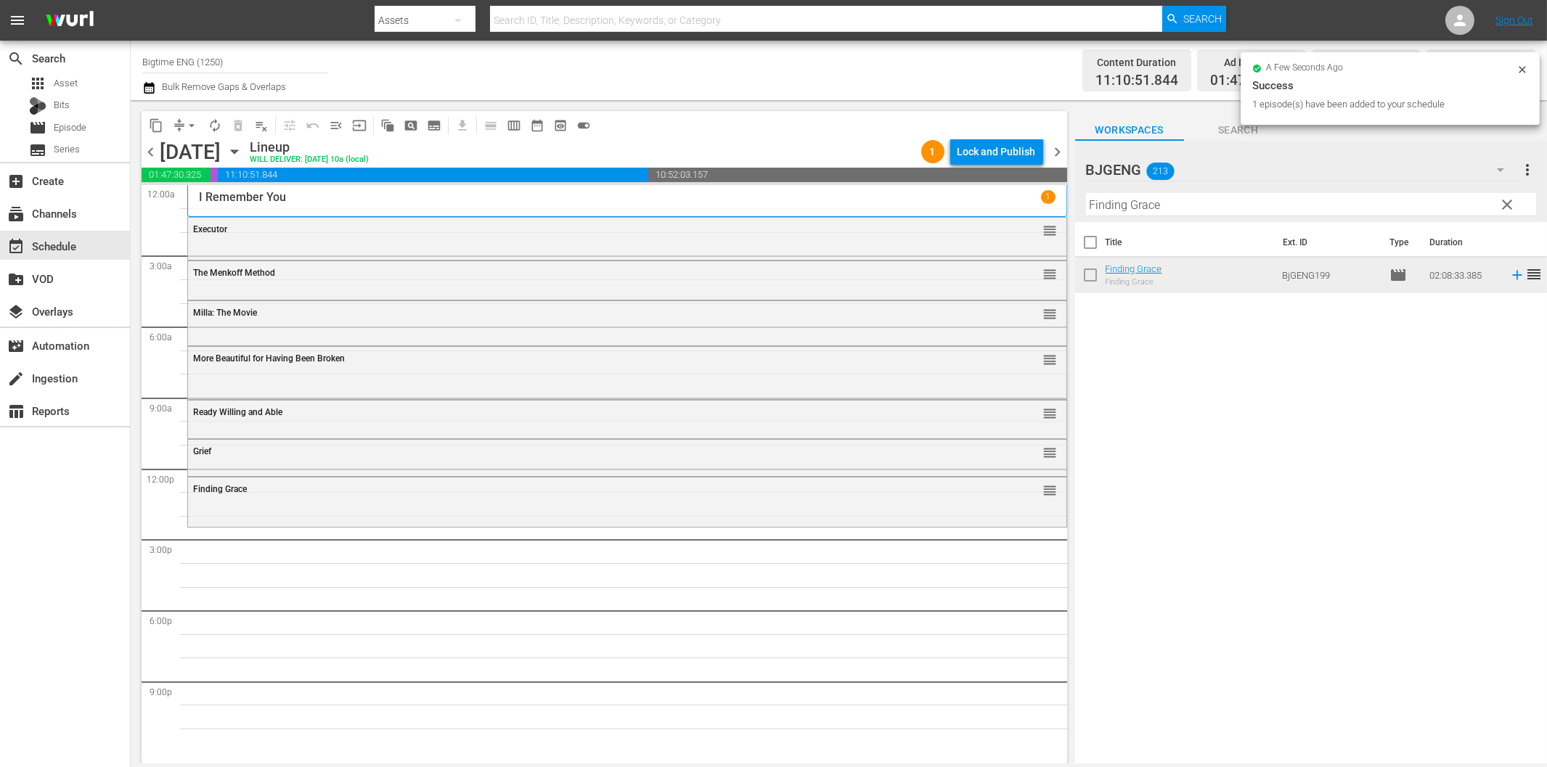
click at [1165, 208] on input "Finding Grace" at bounding box center [1311, 204] width 450 height 23
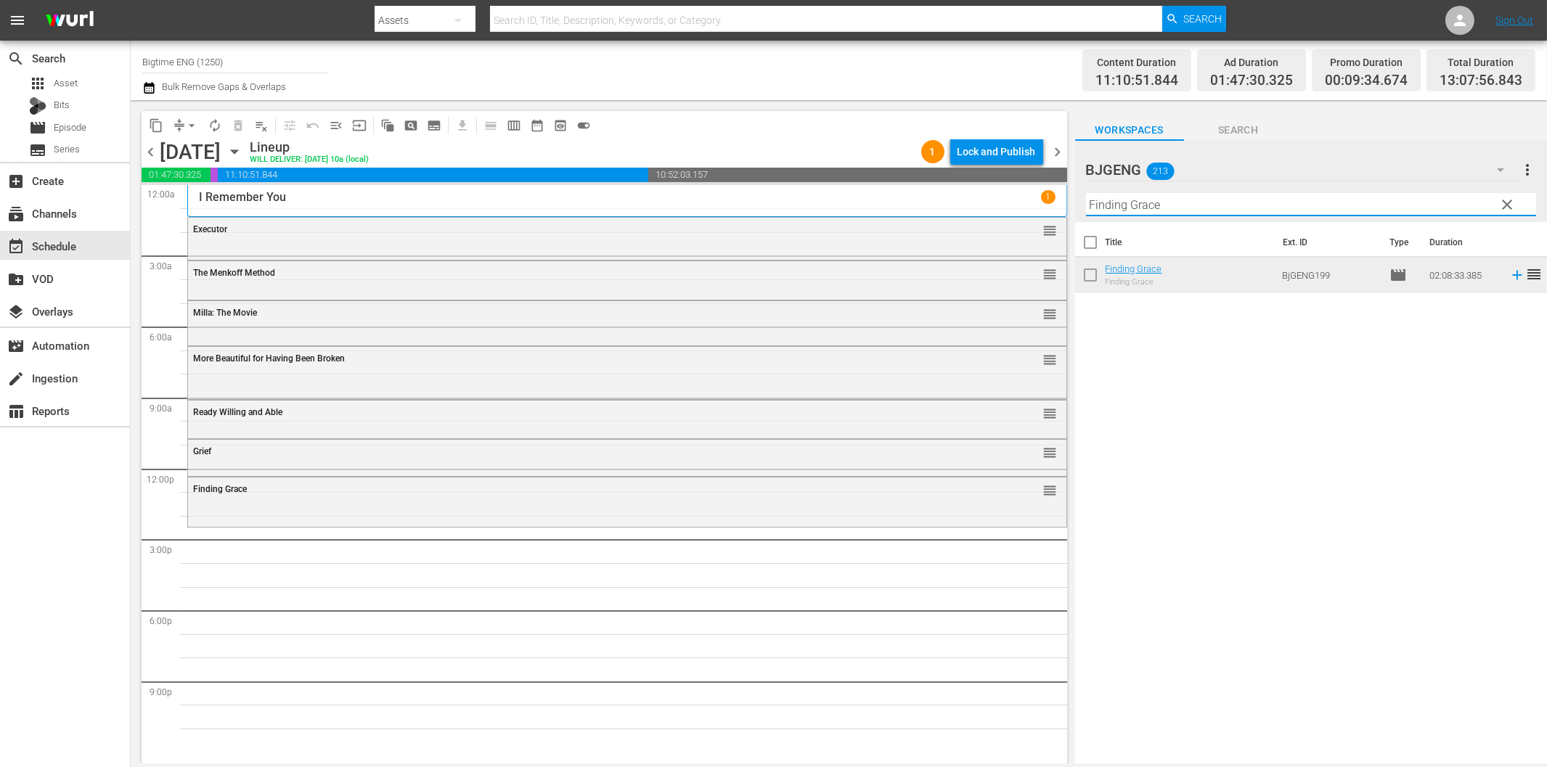
paste input "In Critical Condition"
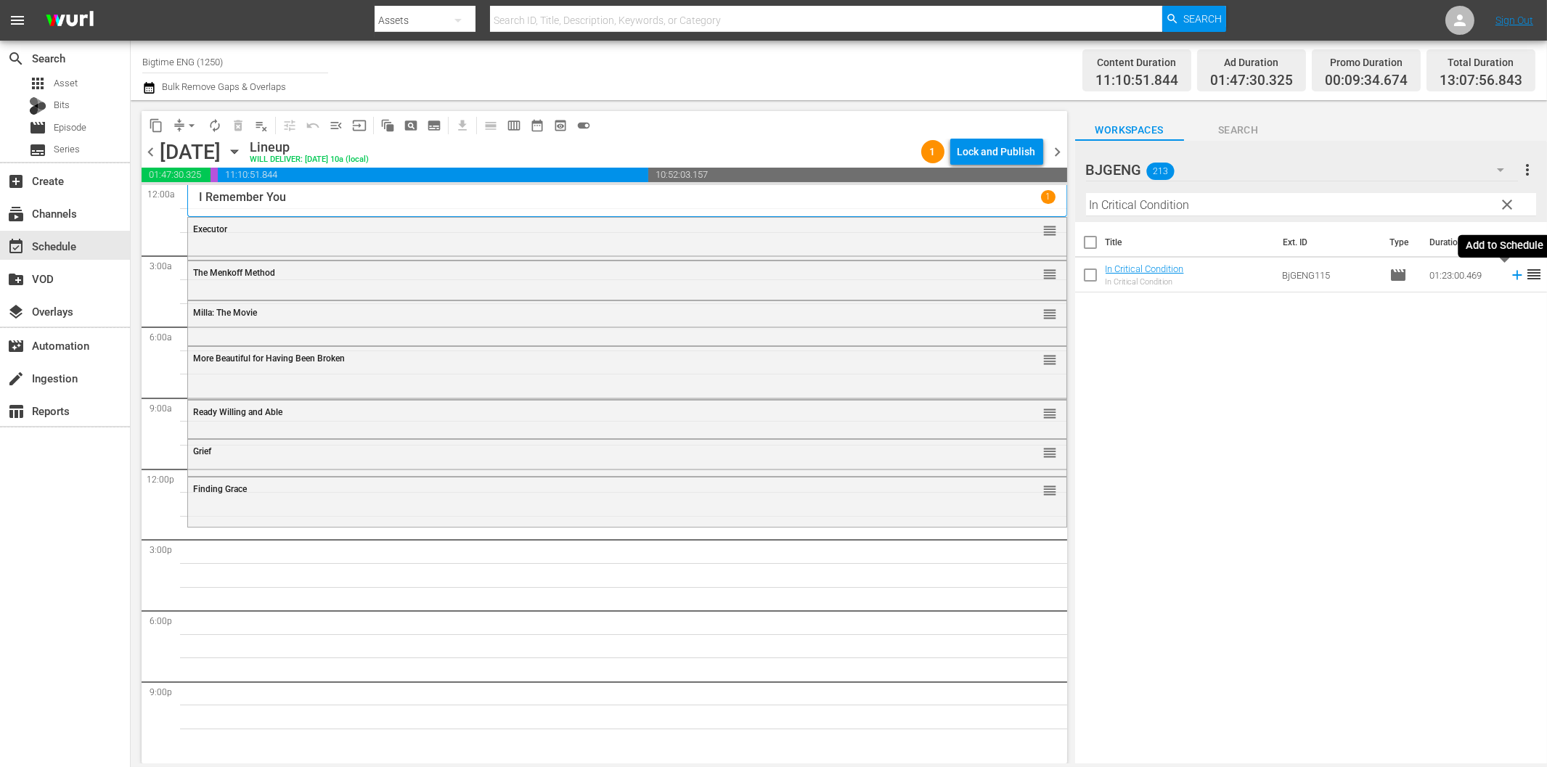
click at [1512, 274] on icon at bounding box center [1516, 275] width 9 height 9
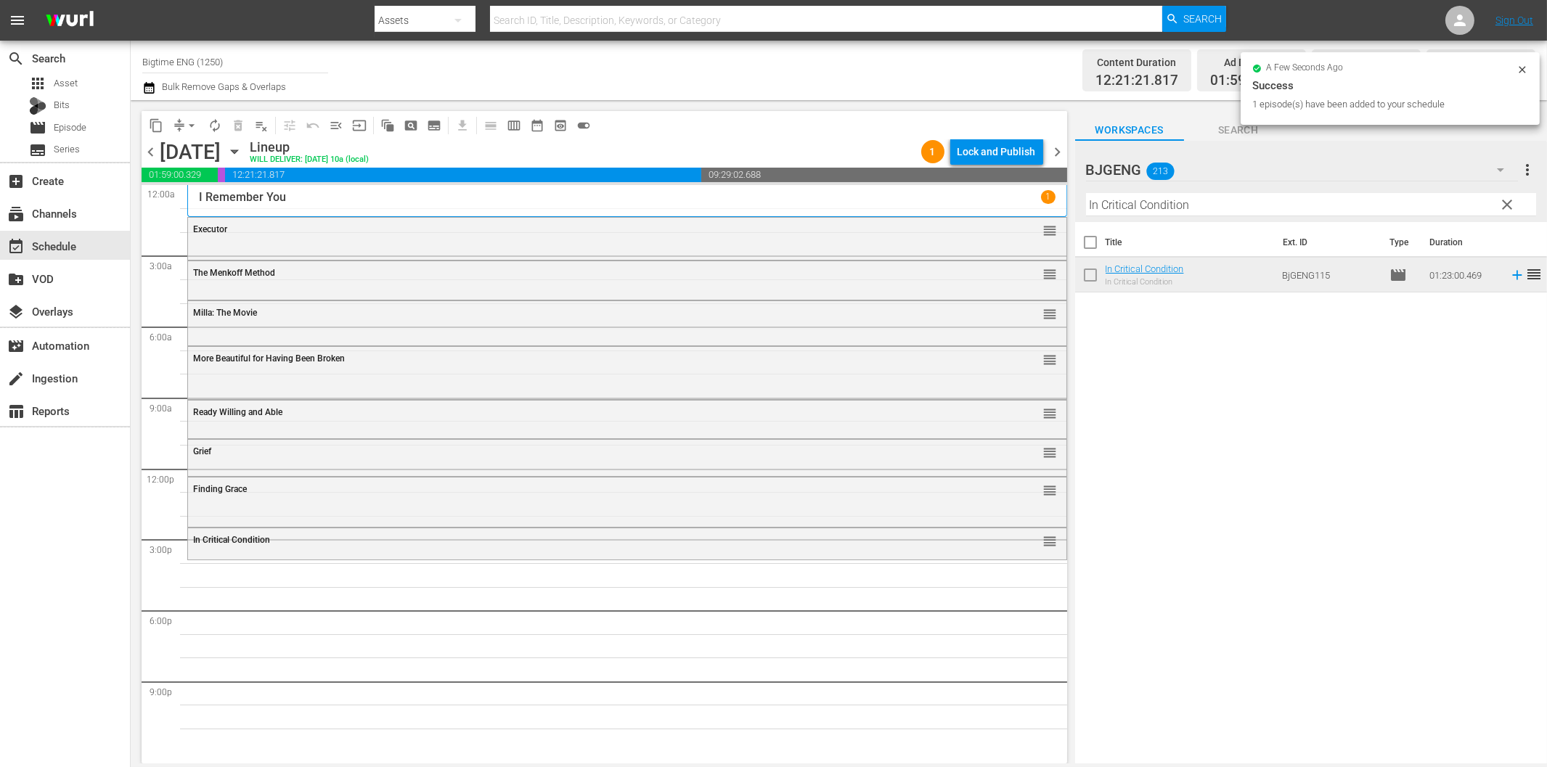
click at [1162, 206] on input "In Critical Condition" at bounding box center [1311, 204] width 450 height 23
paste input "Twice"
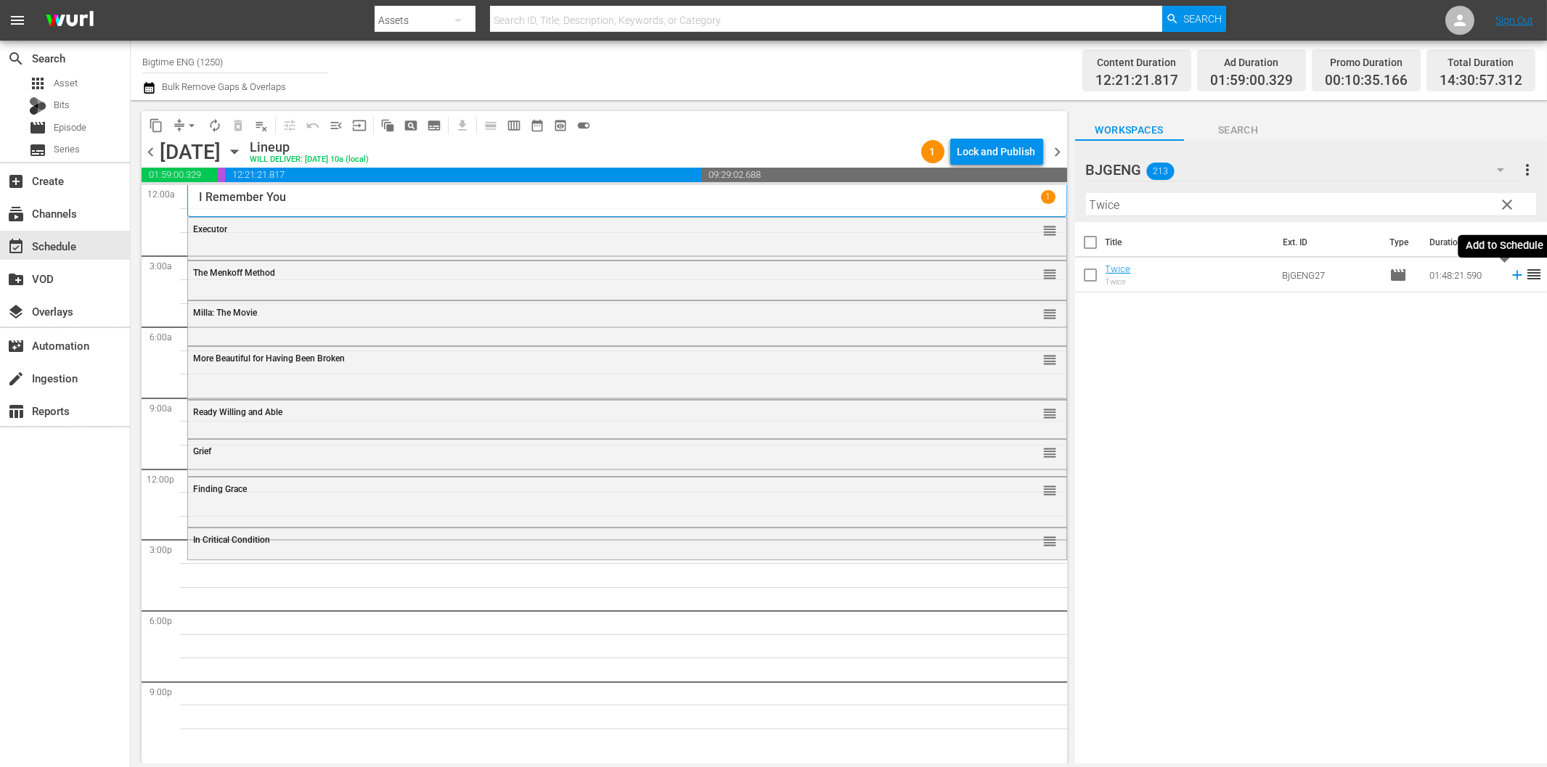
drag, startPoint x: 1504, startPoint y: 276, endPoint x: 1496, endPoint y: 278, distance: 8.3
click at [1512, 276] on icon at bounding box center [1516, 275] width 9 height 9
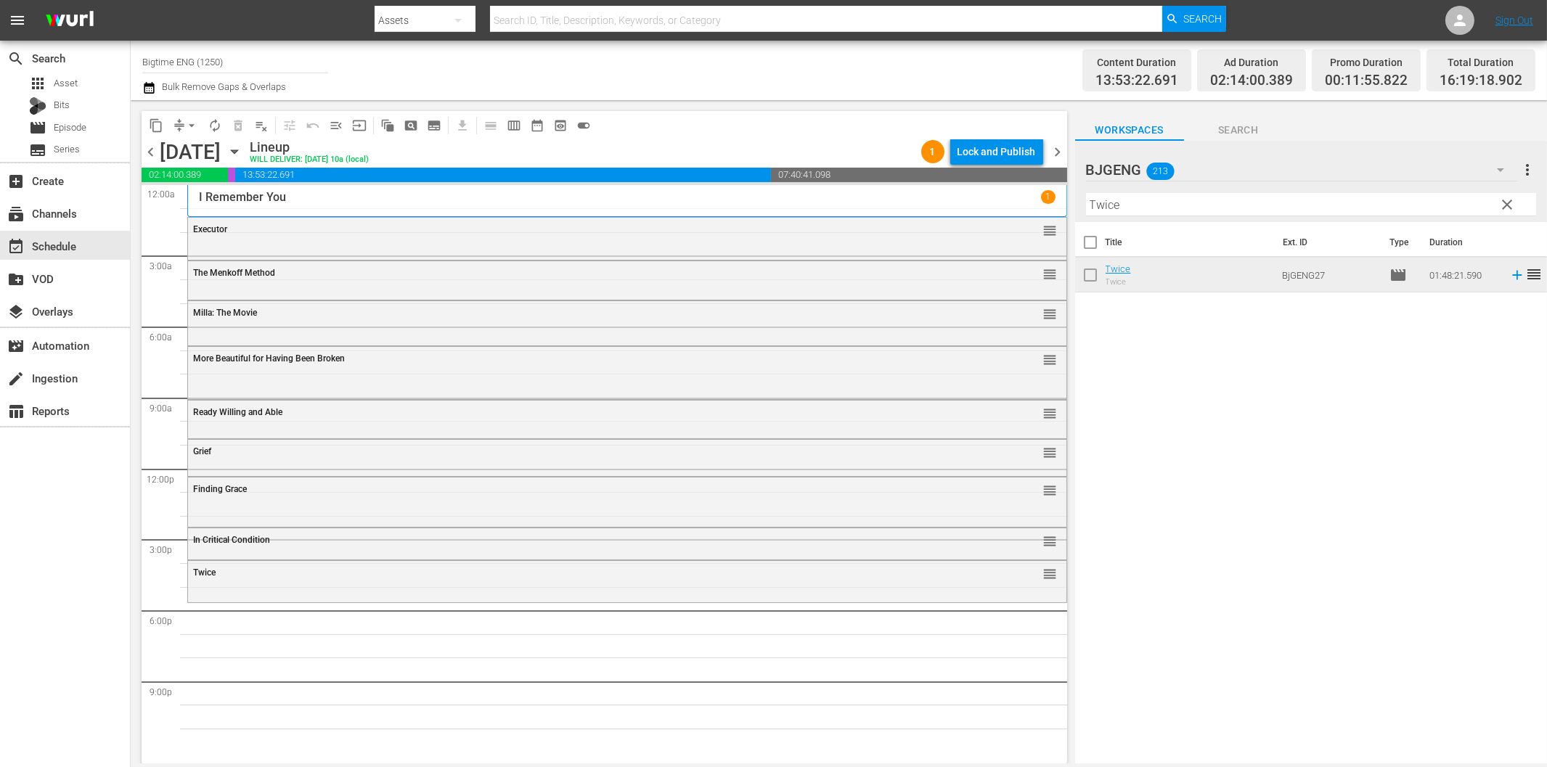
click at [1247, 208] on input "Twice" at bounding box center [1311, 204] width 450 height 23
paste input "Sincerely, [PERSON_NAME]"
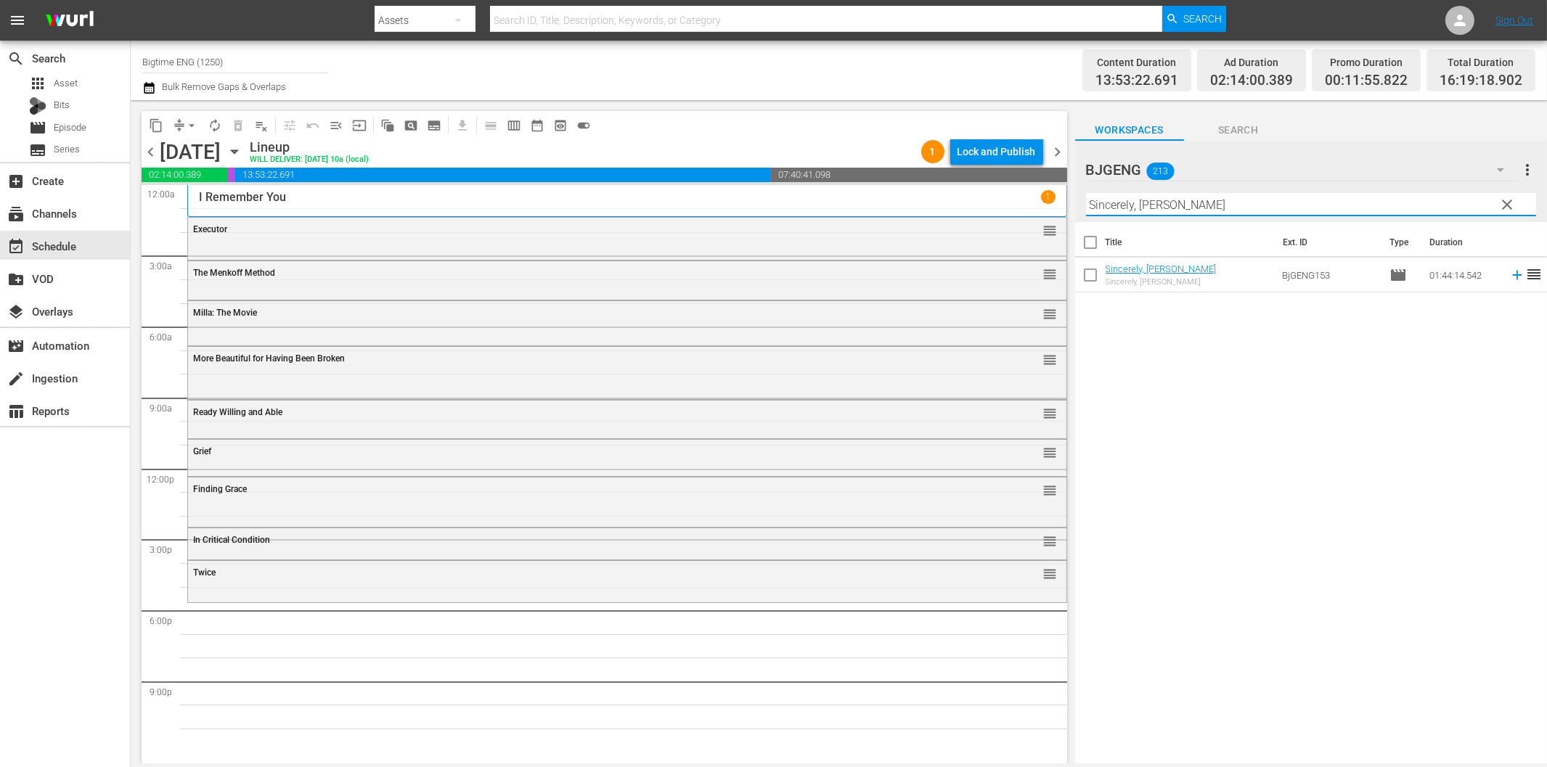
click at [1510, 274] on icon at bounding box center [1517, 275] width 16 height 16
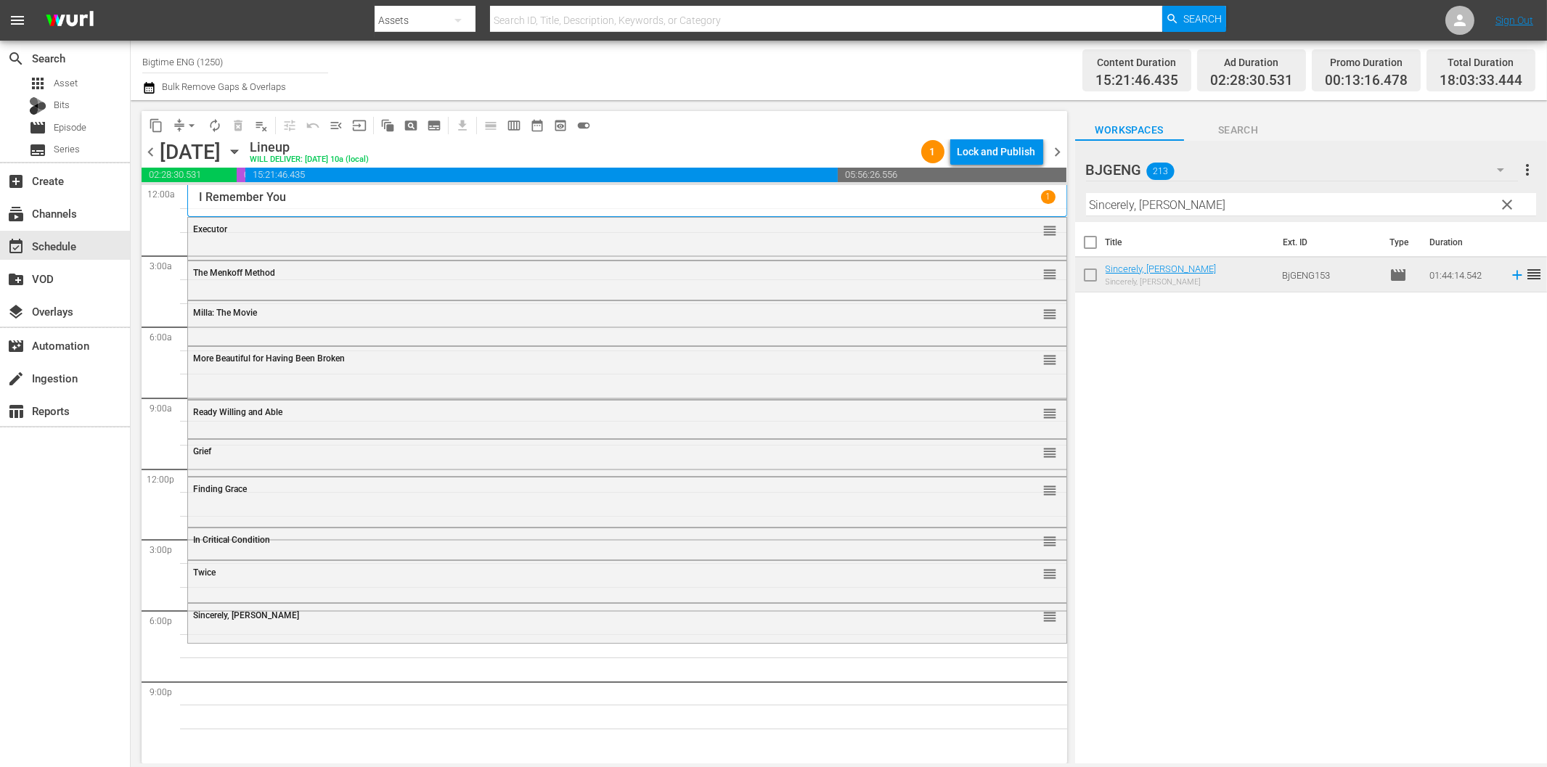
click at [1157, 202] on input "Sincerely, [PERSON_NAME]" at bounding box center [1311, 204] width 450 height 23
paste input "The Surrogate"
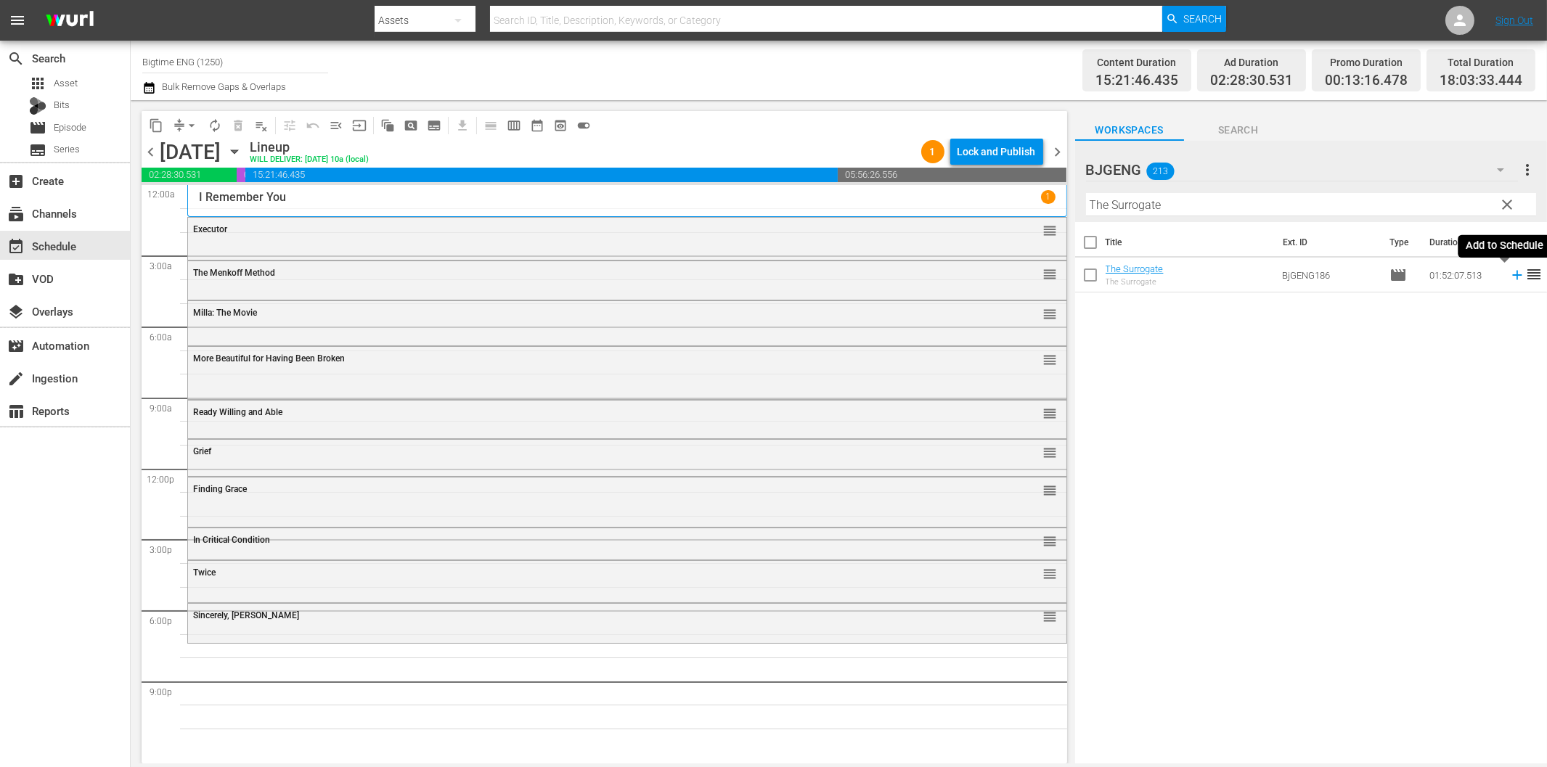
click at [1512, 276] on icon at bounding box center [1516, 275] width 9 height 9
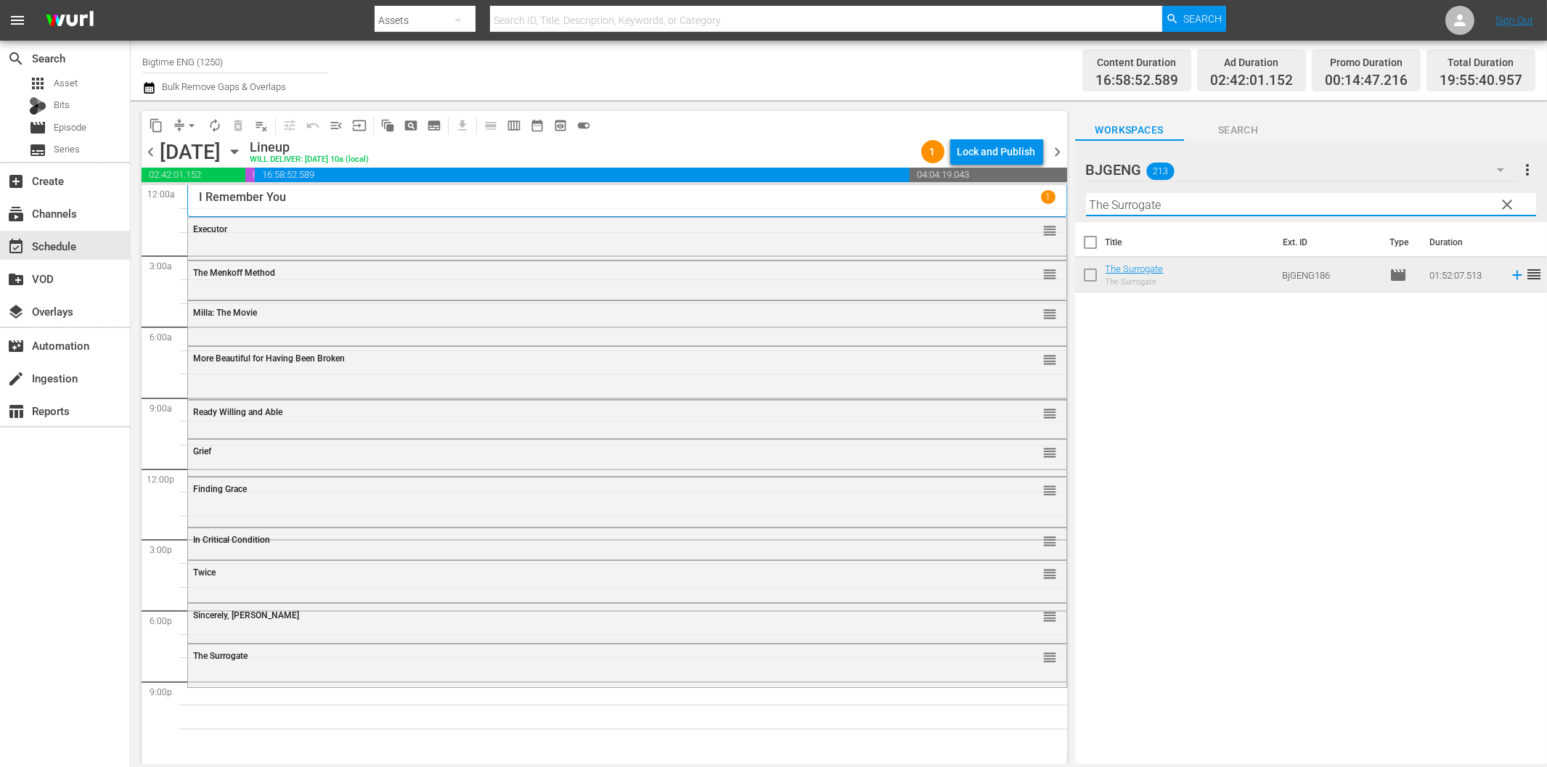
click at [1211, 207] on input "The Surrogate" at bounding box center [1311, 204] width 450 height 23
paste input "Apocalypse War"
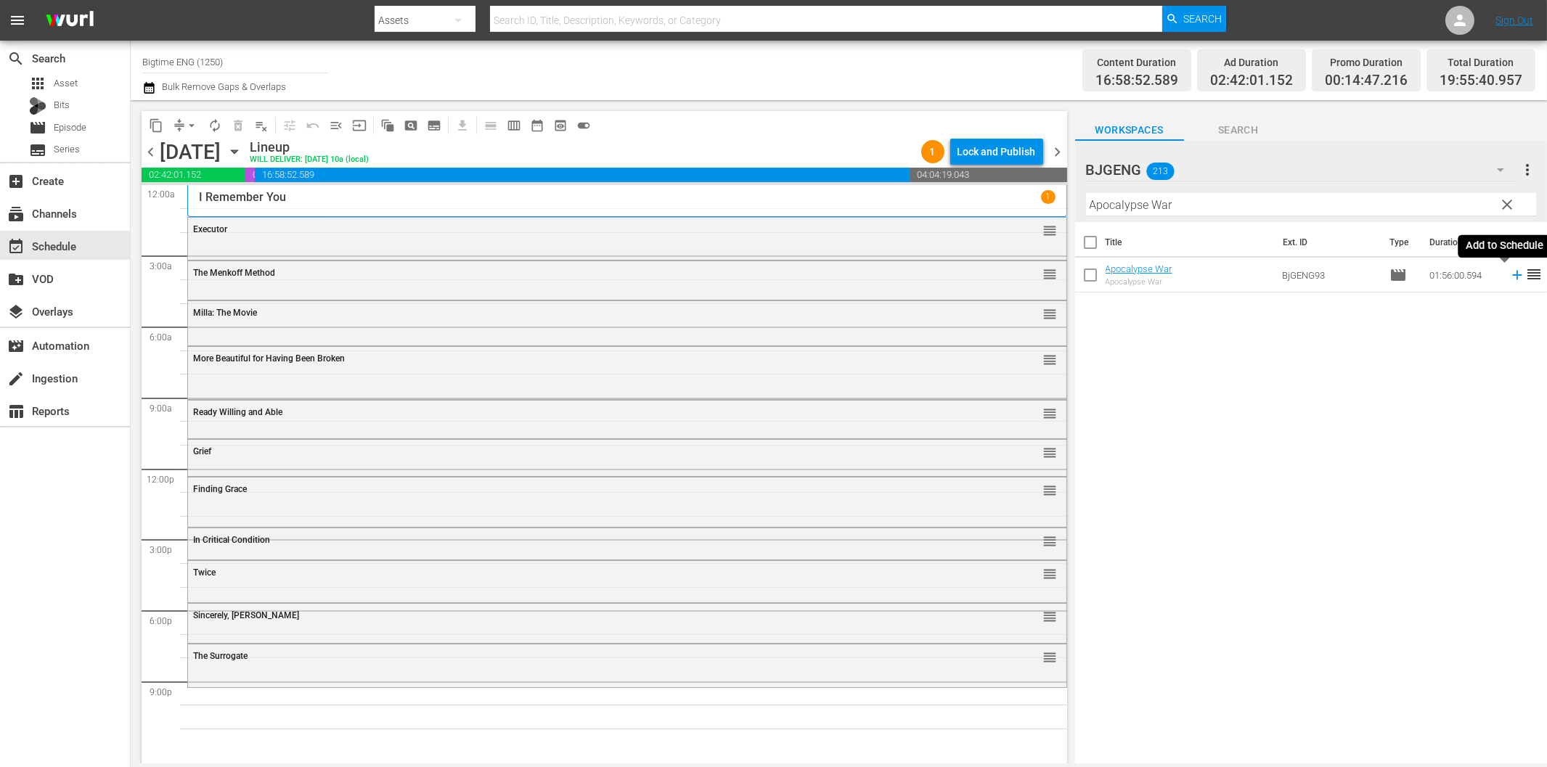
click at [1509, 274] on icon at bounding box center [1517, 275] width 16 height 16
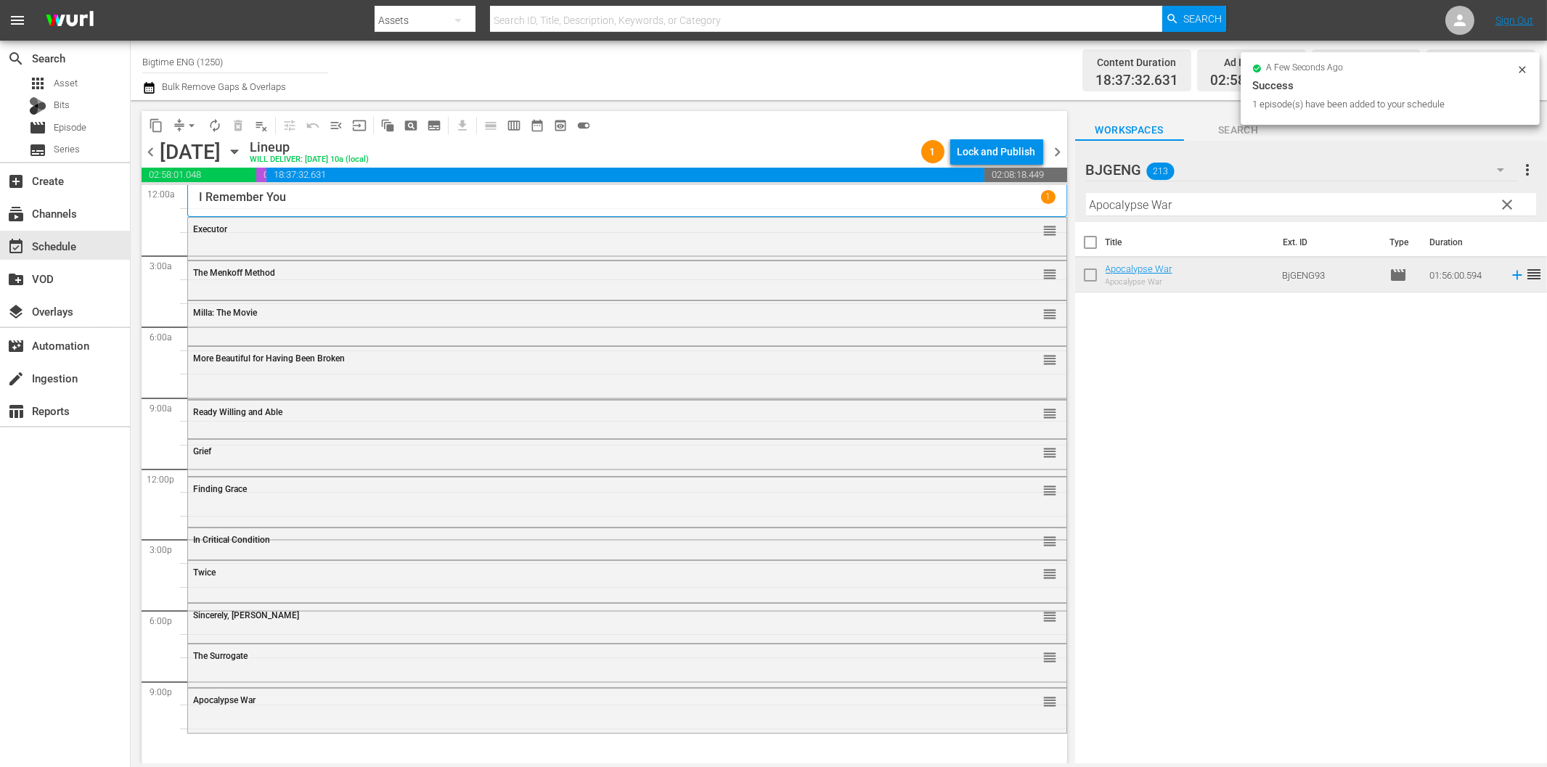
click at [1113, 211] on input "Apocalypse War" at bounding box center [1311, 204] width 450 height 23
paste input "Dead On Arrival"
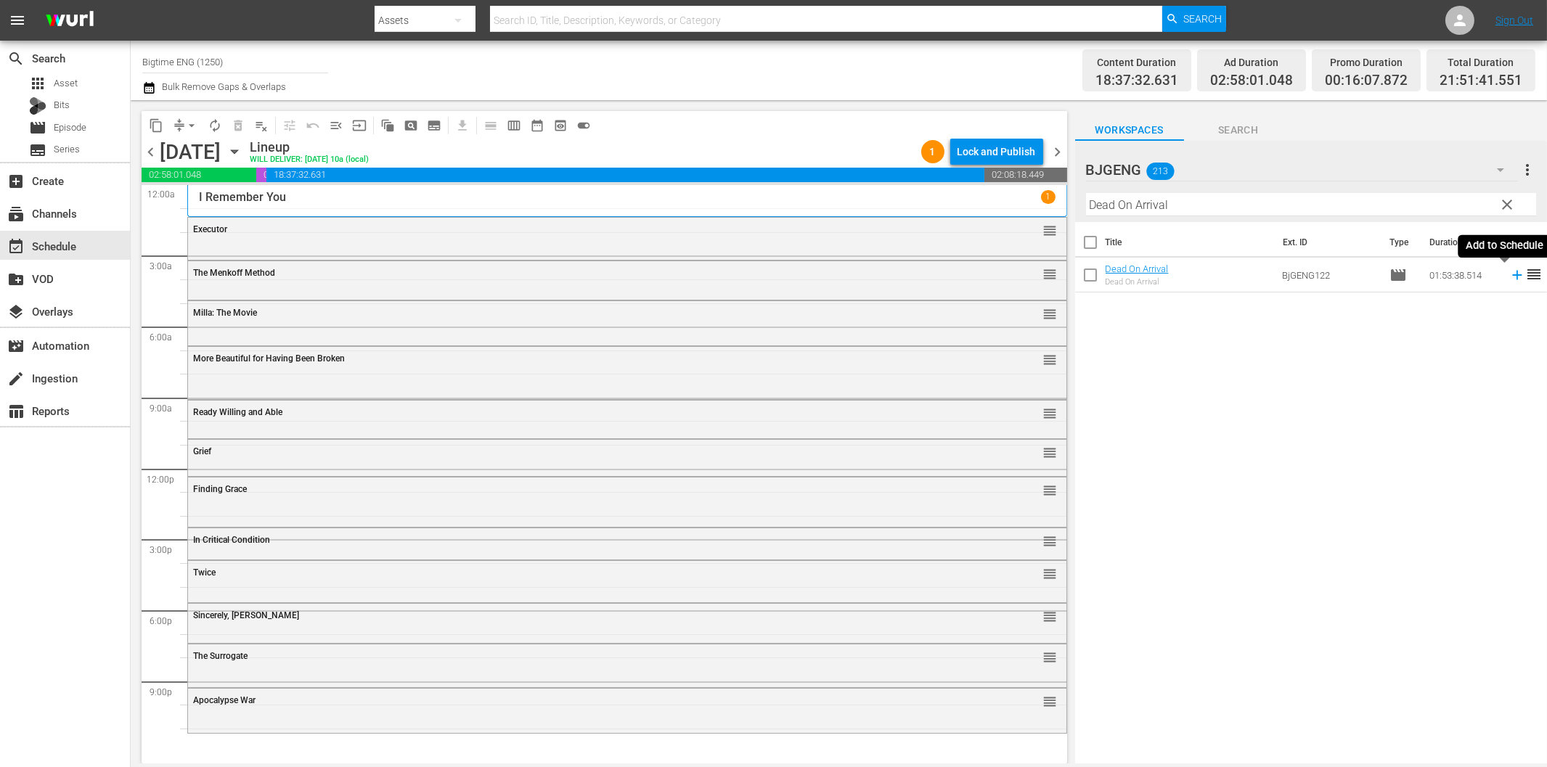
click at [1512, 276] on icon at bounding box center [1516, 275] width 9 height 9
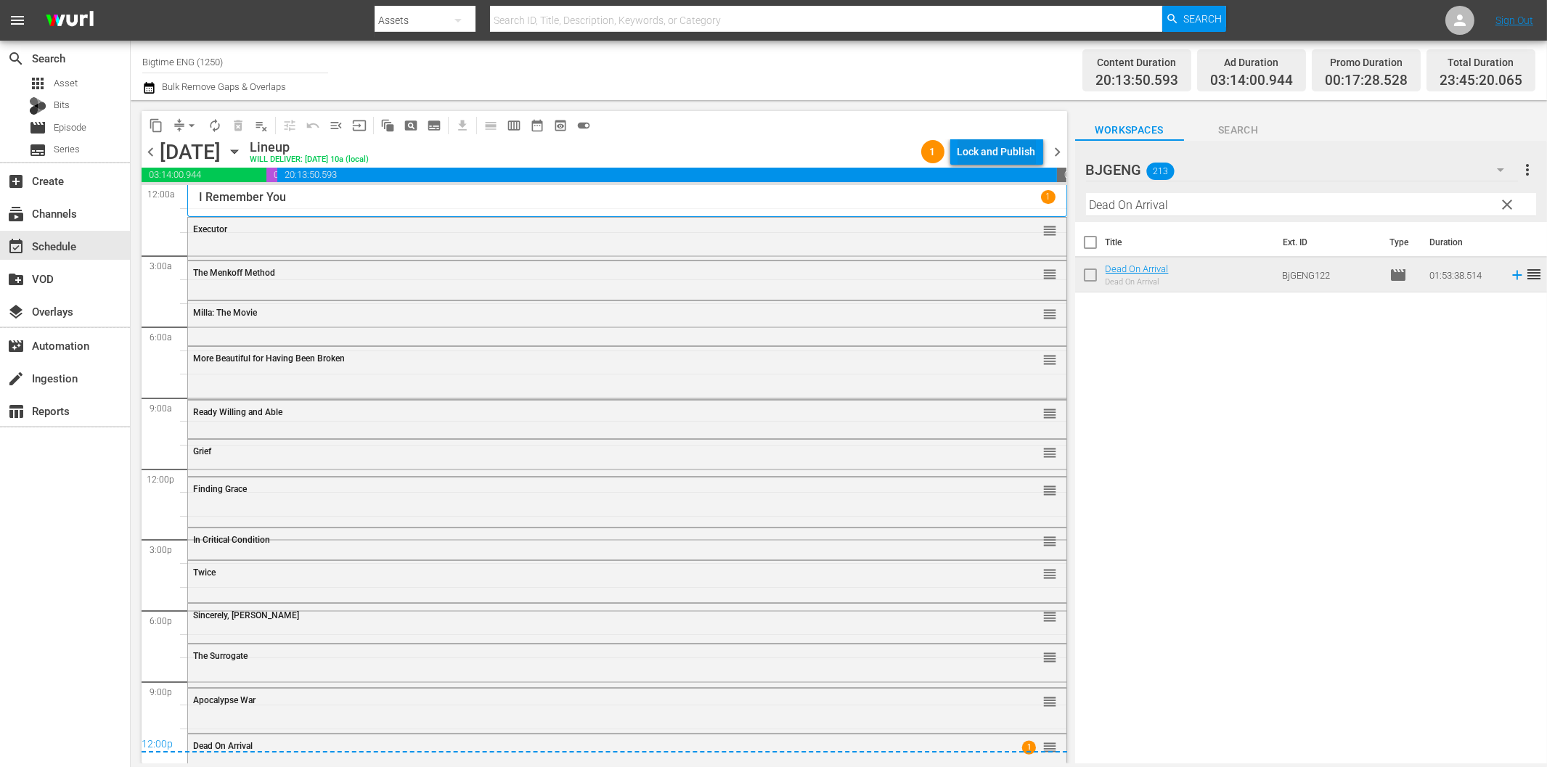
click at [992, 149] on div "Lock and Publish" at bounding box center [997, 152] width 78 height 26
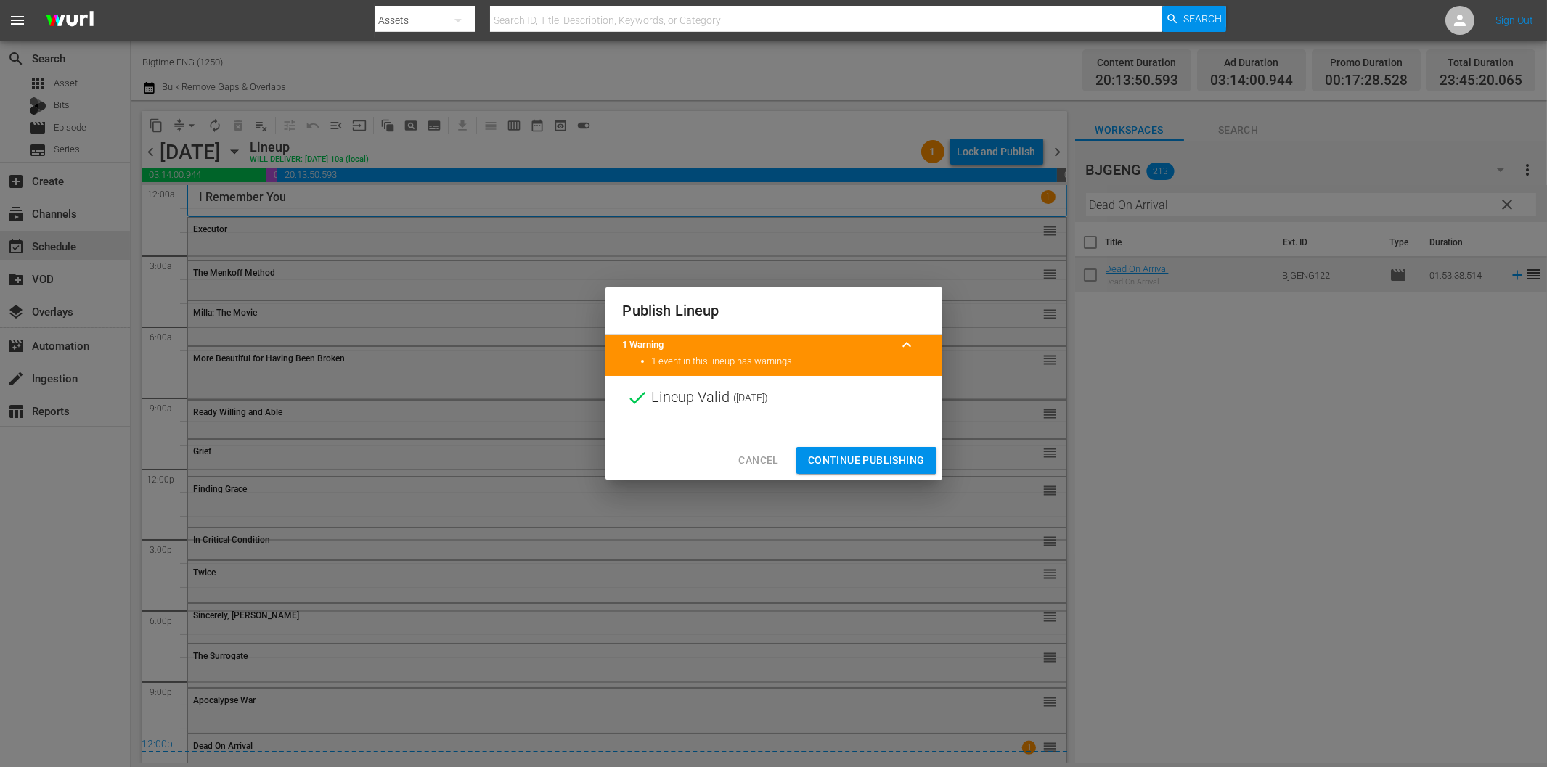
click at [880, 469] on span "Continue Publishing" at bounding box center [866, 461] width 117 height 18
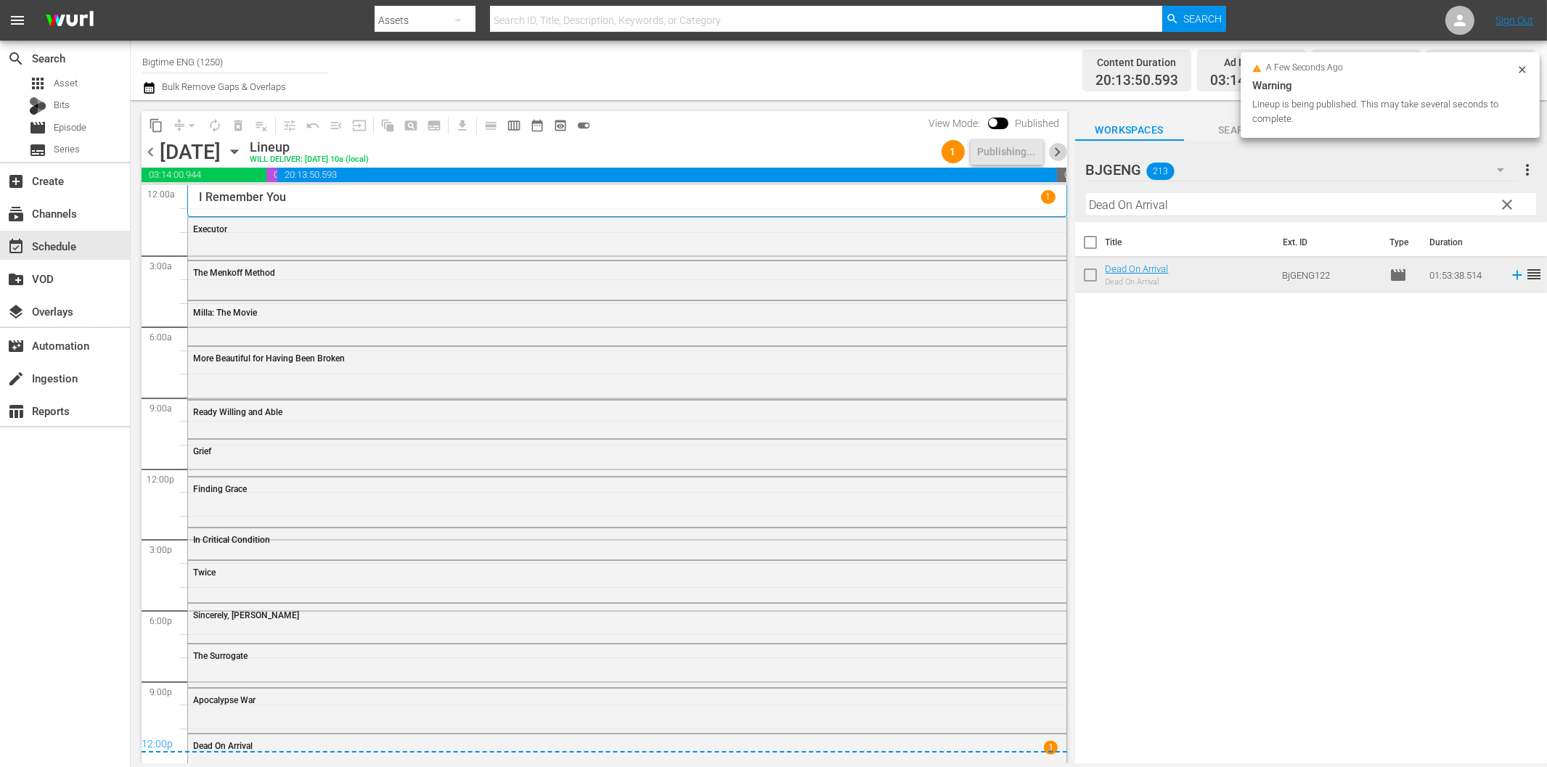
click at [1053, 155] on span "chevron_right" at bounding box center [1058, 152] width 18 height 18
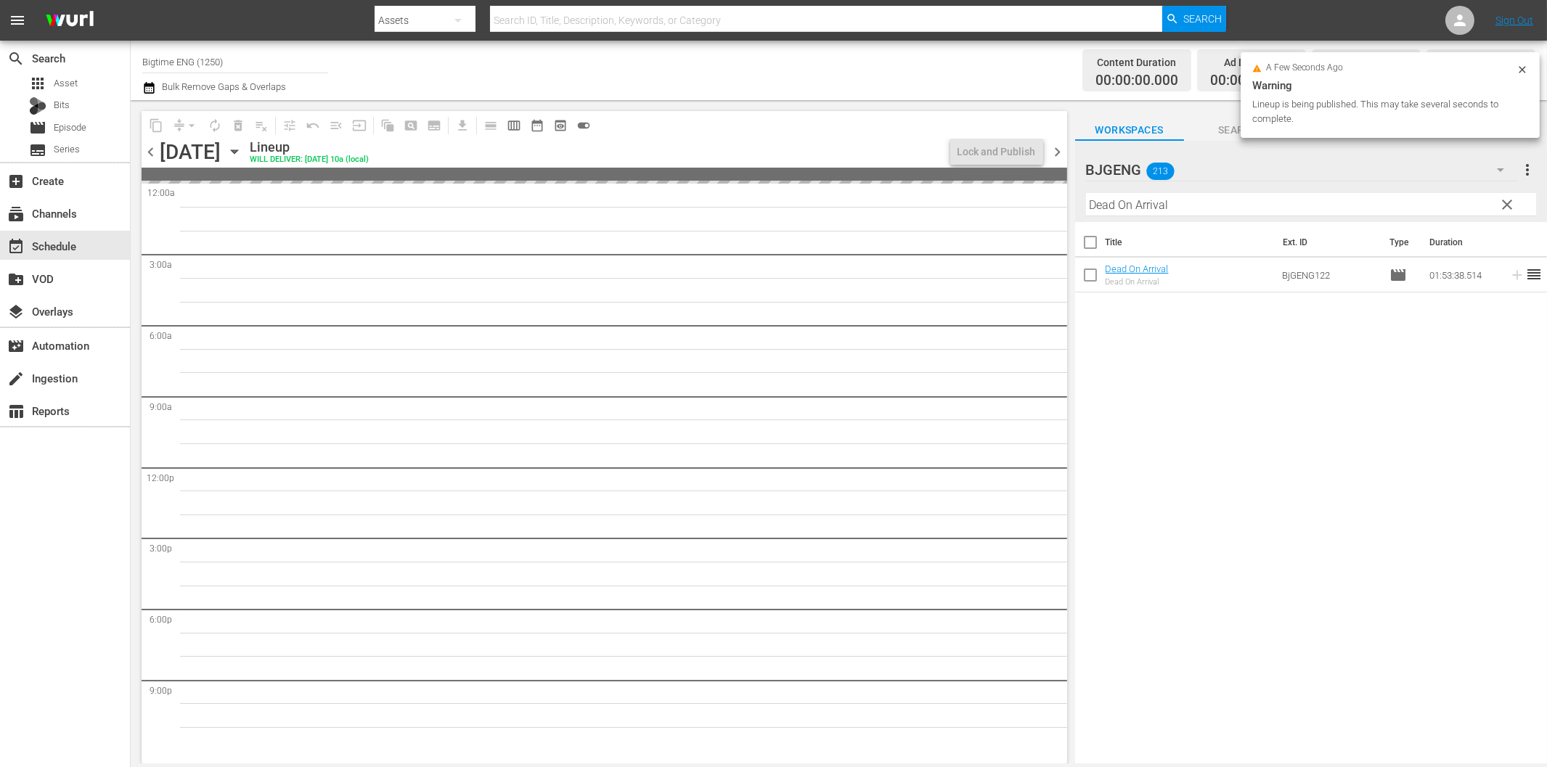
click at [1152, 204] on input "Dead On Arrival" at bounding box center [1311, 204] width 450 height 23
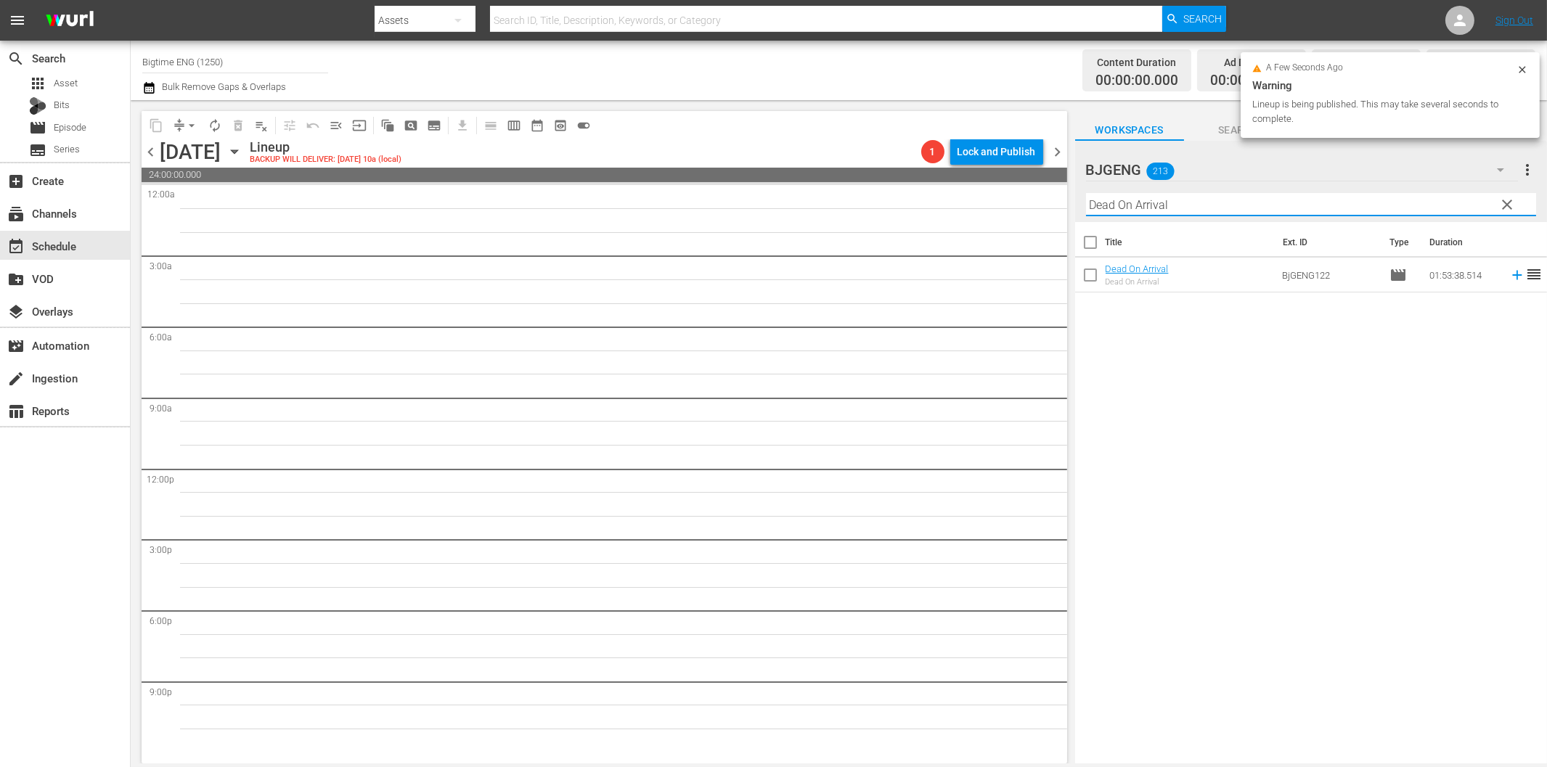
paste input "th's Door"
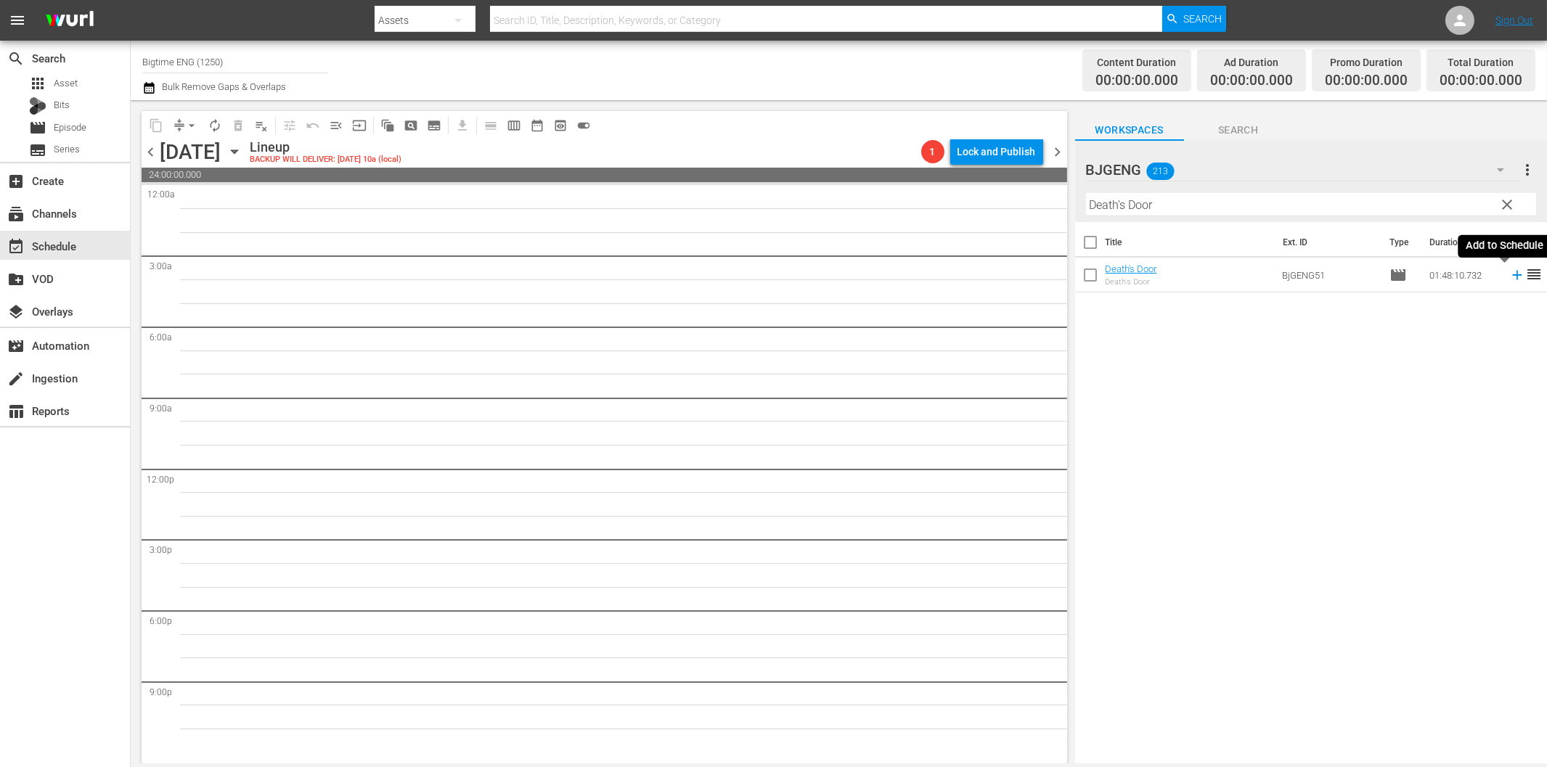
click at [1509, 274] on icon at bounding box center [1517, 275] width 16 height 16
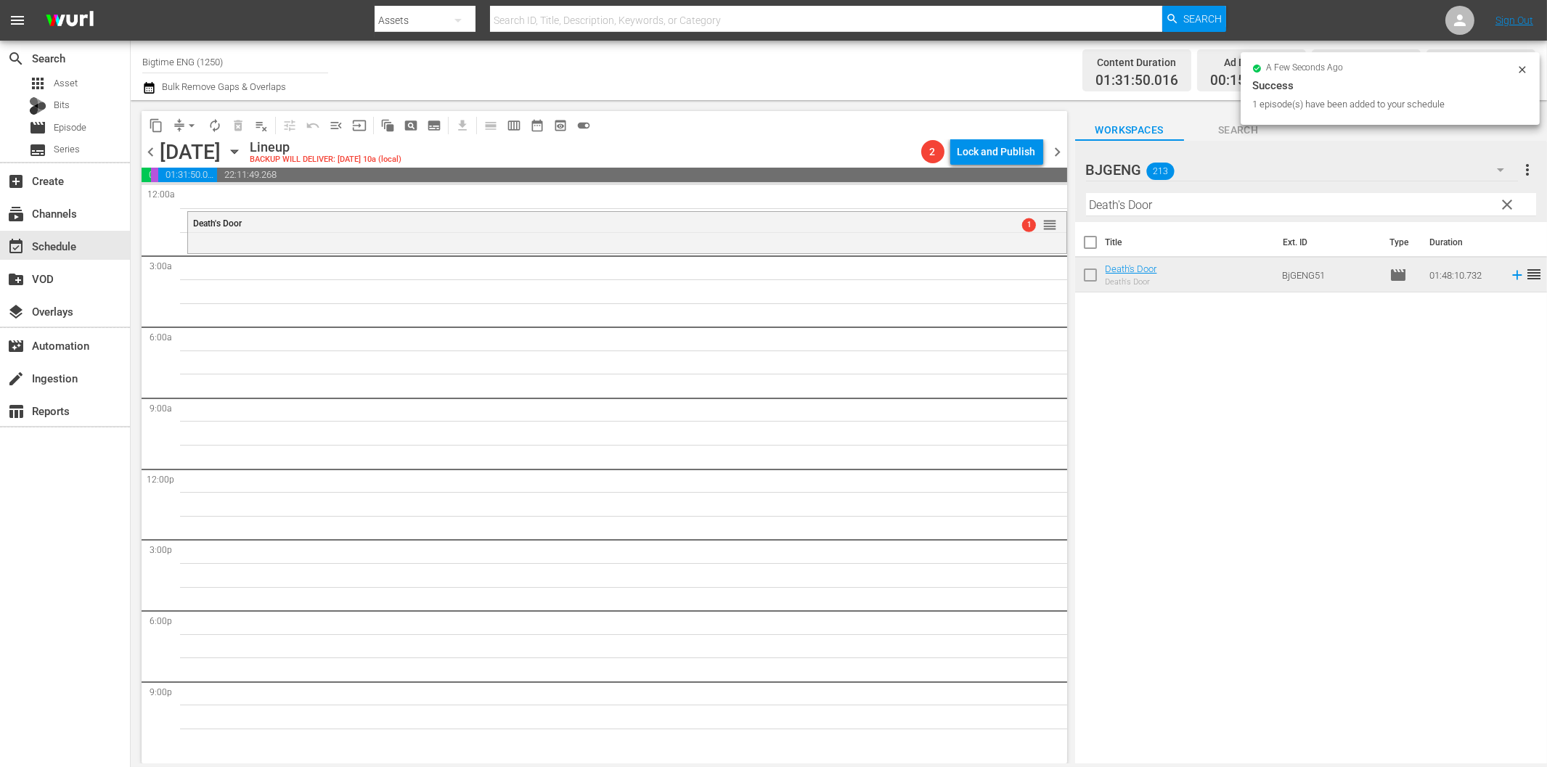
click at [1164, 208] on input "Death's Door" at bounding box center [1311, 204] width 450 height 23
paste input "Nobody's Angel"
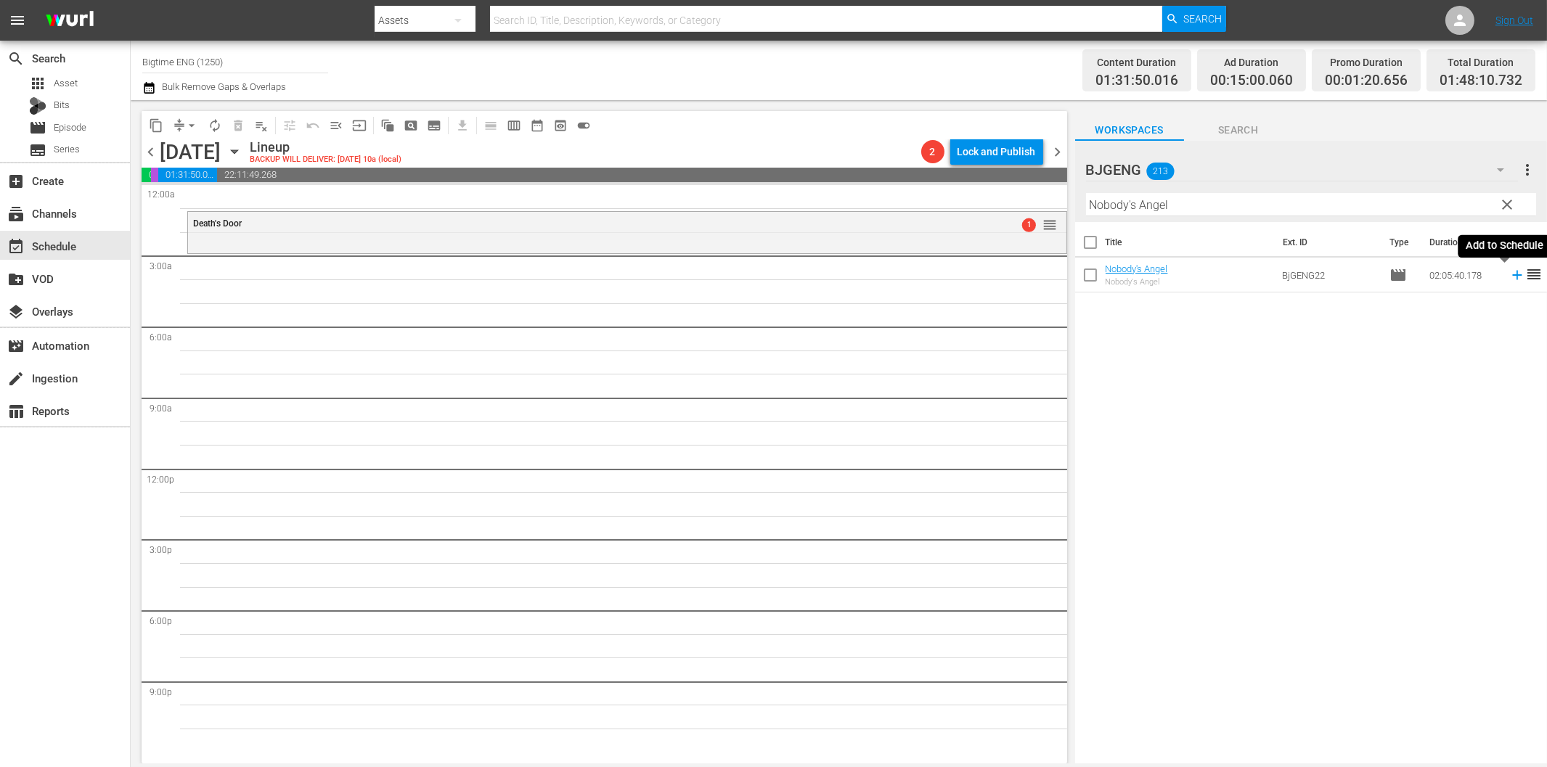
click at [1512, 273] on icon at bounding box center [1516, 275] width 9 height 9
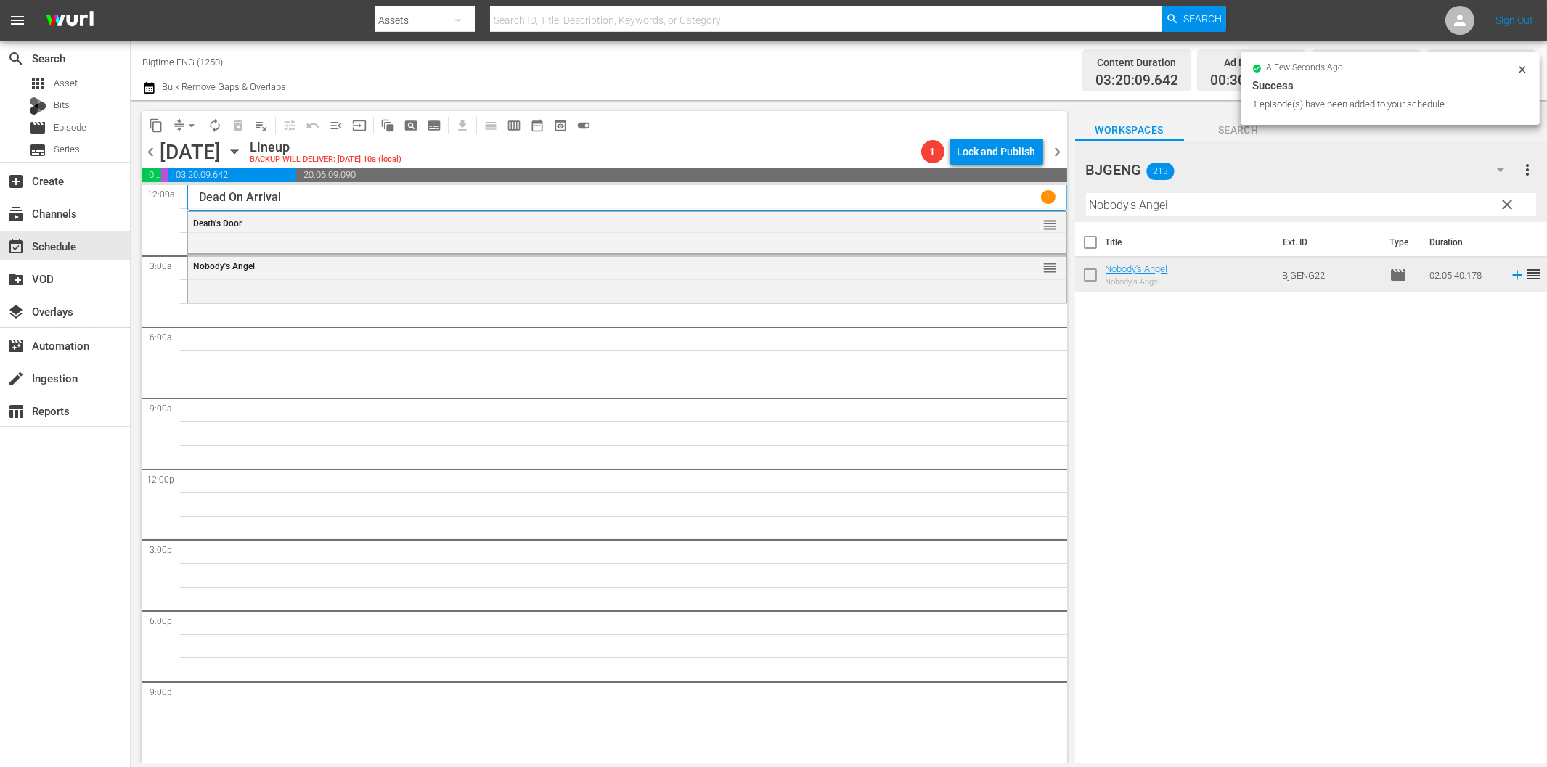
click at [1223, 200] on input "Nobody's Angel" at bounding box center [1311, 204] width 450 height 23
paste input "American Dream"
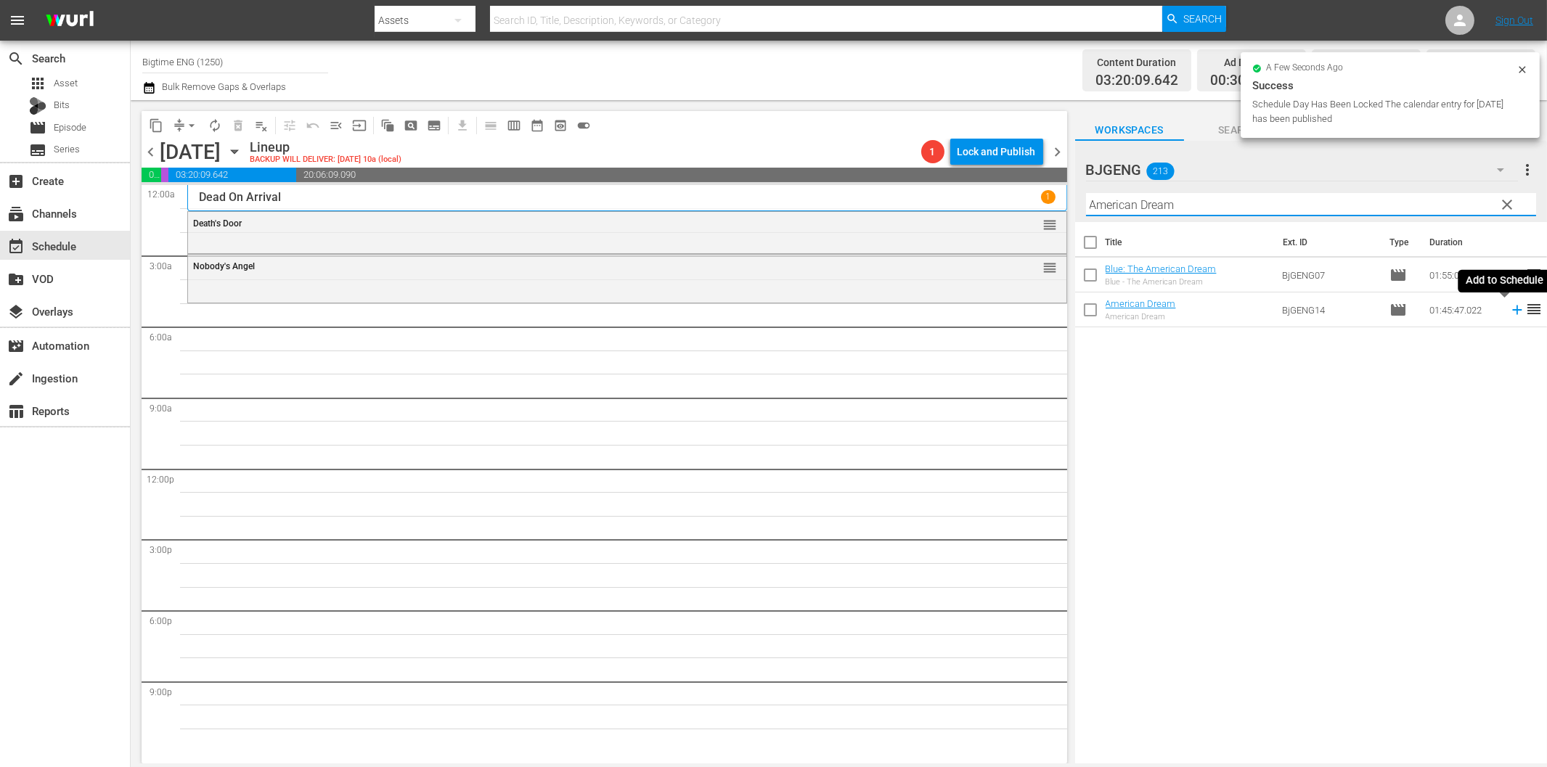
click at [1509, 313] on icon at bounding box center [1517, 310] width 16 height 16
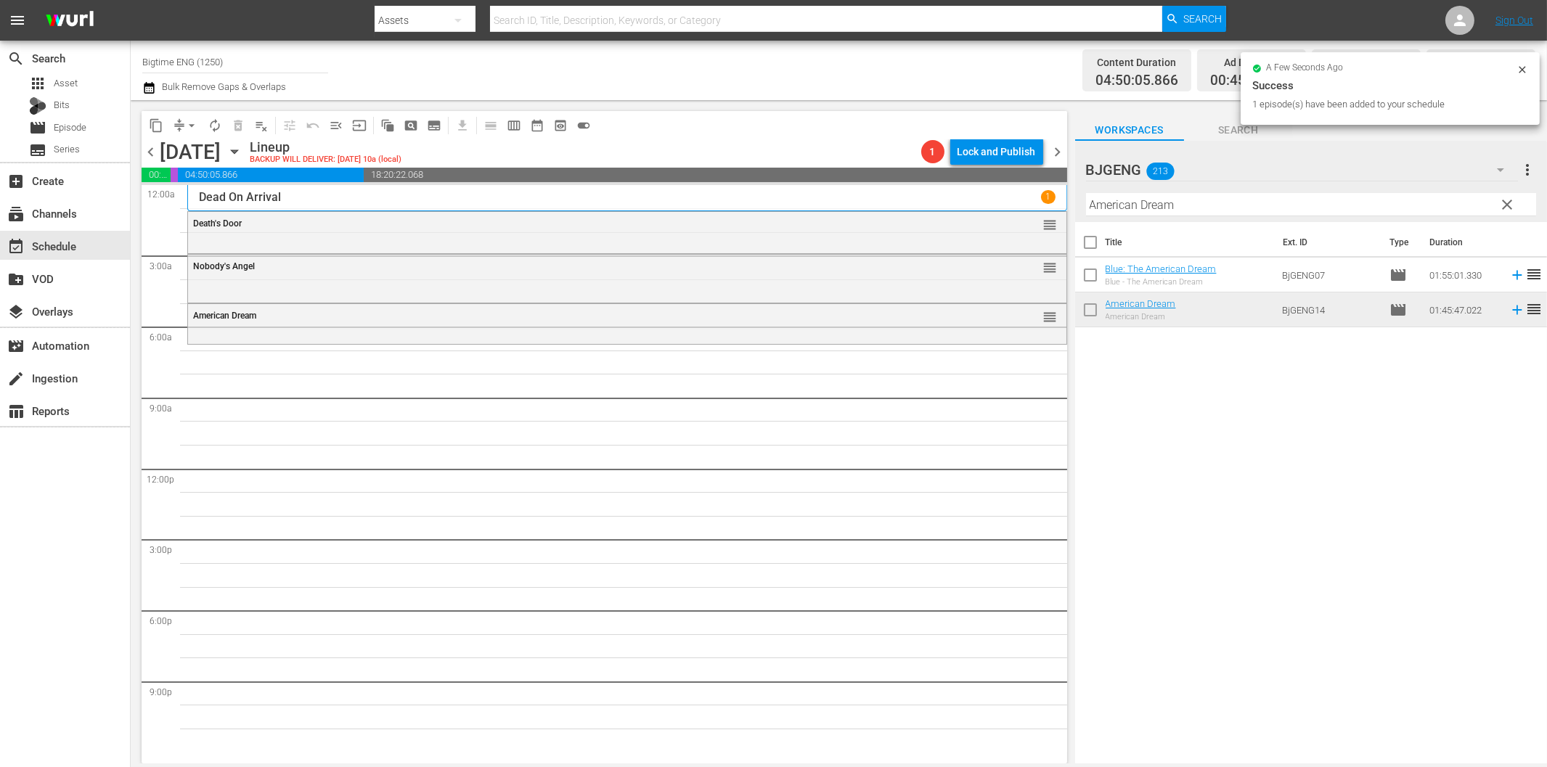
click at [1188, 205] on input "American Dream" at bounding box center [1311, 204] width 450 height 23
paste input "[PERSON_NAME] [PERSON_NAME]: The Theory of Love"
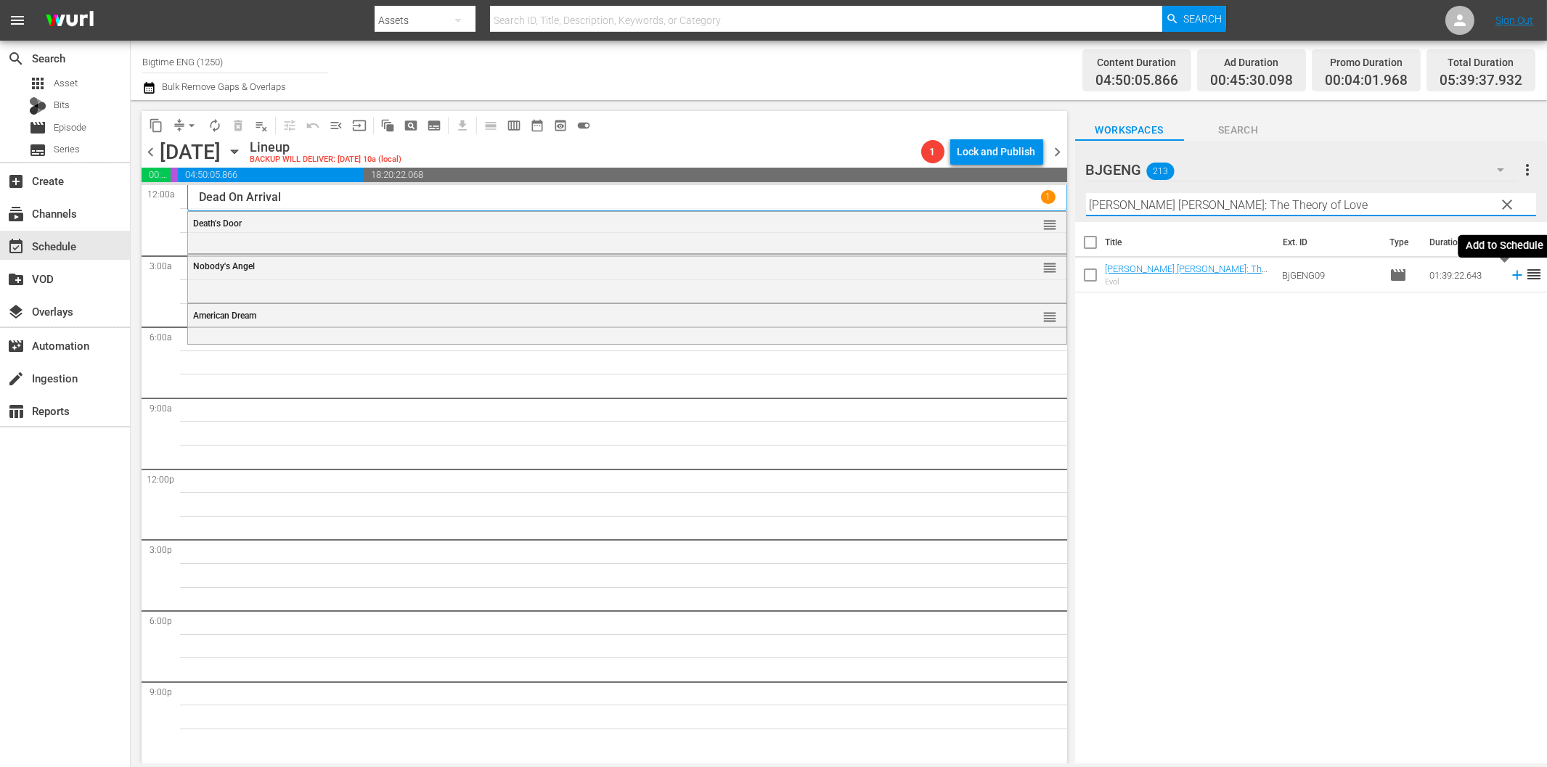
drag, startPoint x: 1507, startPoint y: 274, endPoint x: 1487, endPoint y: 278, distance: 20.8
click at [1509, 274] on icon at bounding box center [1517, 275] width 16 height 16
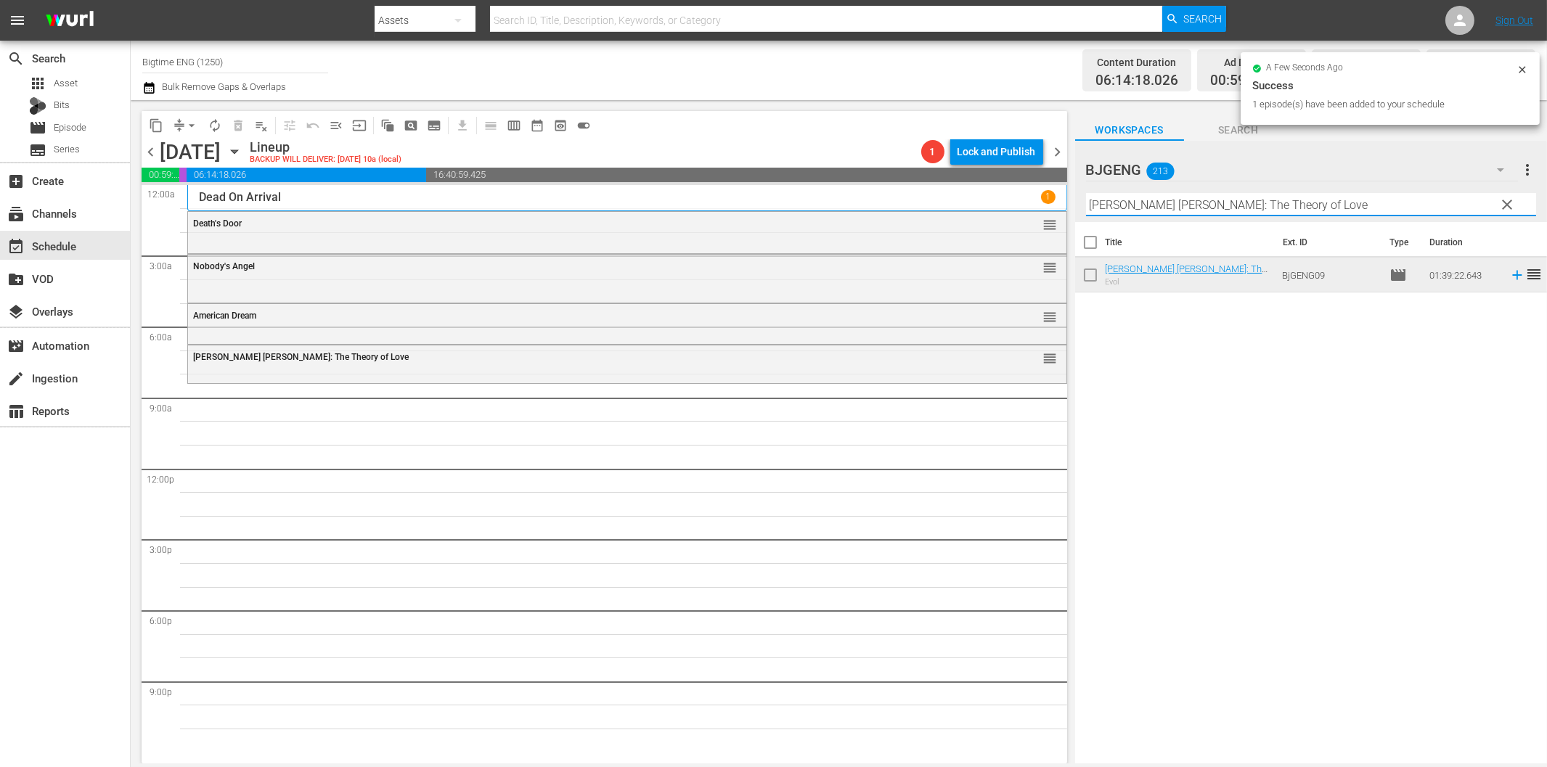
click at [1134, 202] on input "[PERSON_NAME] [PERSON_NAME]: The Theory of Love" at bounding box center [1311, 204] width 450 height 23
paste input "Bright Sky"
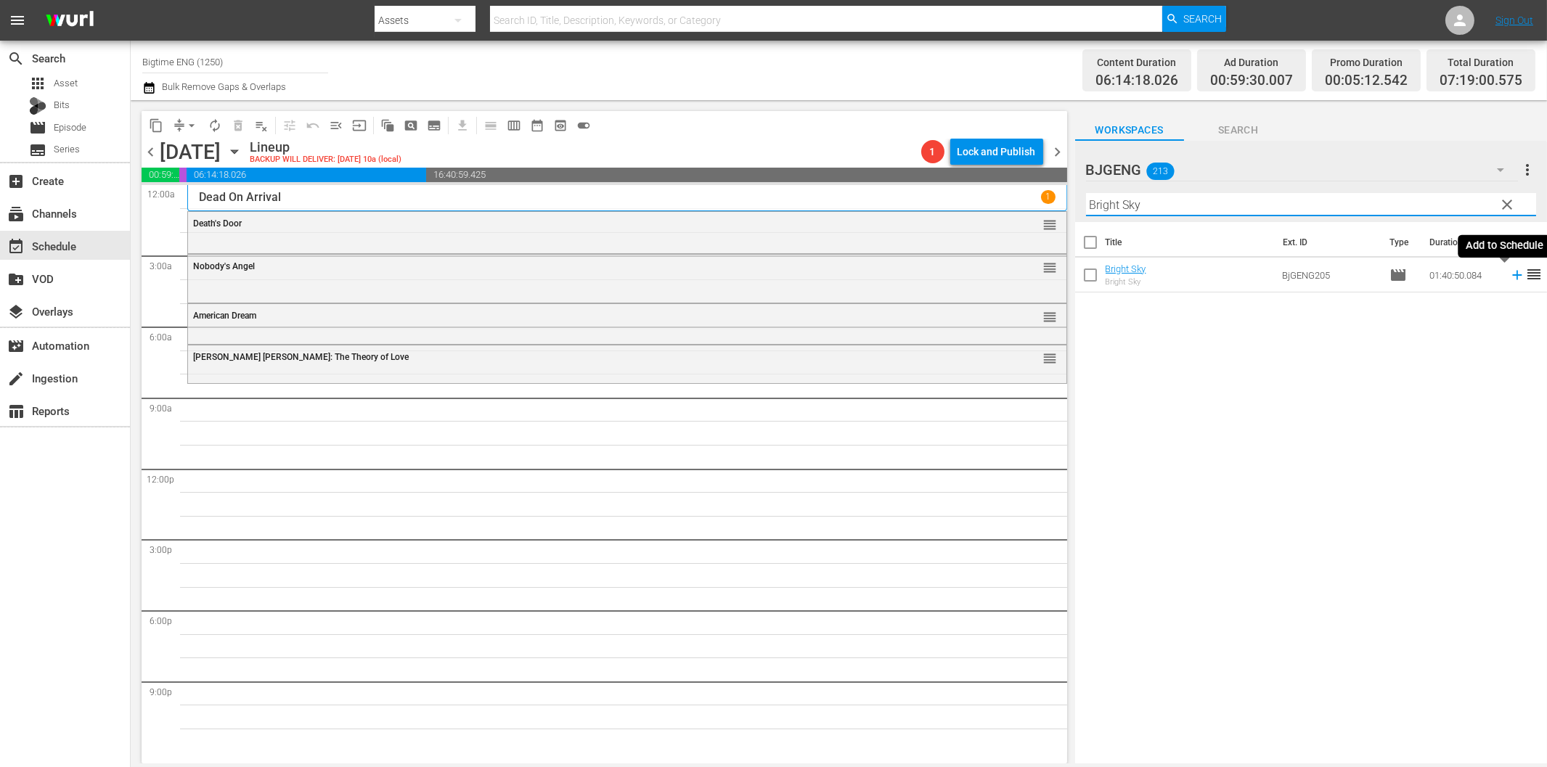
click at [1509, 272] on icon at bounding box center [1517, 275] width 16 height 16
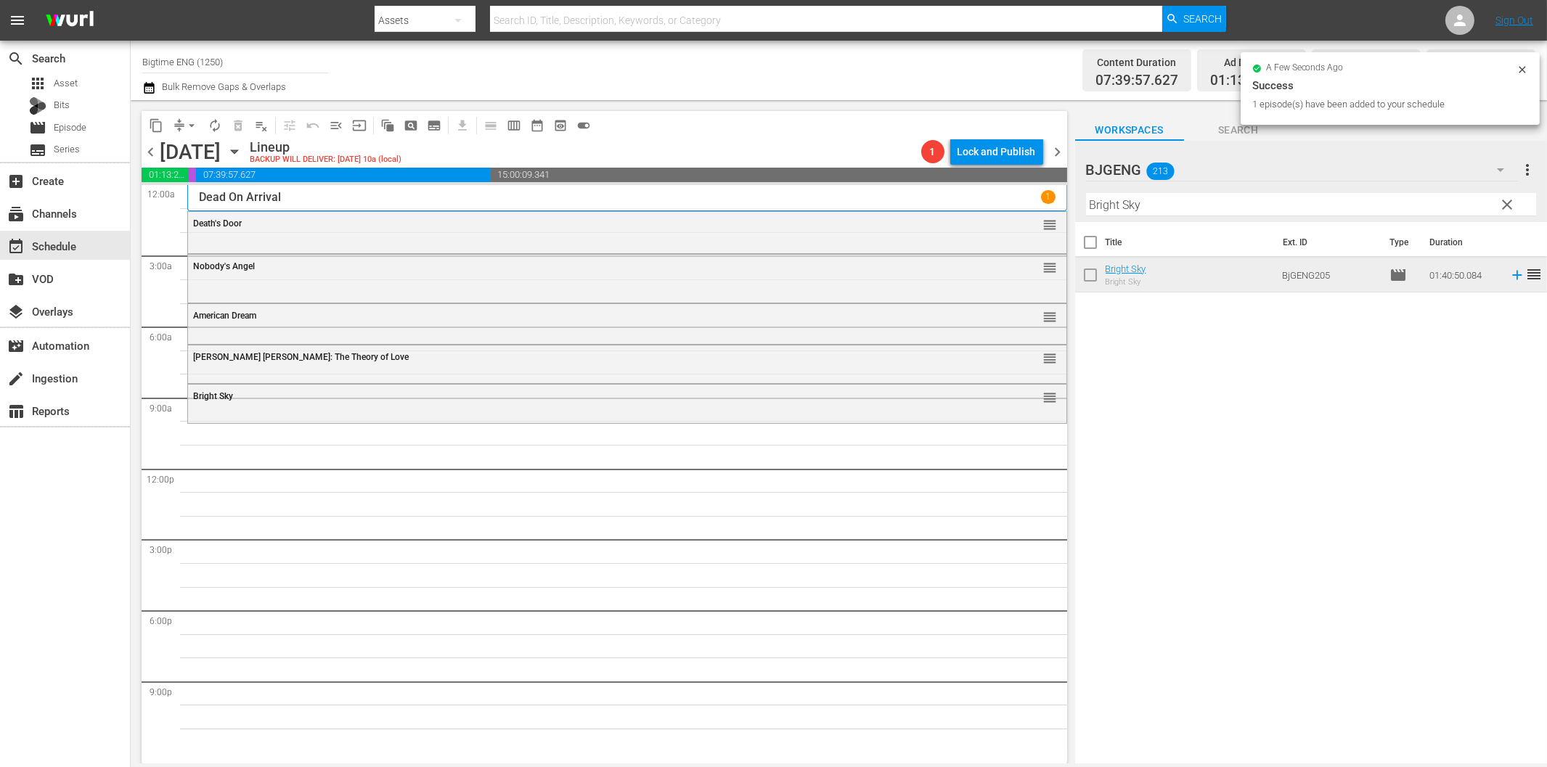
click at [1301, 200] on input "Bright Sky" at bounding box center [1311, 204] width 450 height 23
paste input "Of Dice and Men"
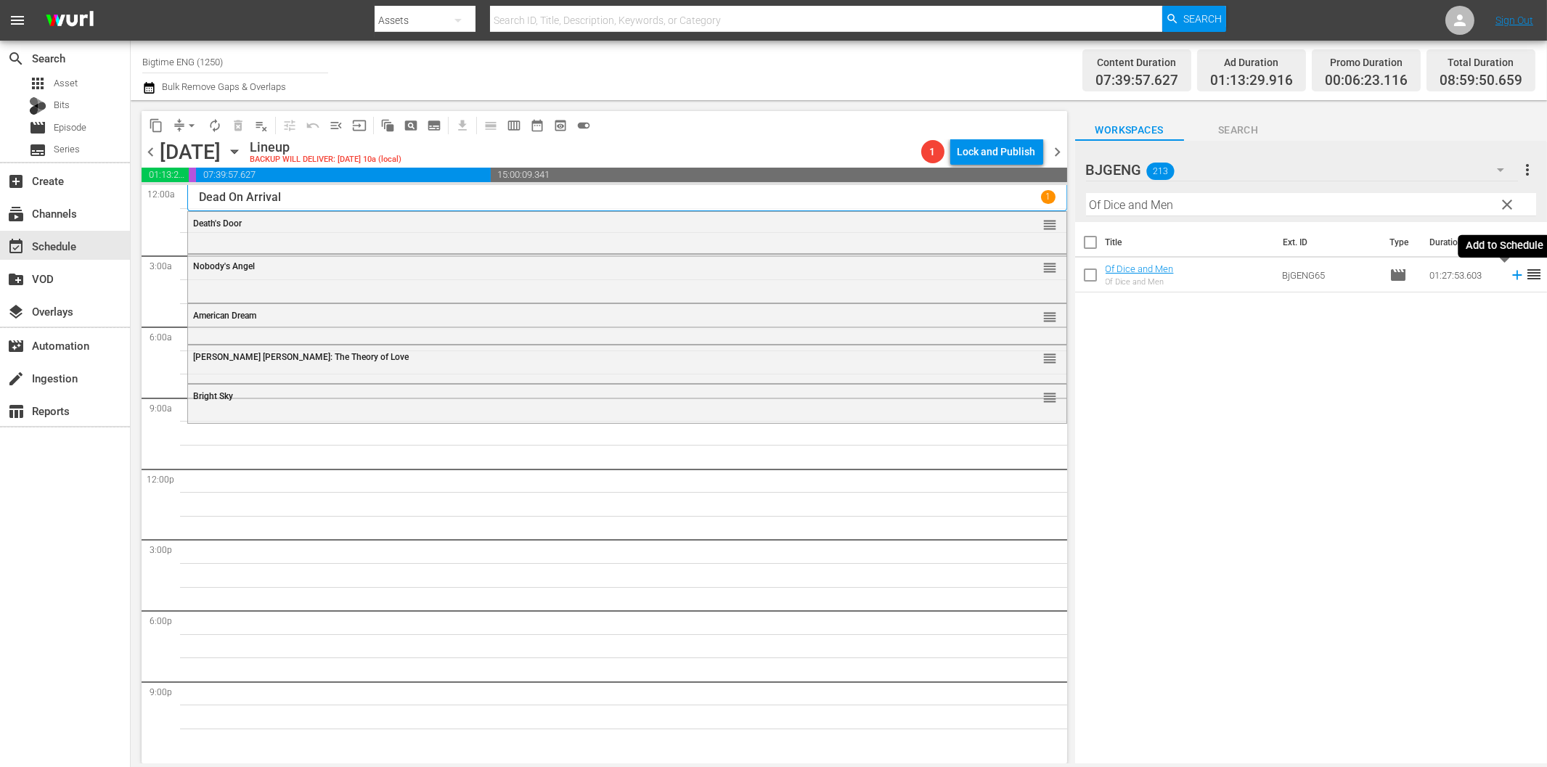
drag, startPoint x: 1504, startPoint y: 274, endPoint x: 1434, endPoint y: 288, distance: 71.9
click at [1509, 274] on icon at bounding box center [1517, 275] width 16 height 16
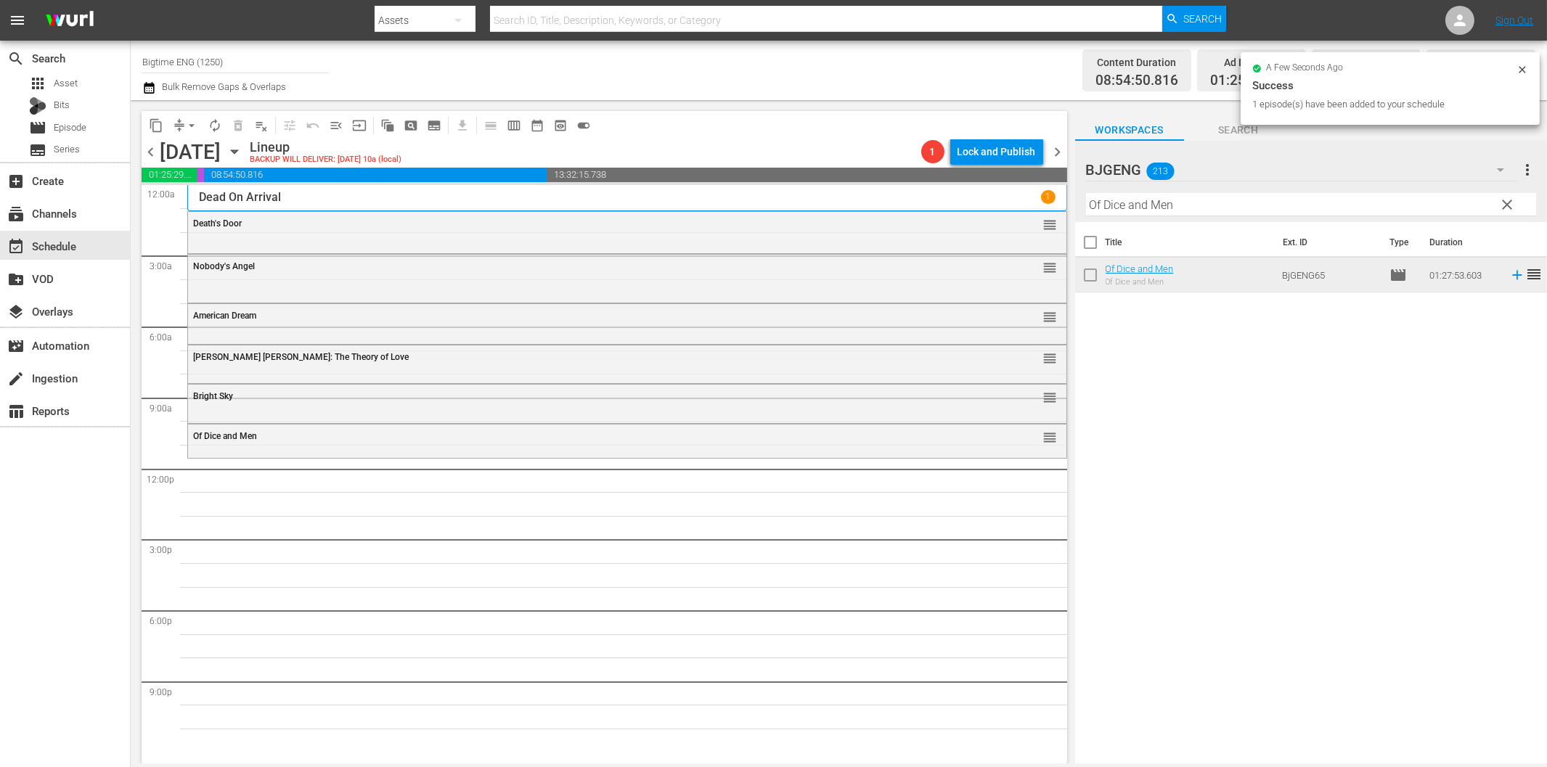
click at [1175, 208] on input "Of Dice and Men" at bounding box center [1311, 204] width 450 height 23
paste input "Dog Park"
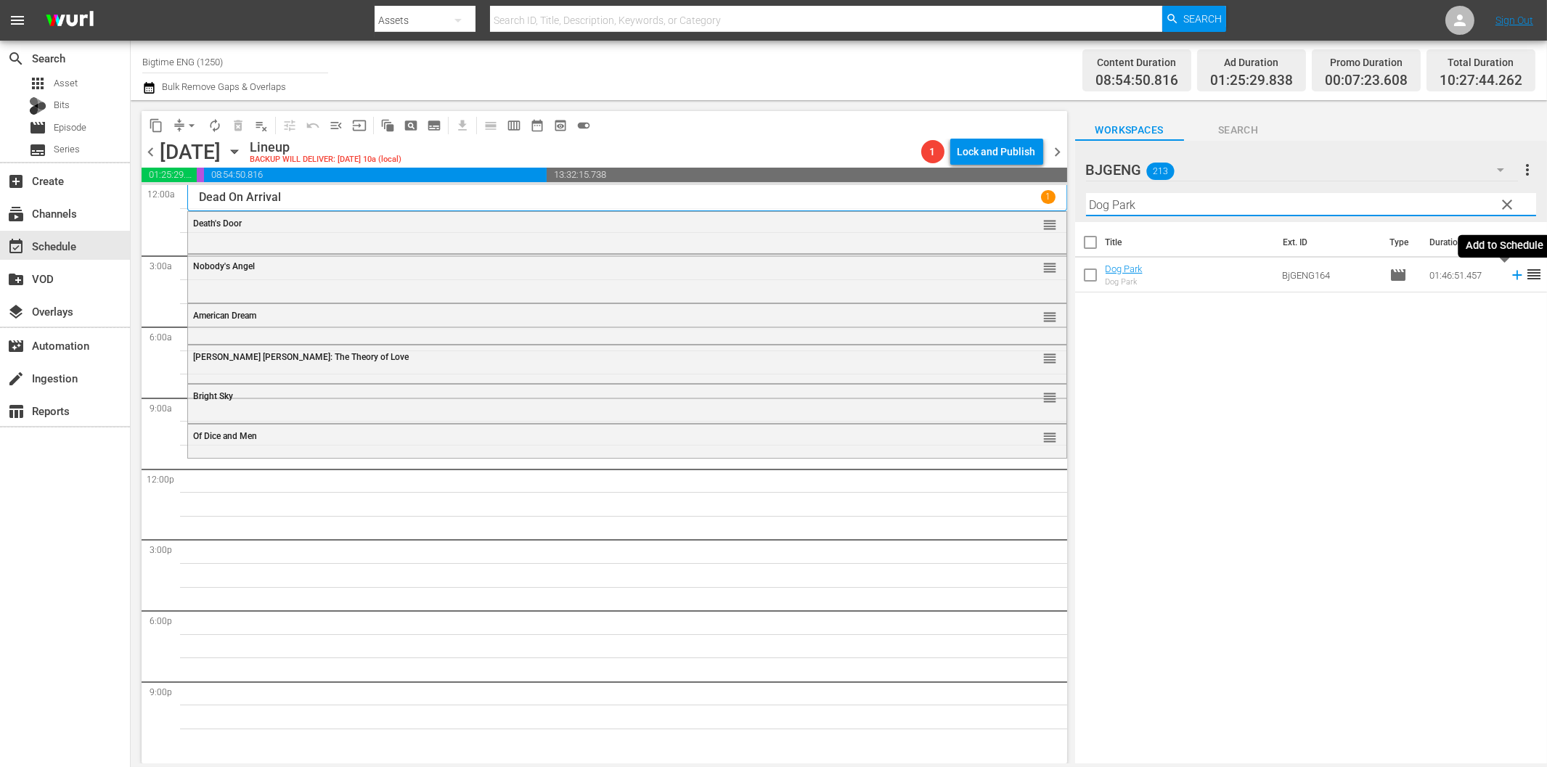
click at [1509, 273] on icon at bounding box center [1517, 275] width 16 height 16
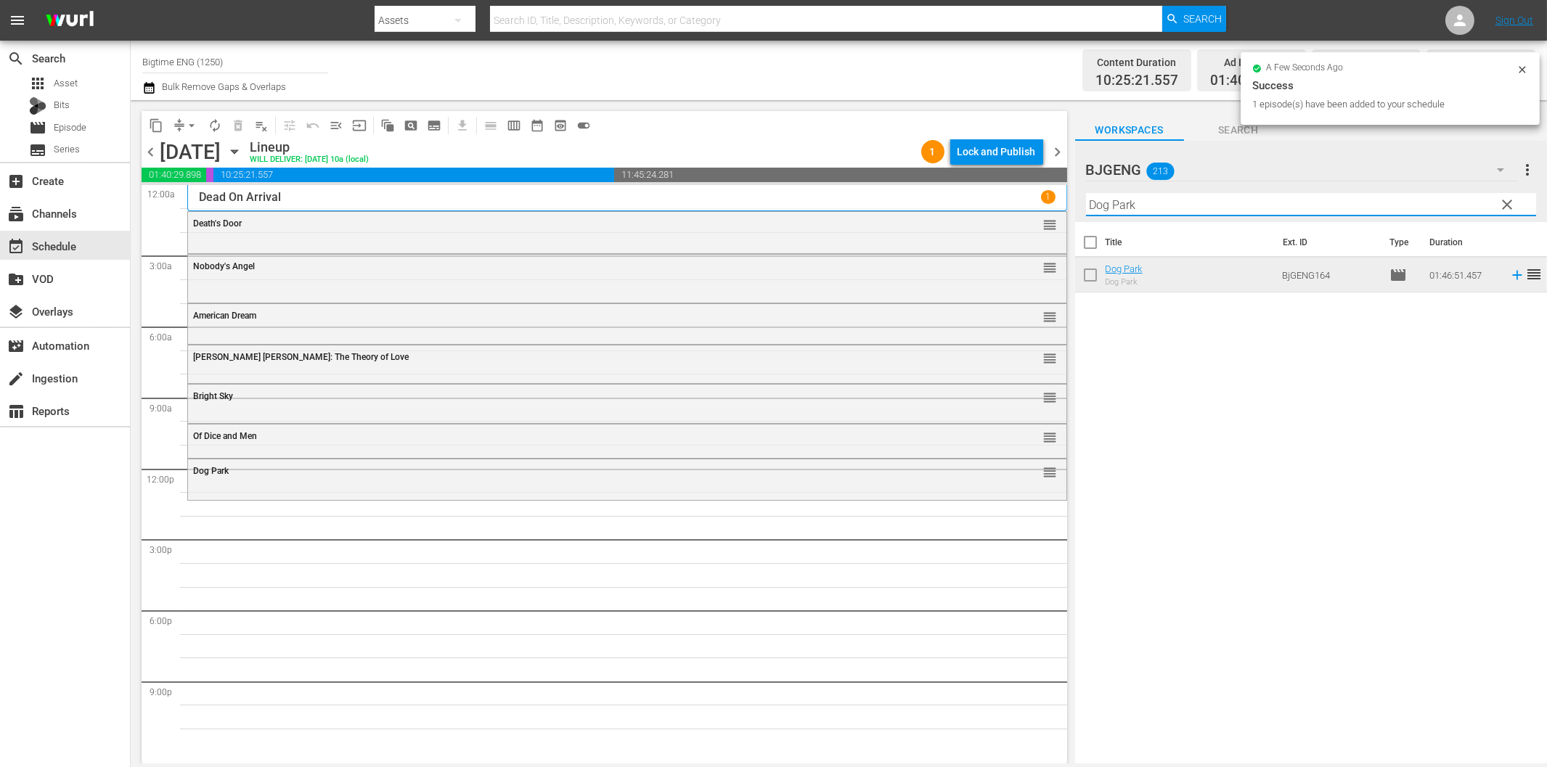
click at [1278, 203] on input "Dog Park" at bounding box center [1311, 204] width 450 height 23
paste input "Promises"
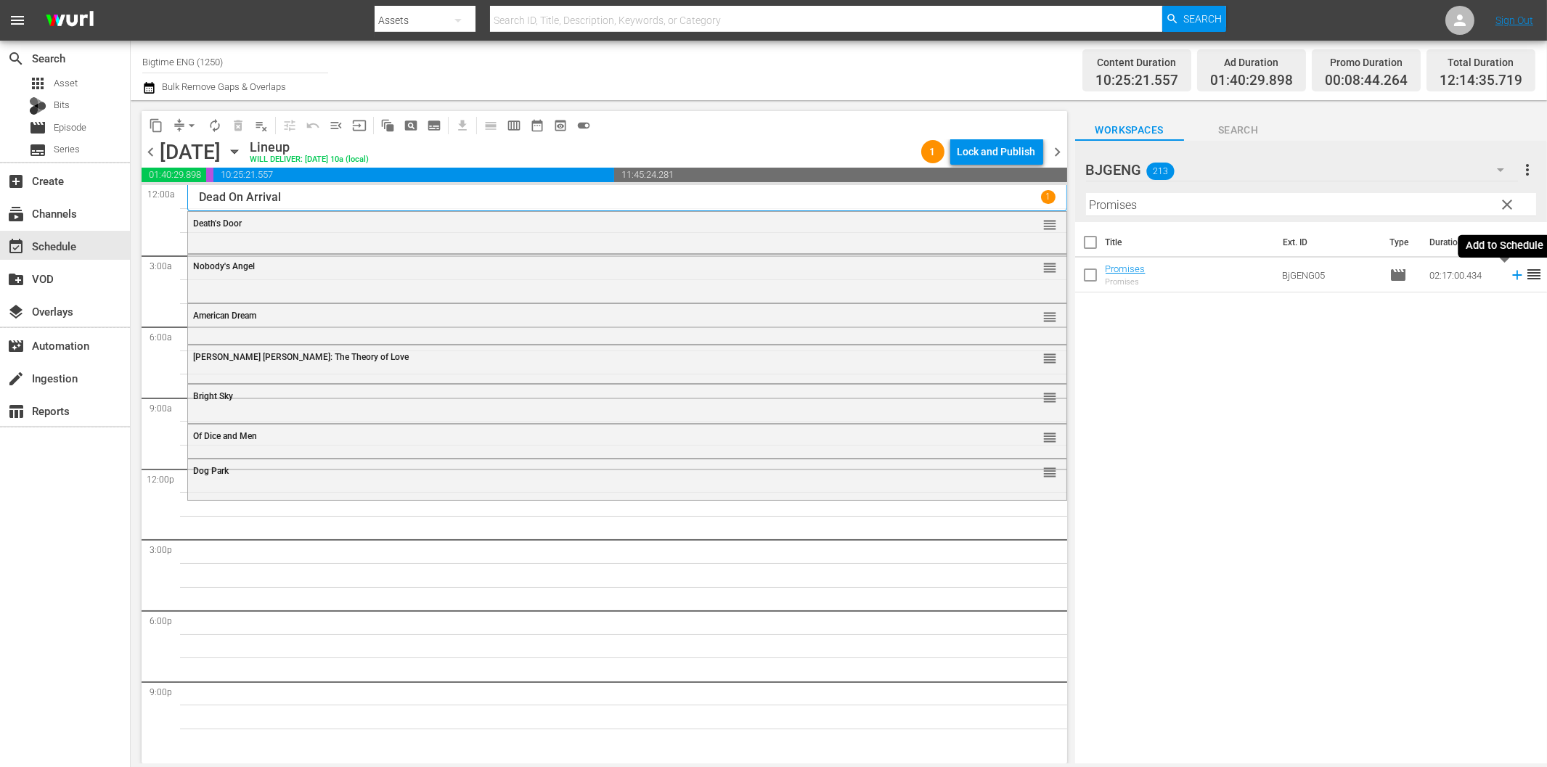
drag, startPoint x: 1508, startPoint y: 279, endPoint x: 1453, endPoint y: 287, distance: 55.1
click at [1509, 279] on icon at bounding box center [1517, 275] width 16 height 16
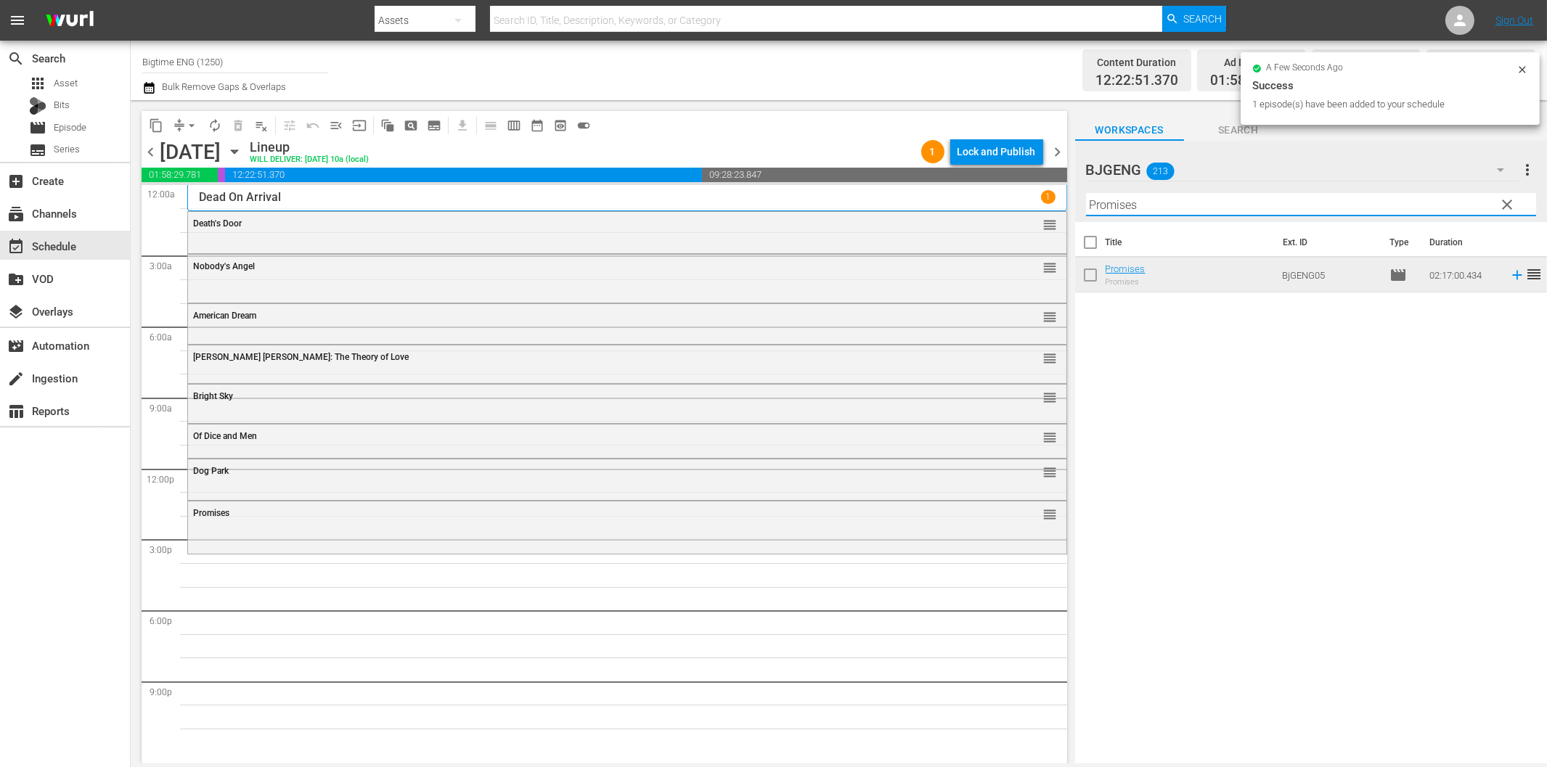
click at [1250, 204] on input "Promises" at bounding box center [1311, 204] width 450 height 23
paste input "Native Heart"
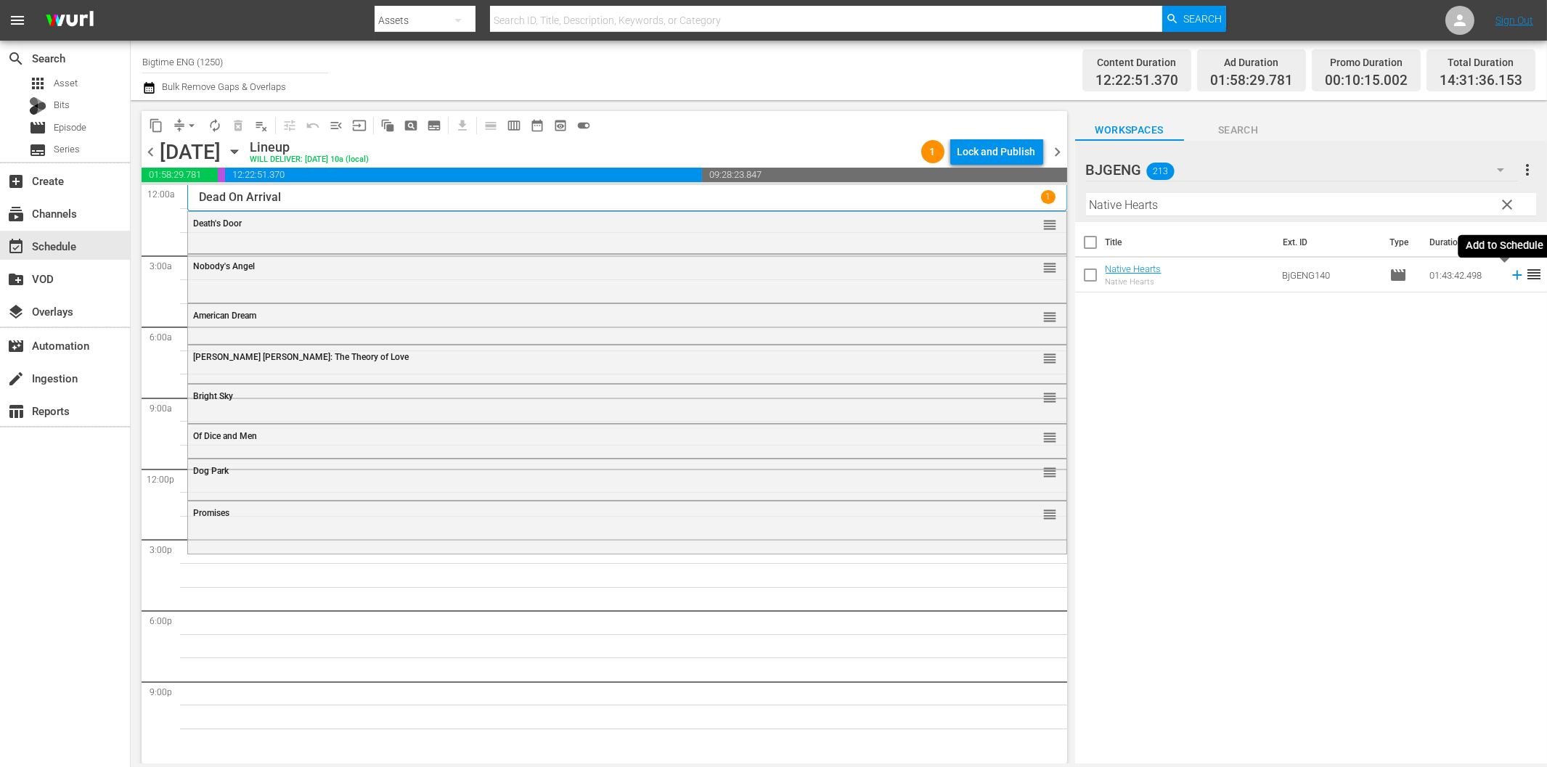
click at [1509, 274] on icon at bounding box center [1517, 275] width 16 height 16
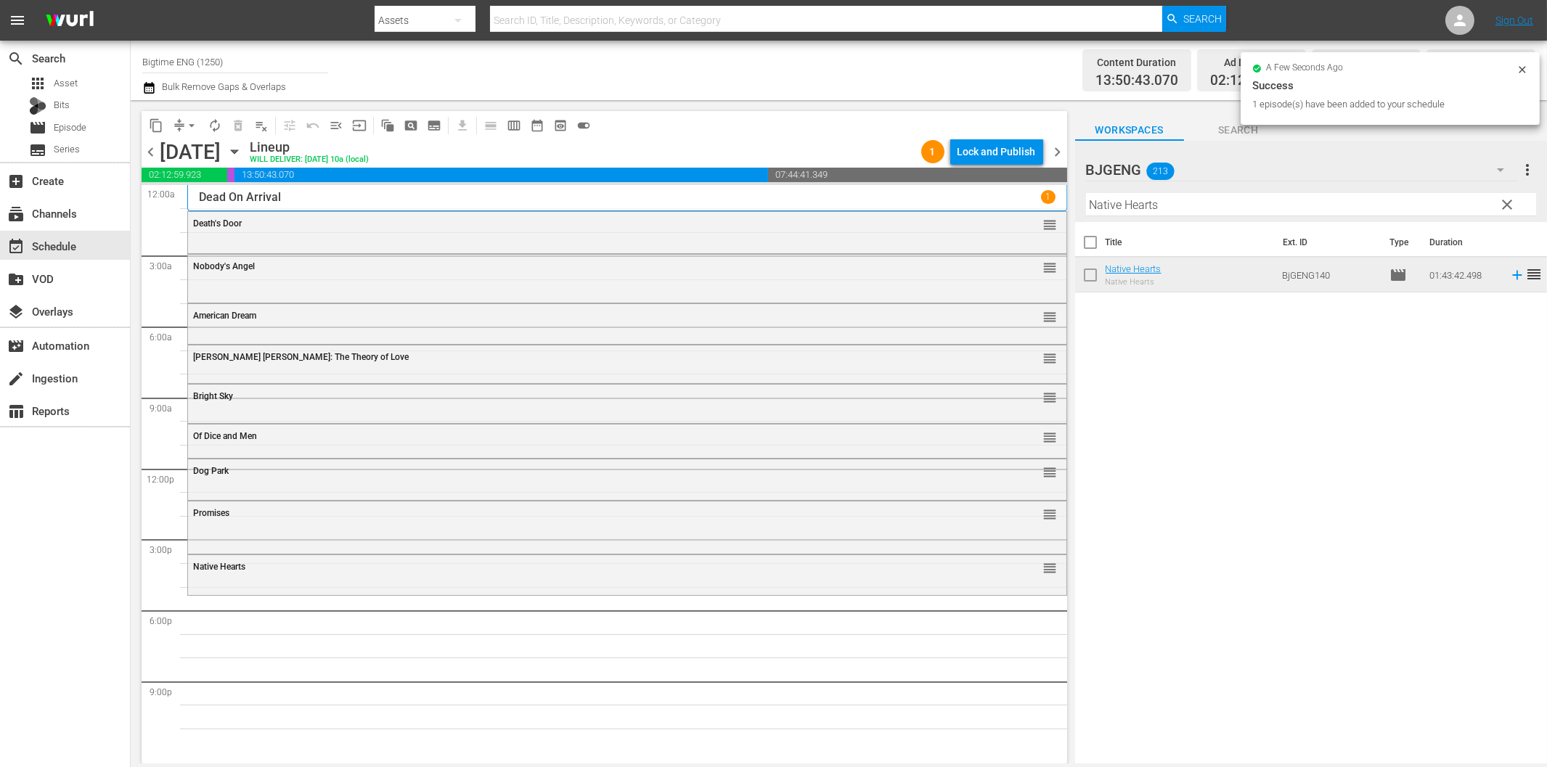
click at [1130, 204] on input "Native Hearts" at bounding box center [1311, 204] width 450 height 23
paste input "First Responder"
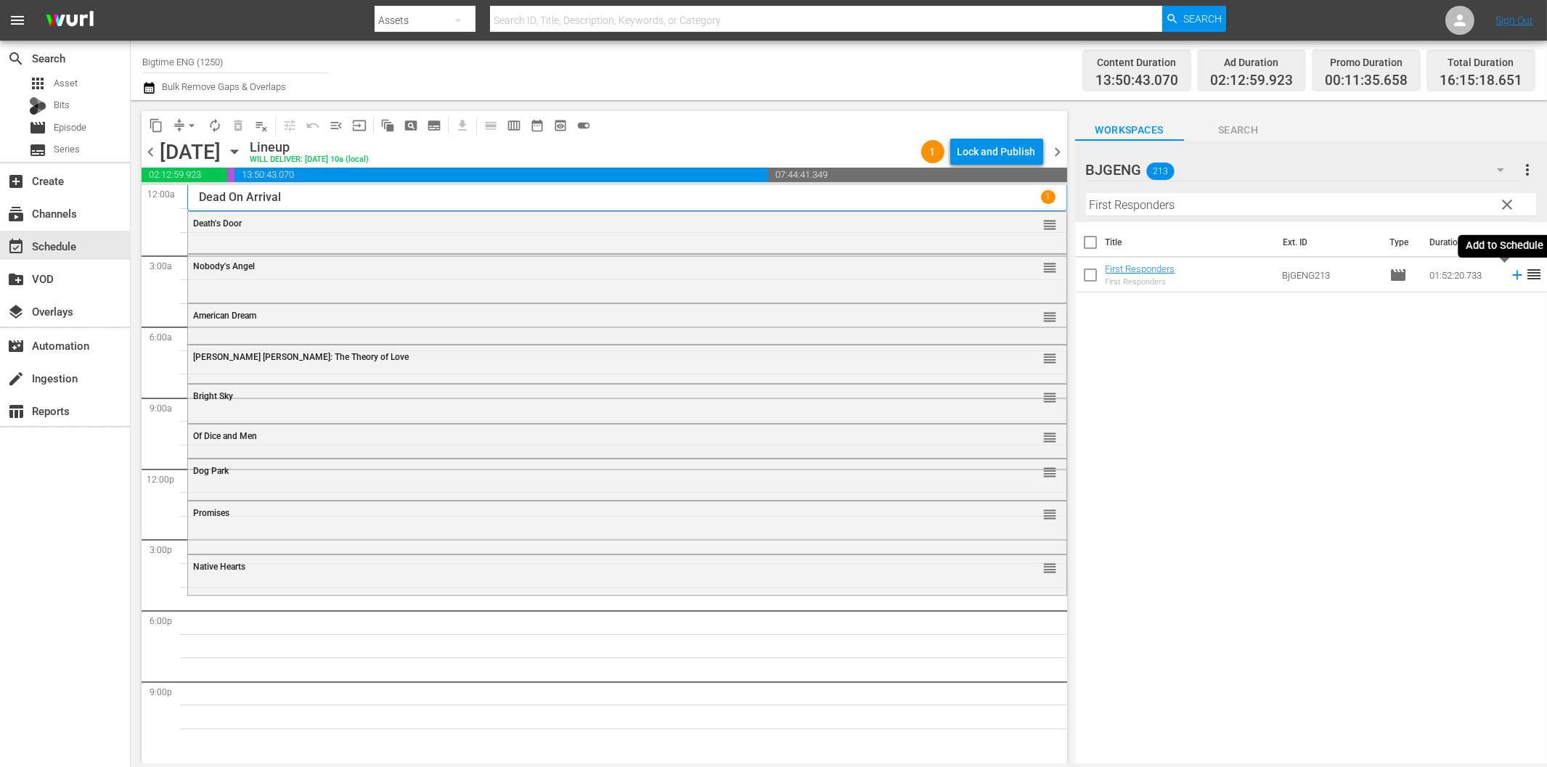
click at [1509, 274] on icon at bounding box center [1517, 275] width 16 height 16
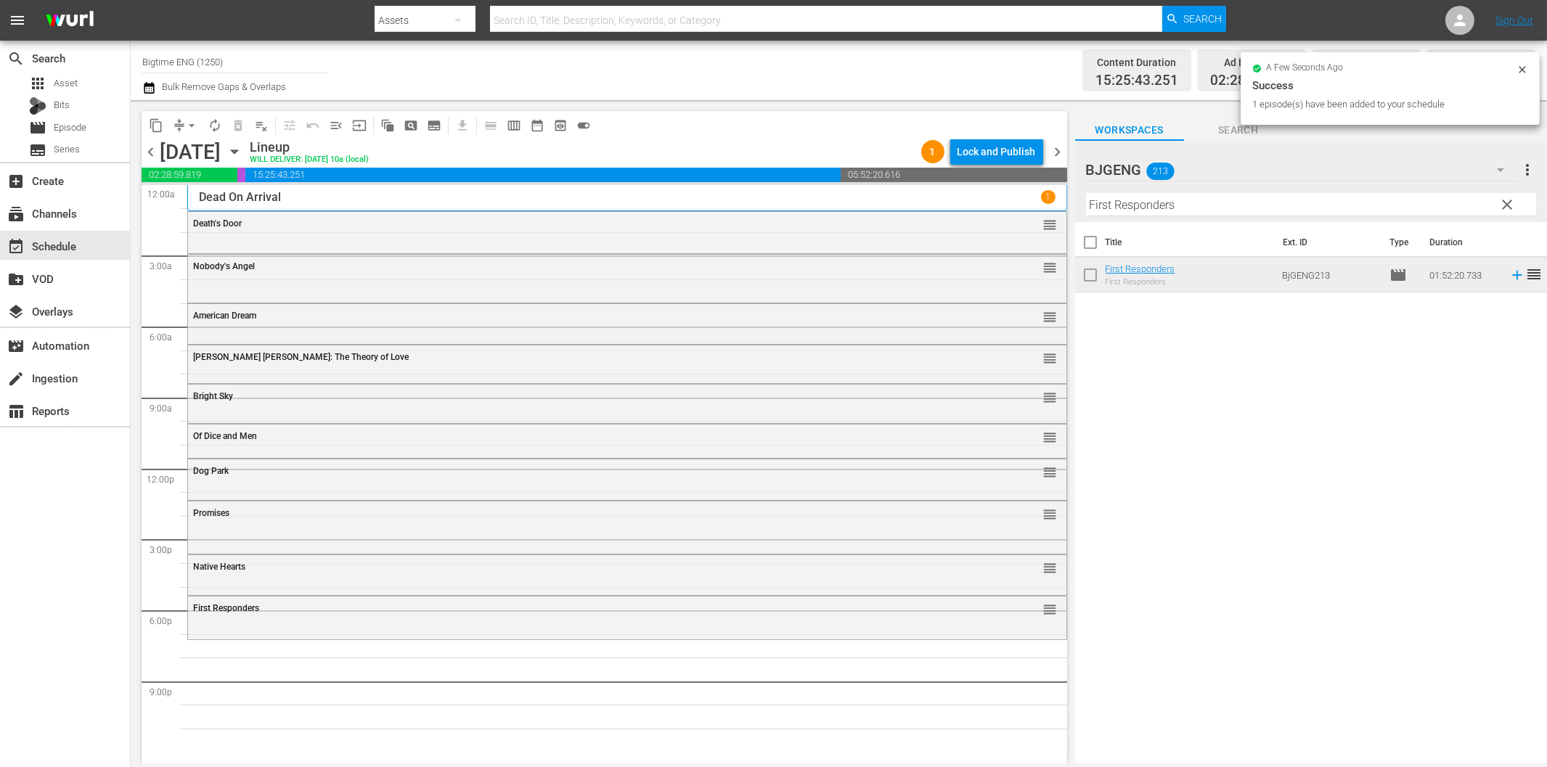
click at [1114, 209] on input "First Responders" at bounding box center [1311, 204] width 450 height 23
paste input "amily Game"
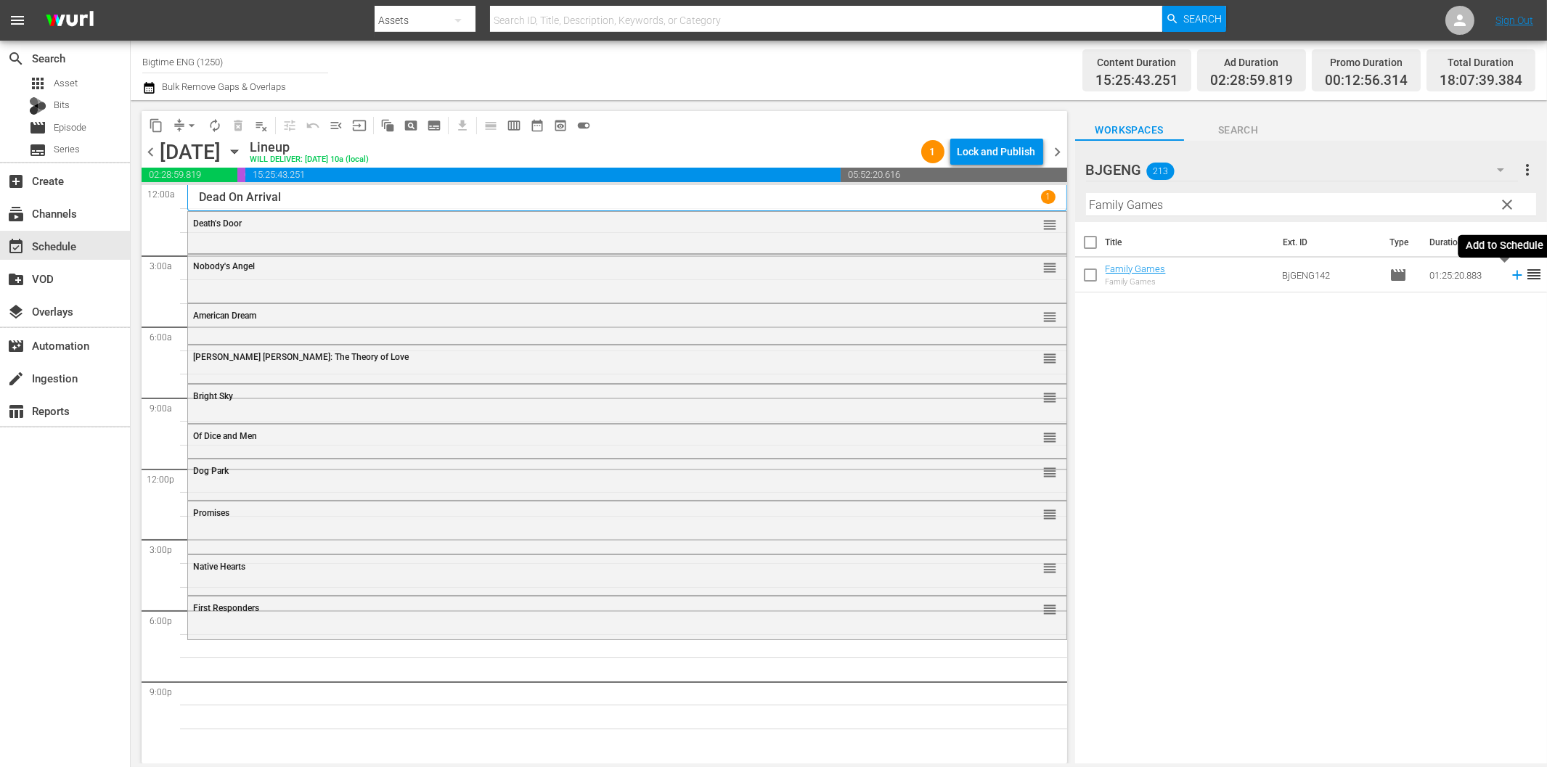
click at [1512, 274] on icon at bounding box center [1516, 275] width 9 height 9
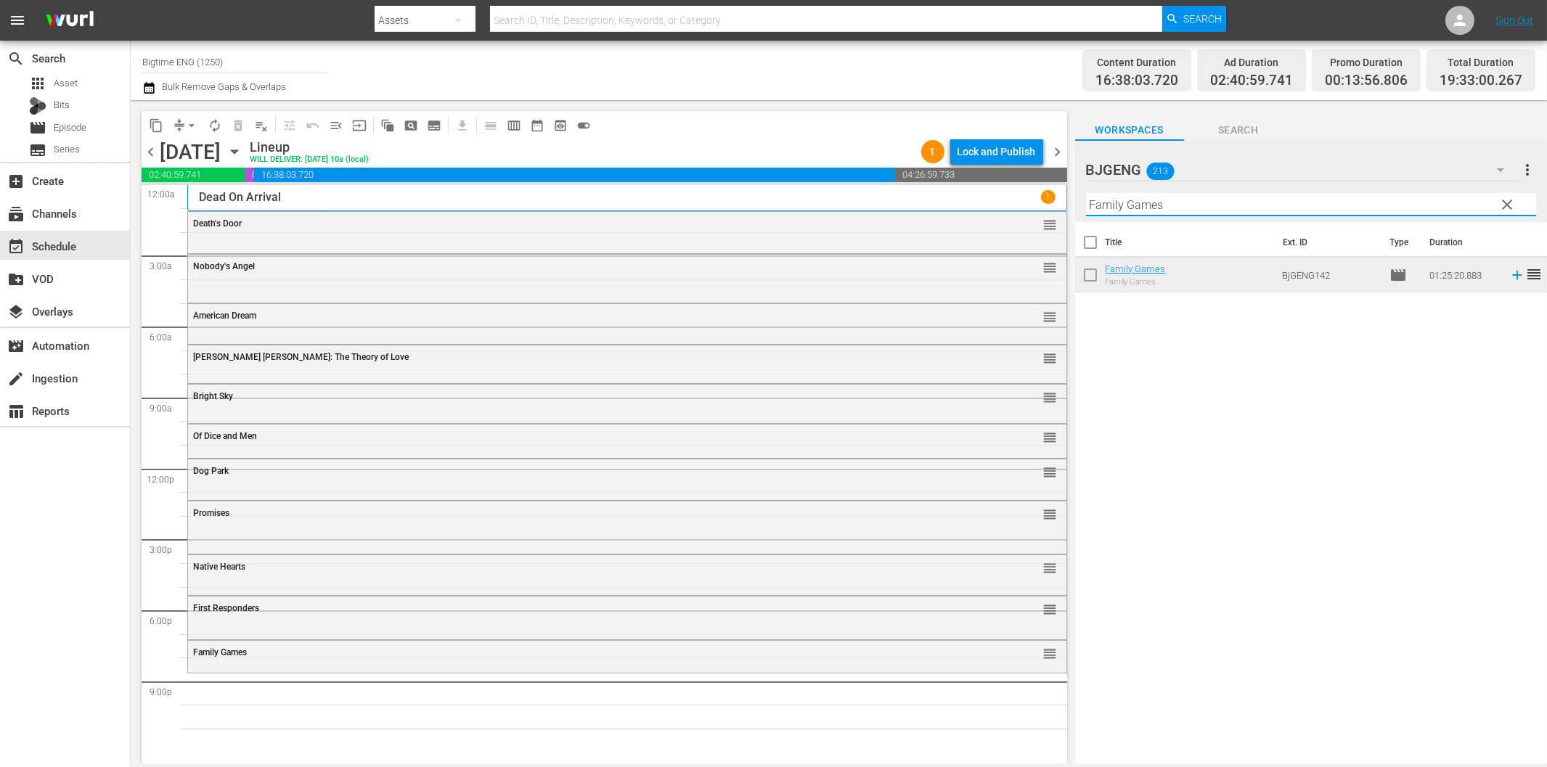
click at [1271, 204] on input "Family Games" at bounding box center [1311, 204] width 450 height 23
paste input "Octopus Pot"
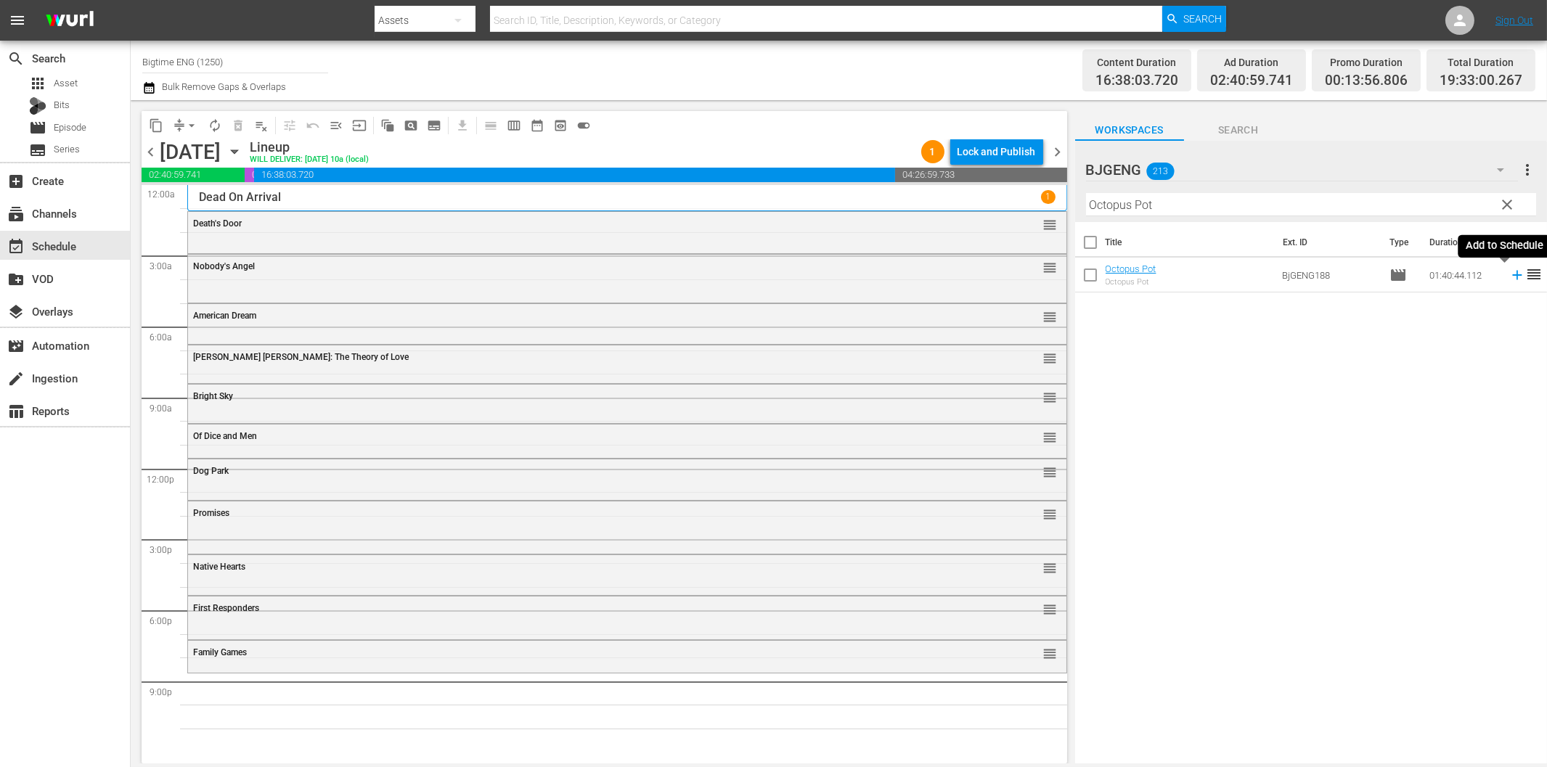
click at [1509, 273] on icon at bounding box center [1517, 275] width 16 height 16
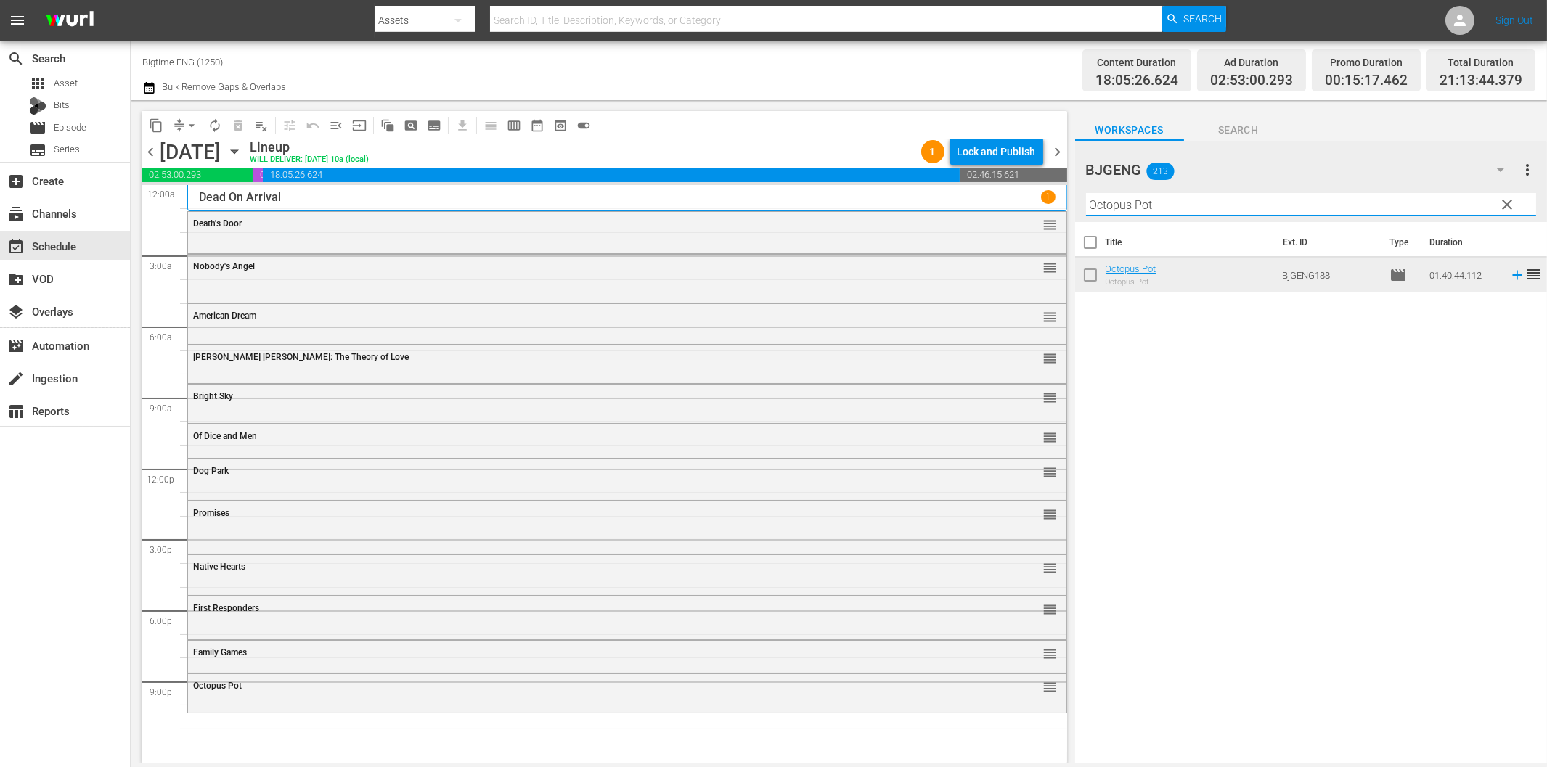
click at [1259, 208] on input "Octopus Pot" at bounding box center [1311, 204] width 450 height 23
paste input "The Phoenix Projec"
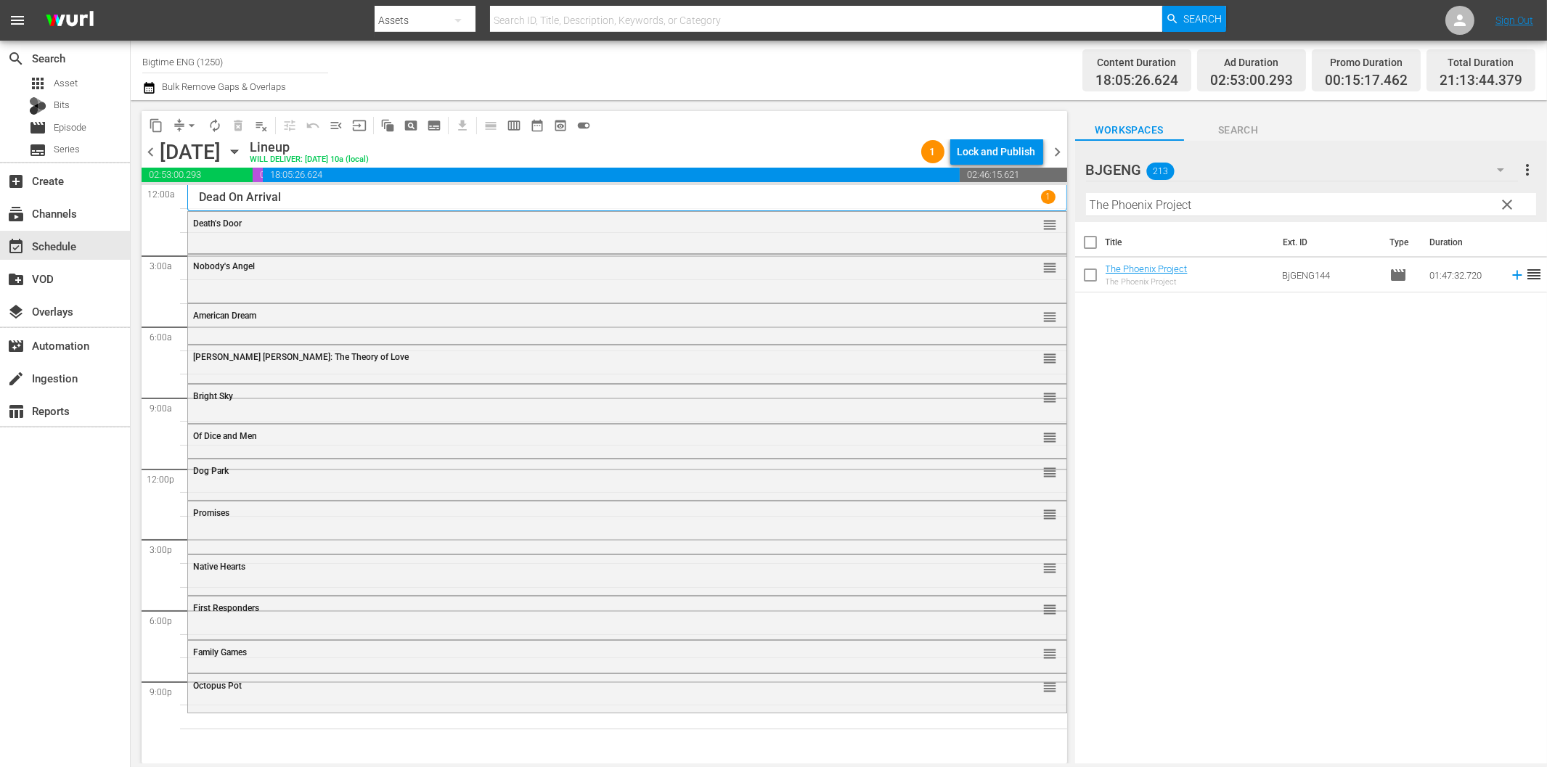
click at [1509, 273] on icon at bounding box center [1517, 275] width 16 height 16
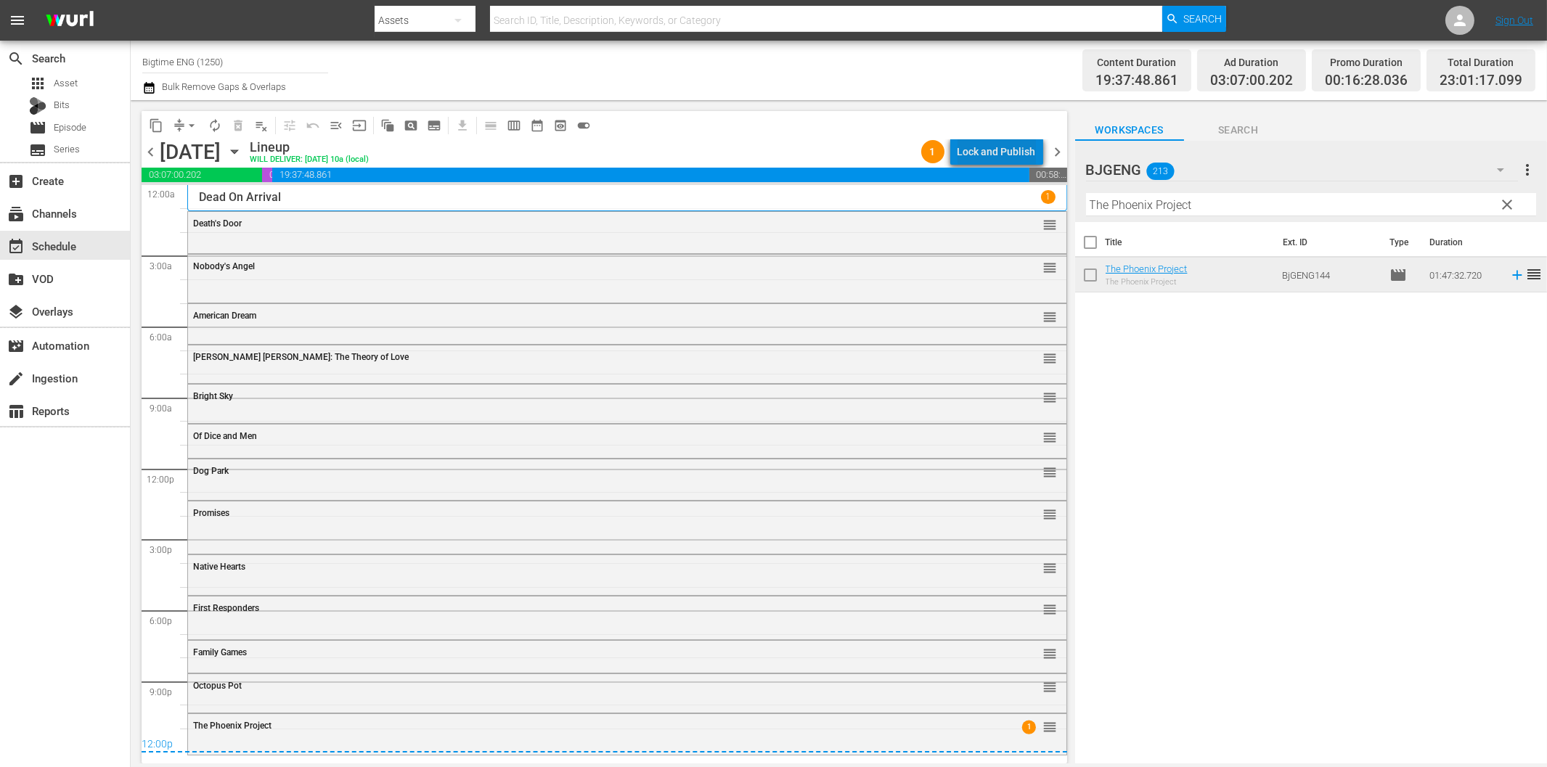
click at [1007, 154] on div "Lock and Publish" at bounding box center [997, 152] width 78 height 26
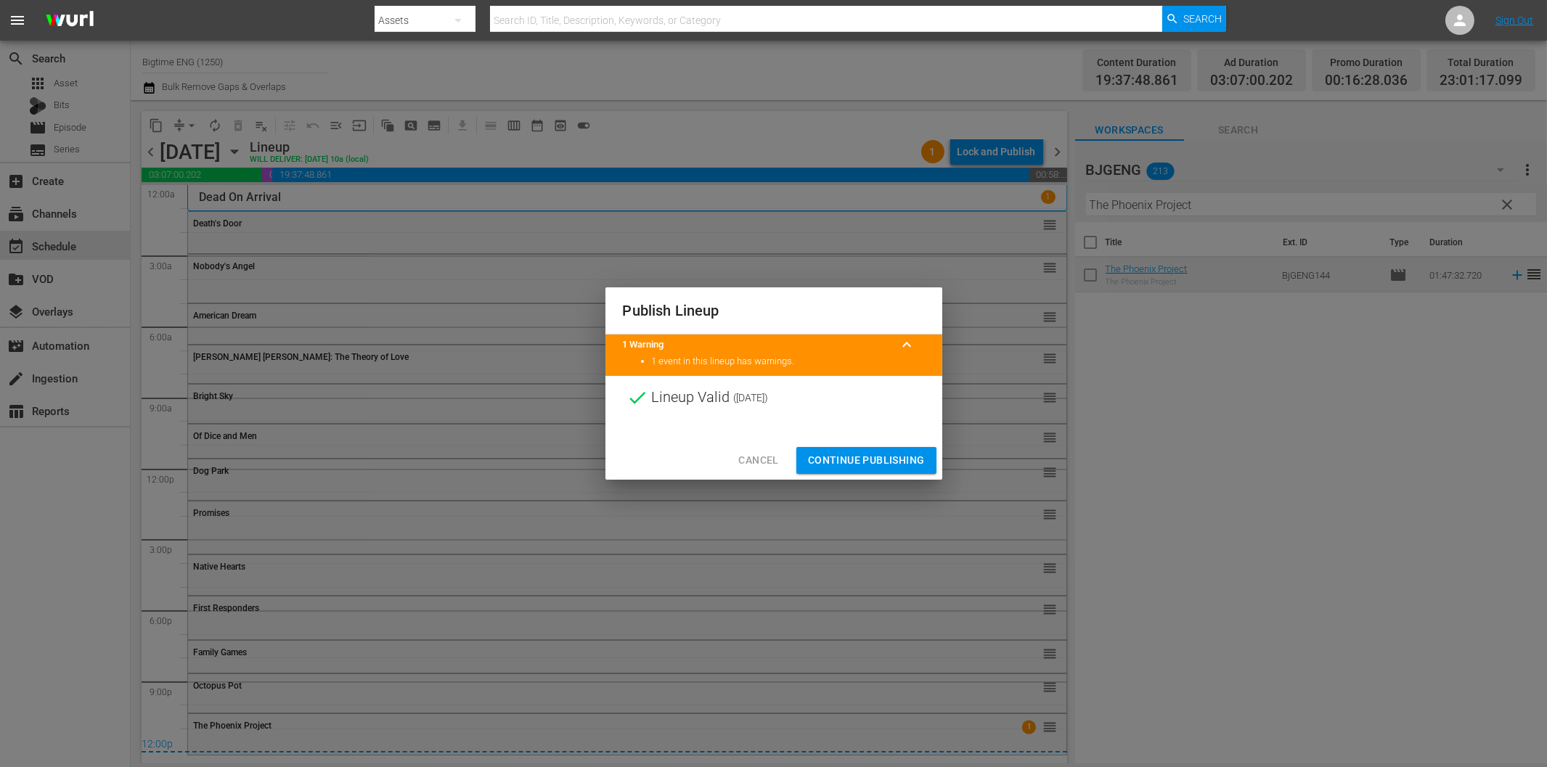
click at [902, 457] on span "Continue Publishing" at bounding box center [866, 461] width 117 height 18
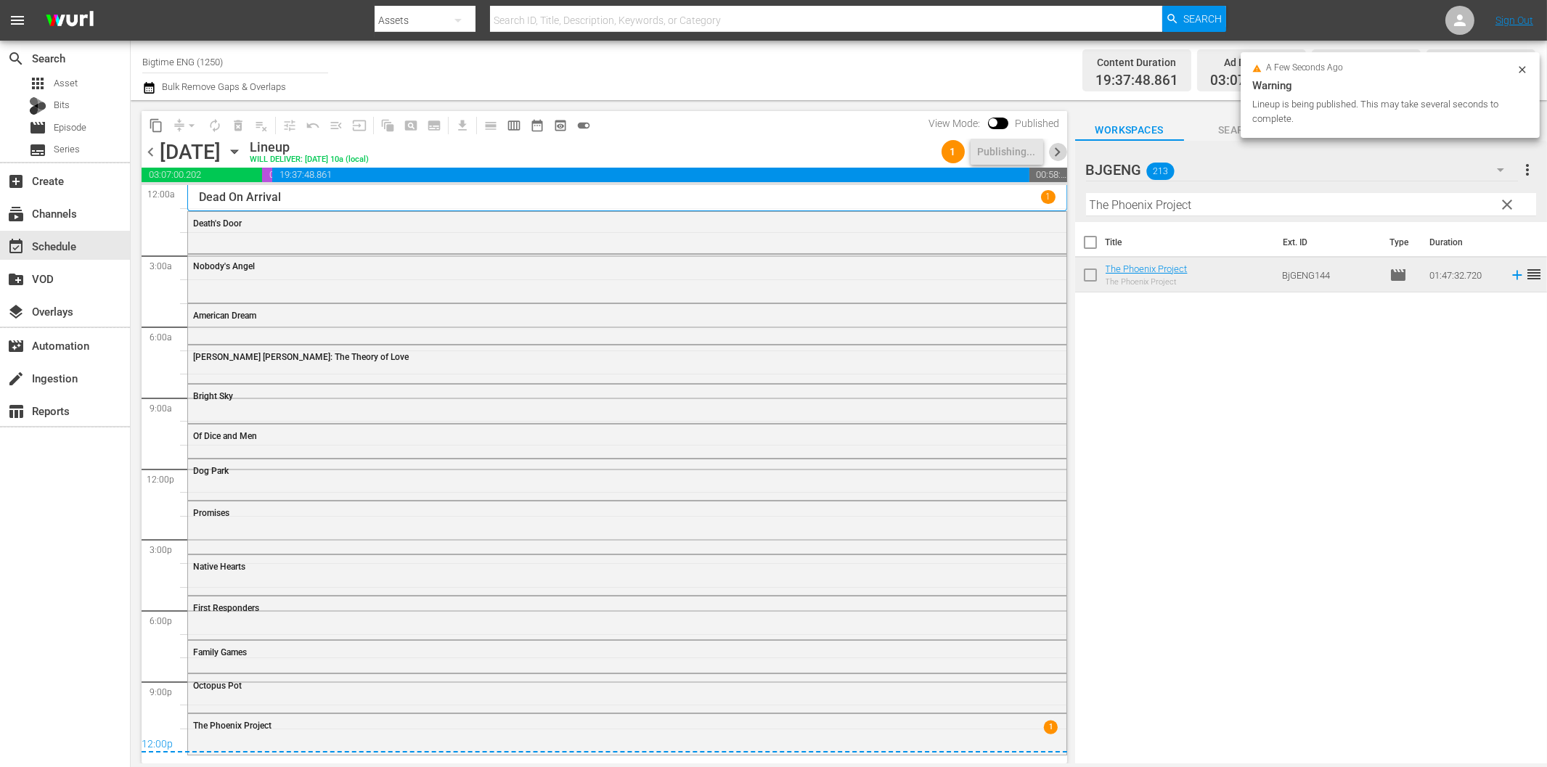
click at [1056, 151] on span "chevron_right" at bounding box center [1058, 152] width 18 height 18
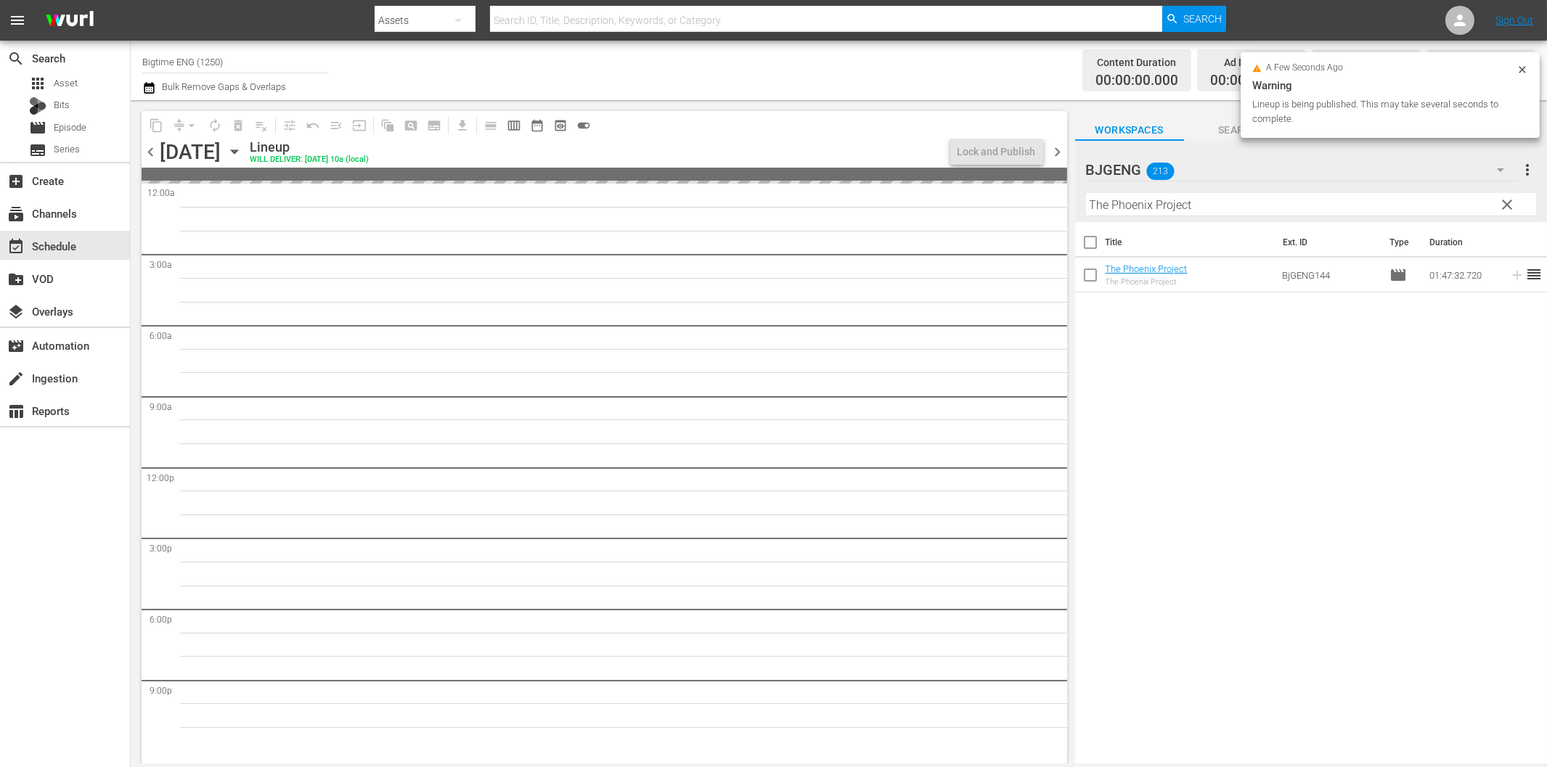
click at [1172, 207] on input "The Phoenix Project" at bounding box center [1311, 204] width 450 height 23
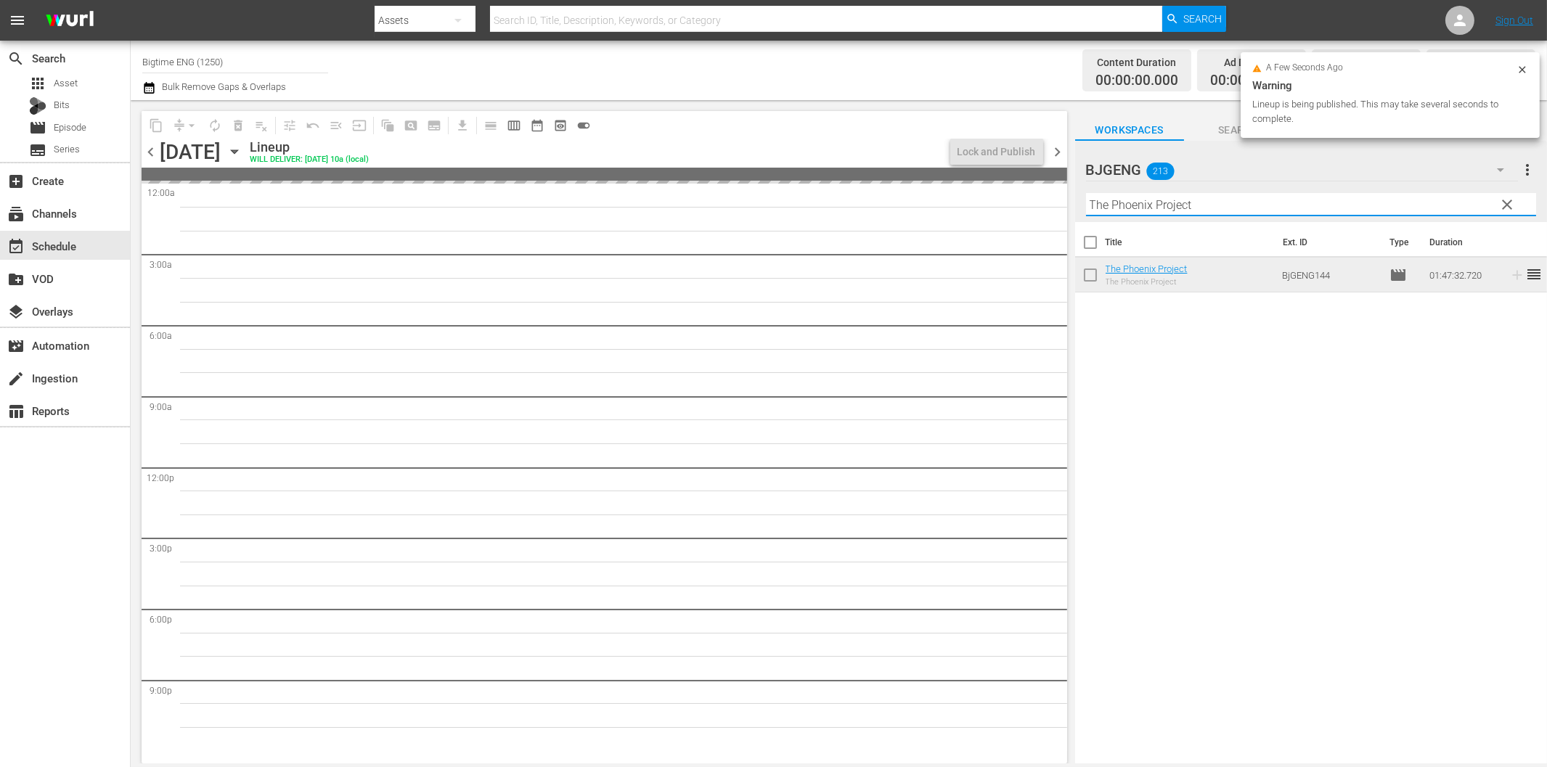
paste input "Out Past Dark"
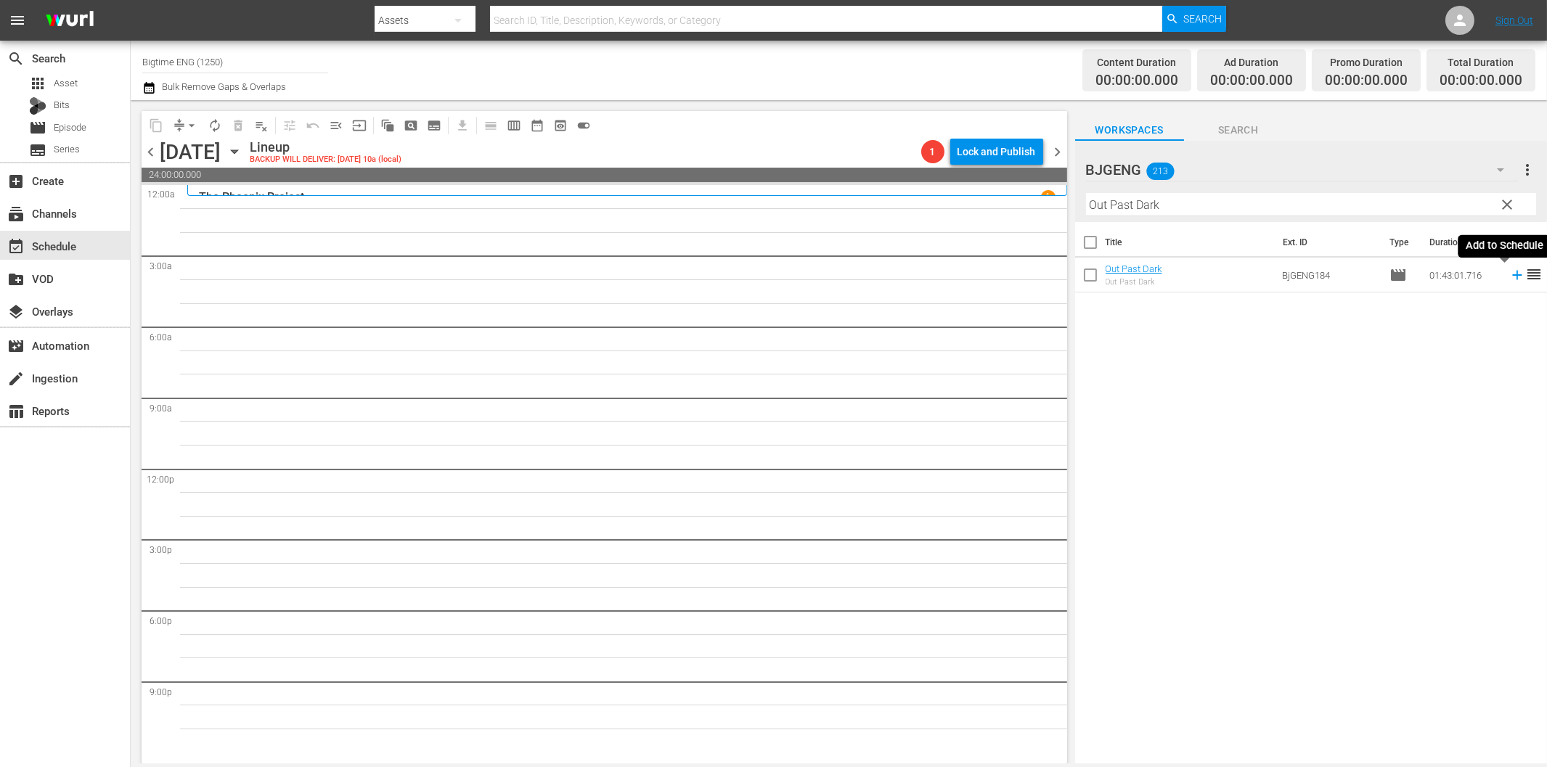
drag, startPoint x: 1503, startPoint y: 272, endPoint x: 1347, endPoint y: 305, distance: 158.8
click at [1509, 272] on icon at bounding box center [1517, 275] width 16 height 16
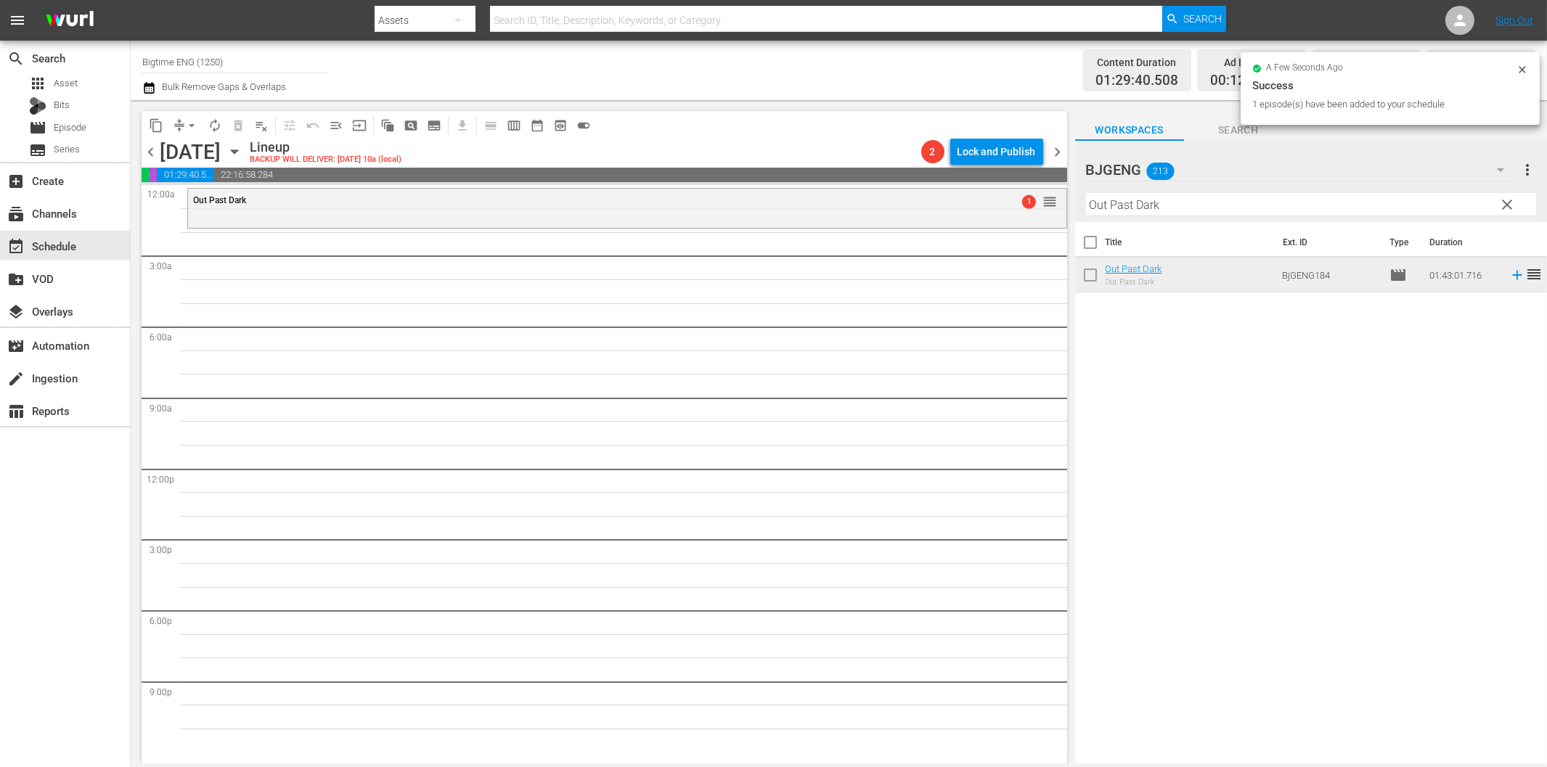
click at [1178, 211] on input "Out Past Dark" at bounding box center [1311, 204] width 450 height 23
paste input "Crazy"
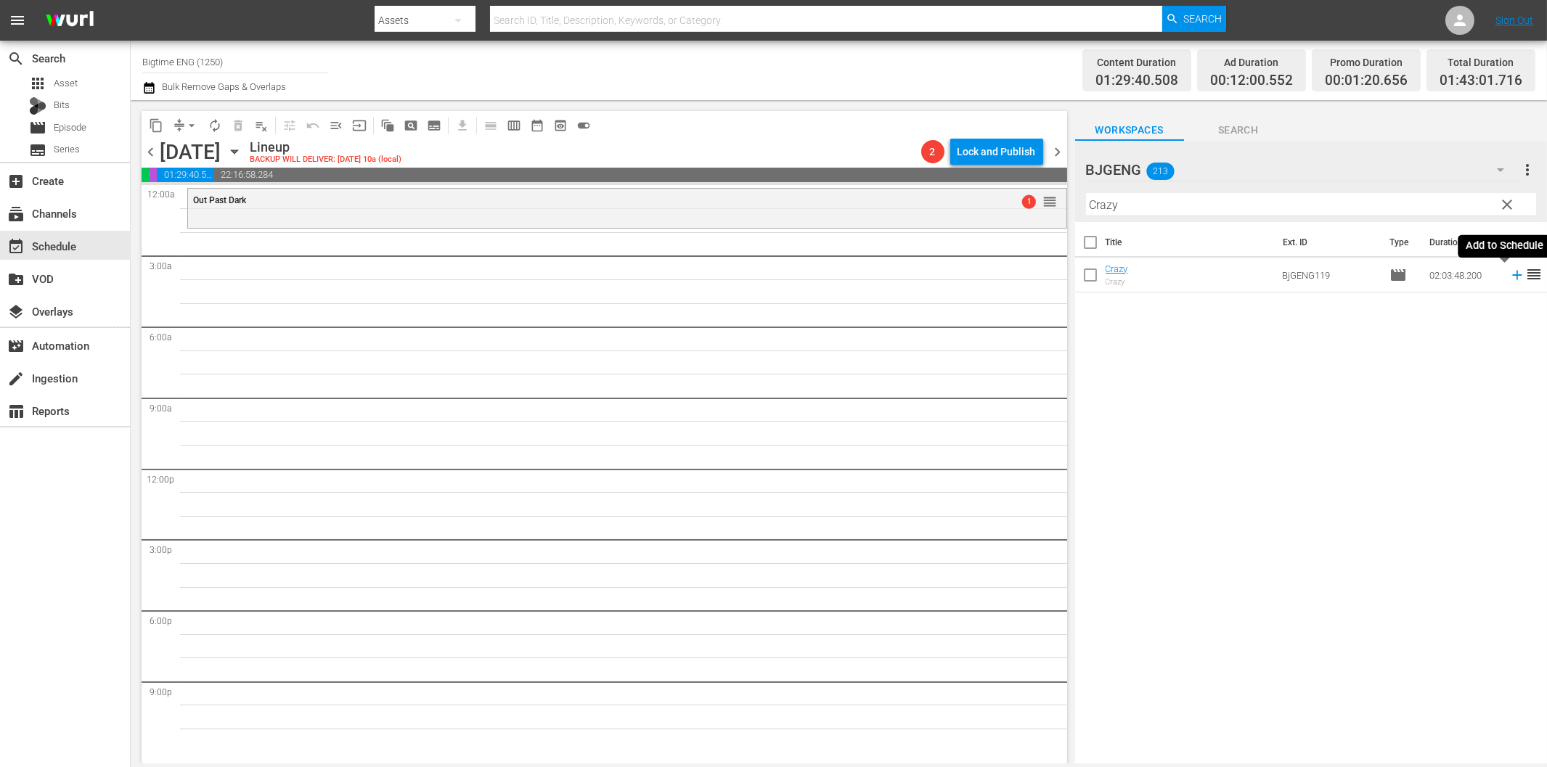
click at [1509, 277] on icon at bounding box center [1517, 275] width 16 height 16
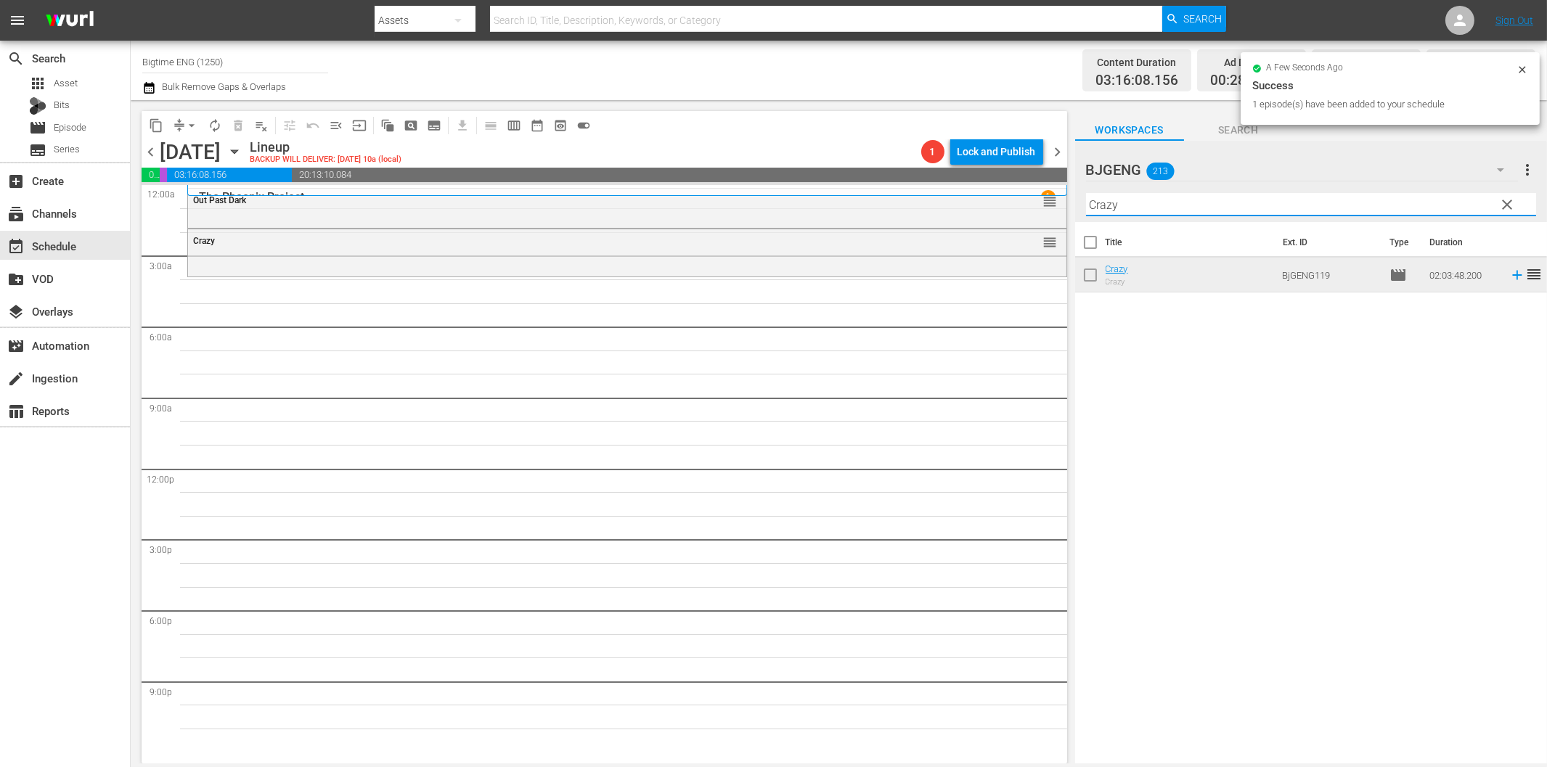
click at [1184, 213] on input "Crazy" at bounding box center [1311, 204] width 450 height 23
paste input "Idled"
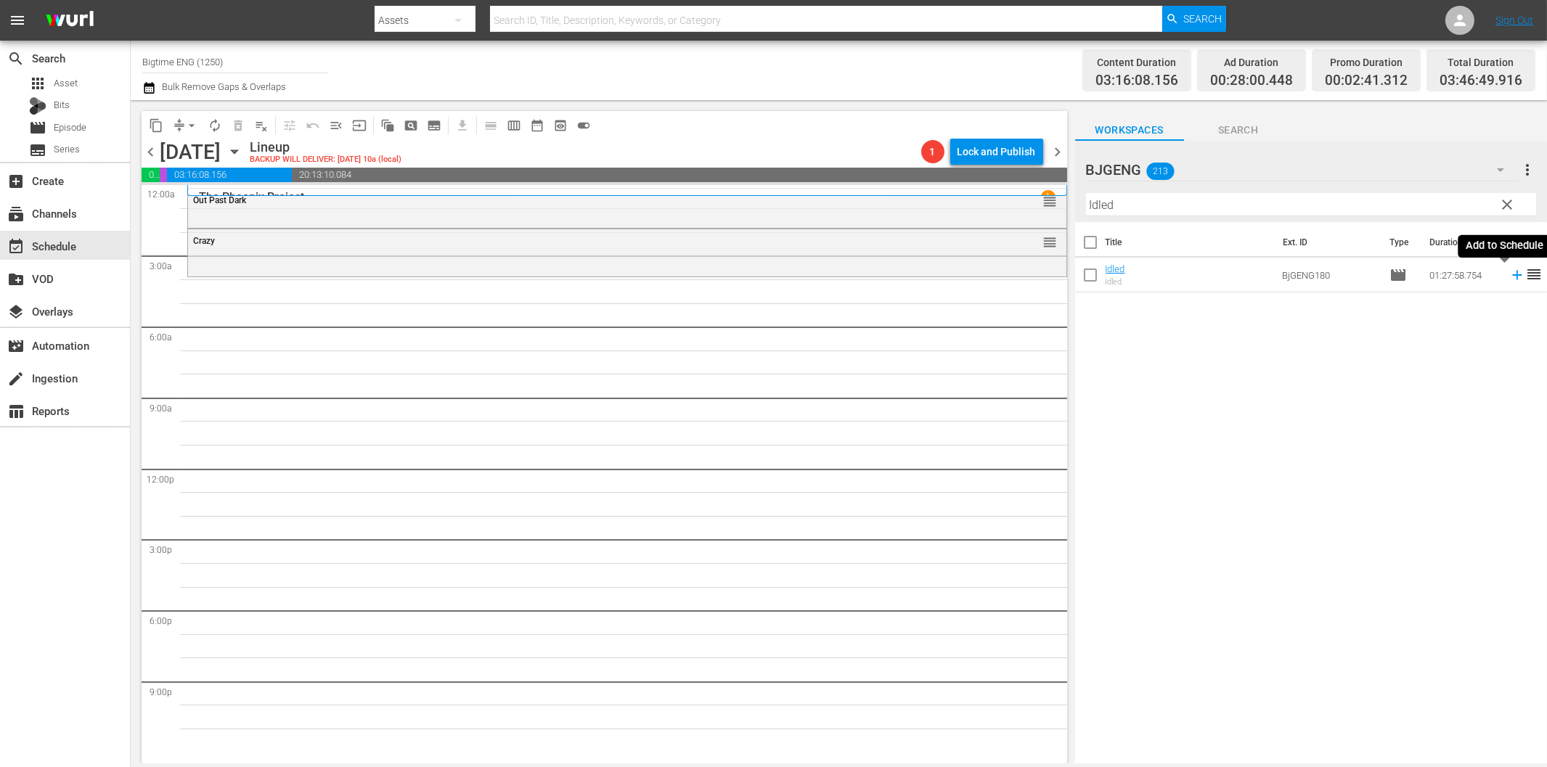
click at [1509, 274] on icon at bounding box center [1517, 275] width 16 height 16
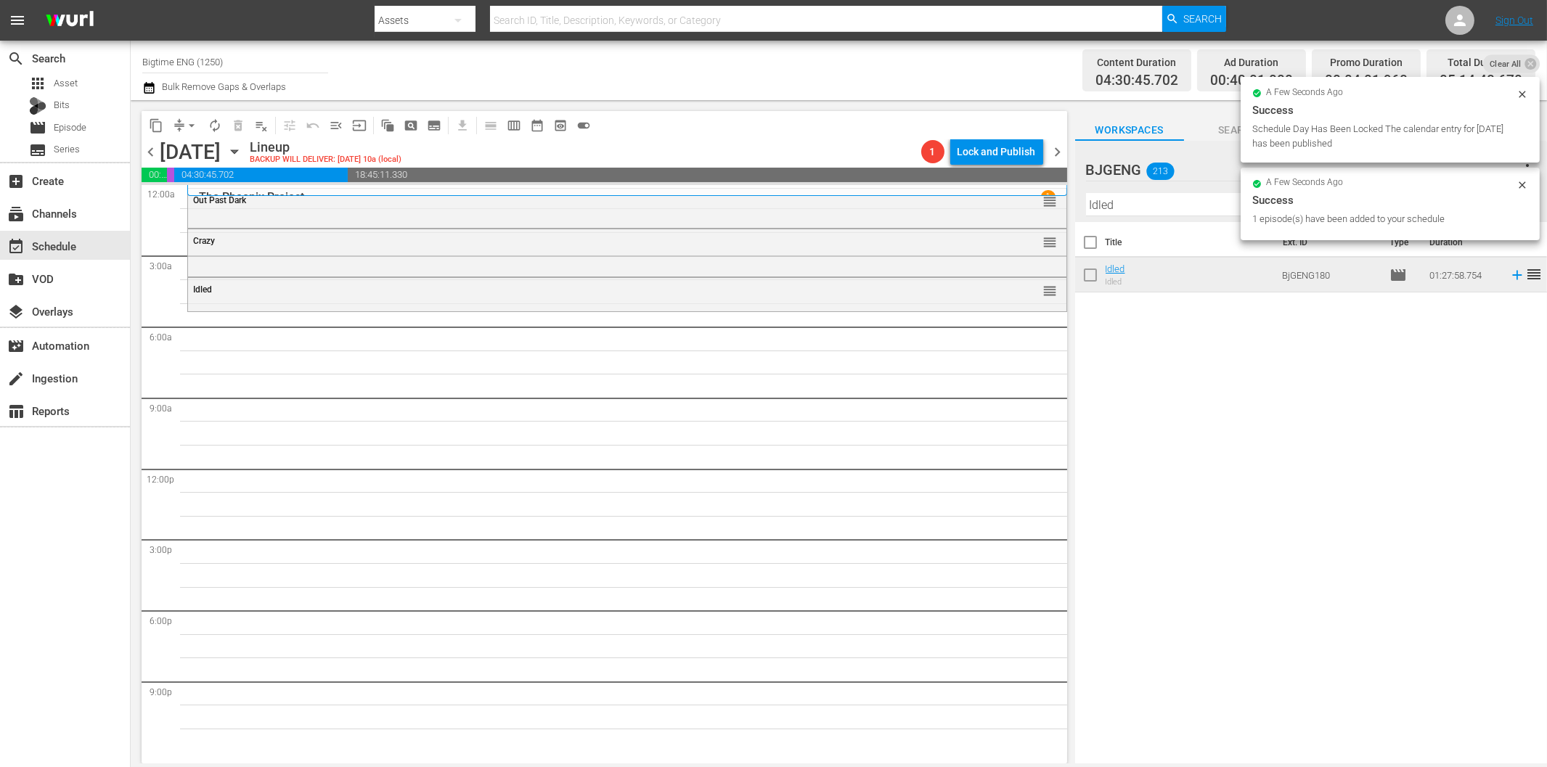
click at [1155, 202] on input "Idled" at bounding box center [1311, 204] width 450 height 23
paste input "The [DEMOGRAPHIC_DATA] Question"
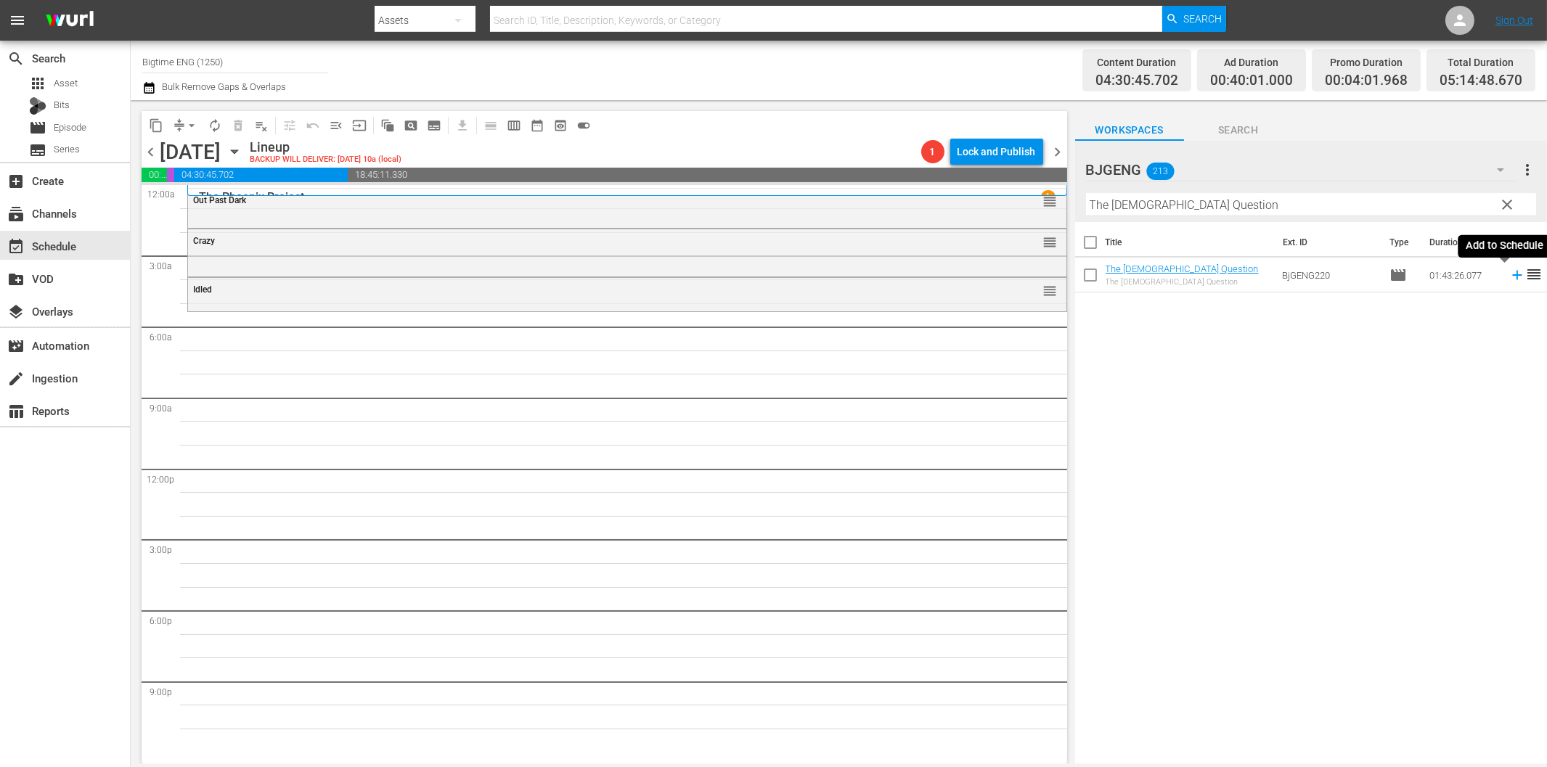
click at [1509, 274] on icon at bounding box center [1517, 275] width 16 height 16
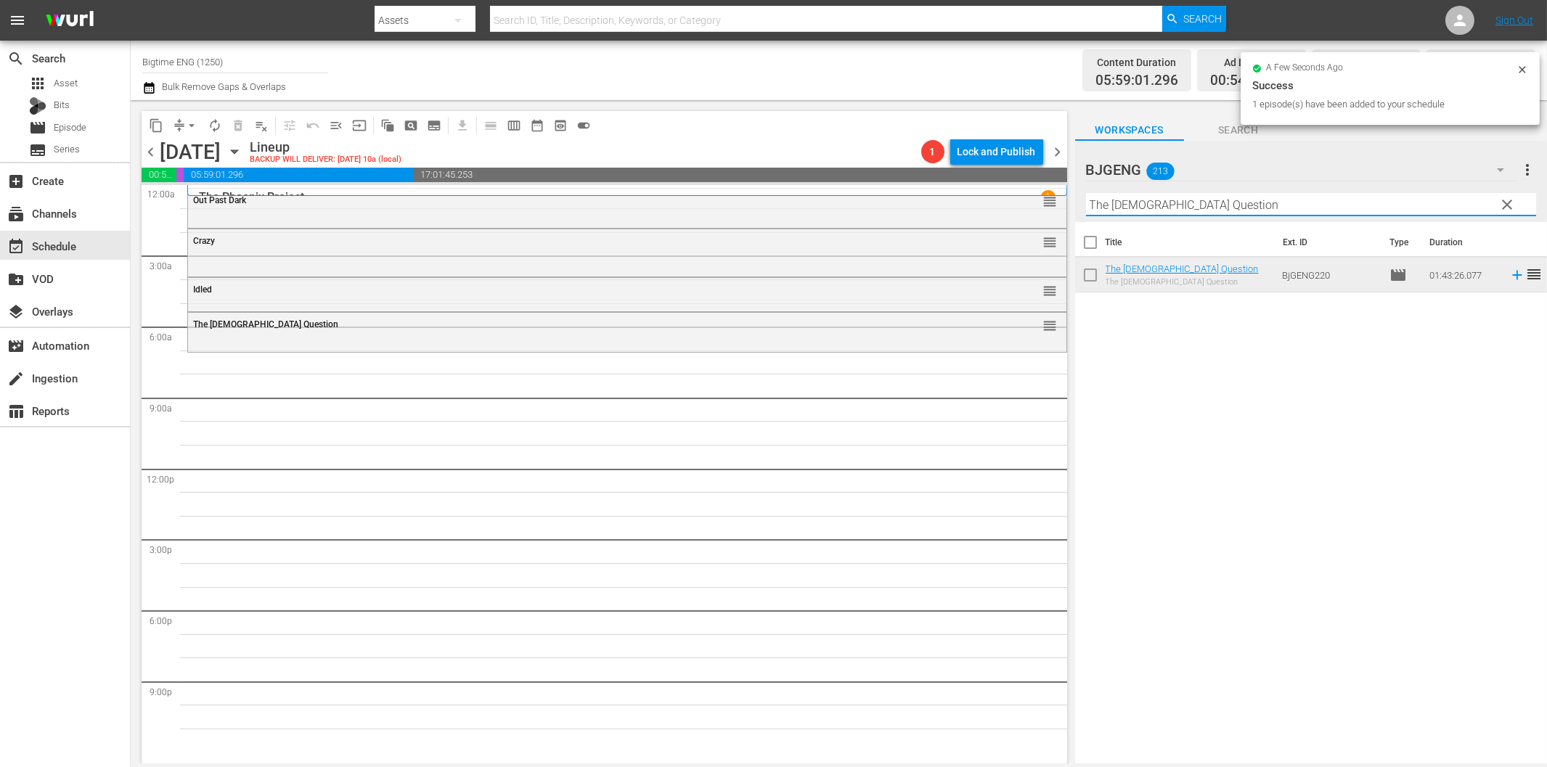
click at [1160, 203] on input "The [DEMOGRAPHIC_DATA] Question" at bounding box center [1311, 204] width 450 height 23
paste input "Ludi"
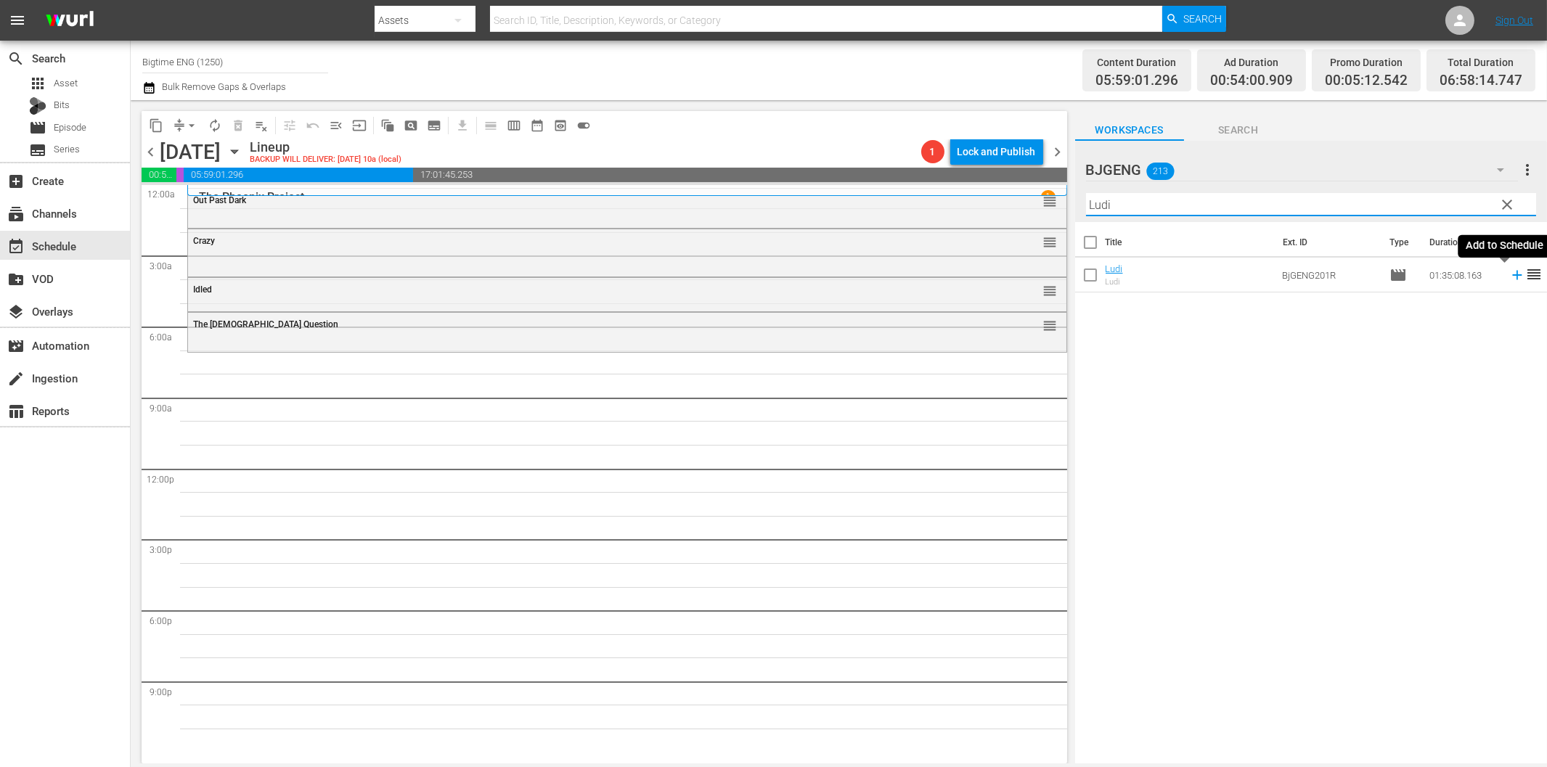
click at [1512, 277] on icon at bounding box center [1516, 275] width 9 height 9
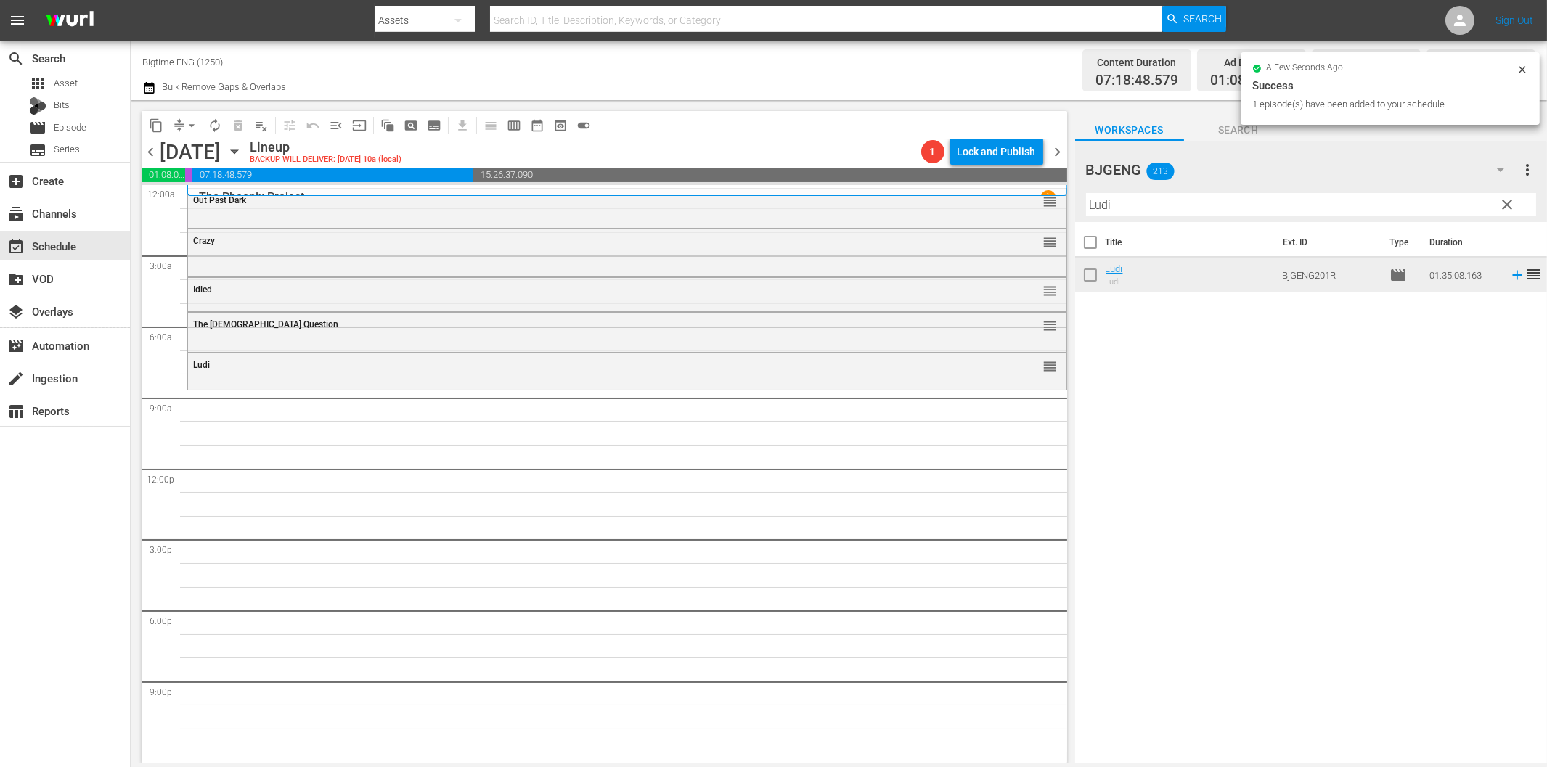
click at [1152, 203] on input "Ludi" at bounding box center [1311, 204] width 450 height 23
paste input "Welcome to the Men's Group"
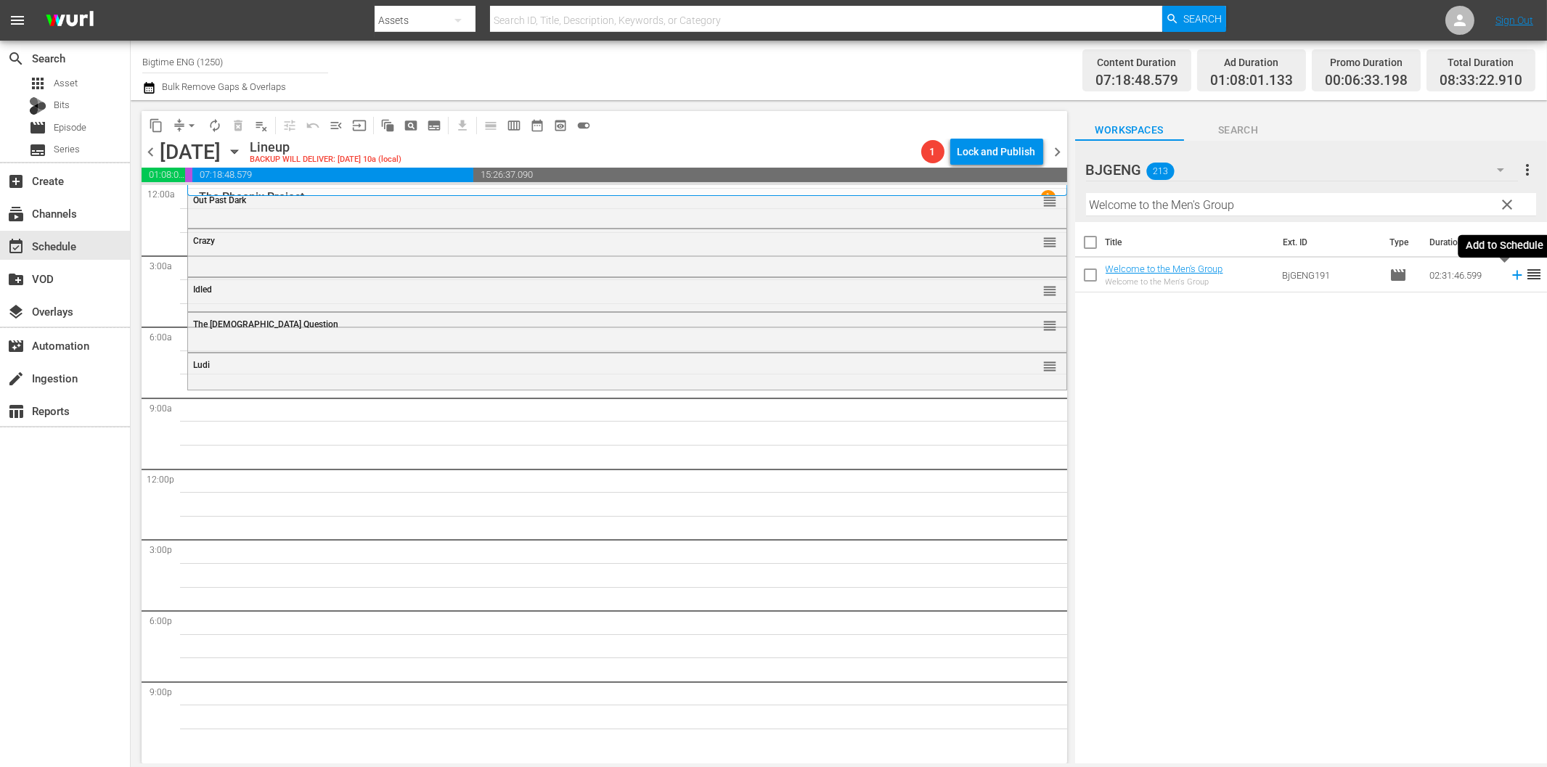
click at [1509, 274] on icon at bounding box center [1517, 275] width 16 height 16
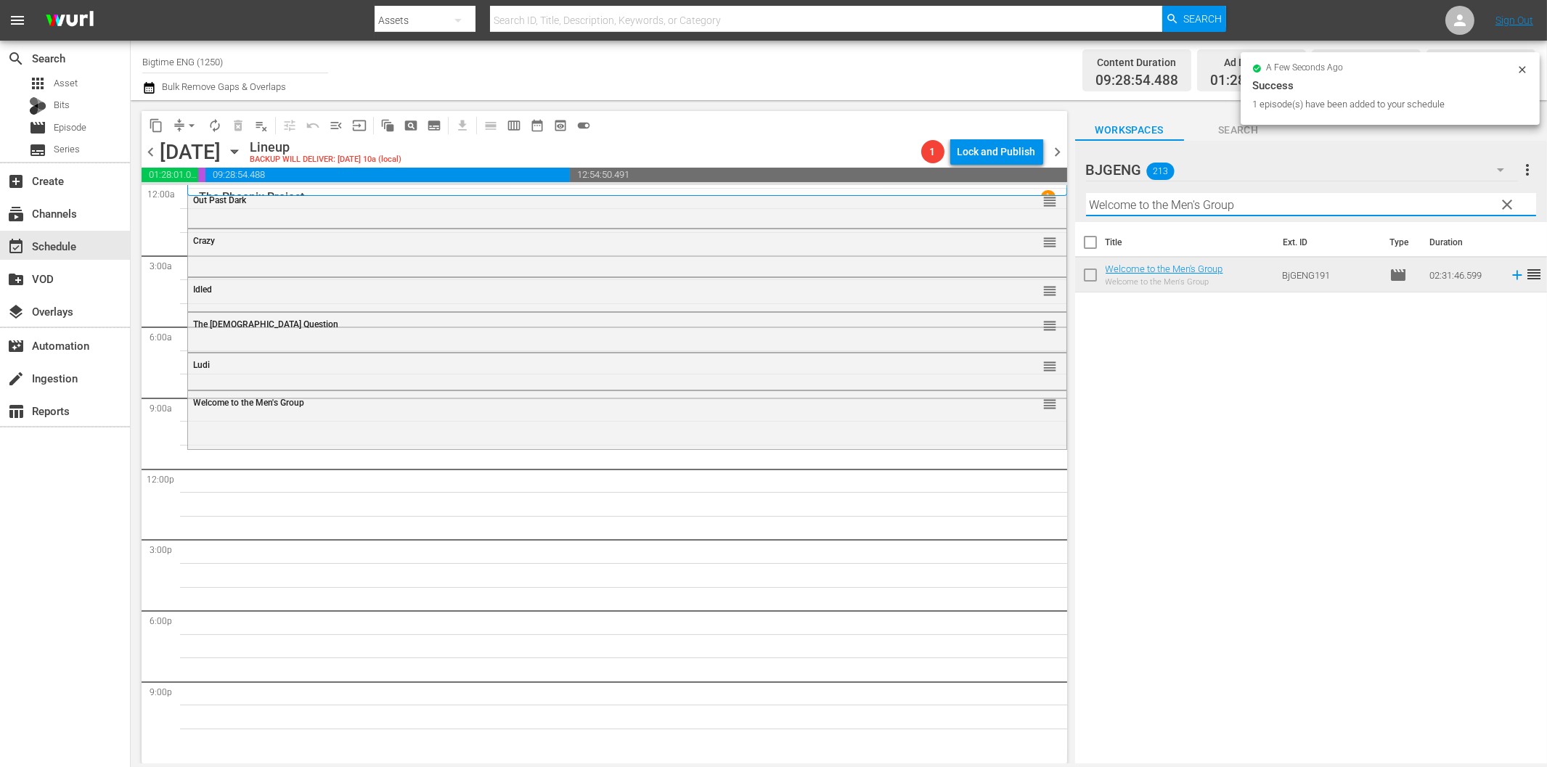
click at [1177, 205] on input "Welcome to the Men's Group" at bounding box center [1311, 204] width 450 height 23
paste input "Living Room Coffin"
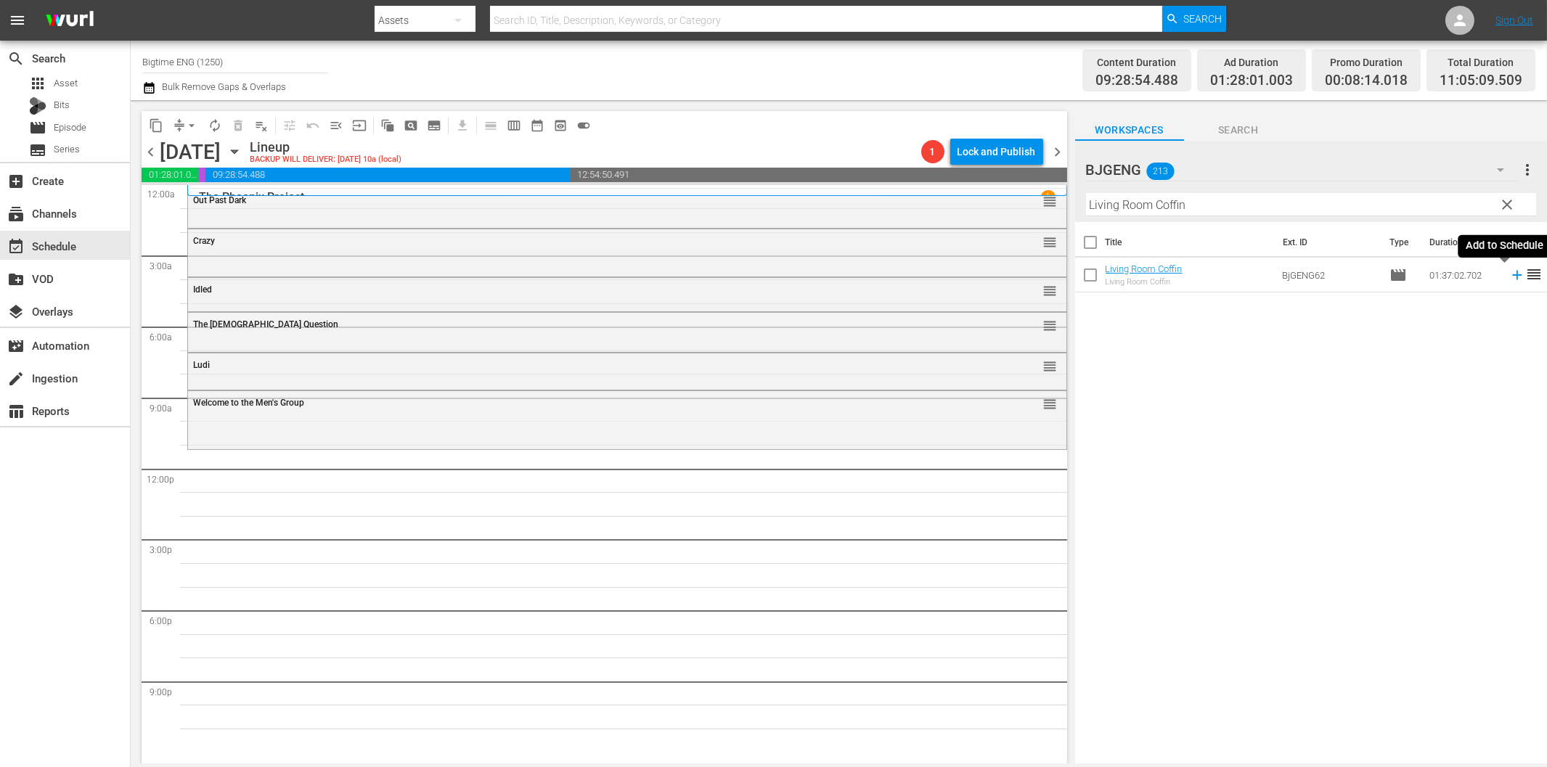
drag, startPoint x: 1506, startPoint y: 276, endPoint x: 1469, endPoint y: 287, distance: 39.5
click at [1512, 276] on icon at bounding box center [1516, 275] width 9 height 9
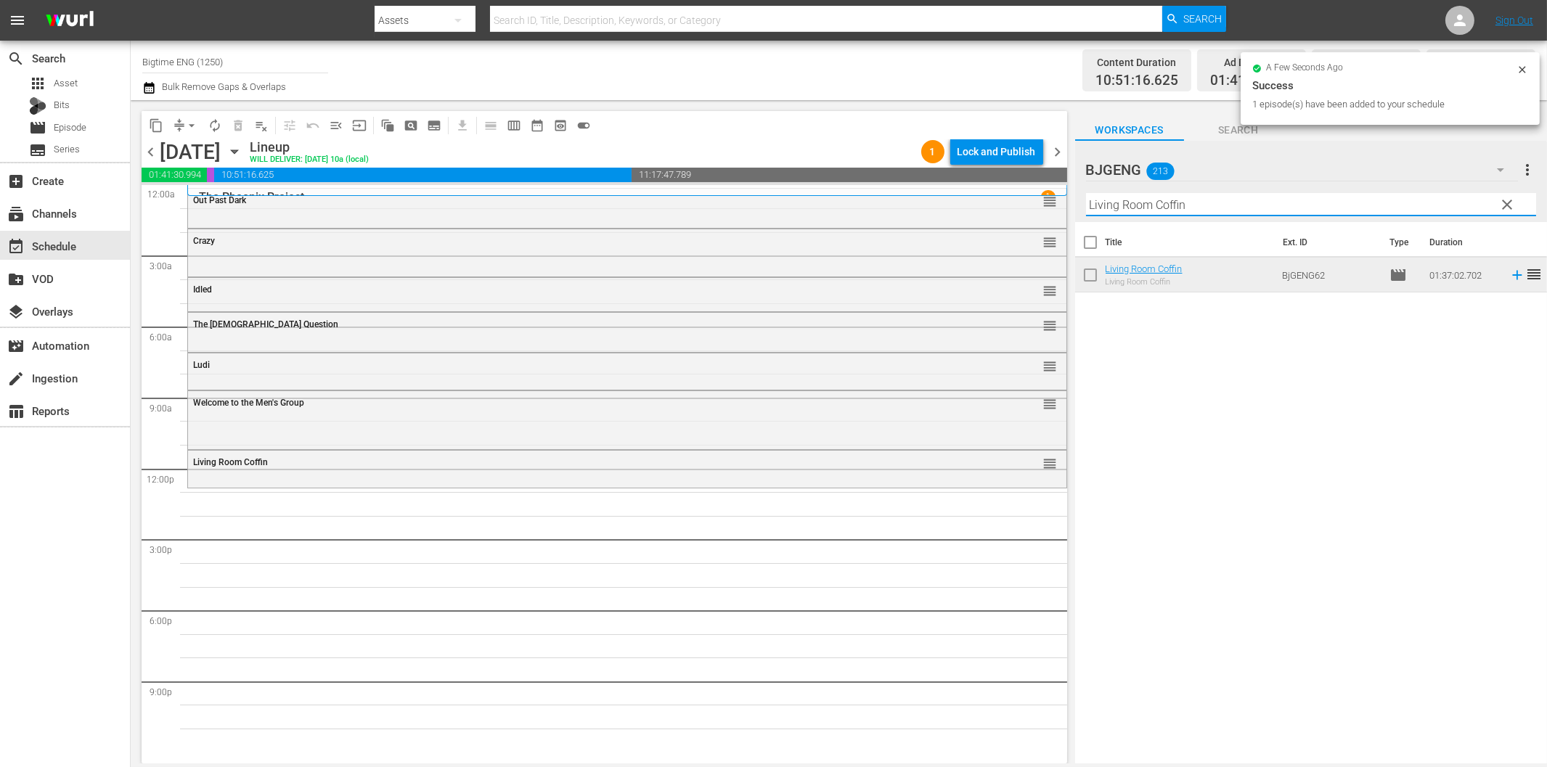
click at [1178, 204] on input "Living Room Coffin" at bounding box center [1311, 204] width 450 height 23
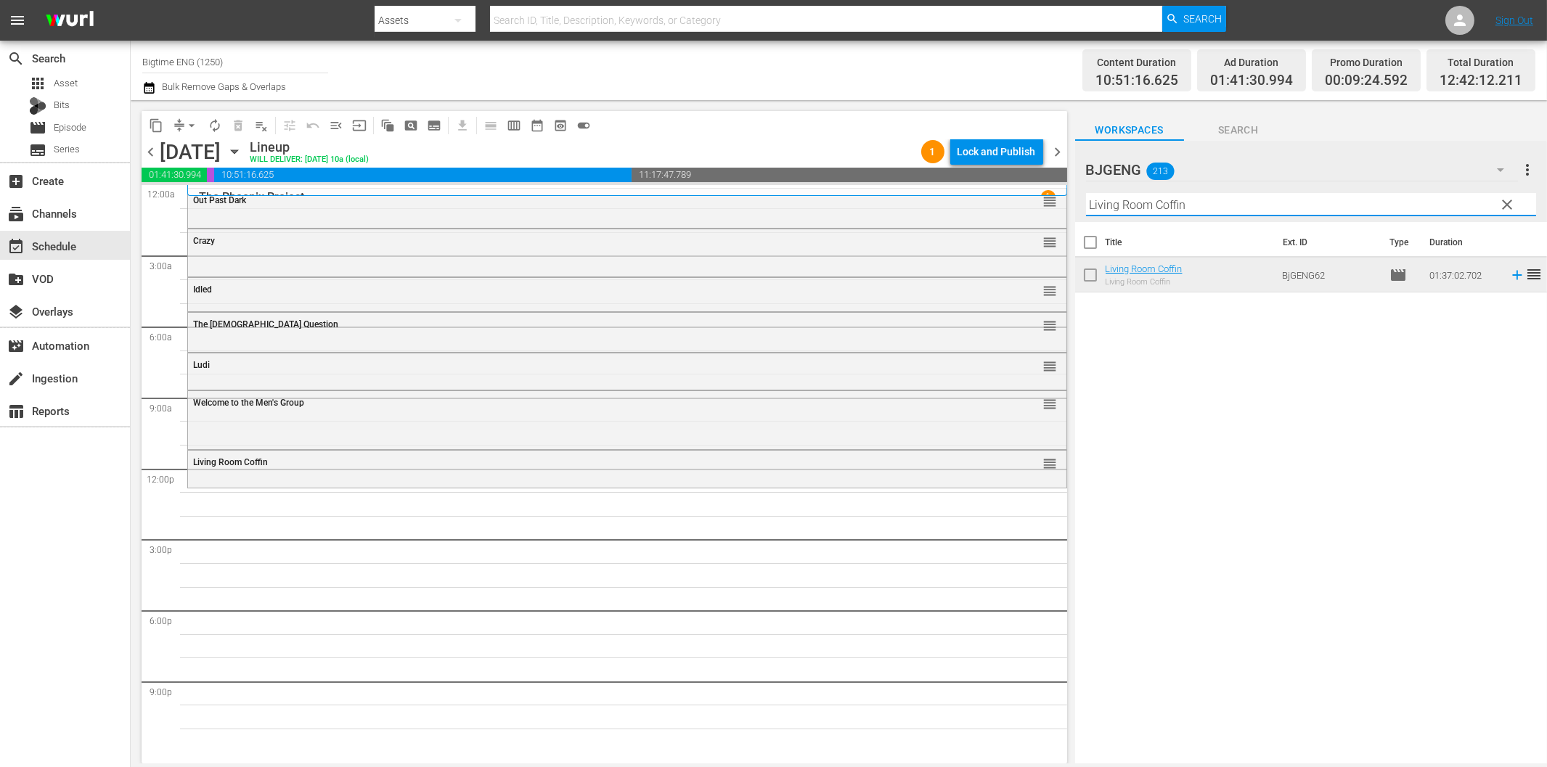
paste input "All in Time"
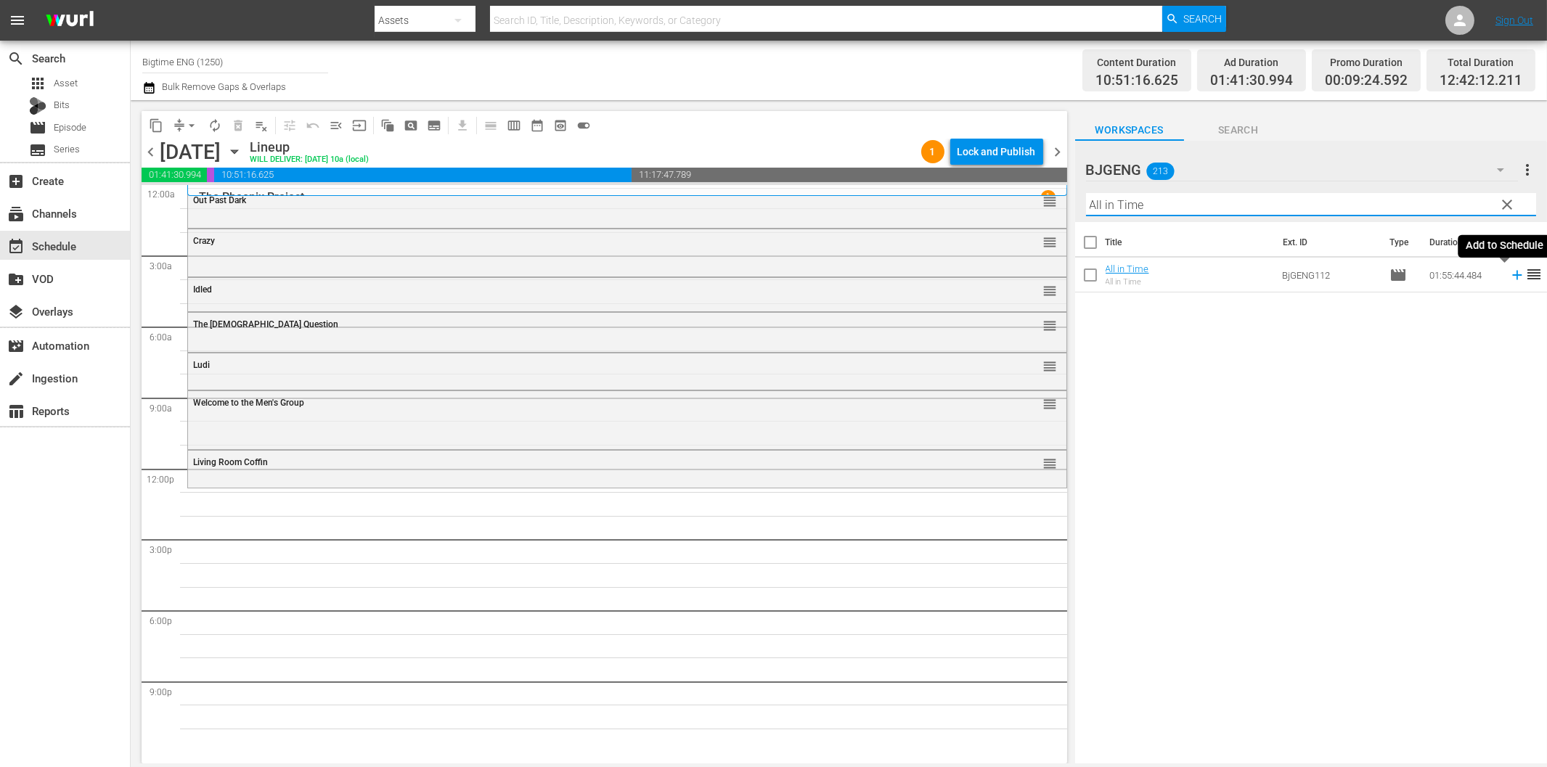
click at [1509, 272] on icon at bounding box center [1517, 275] width 16 height 16
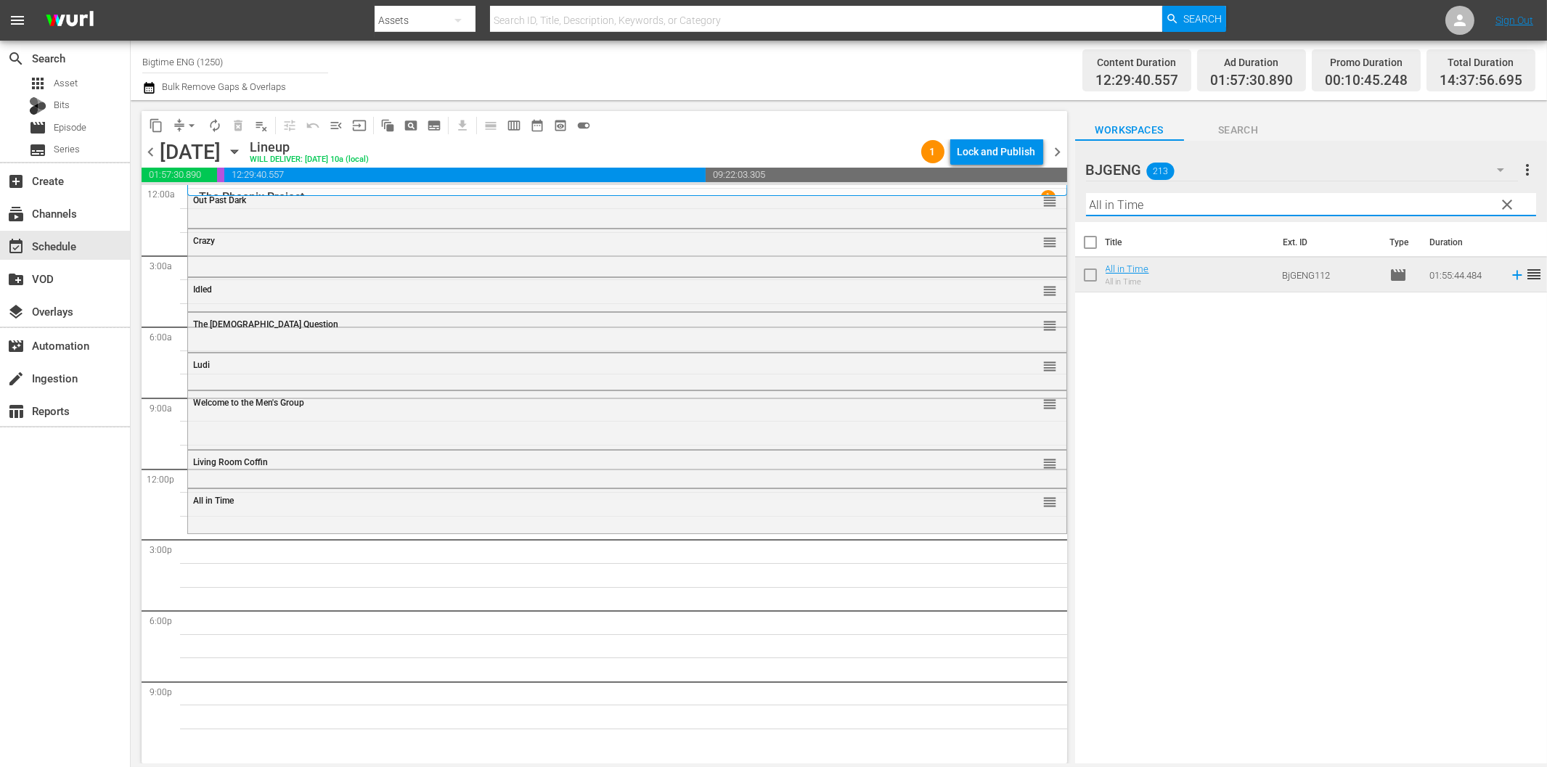
click at [1211, 202] on input "All in Time" at bounding box center [1311, 204] width 450 height 23
paste input "Beauty in the Broken"
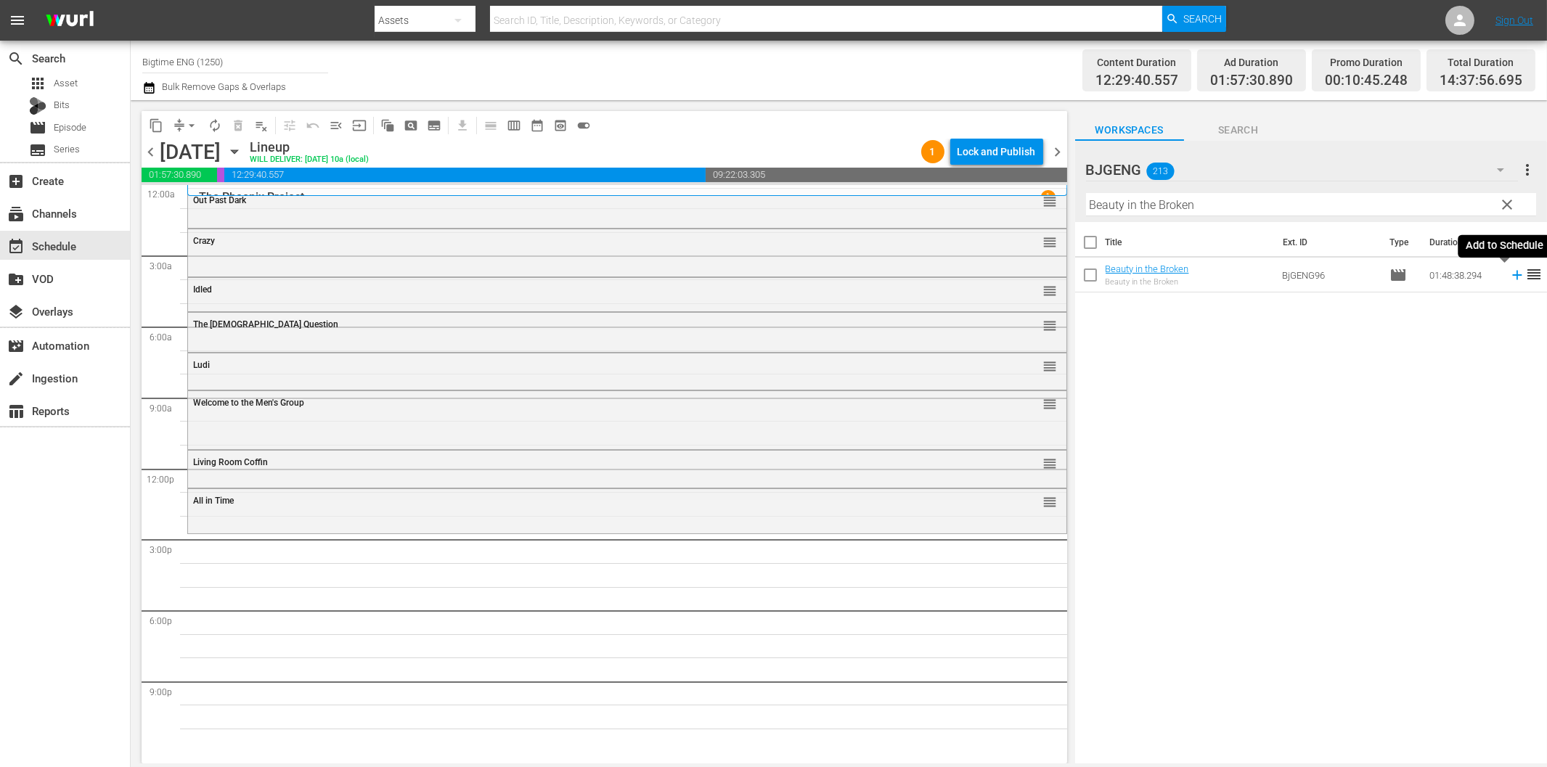
click at [1509, 271] on icon at bounding box center [1517, 275] width 16 height 16
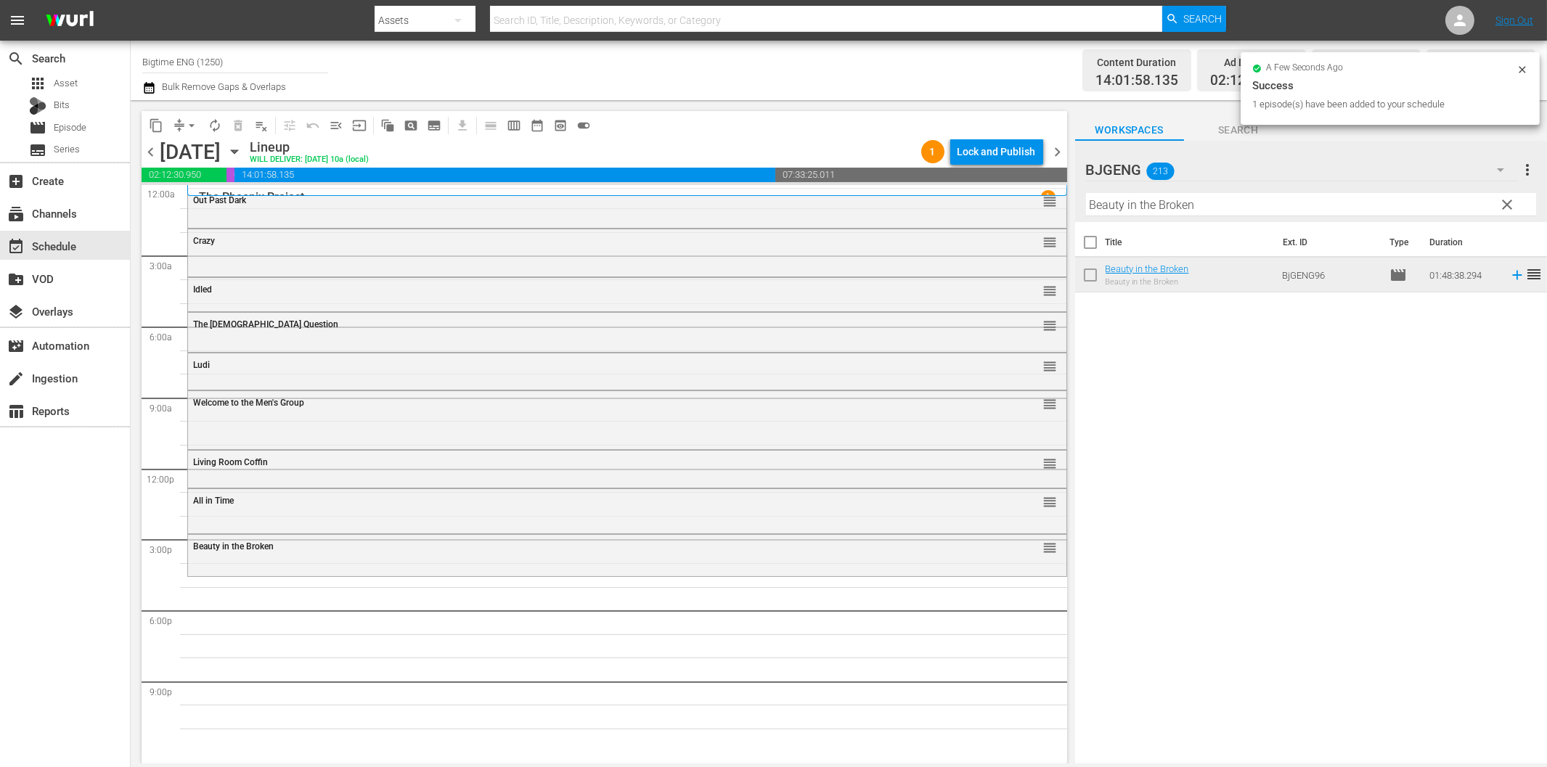
click at [1170, 216] on hr at bounding box center [1311, 216] width 450 height 1
click at [1172, 209] on input "Beauty in the Broken" at bounding box center [1311, 204] width 450 height 23
paste input "[PERSON_NAME] and the Fullness of Time"
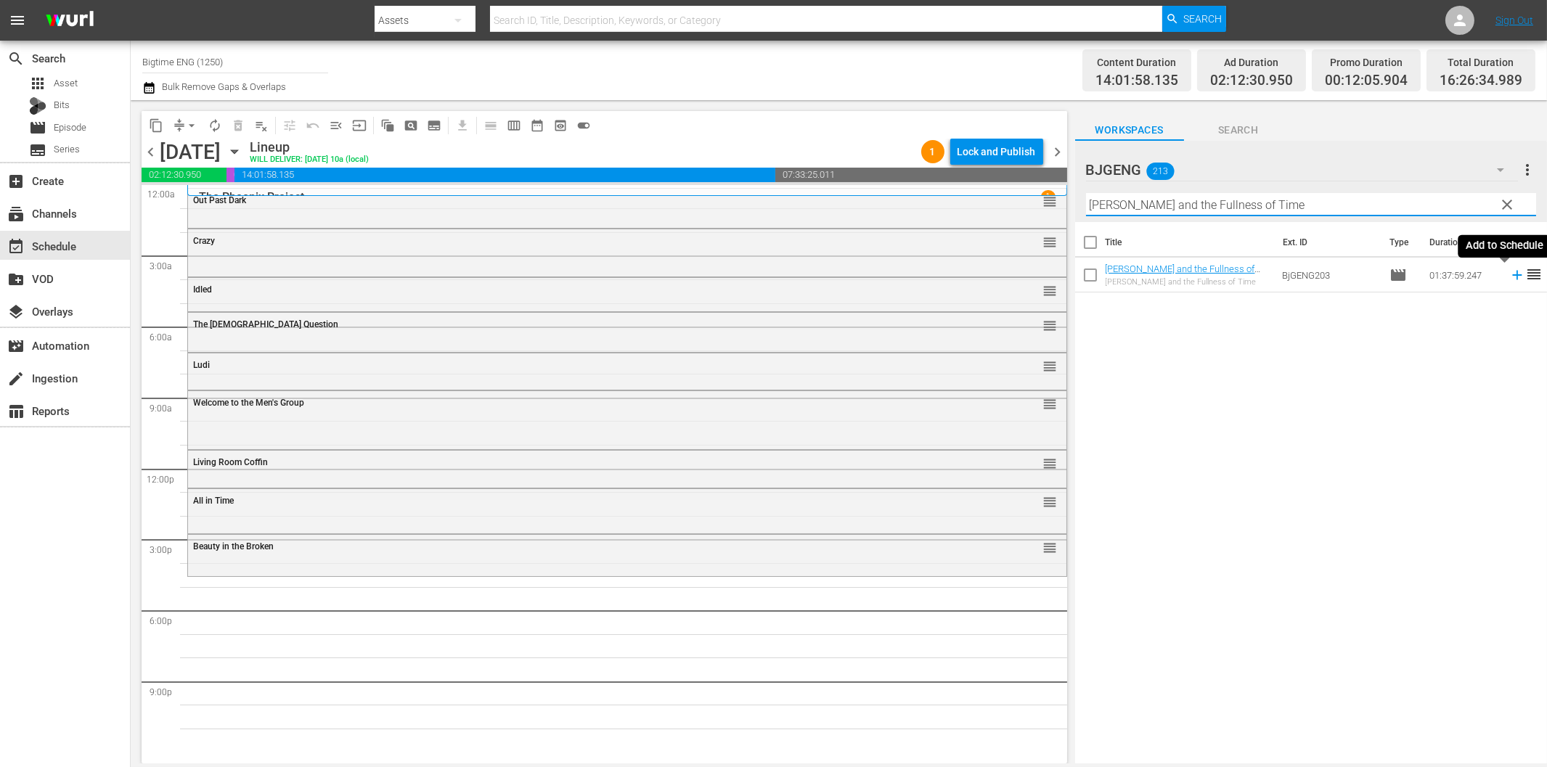
click at [1509, 277] on icon at bounding box center [1517, 275] width 16 height 16
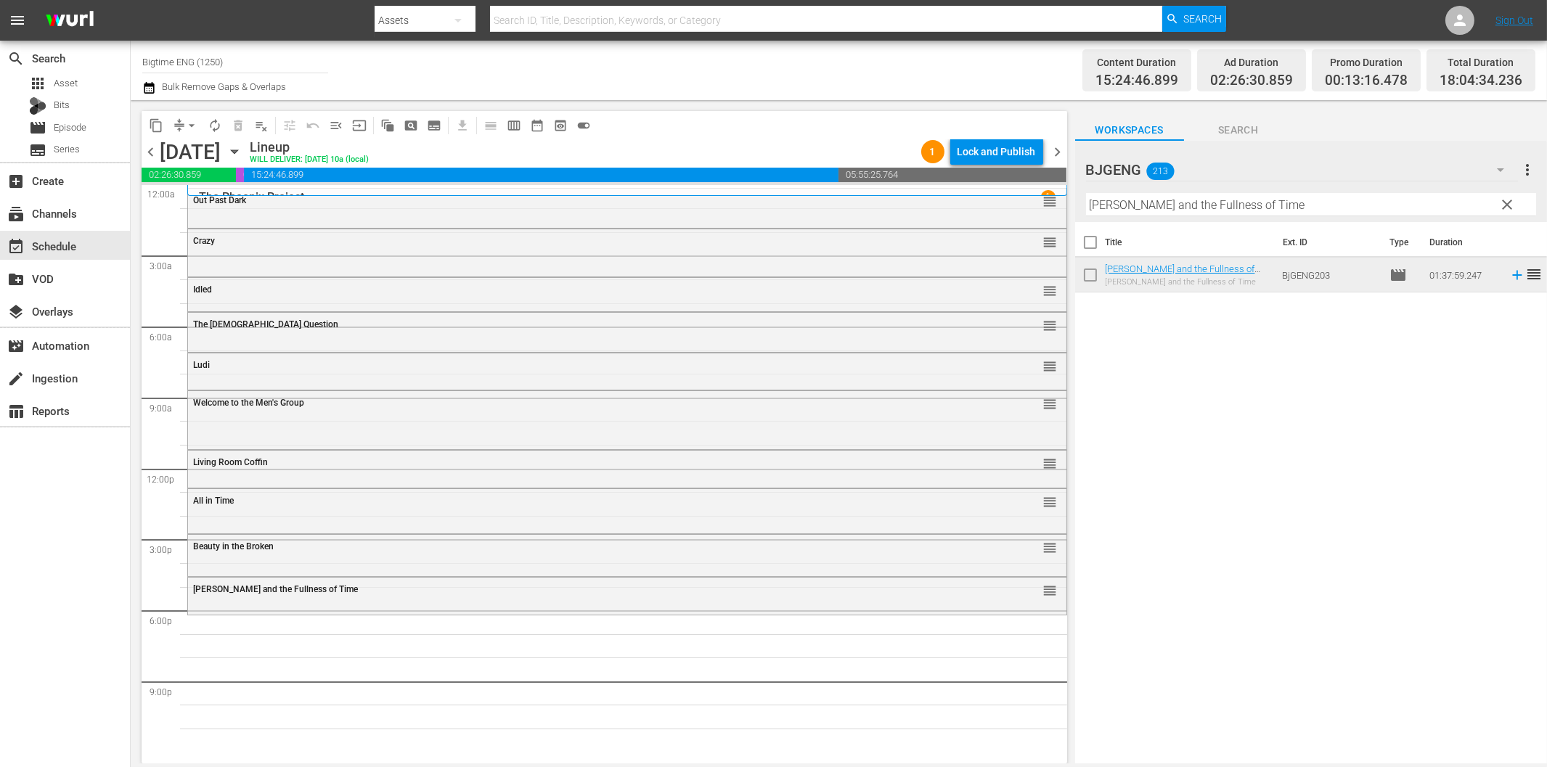
drag, startPoint x: 1114, startPoint y: 209, endPoint x: 1127, endPoint y: 209, distance: 13.1
click at [1114, 209] on input "[PERSON_NAME] and the Fullness of Time" at bounding box center [1311, 204] width 450 height 23
paste input "Bad Peopl"
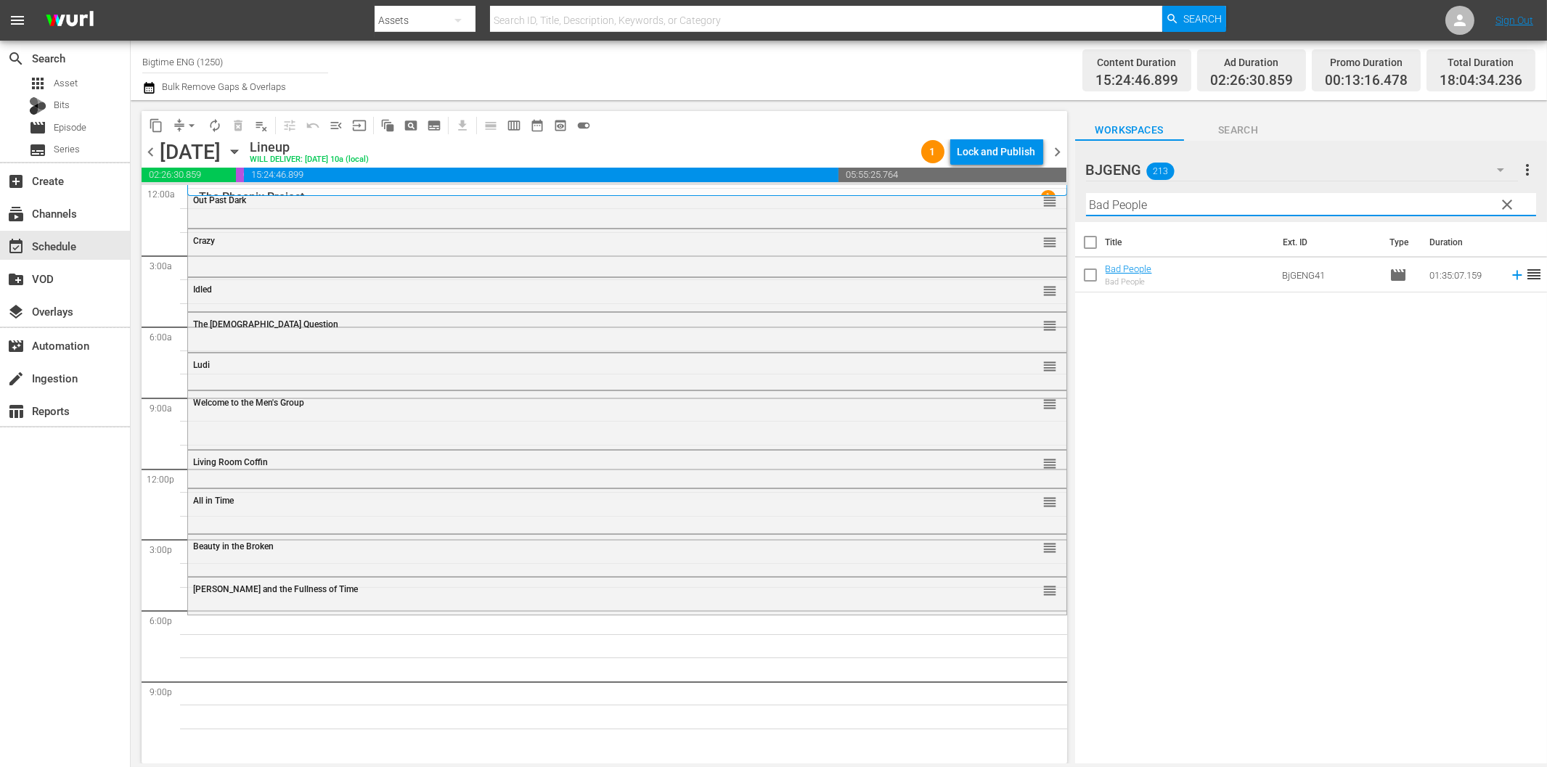
click at [1509, 277] on icon at bounding box center [1517, 275] width 16 height 16
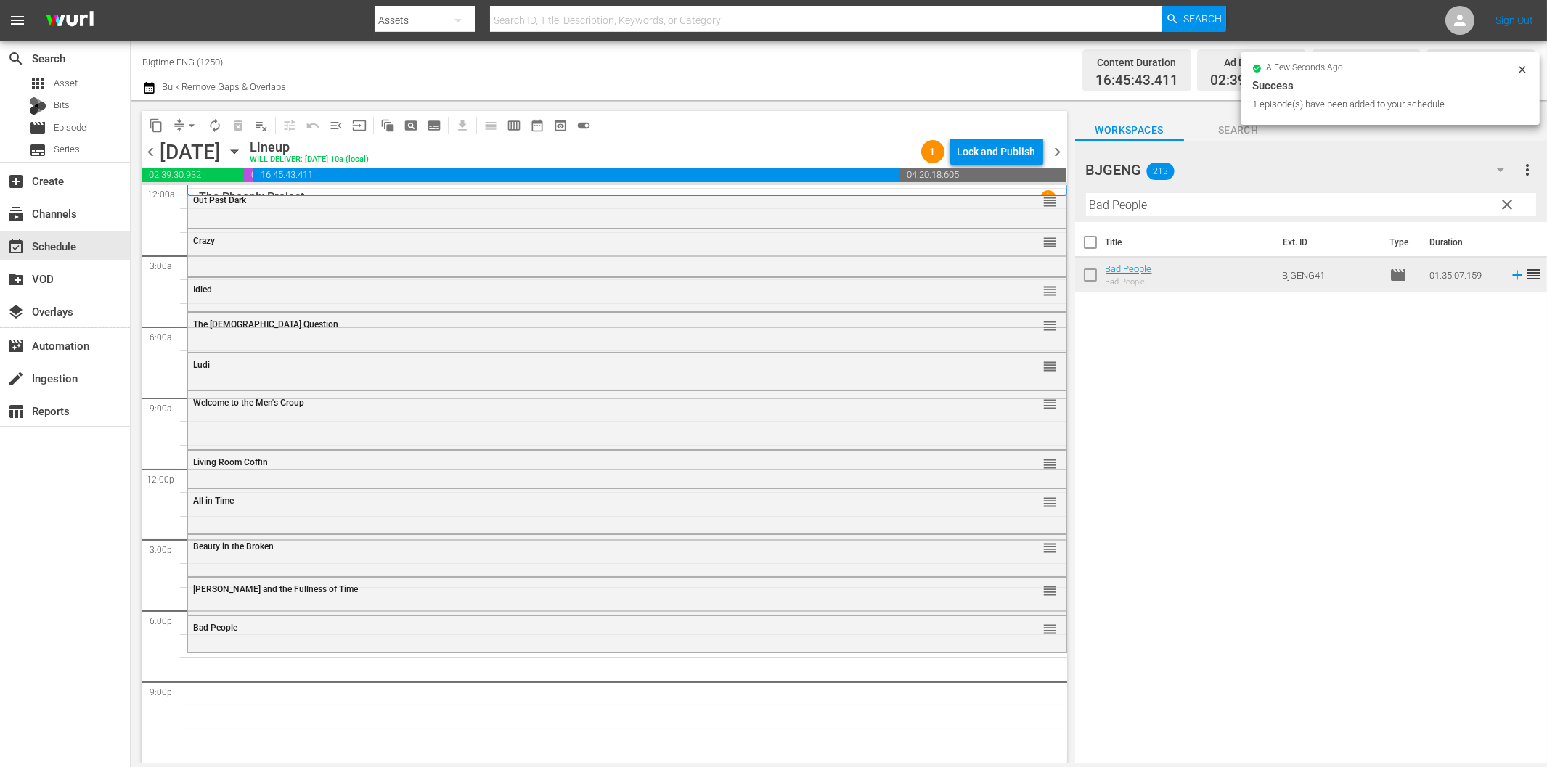
click at [1238, 199] on input "Bad People" at bounding box center [1311, 204] width 450 height 23
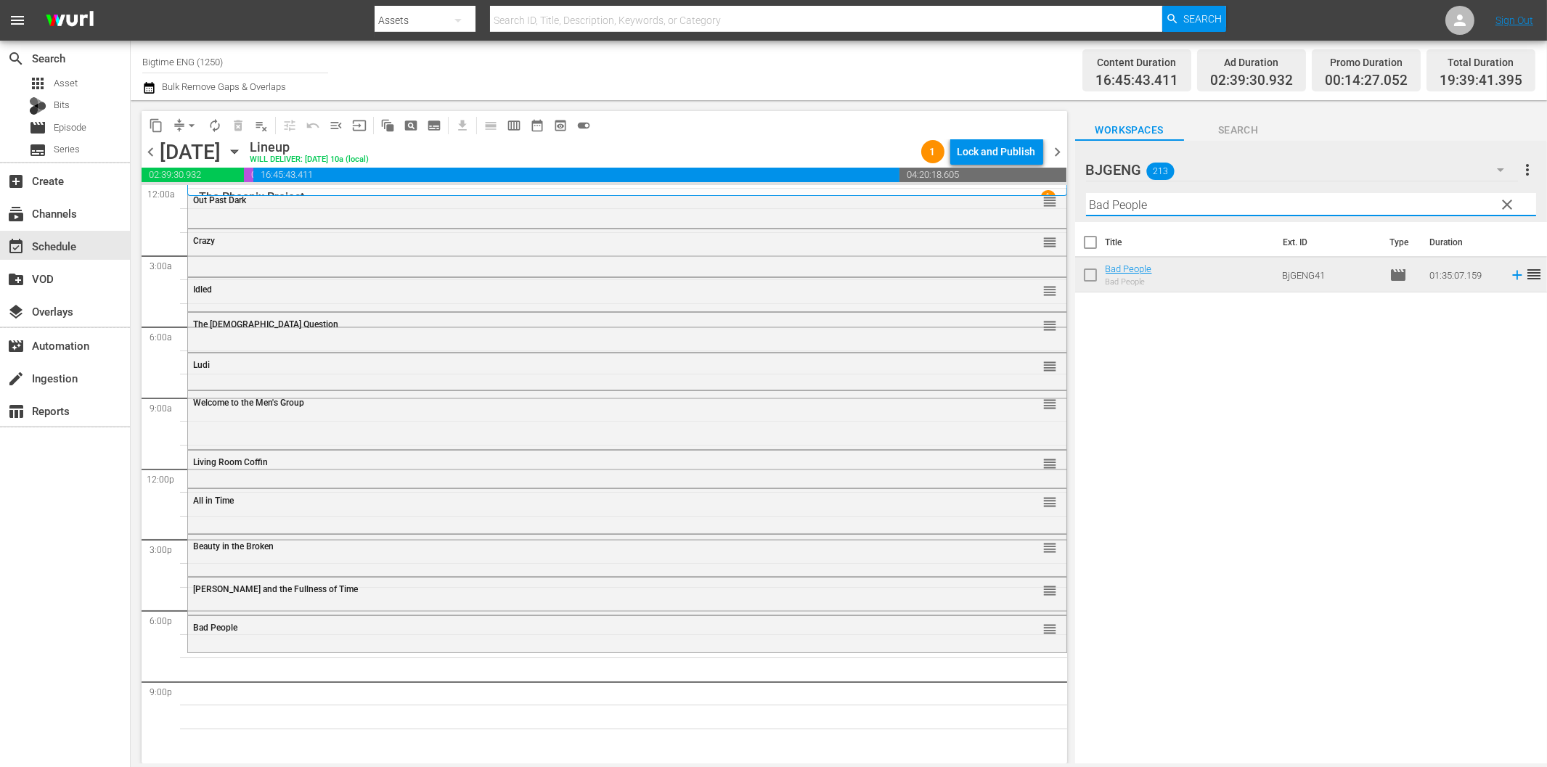
paste input "Hell and Mr. Fudg"
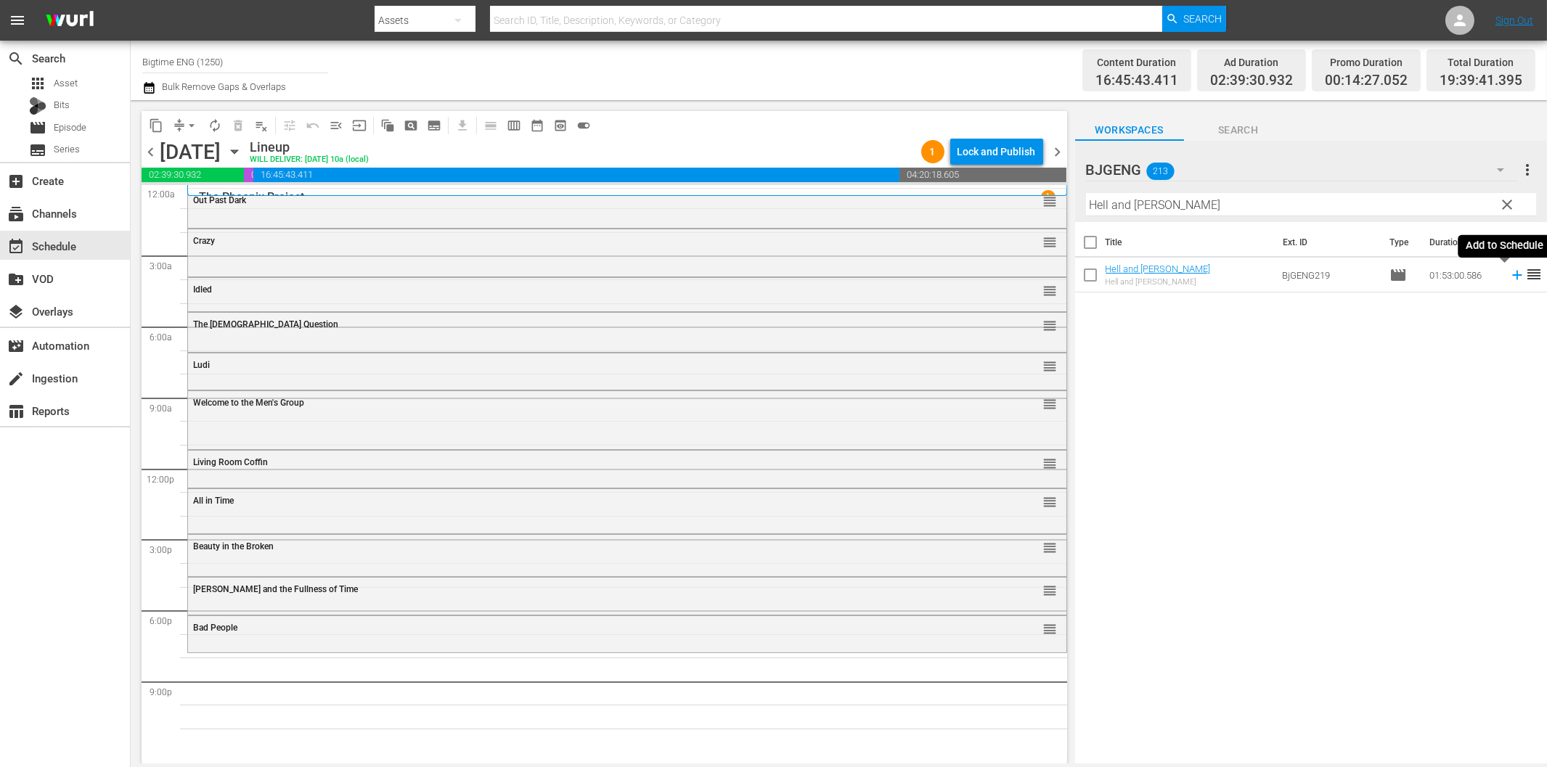
drag, startPoint x: 1503, startPoint y: 273, endPoint x: 1425, endPoint y: 277, distance: 78.5
click at [1509, 273] on icon at bounding box center [1517, 275] width 16 height 16
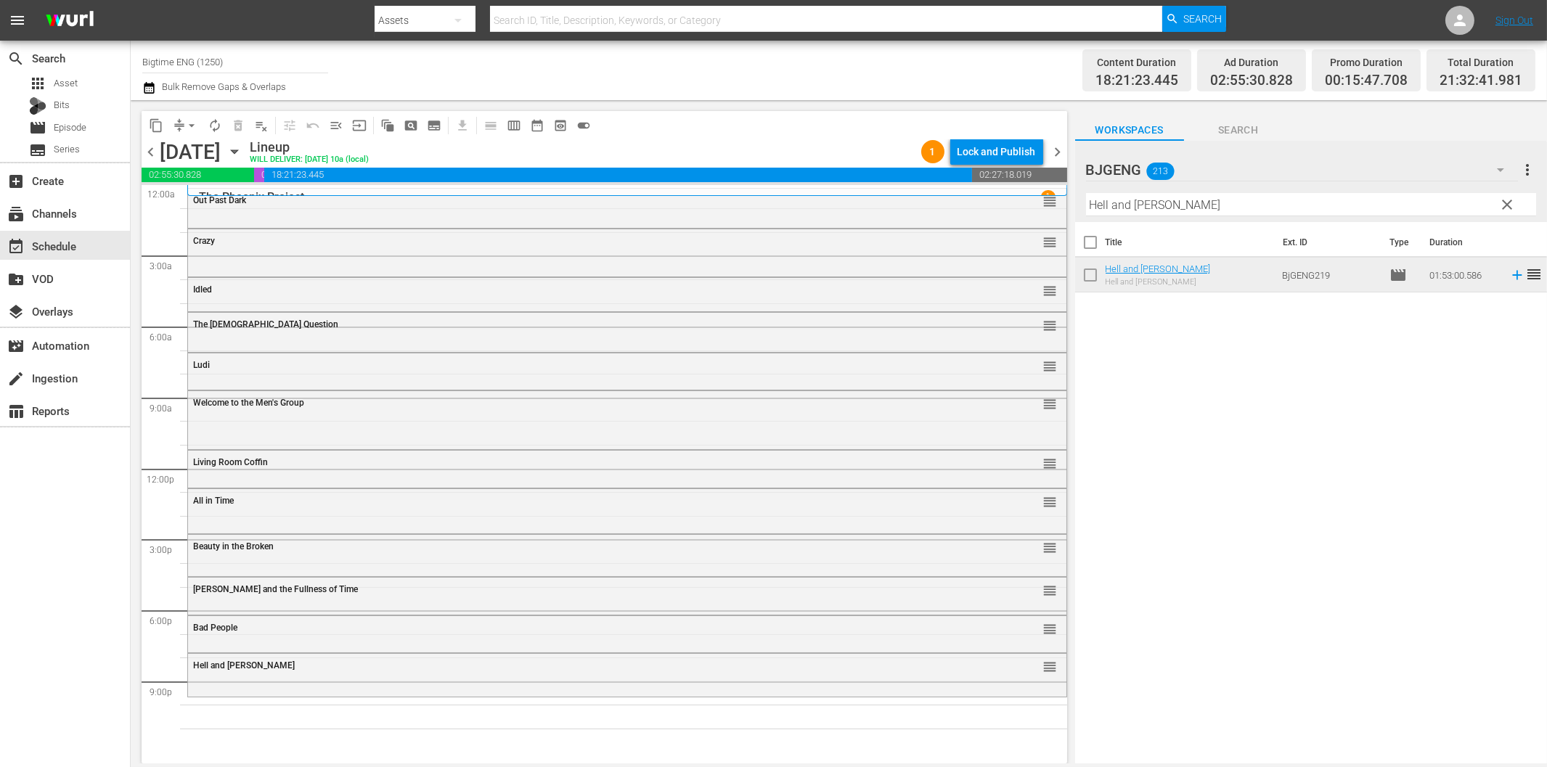
click at [1315, 216] on hr at bounding box center [1311, 216] width 450 height 1
click at [1314, 209] on input "Hell and [PERSON_NAME]" at bounding box center [1311, 204] width 450 height 23
paste input "Rum Runners"
click at [1511, 273] on tr "Rum Runners Rum Runners BjGENG72 movie 02:05:17.108 reorder" at bounding box center [1311, 275] width 472 height 35
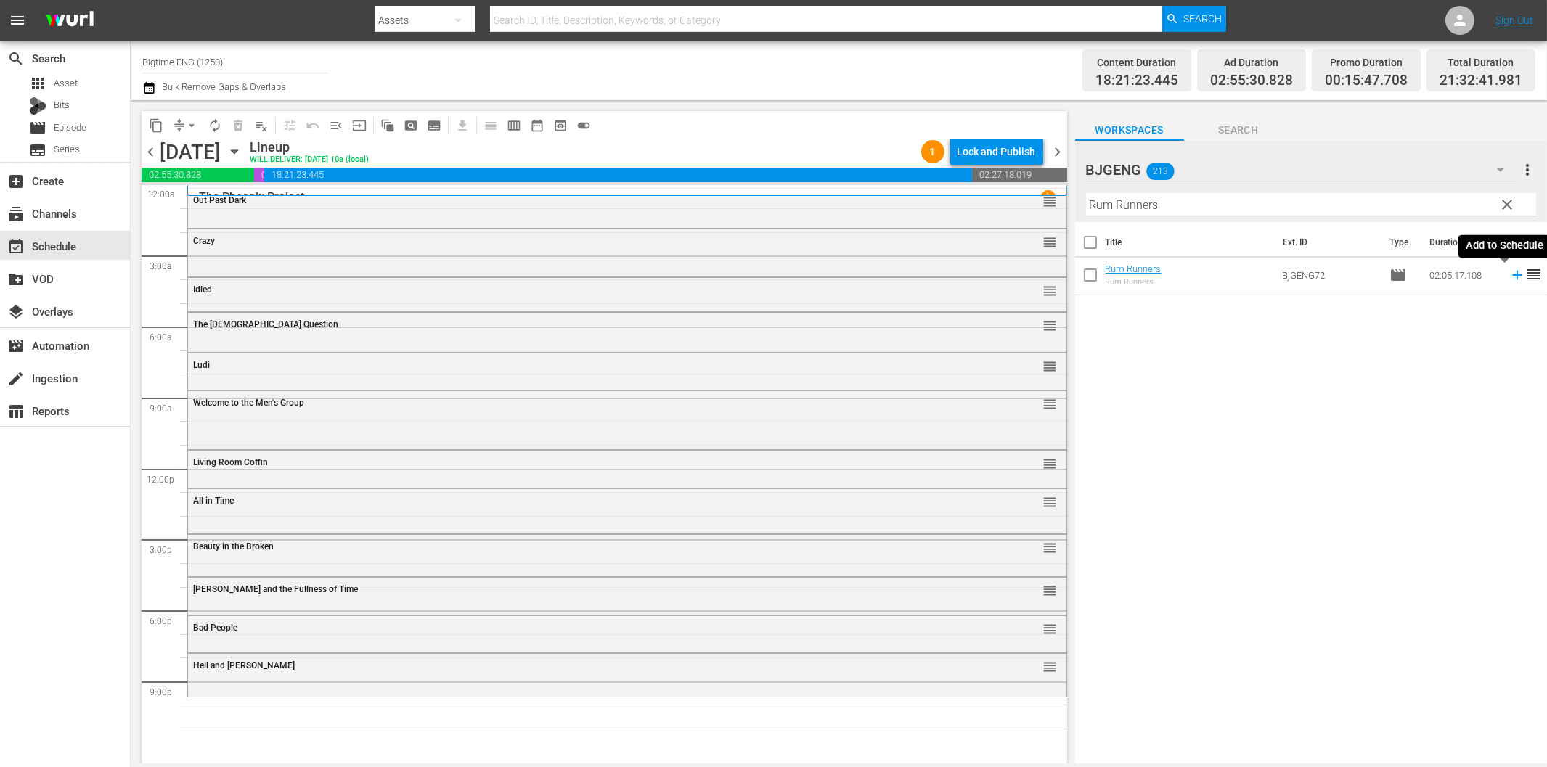
click at [1509, 273] on icon at bounding box center [1517, 275] width 16 height 16
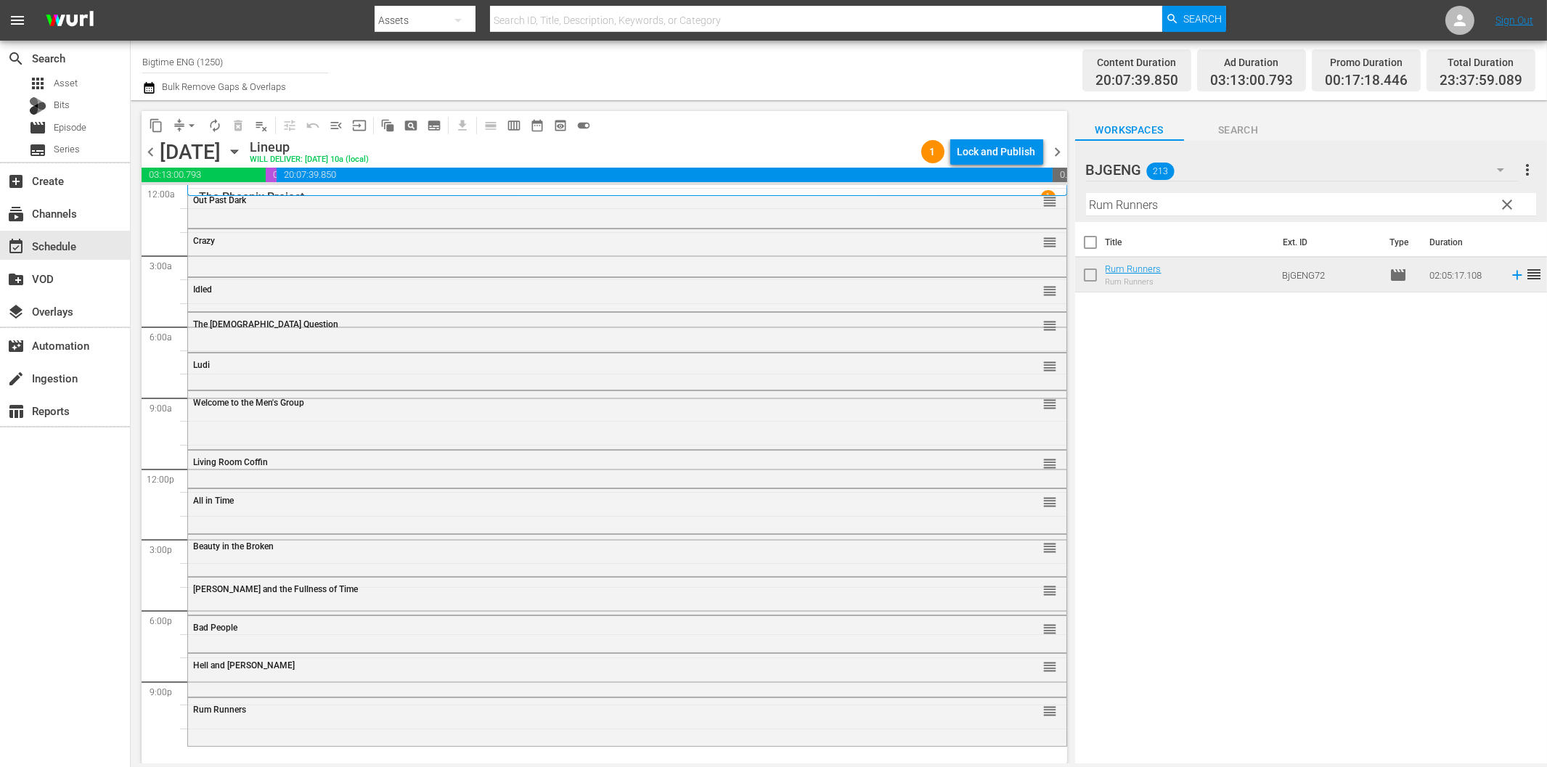
click at [1188, 208] on input "Rum Runners" at bounding box center [1311, 204] width 450 height 23
paste input "Black Marigold"
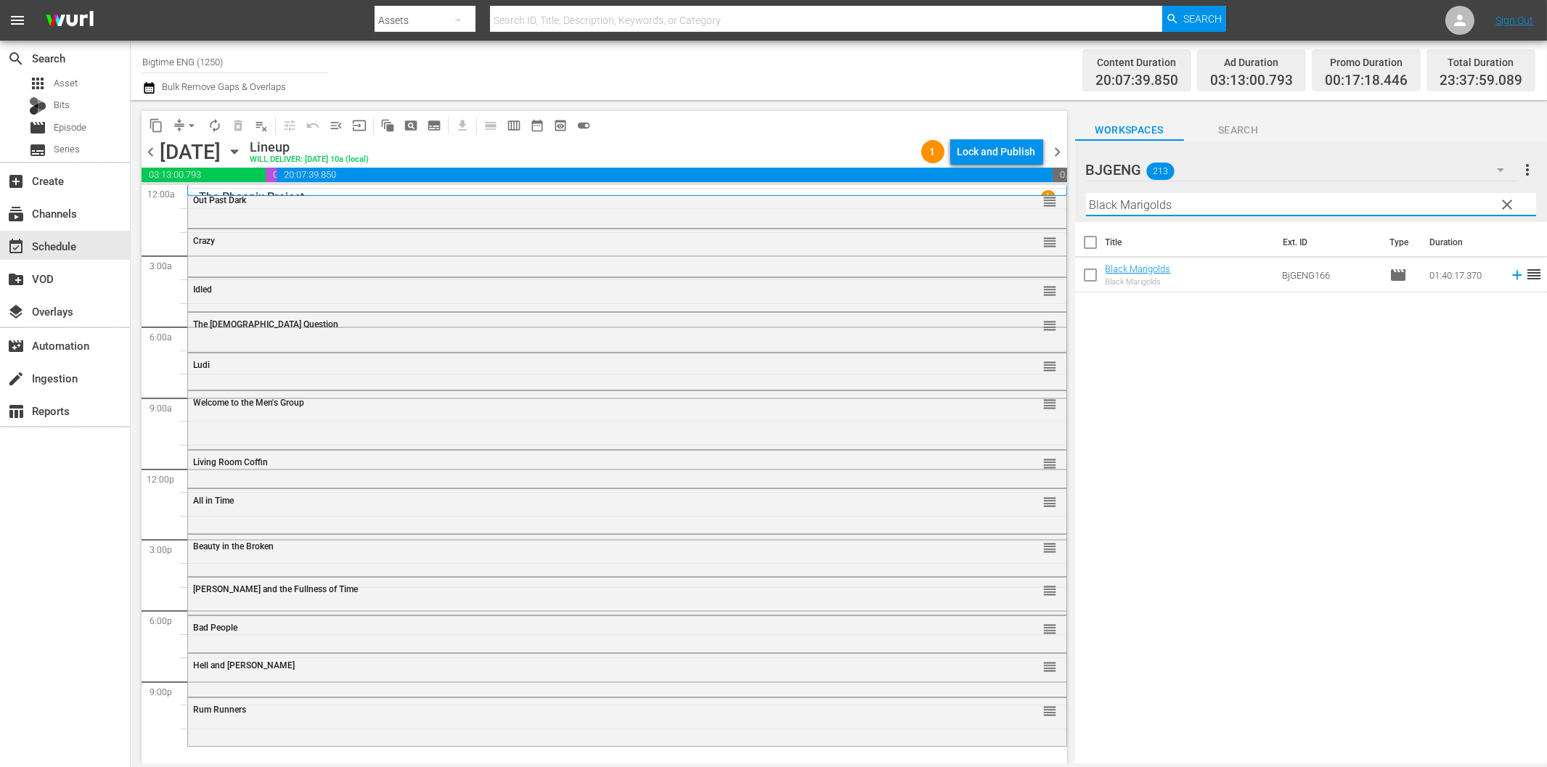
click at [1512, 274] on icon at bounding box center [1516, 275] width 9 height 9
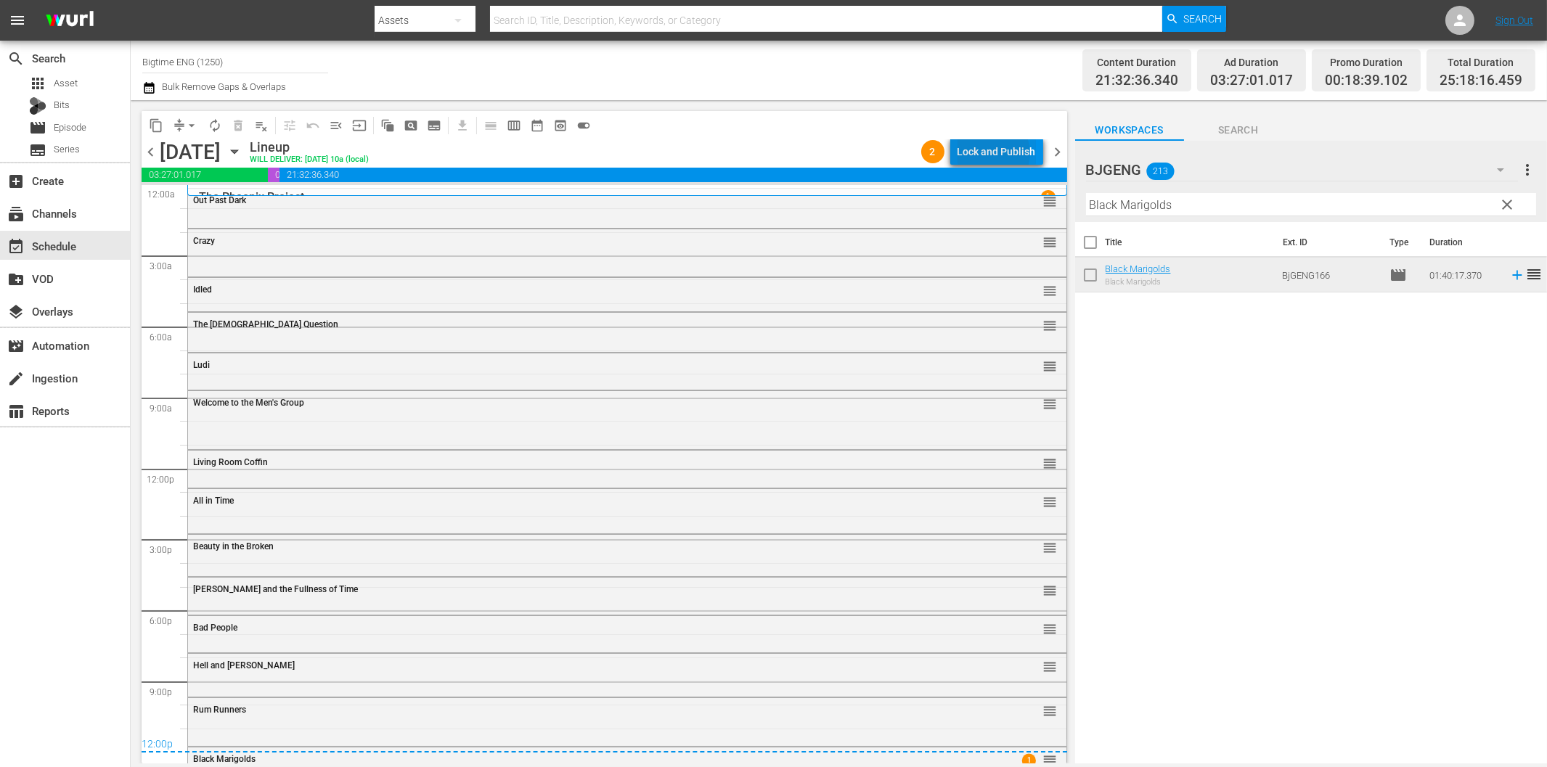
click at [995, 153] on div "Lock and Publish" at bounding box center [997, 152] width 78 height 26
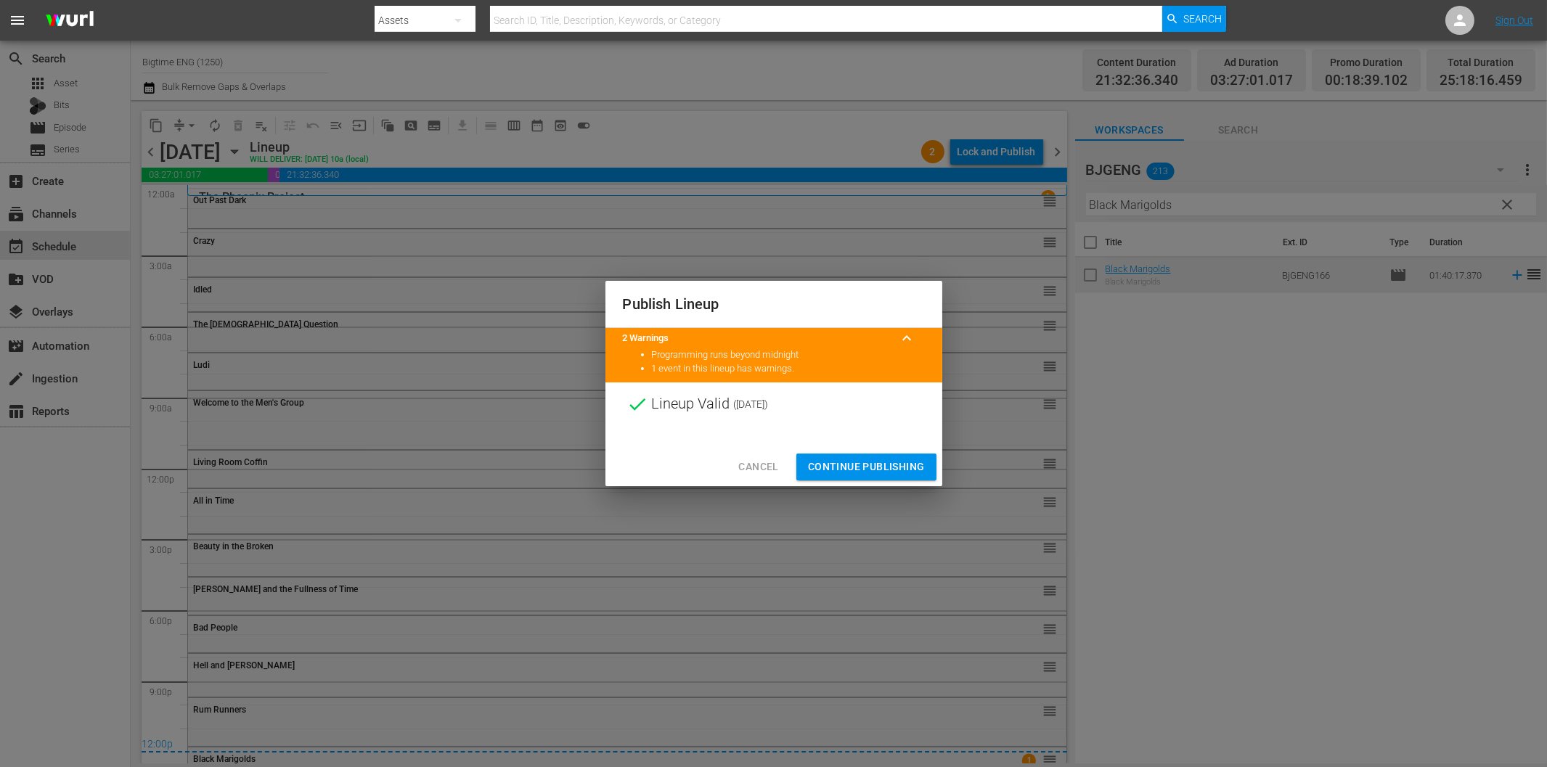
click at [870, 462] on span "Continue Publishing" at bounding box center [866, 467] width 117 height 18
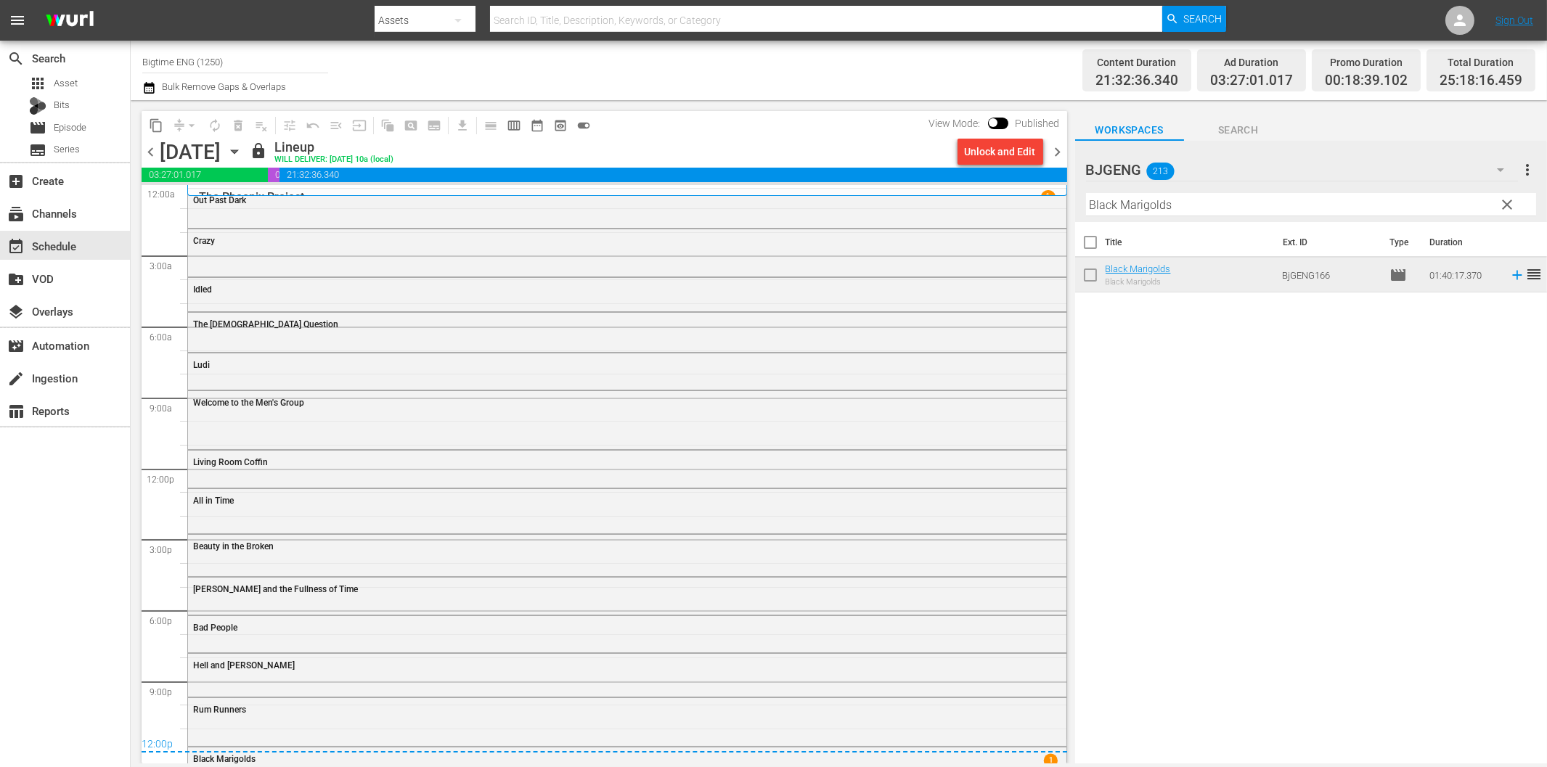
drag, startPoint x: 1061, startPoint y: 156, endPoint x: 1113, endPoint y: 200, distance: 68.0
click at [1061, 156] on span "chevron_right" at bounding box center [1058, 152] width 18 height 18
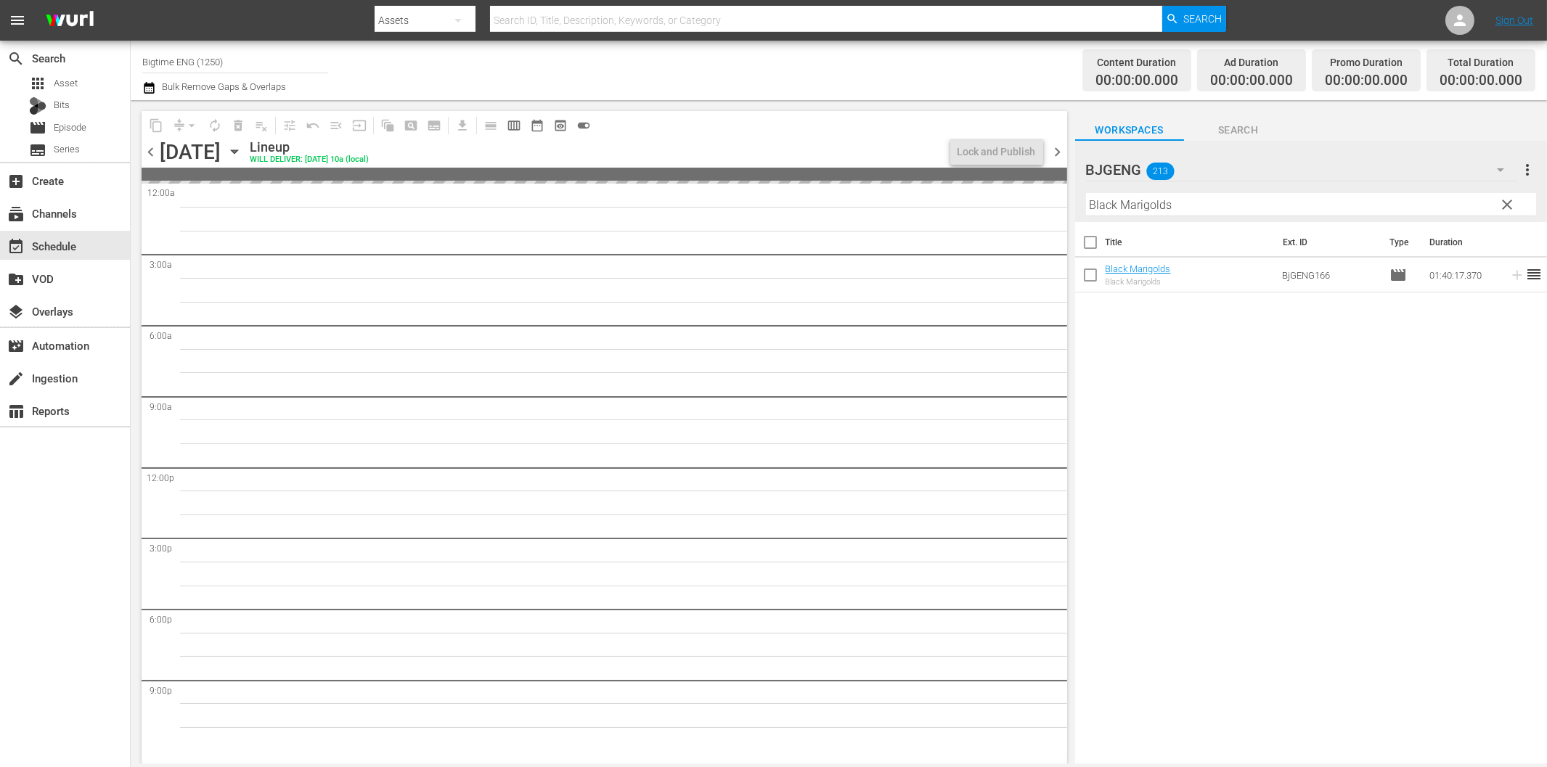
click at [1189, 213] on input "Black Marigolds" at bounding box center [1311, 204] width 450 height 23
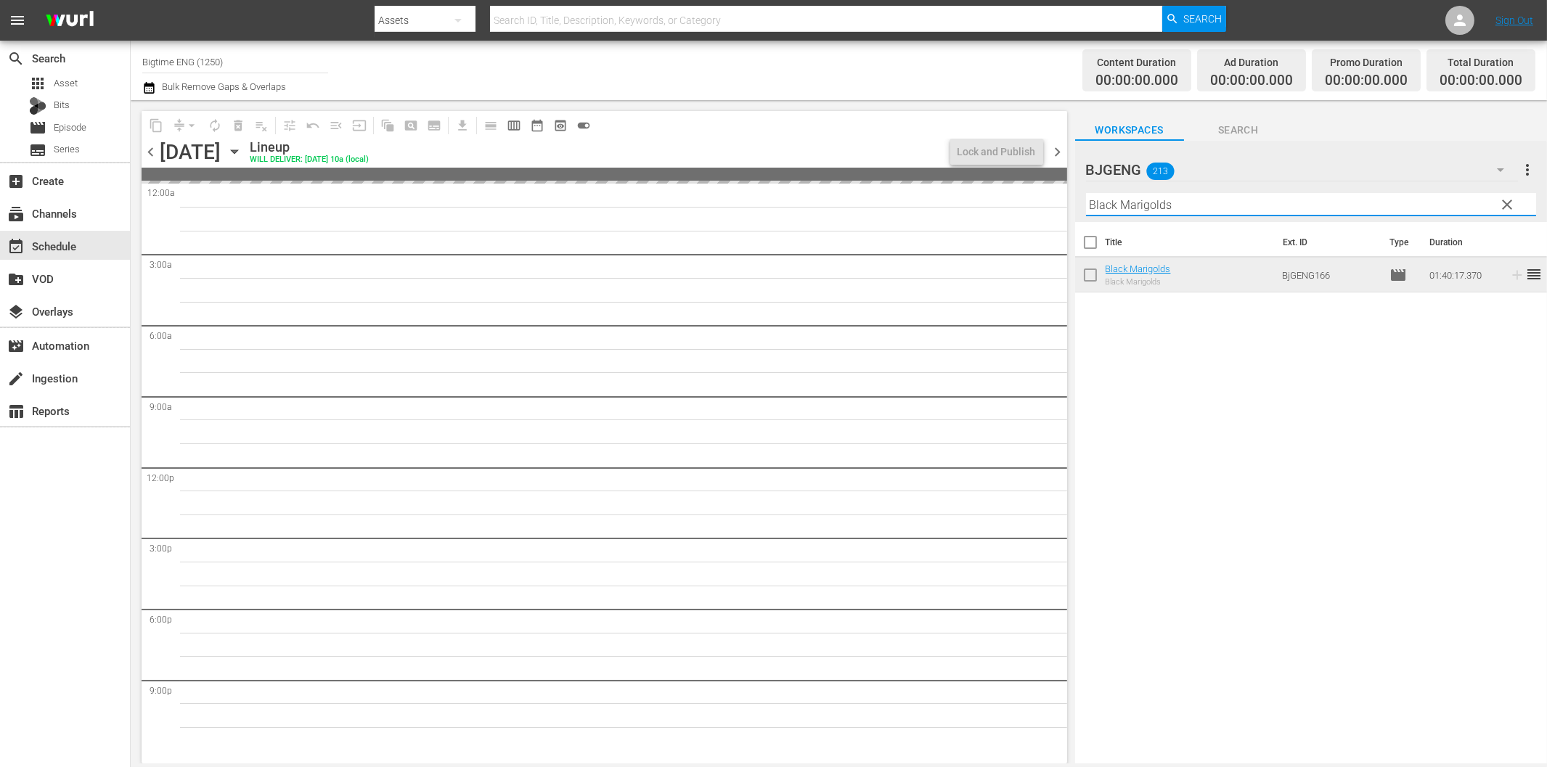
paste input "No Letting Go"
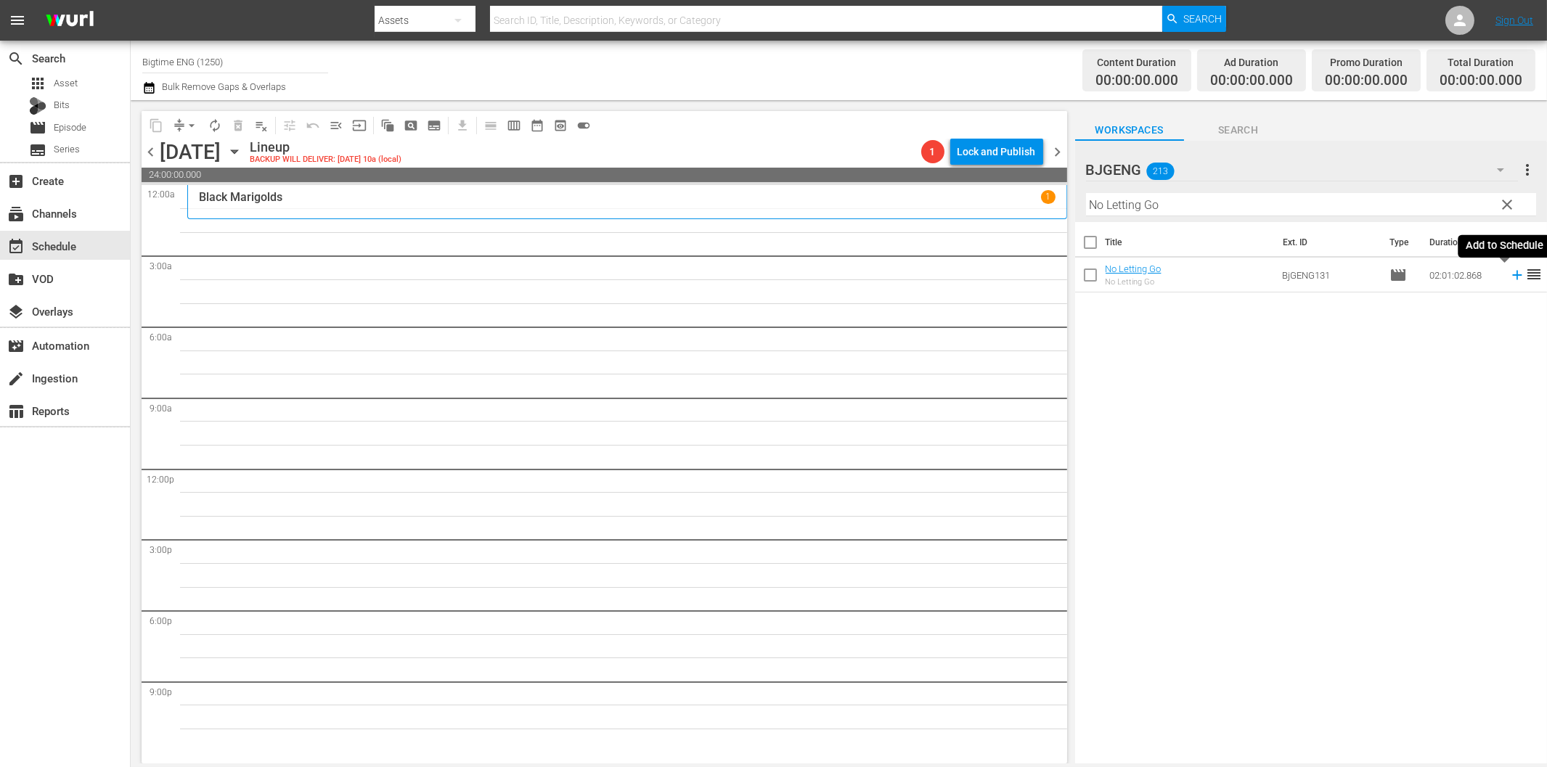
drag, startPoint x: 1506, startPoint y: 277, endPoint x: 1495, endPoint y: 279, distance: 11.1
click at [1509, 277] on icon at bounding box center [1517, 275] width 16 height 16
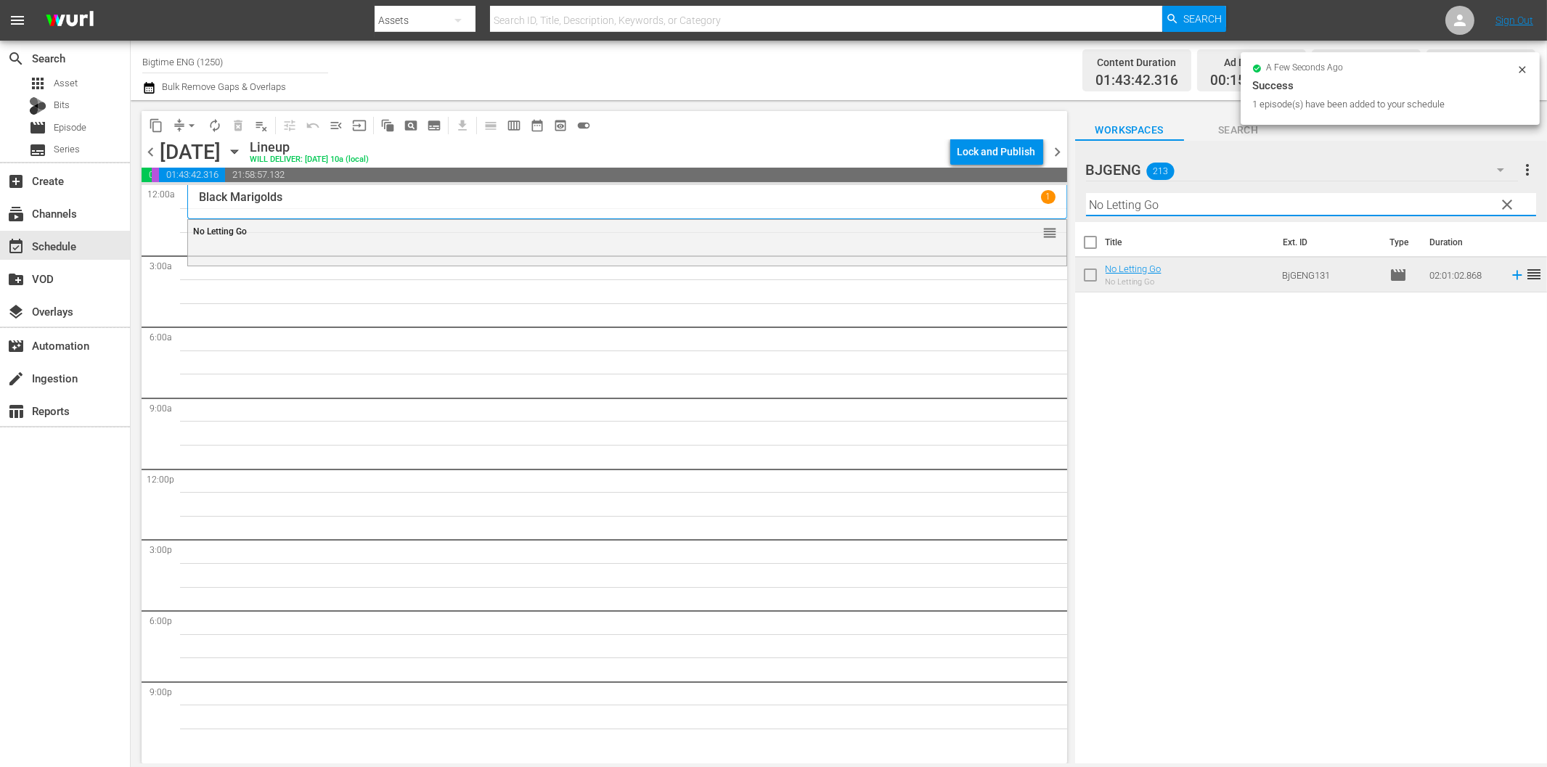
click at [1252, 206] on input "No Letting Go" at bounding box center [1311, 204] width 450 height 23
paste input "Living with the Dead: A Love Story"
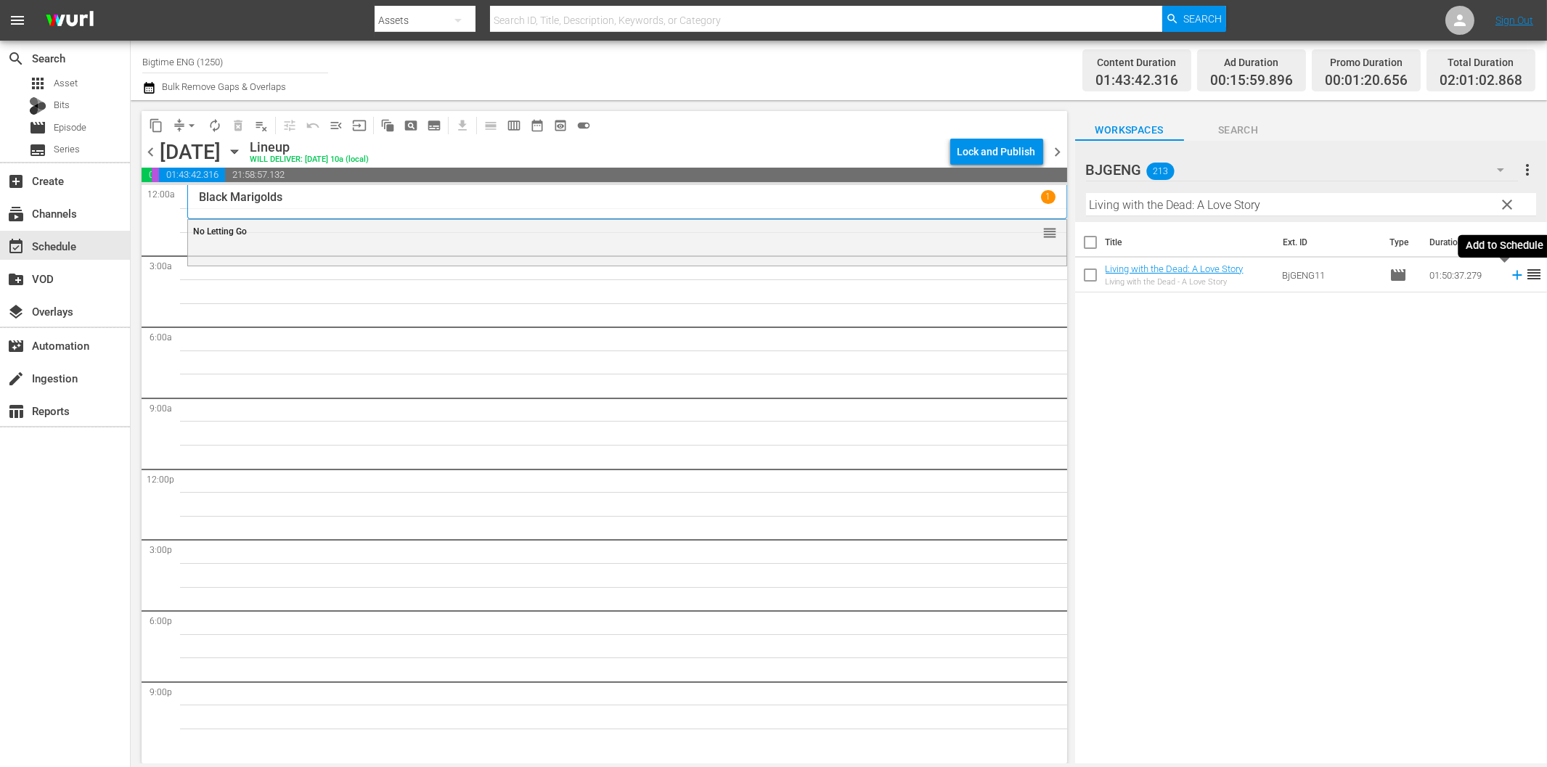
click at [1512, 276] on icon at bounding box center [1516, 275] width 9 height 9
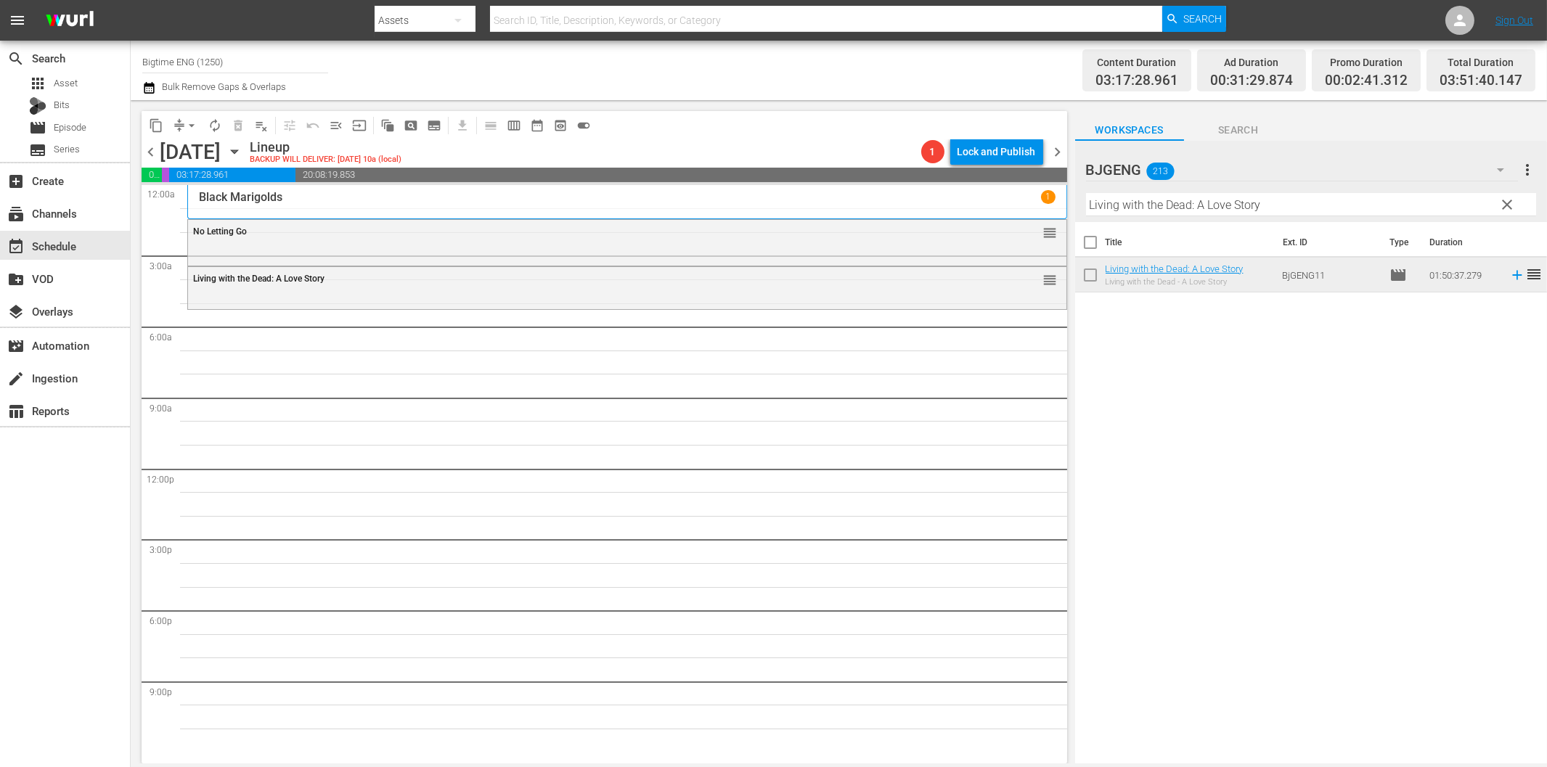
click at [1184, 204] on input "Living with the Dead: A Love Story" at bounding box center [1311, 204] width 450 height 23
paste input "Premeditated (Profiled)"
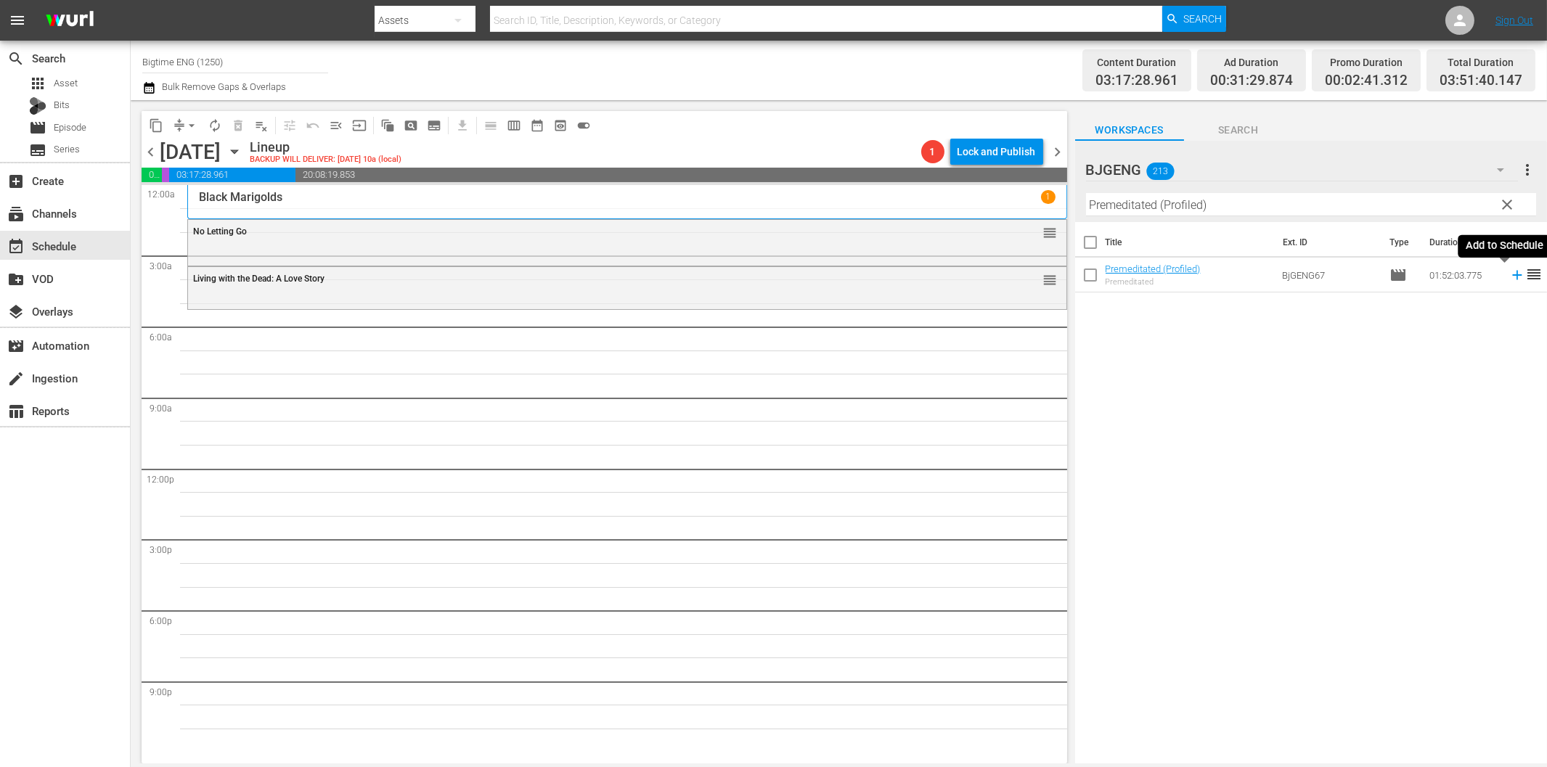
click at [1512, 274] on icon at bounding box center [1516, 275] width 9 height 9
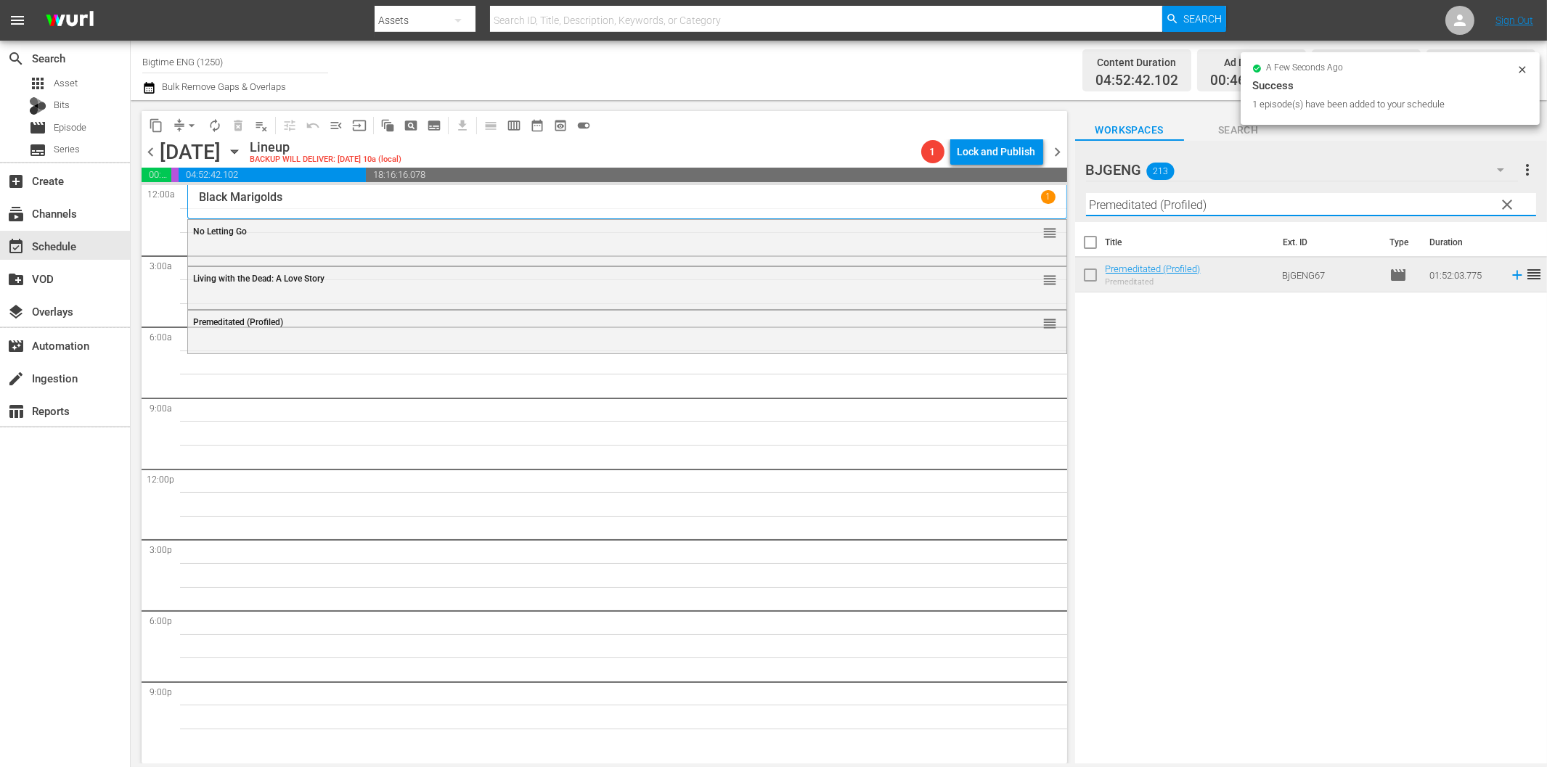
click at [1159, 208] on input "Premeditated (Profiled)" at bounding box center [1311, 204] width 450 height 23
paste input "[DEMOGRAPHIC_DATA]"
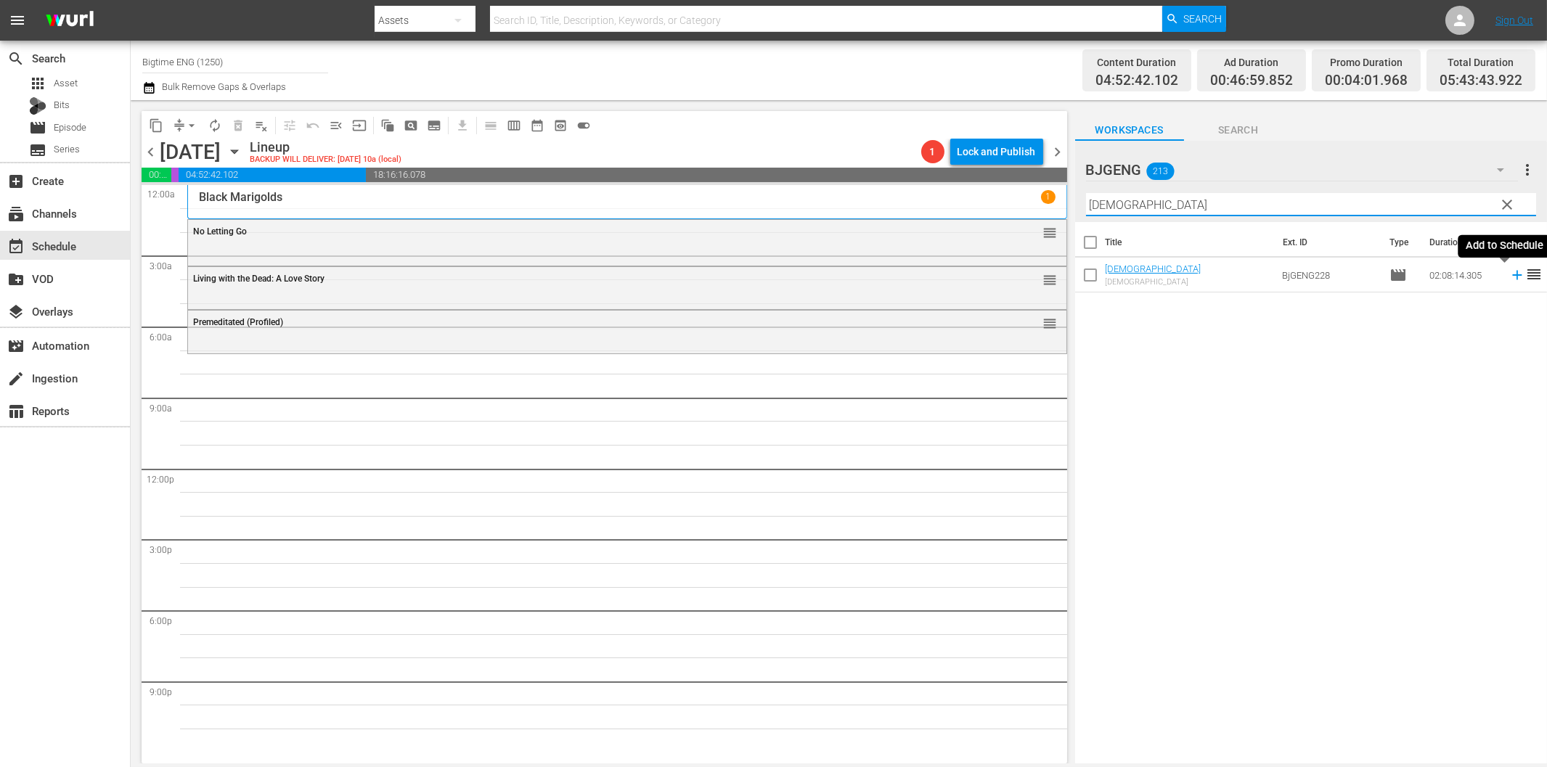
click at [1509, 272] on icon at bounding box center [1517, 275] width 16 height 16
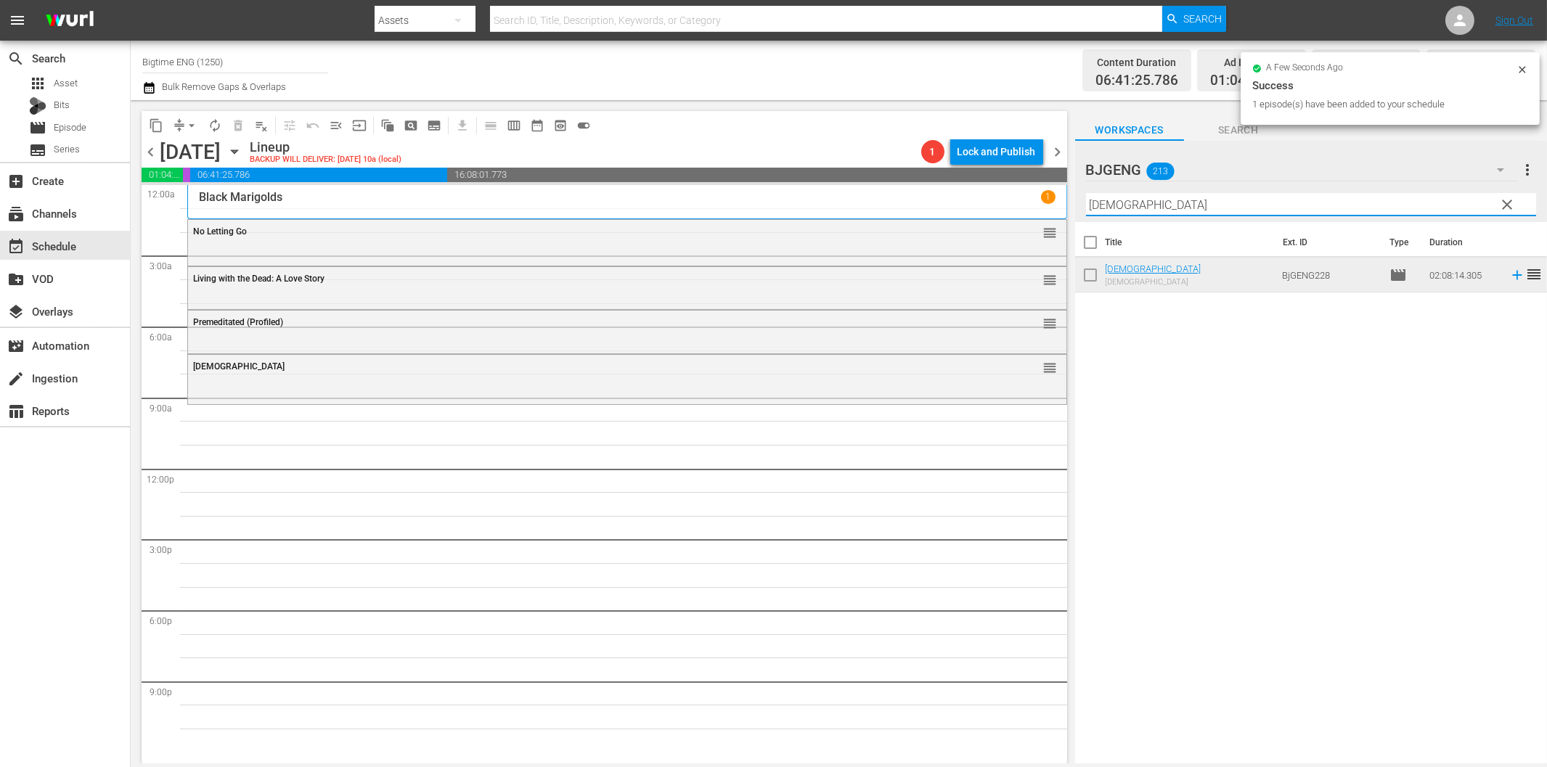
click at [1107, 203] on input "[DEMOGRAPHIC_DATA]" at bounding box center [1311, 204] width 450 height 23
paste input "Northern Shade"
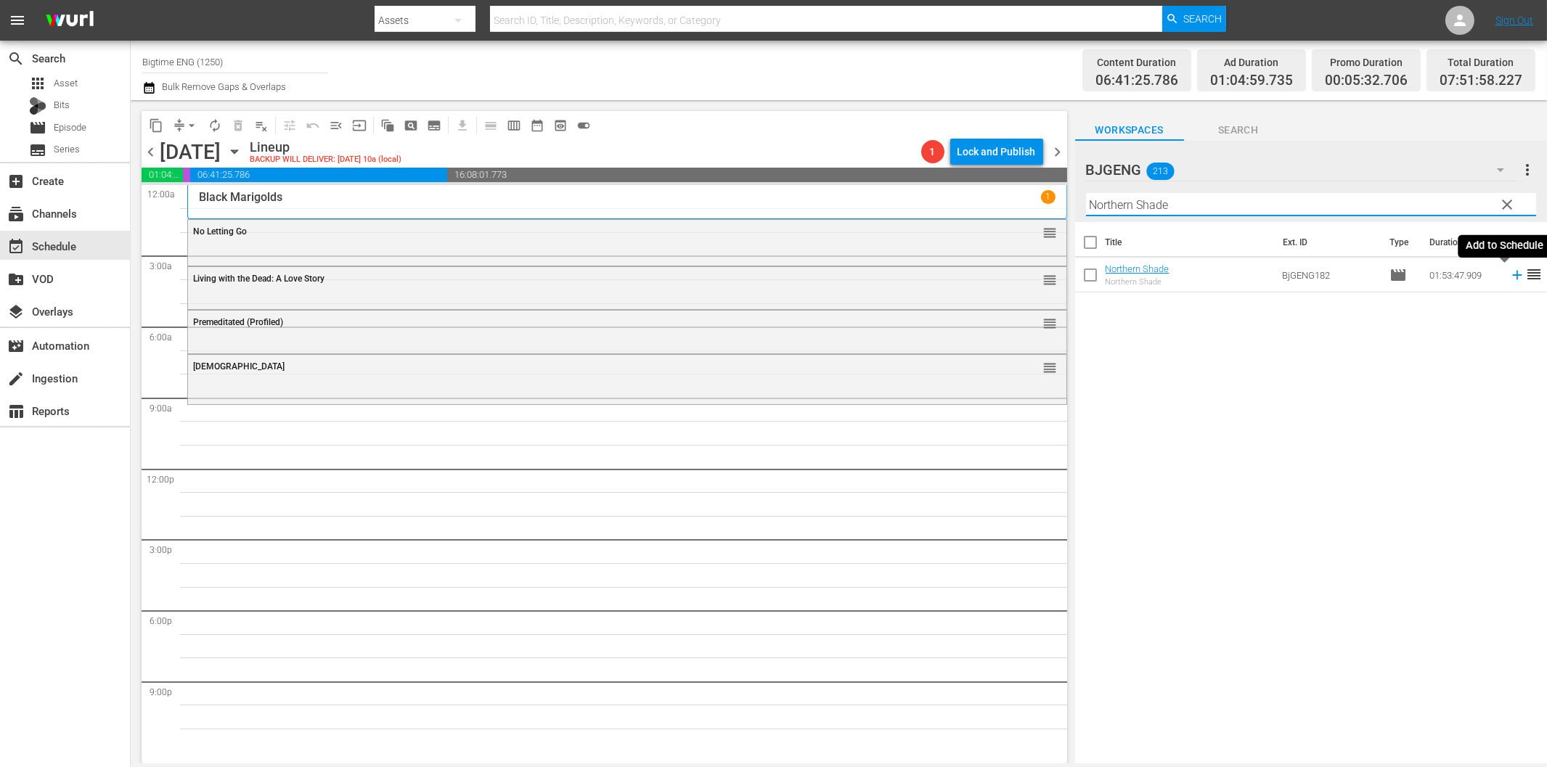
click at [1509, 279] on icon at bounding box center [1517, 275] width 16 height 16
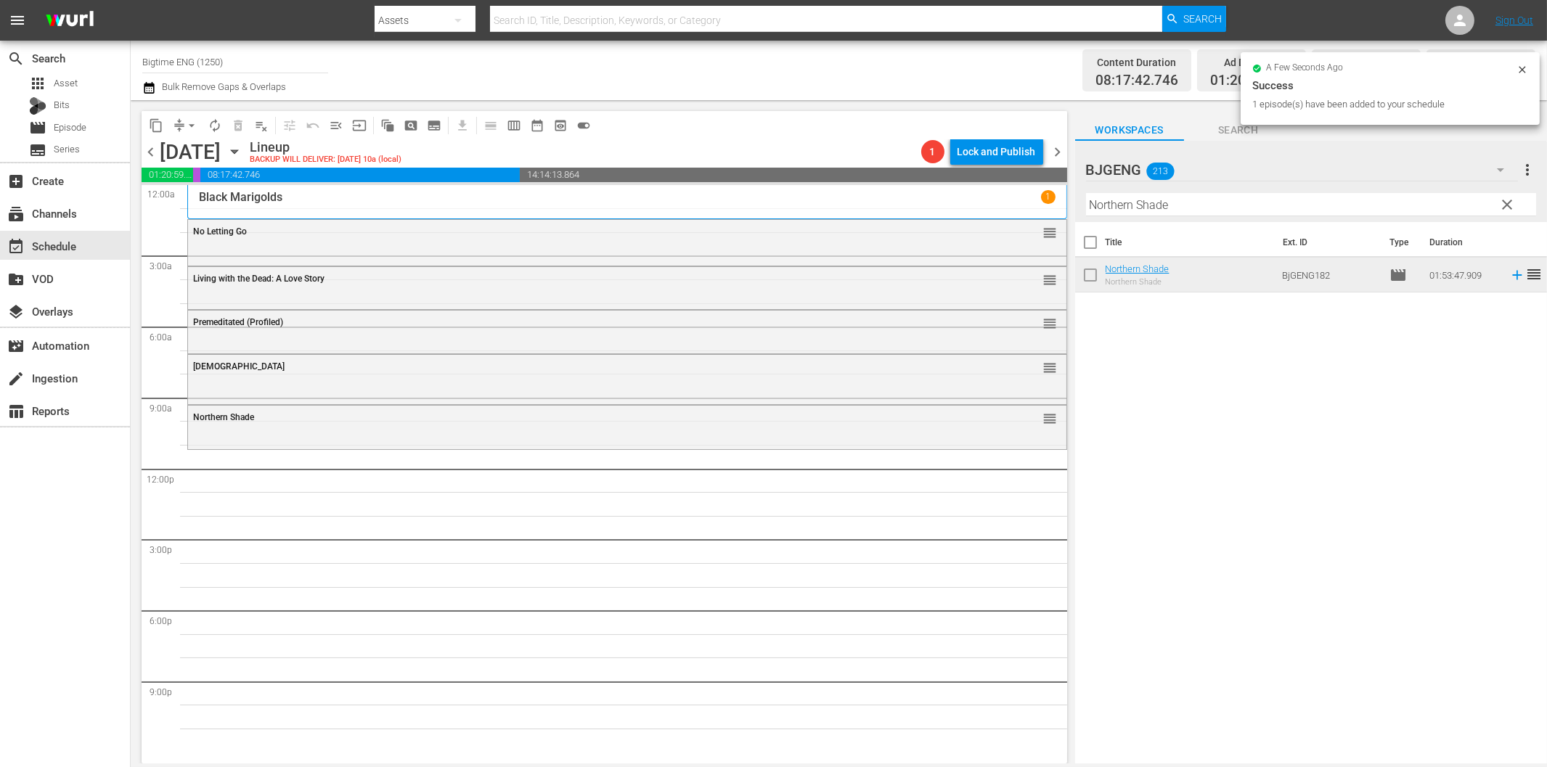
click at [1185, 213] on input "Northern Shade" at bounding box center [1311, 204] width 450 height 23
paste input "Bittersweet [DATE]"
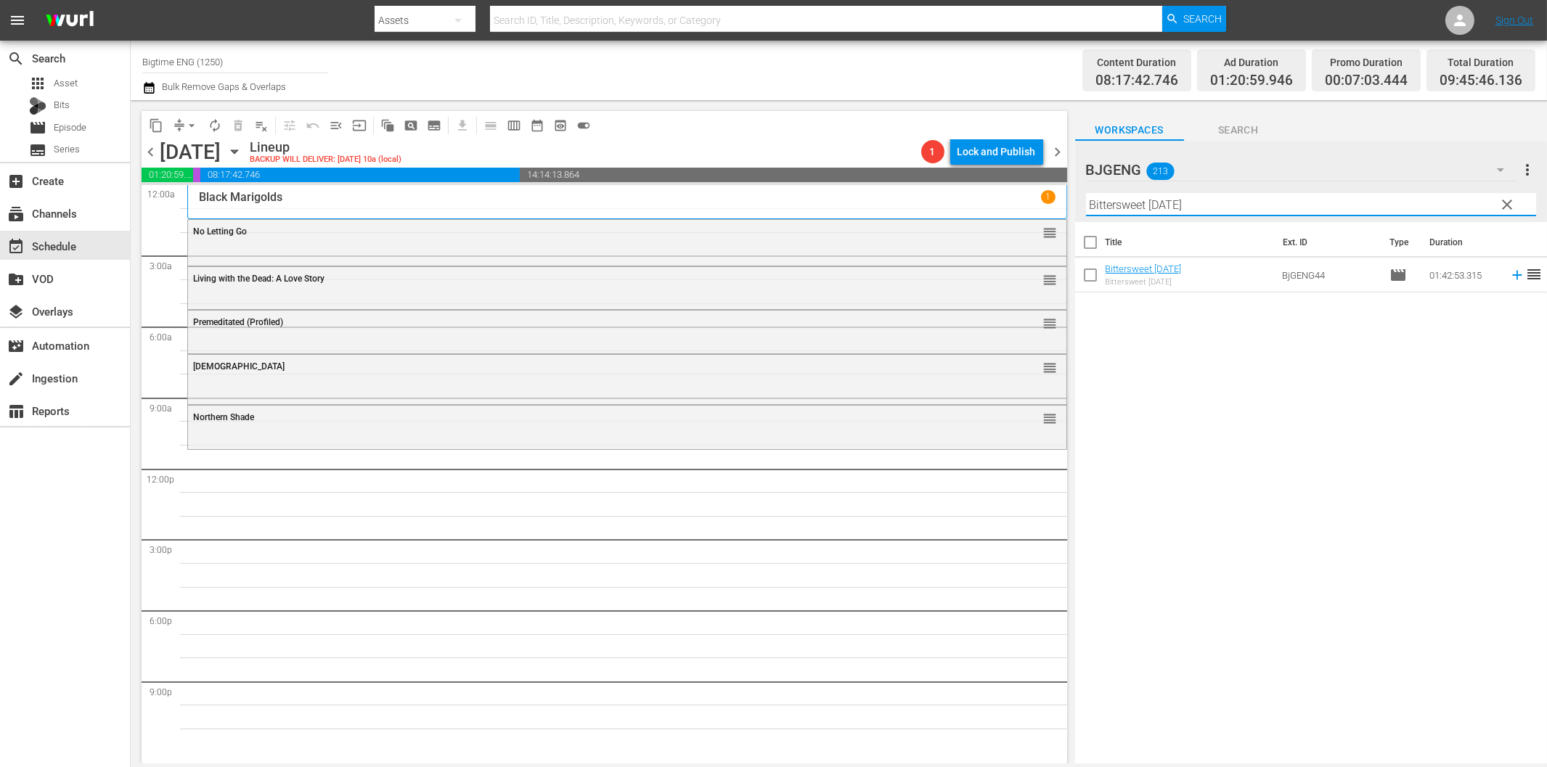
click at [1509, 277] on icon at bounding box center [1517, 275] width 16 height 16
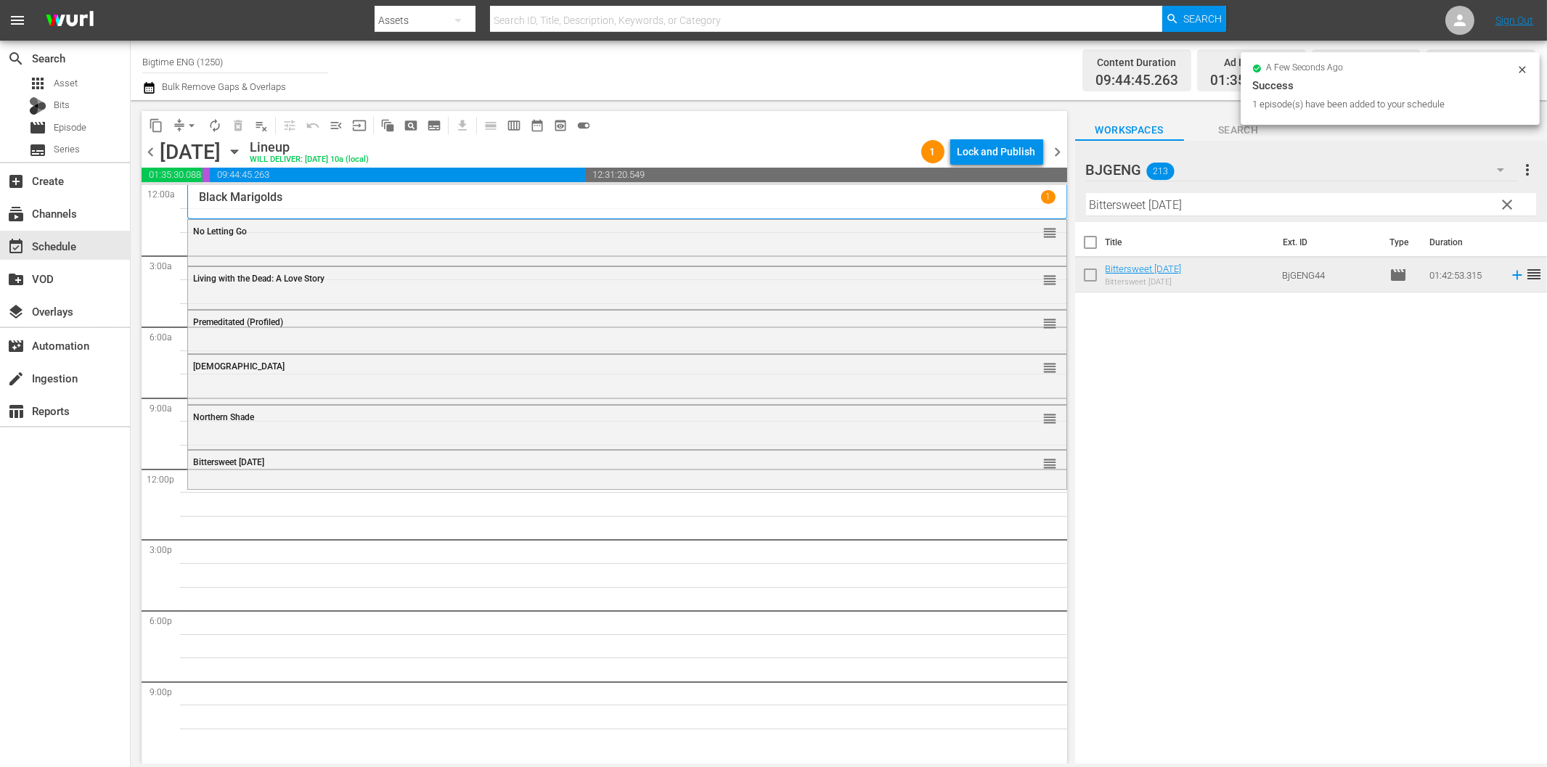
click at [1164, 195] on input "Bittersweet [DATE]" at bounding box center [1311, 204] width 450 height 23
paste input "Long Distance Princess"
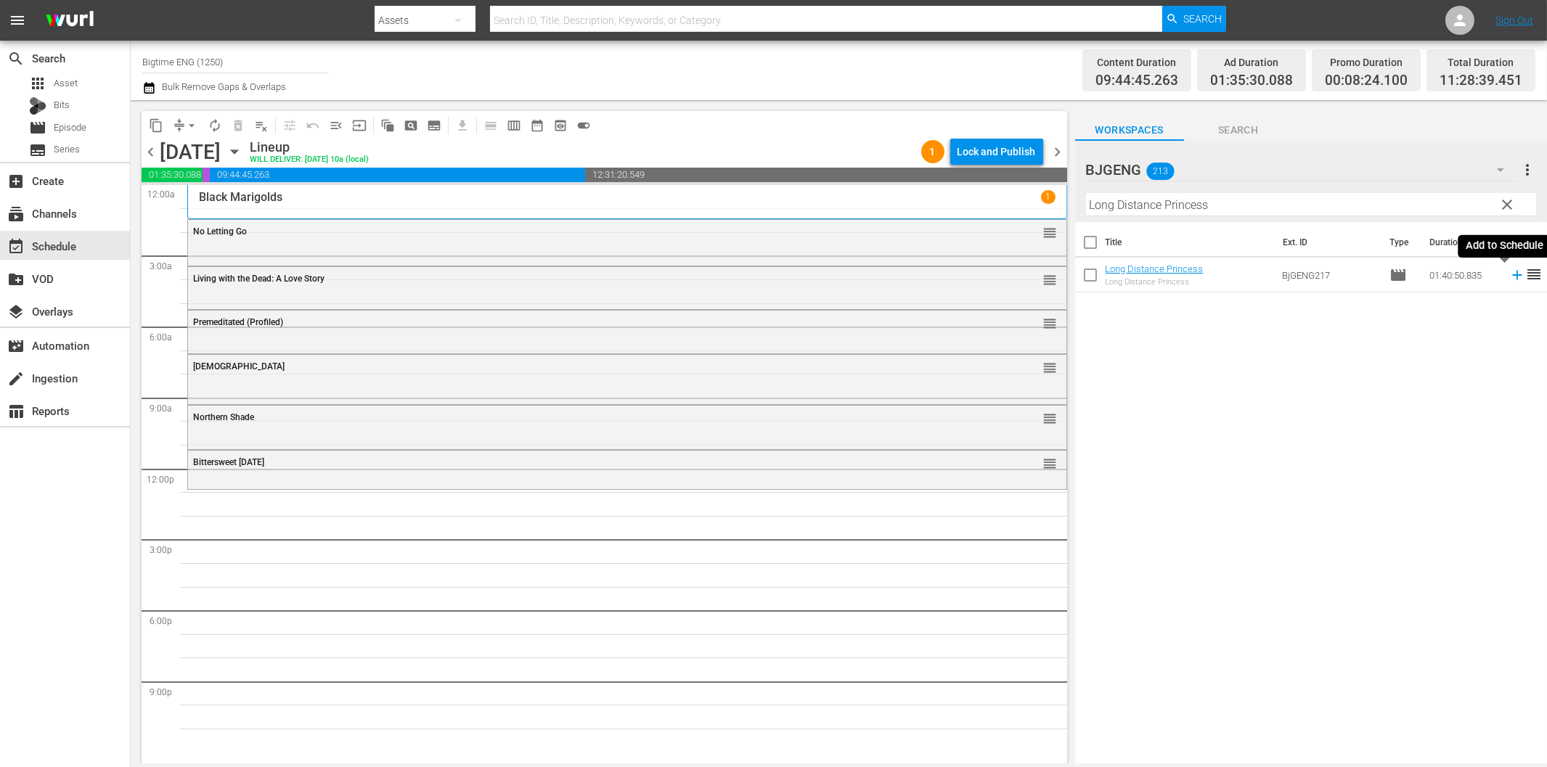
click at [1509, 279] on icon at bounding box center [1517, 275] width 16 height 16
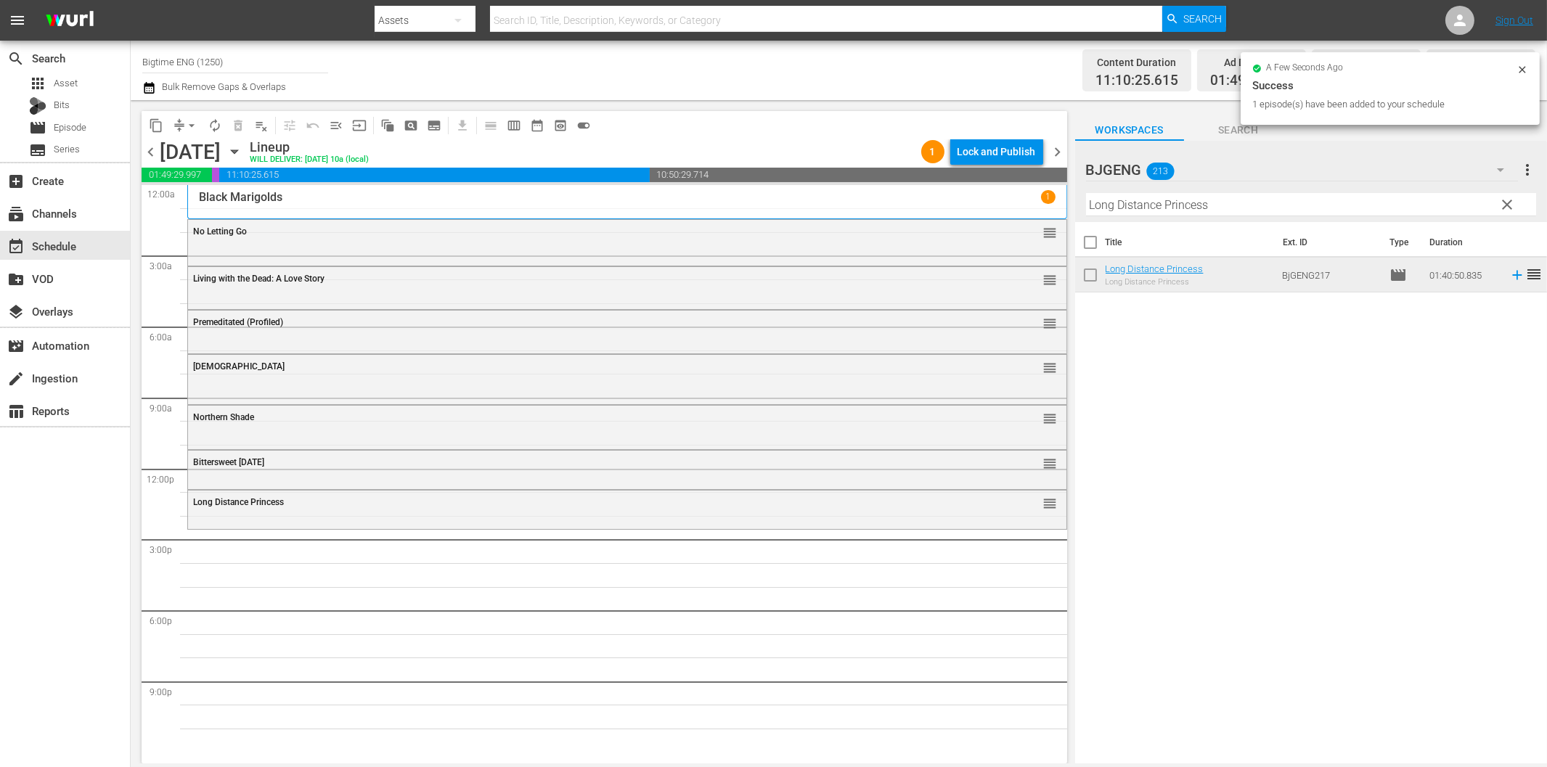
click at [1179, 211] on input "Long Distance Princess" at bounding box center [1311, 204] width 450 height 23
paste input "ve is Blind"
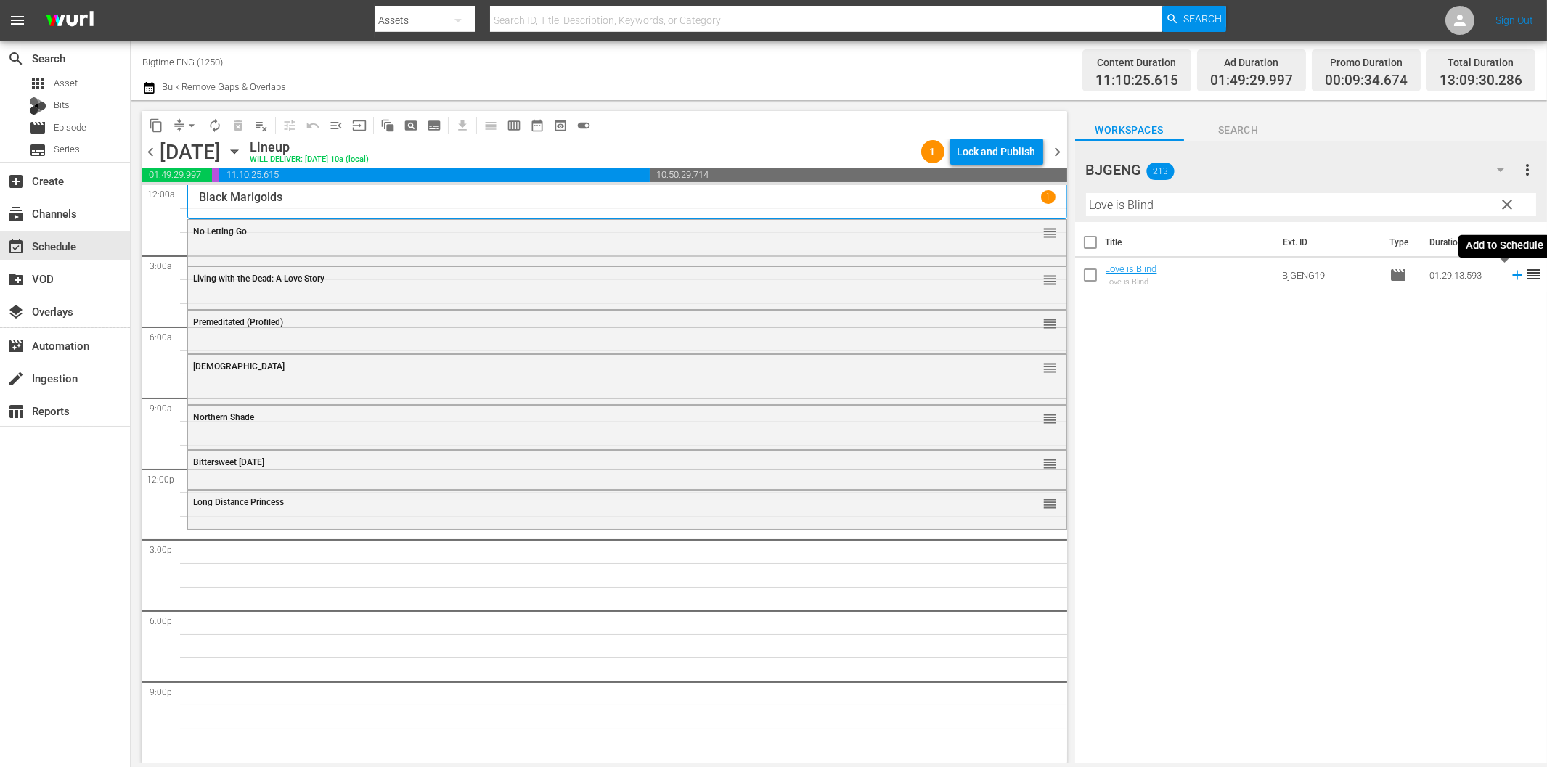
click at [1509, 277] on icon at bounding box center [1517, 275] width 16 height 16
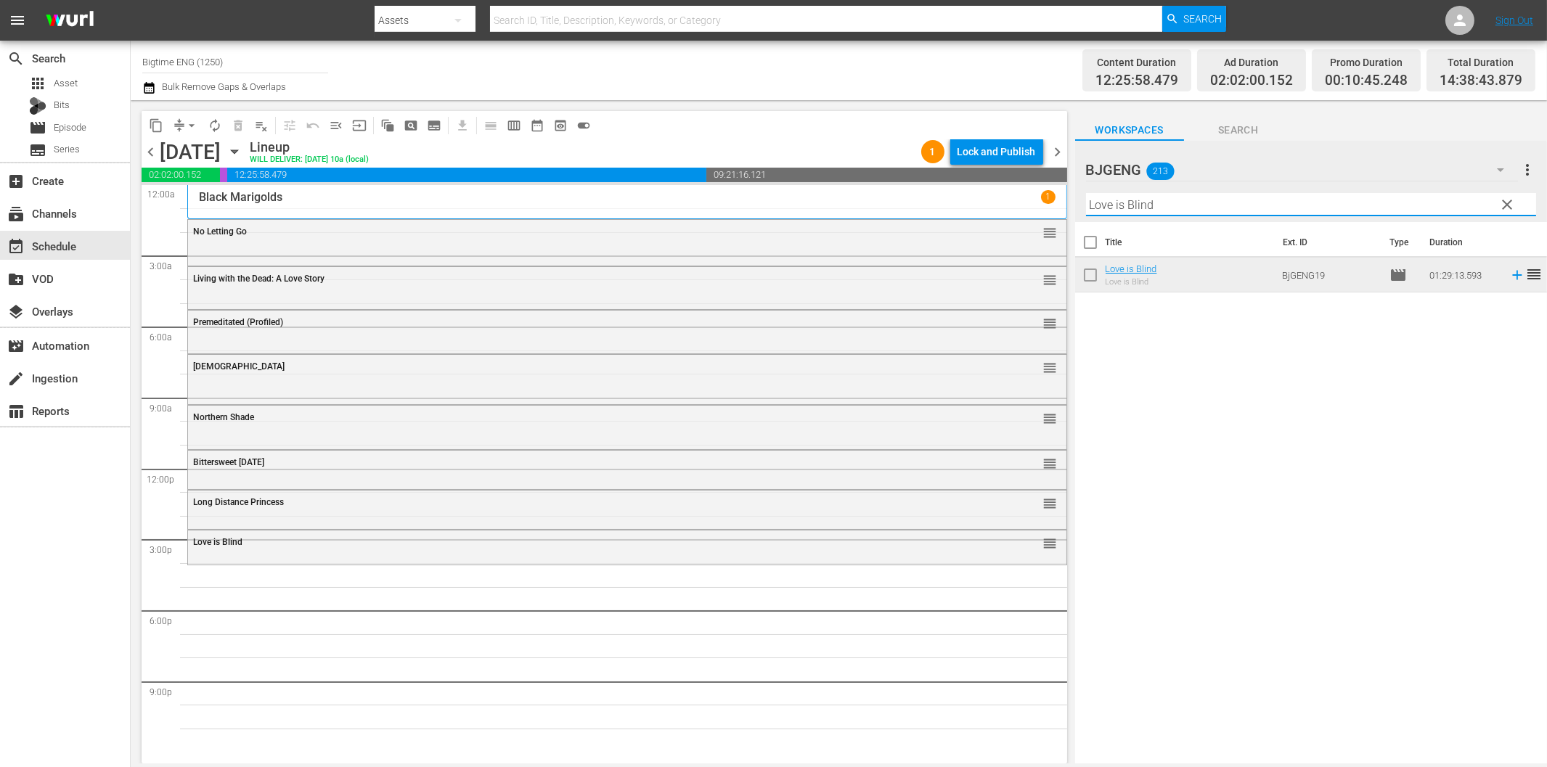
click at [1231, 207] on input "Love is Blind" at bounding box center [1311, 204] width 450 height 23
paste input "Breaking Barbi"
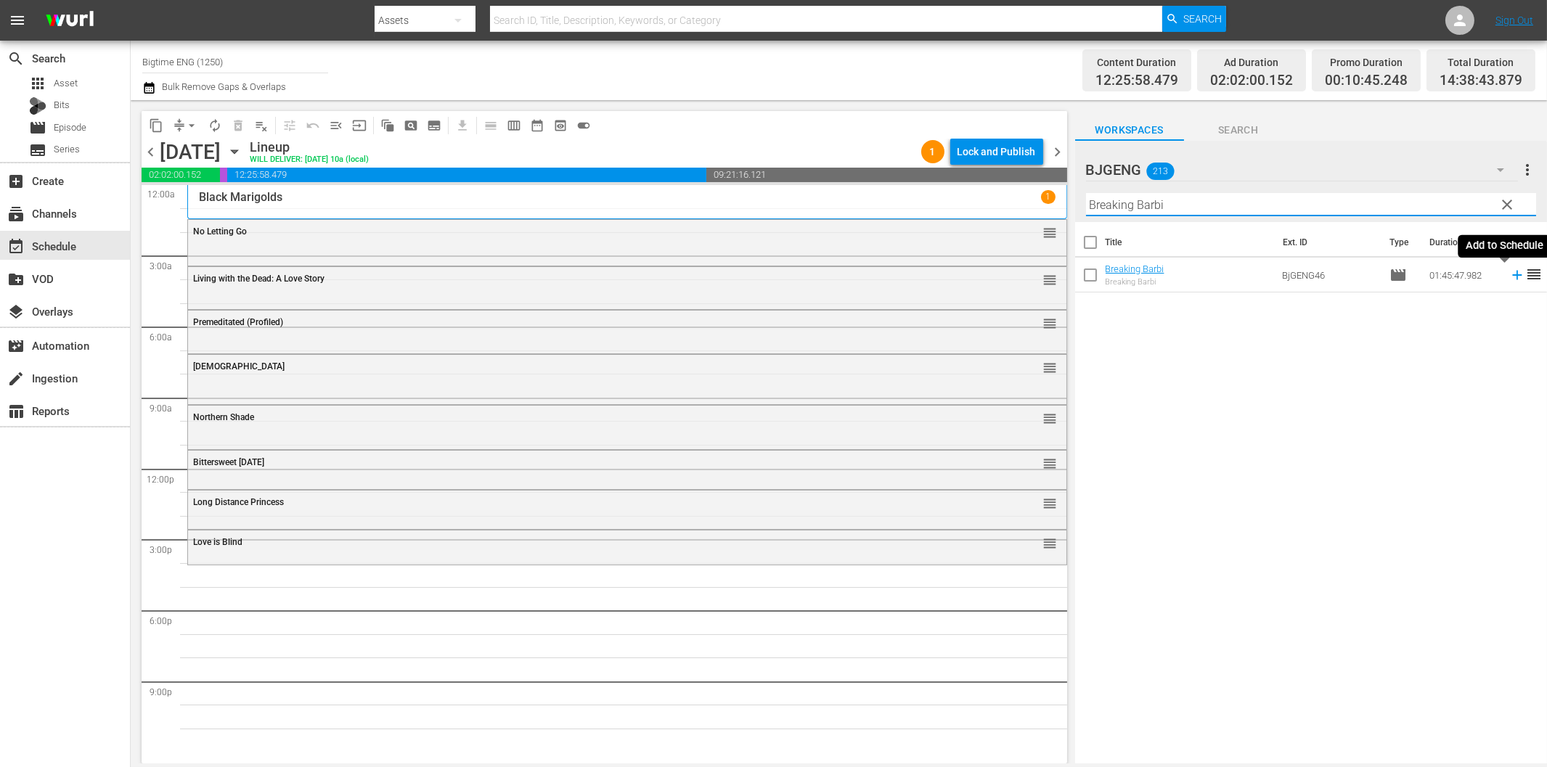
click at [1509, 270] on icon at bounding box center [1517, 275] width 16 height 16
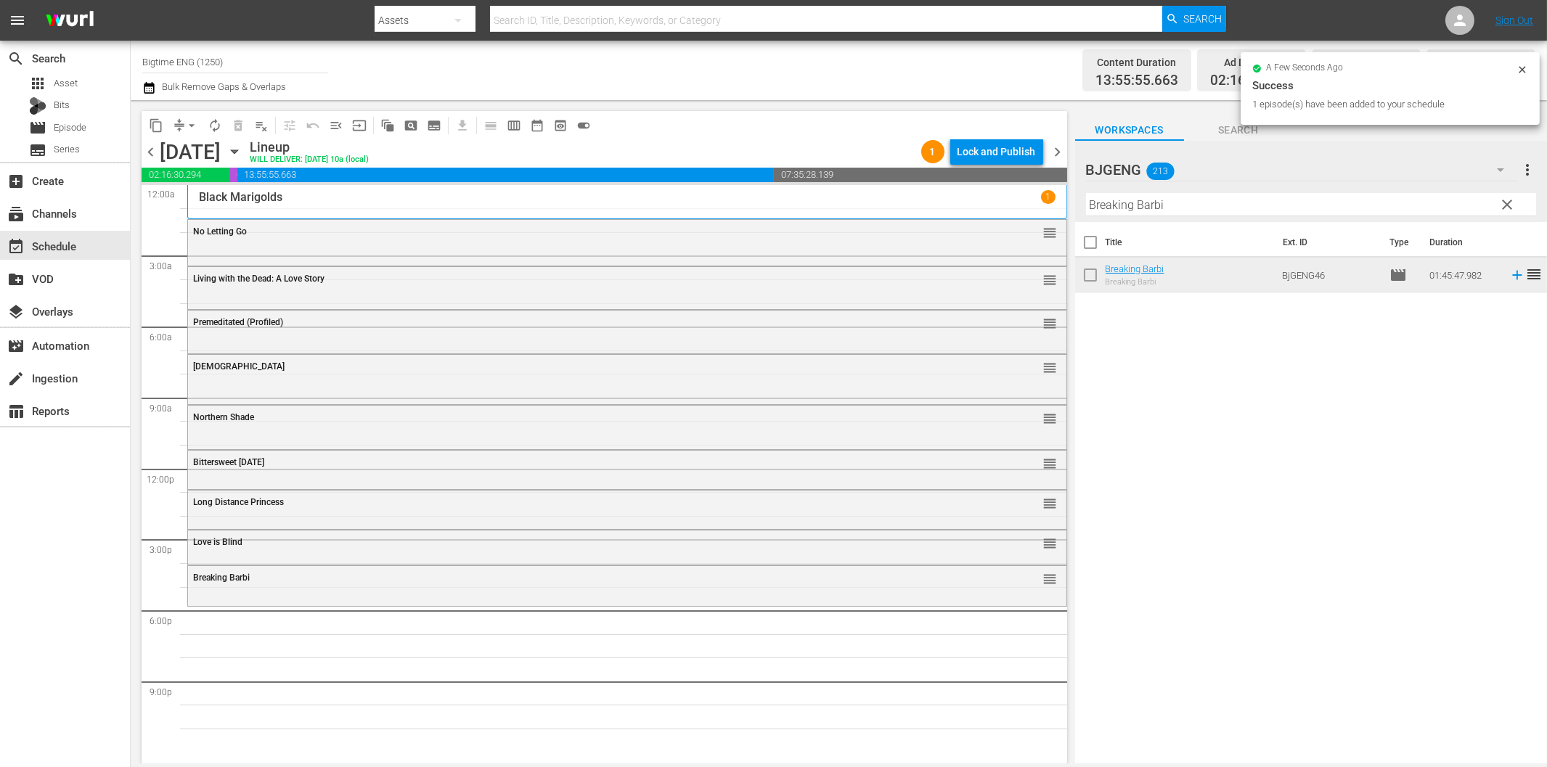
click at [1254, 213] on input "Breaking Barbi" at bounding box center [1311, 204] width 450 height 23
paste input "[PERSON_NAME] and the Rulers of the Air"
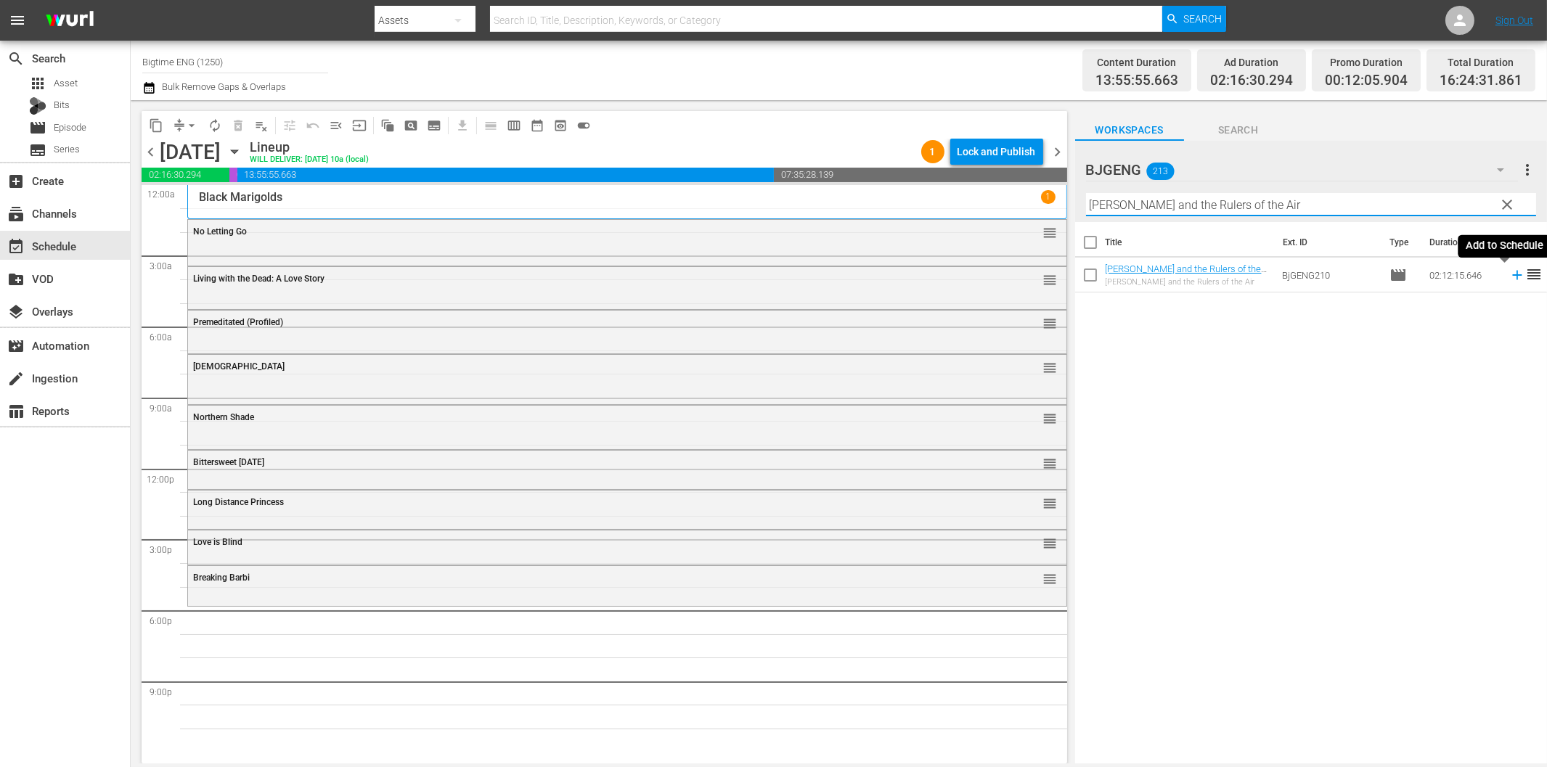
click at [1509, 272] on icon at bounding box center [1517, 275] width 16 height 16
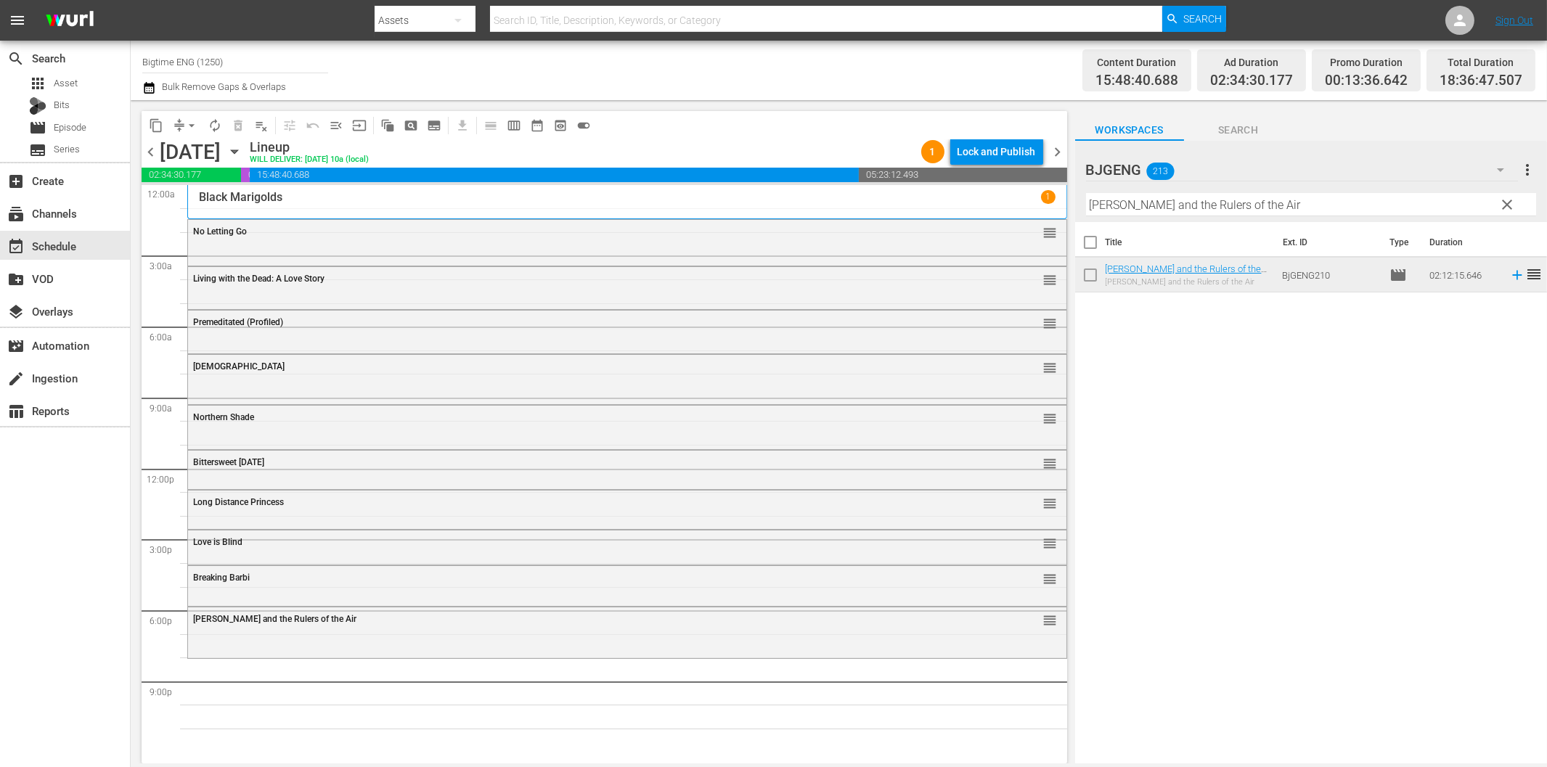
click at [1116, 201] on input "[PERSON_NAME] and the Rulers of the Air" at bounding box center [1311, 204] width 450 height 23
paste input "dolescents of Chymera"
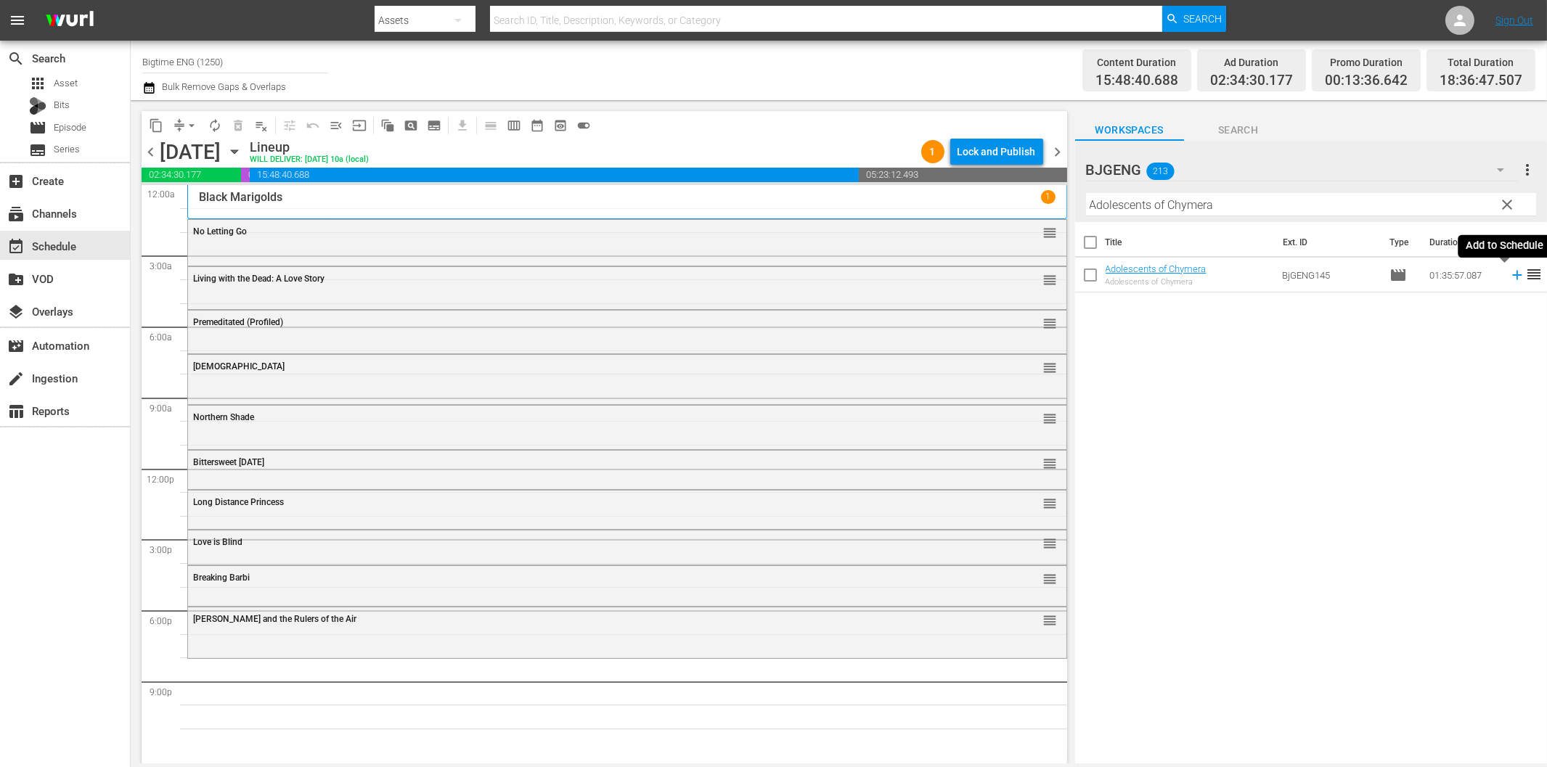
click at [1512, 274] on icon at bounding box center [1516, 275] width 9 height 9
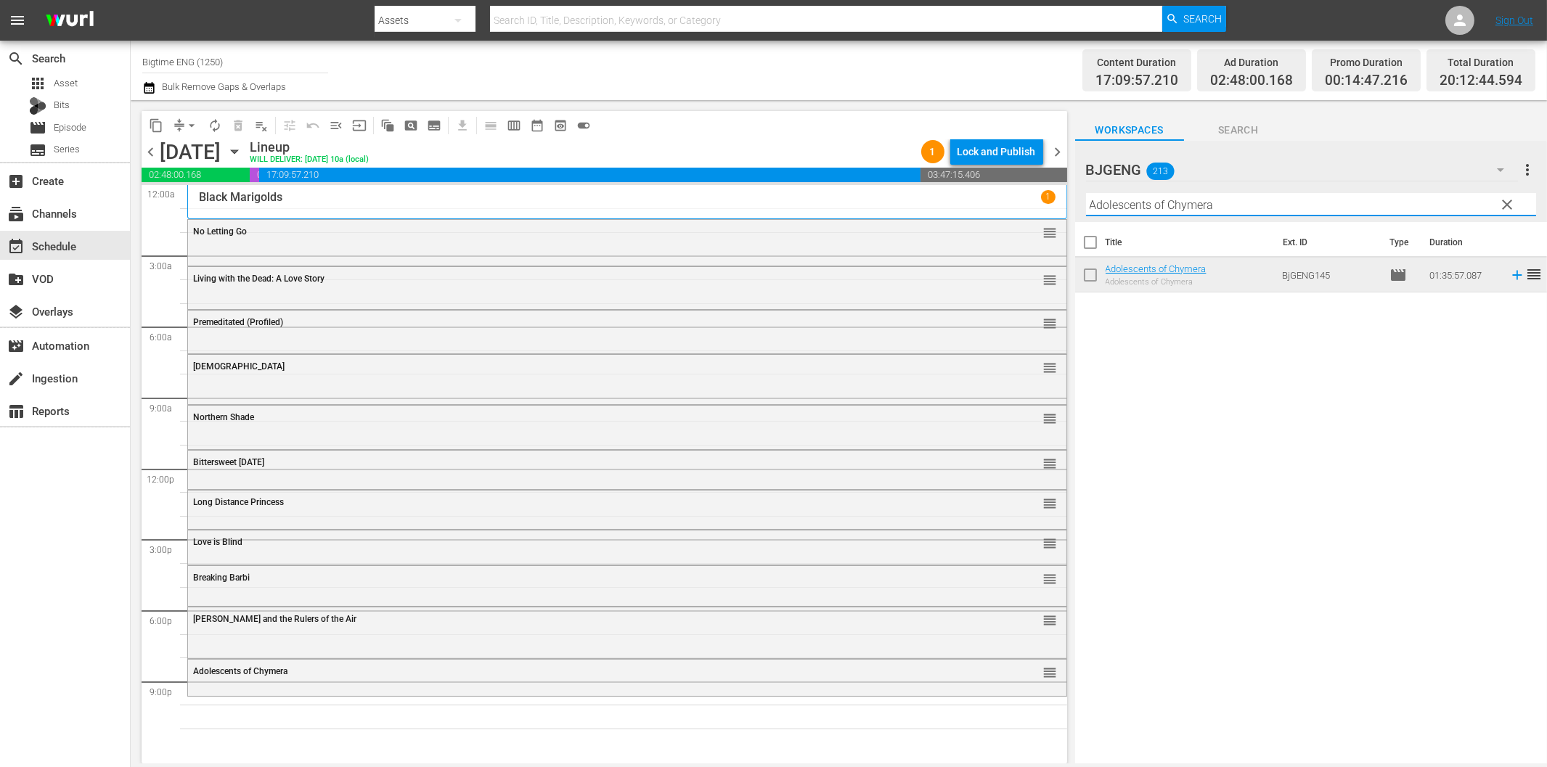
click at [1287, 209] on input "Adolescents of Chymera" at bounding box center [1311, 204] width 450 height 23
paste input "merican Rescue Squad"
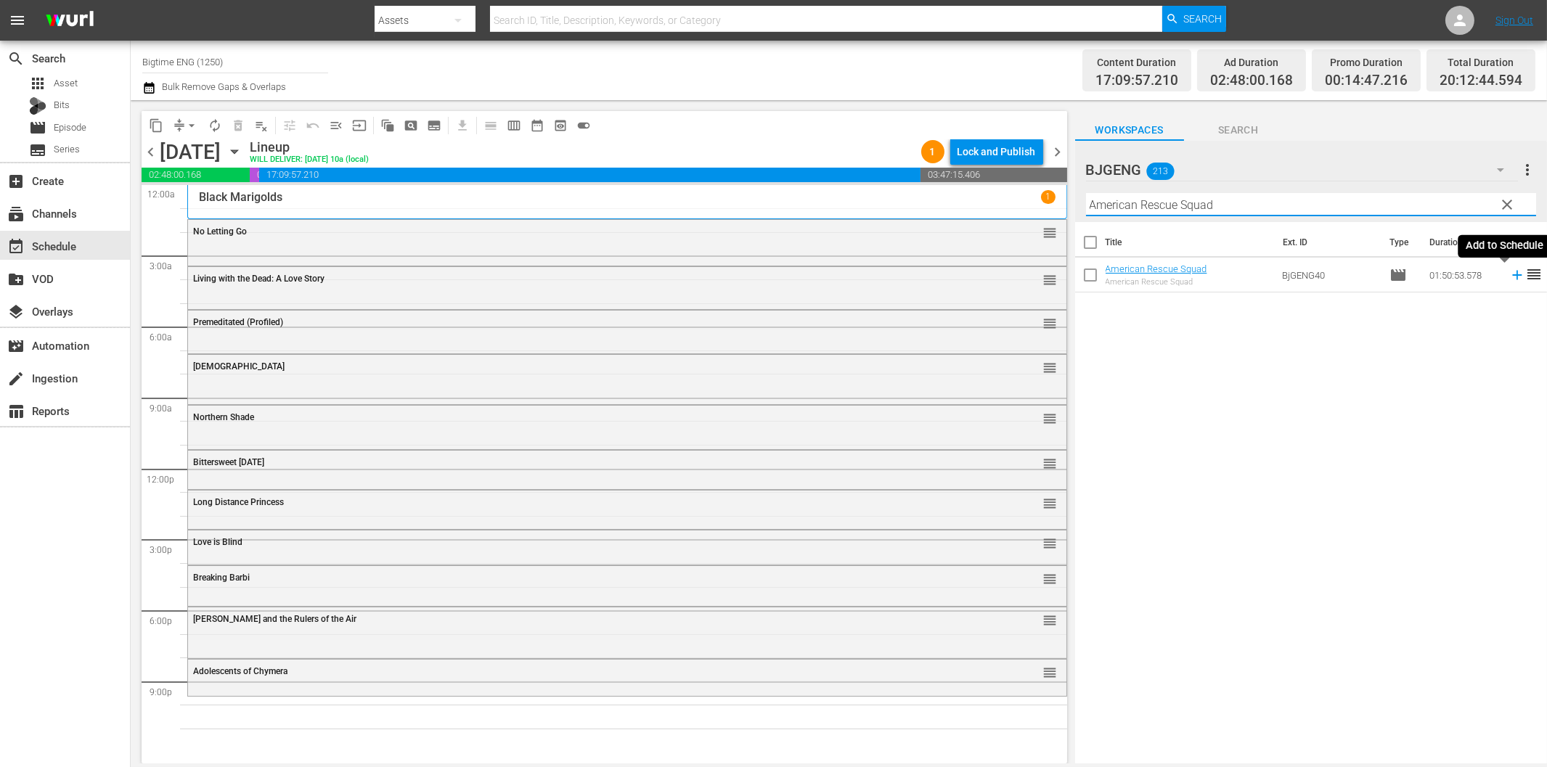
click at [1509, 277] on icon at bounding box center [1517, 275] width 16 height 16
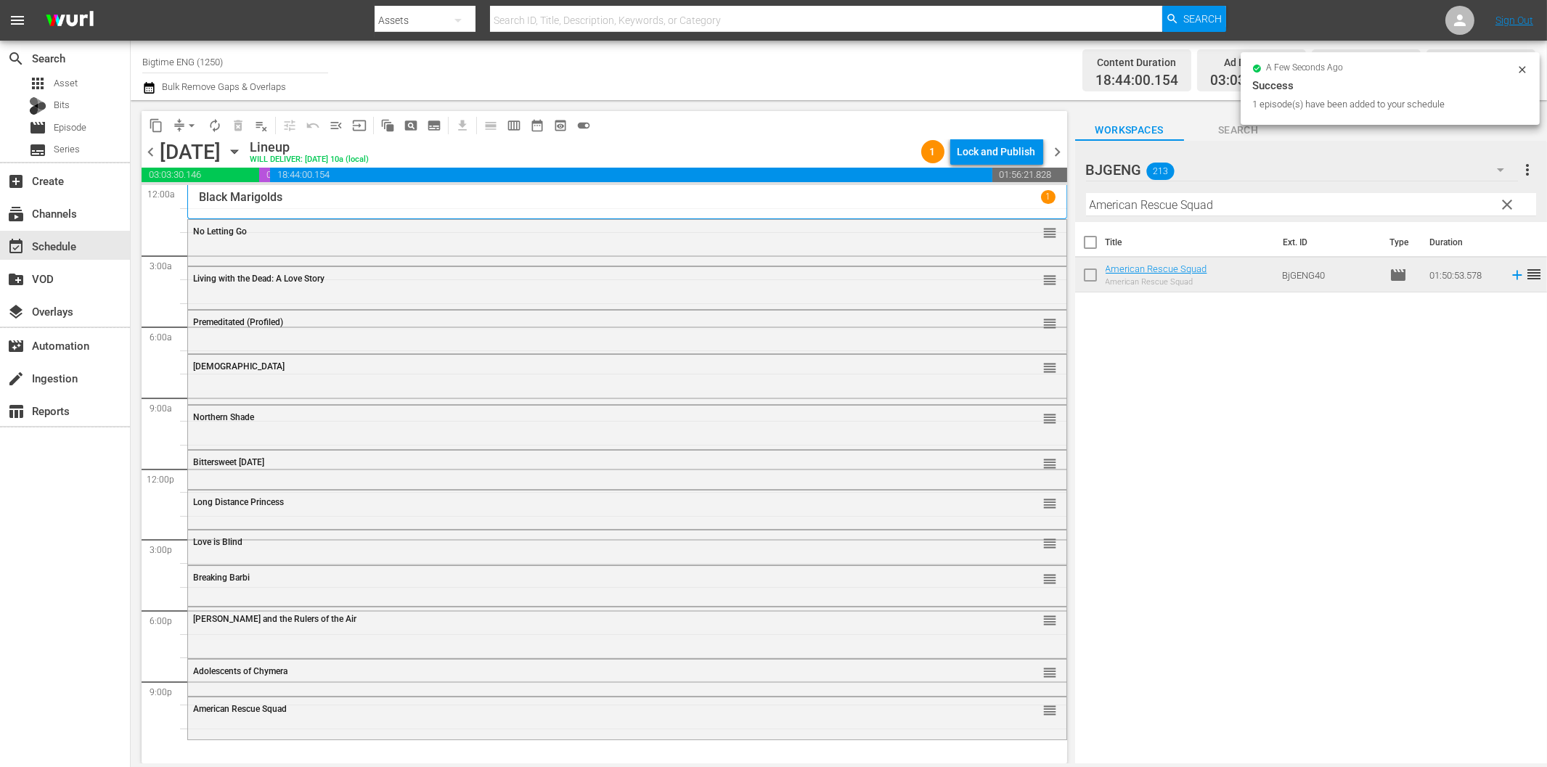
click at [1273, 203] on input "American Rescue Squad" at bounding box center [1311, 204] width 450 height 23
paste input "stronaut: The Last Push"
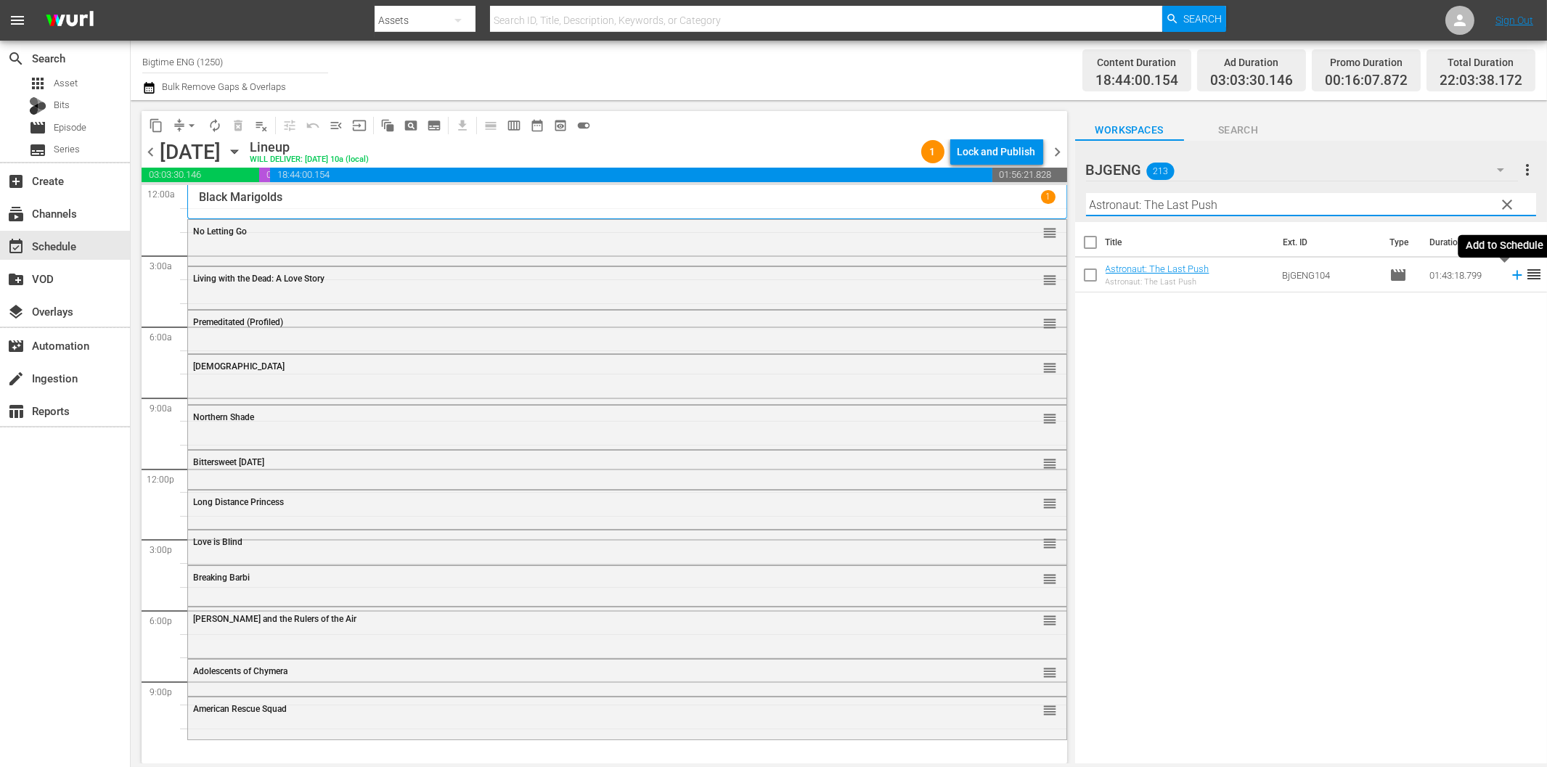
type input "Astronaut: The Last Push"
click at [1509, 278] on icon at bounding box center [1517, 275] width 16 height 16
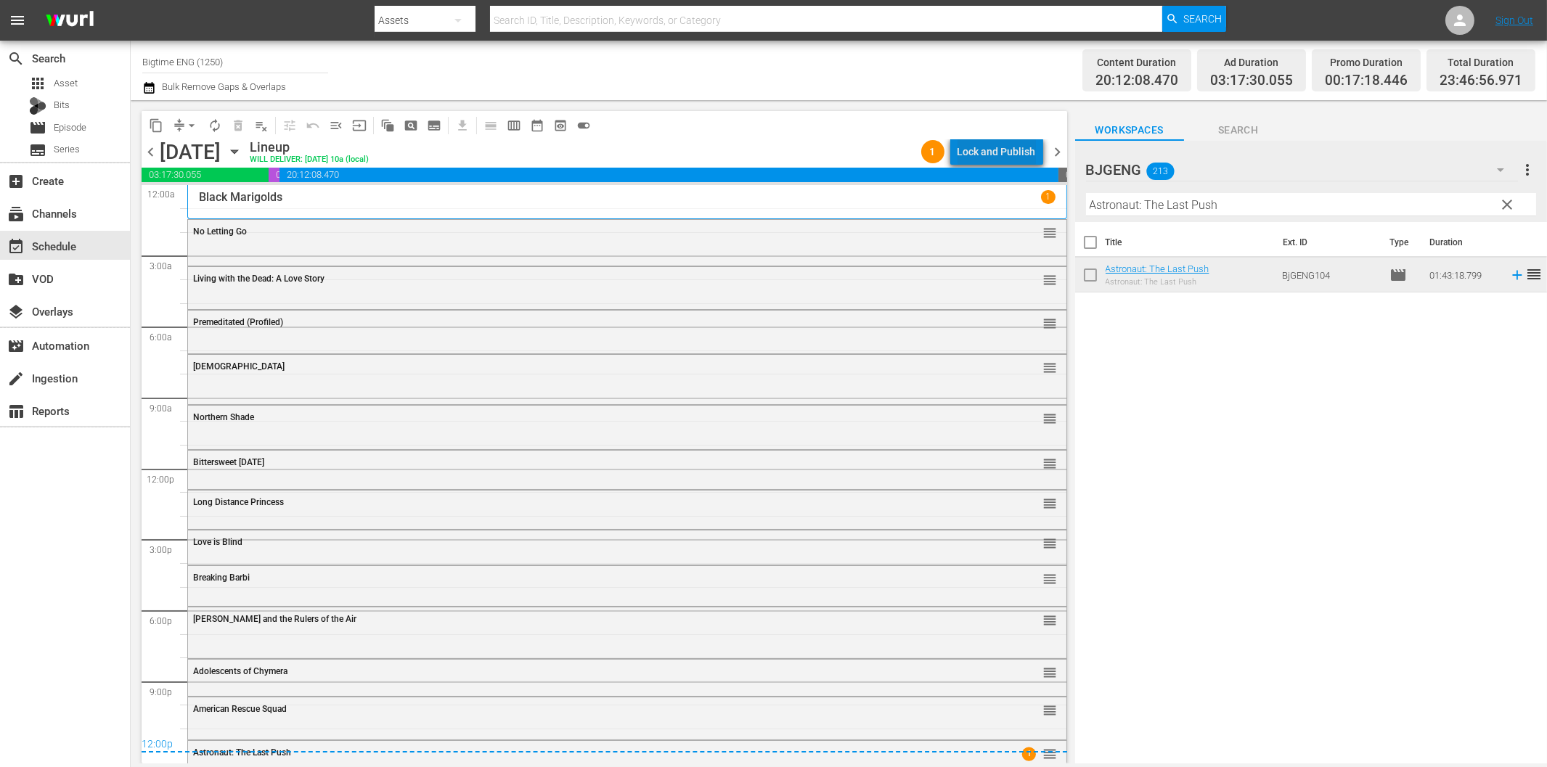
click at [1017, 152] on div "Lock and Publish" at bounding box center [997, 152] width 78 height 26
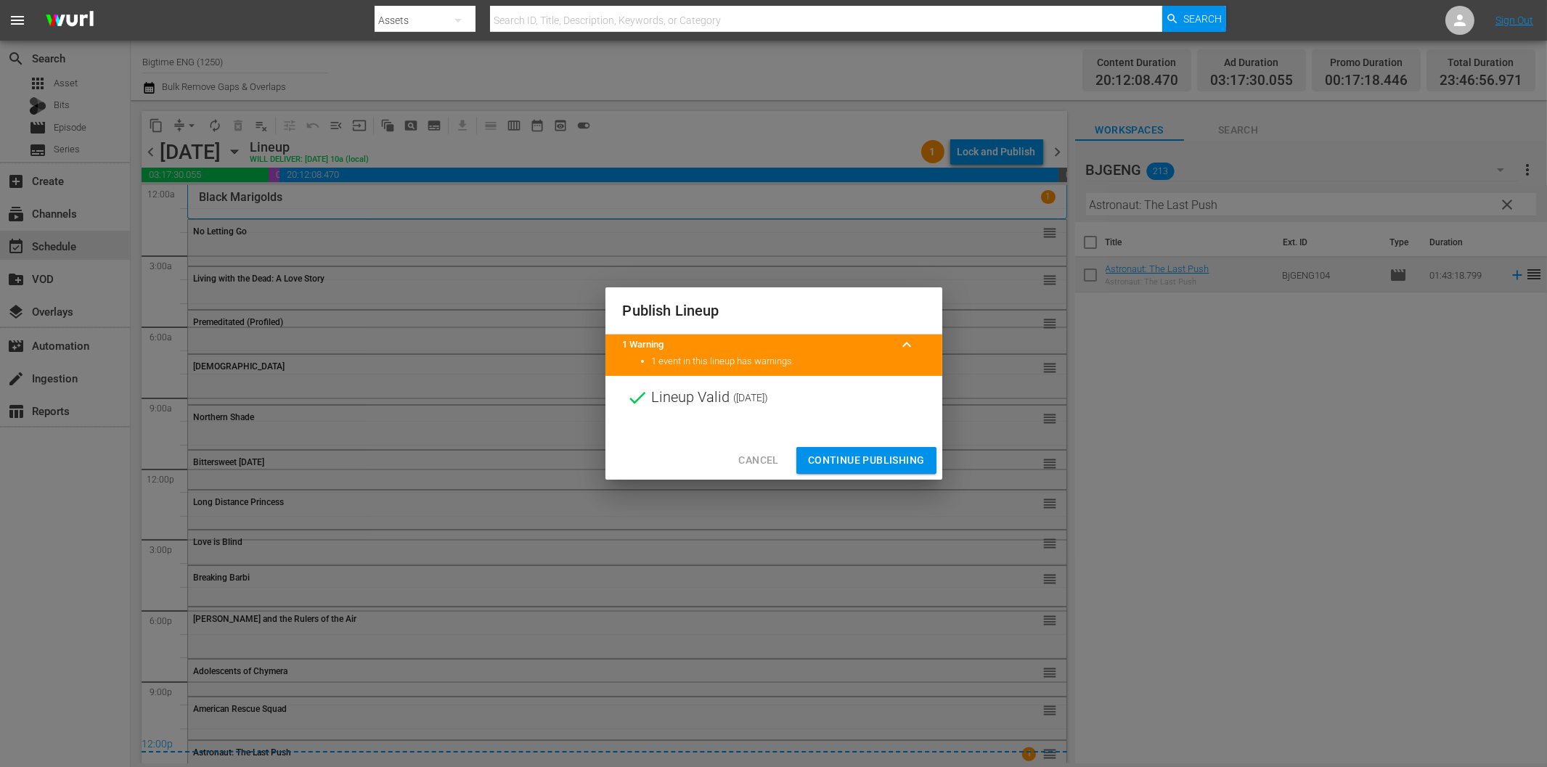
click at [870, 460] on span "Continue Publishing" at bounding box center [866, 461] width 117 height 18
